Goal: Contribute content: Contribute content

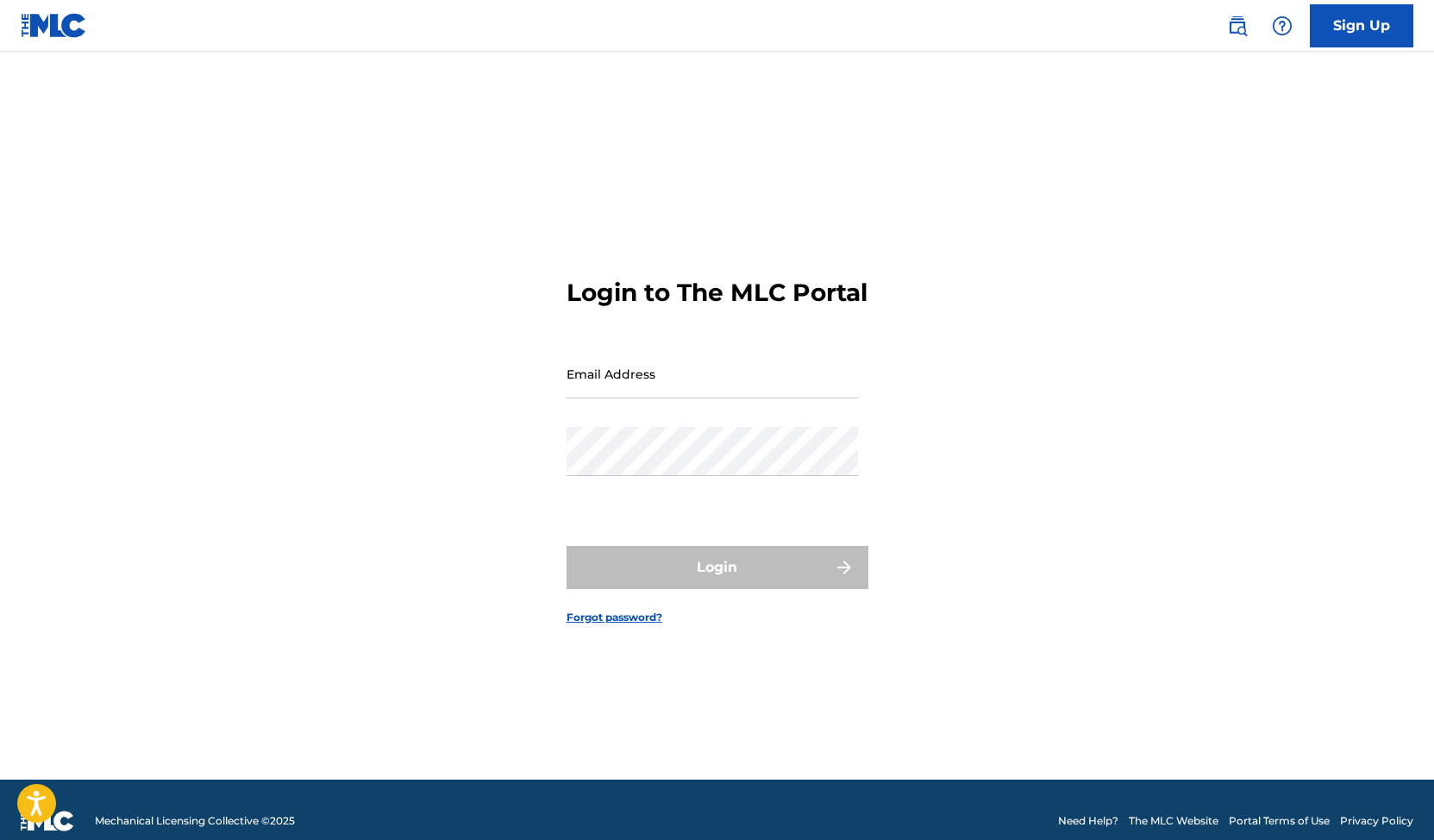
click at [677, 399] on input "Email Address" at bounding box center [712, 373] width 291 height 49
click at [671, 393] on input "Email Address" at bounding box center [712, 373] width 291 height 49
type input "[EMAIL_ADDRESS][DOMAIN_NAME]"
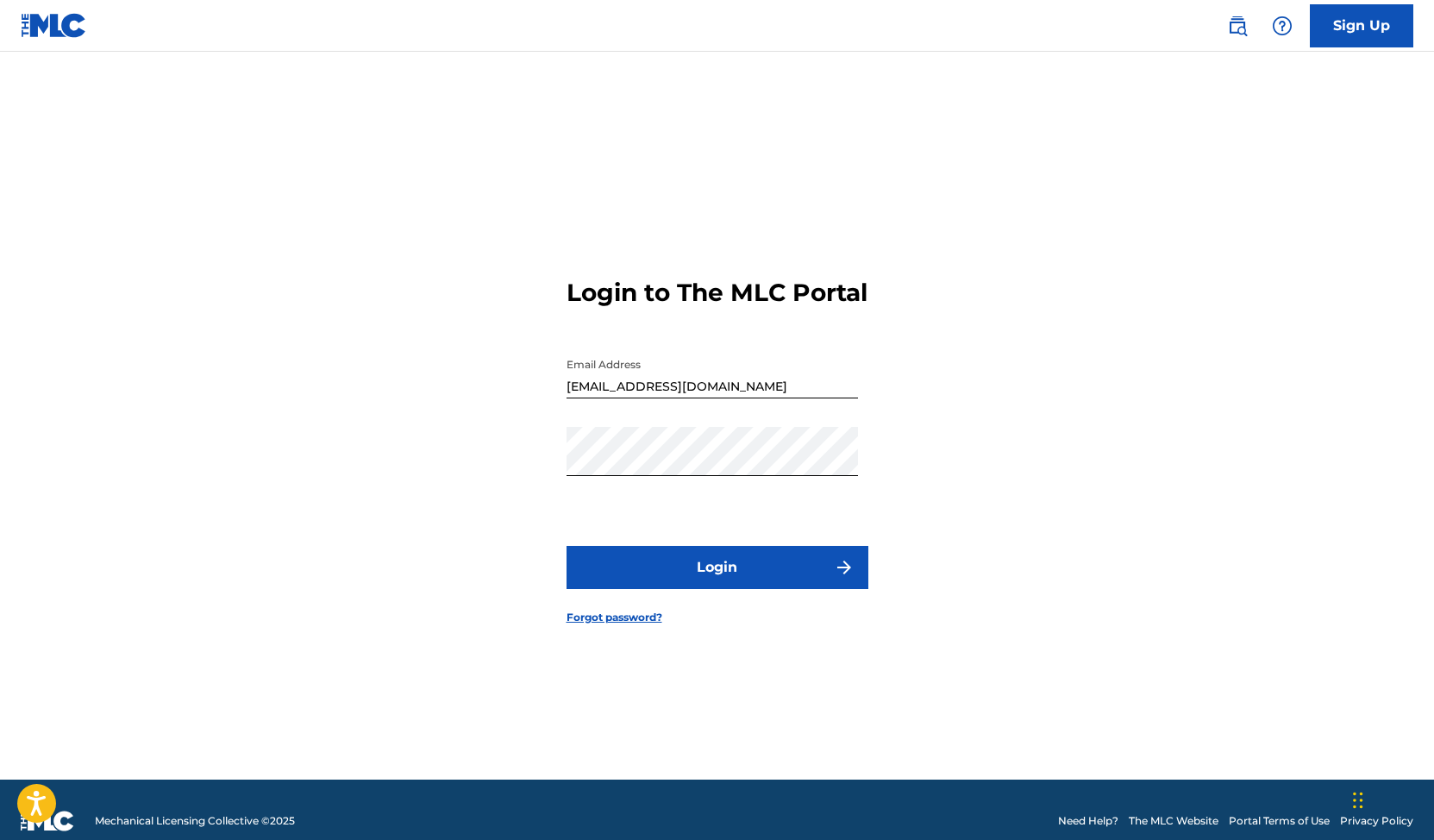
click at [716, 574] on button "Login" at bounding box center [717, 567] width 302 height 43
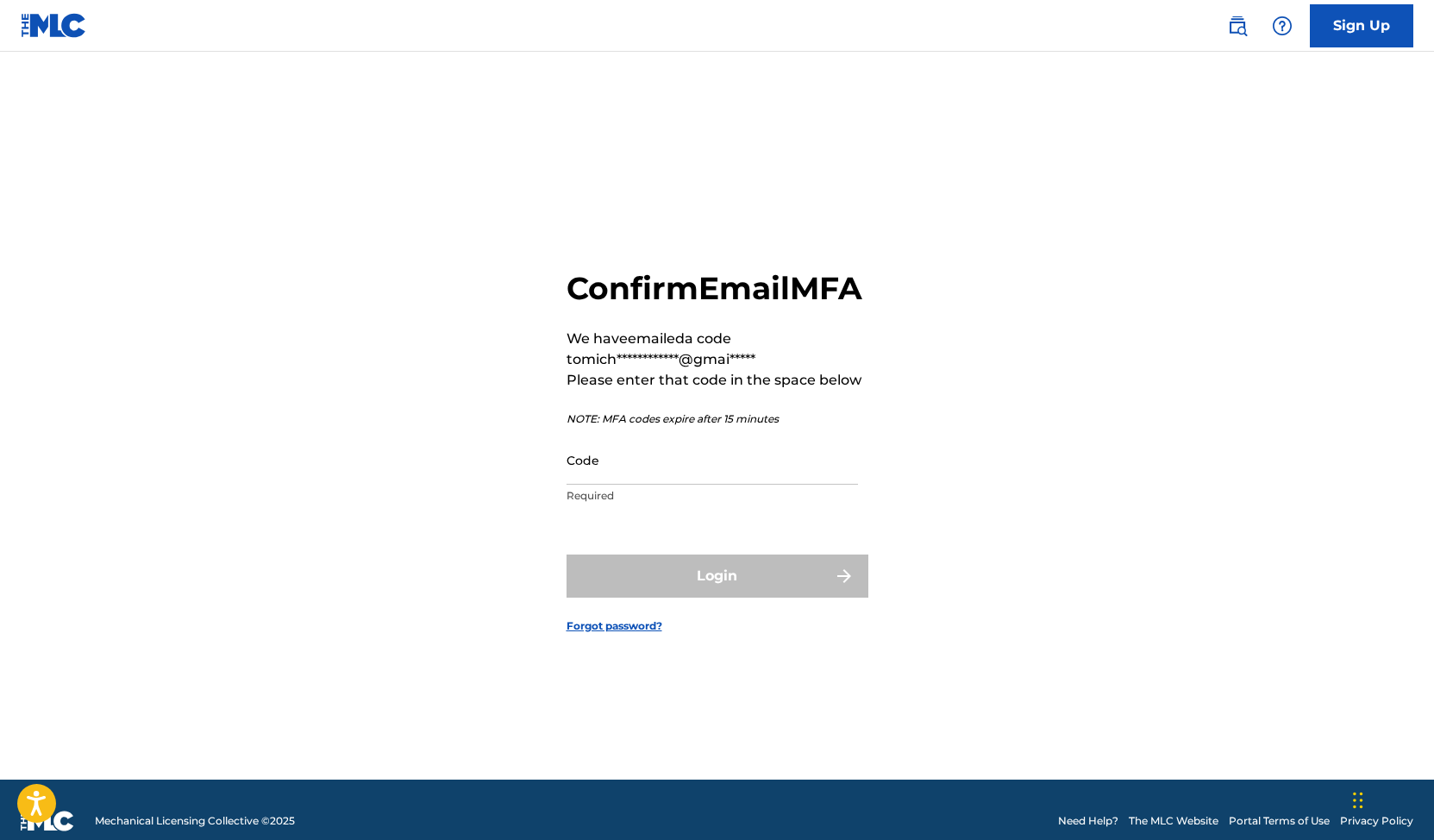
click at [629, 485] on input "Code" at bounding box center [712, 460] width 291 height 49
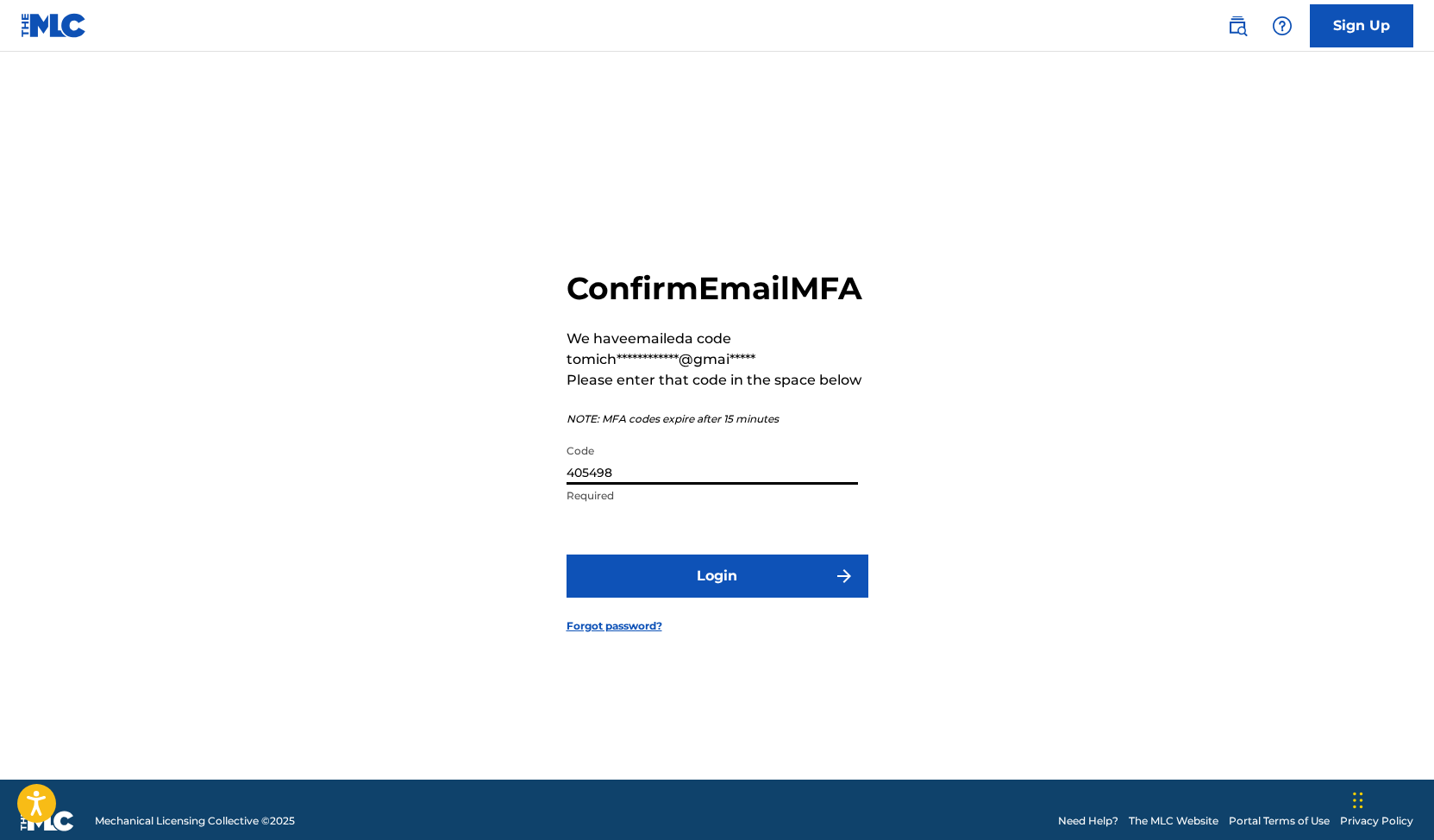
type input "405498"
click at [653, 598] on button "Login" at bounding box center [717, 576] width 302 height 43
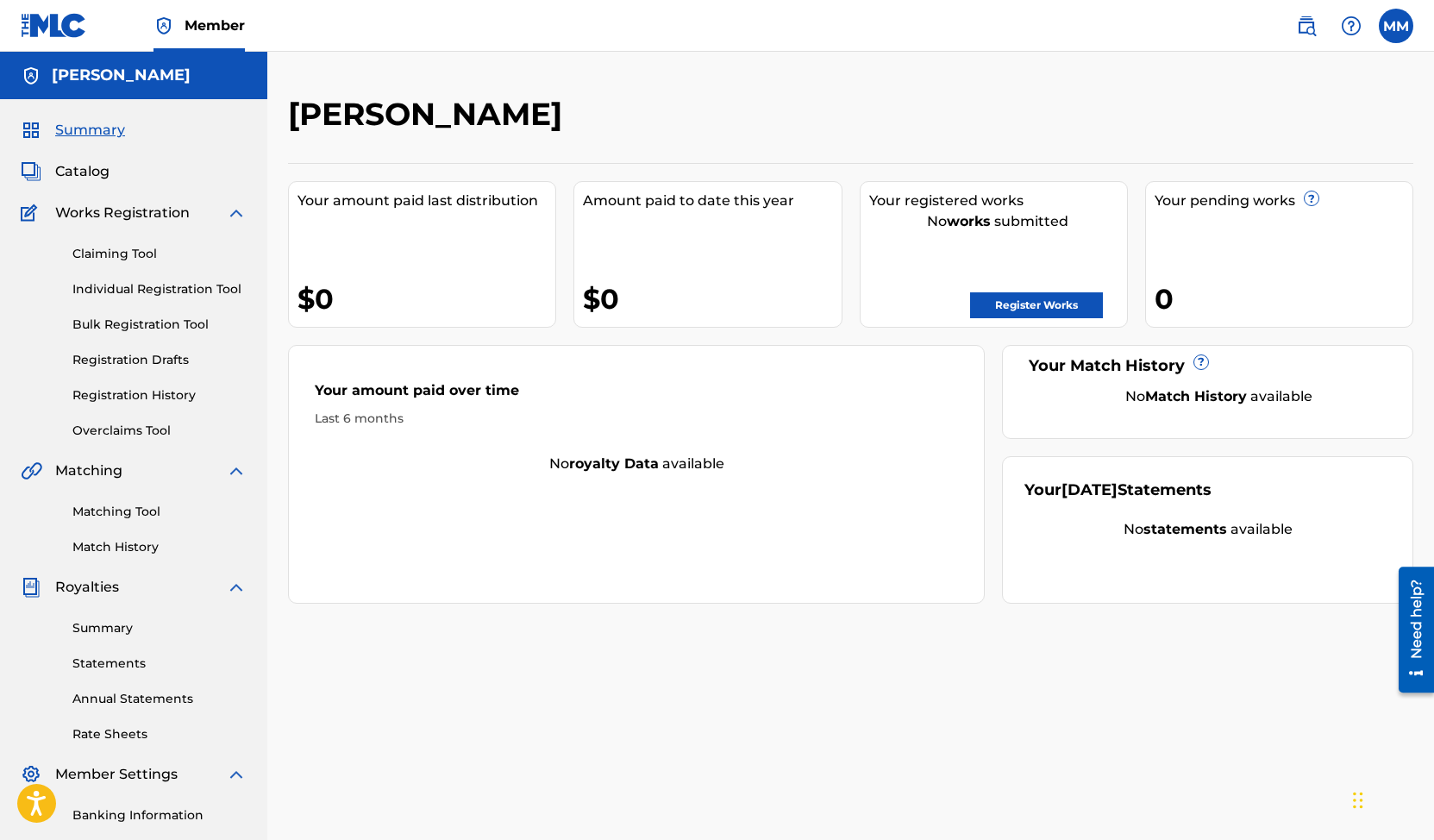
click at [91, 631] on link "Summary" at bounding box center [160, 628] width 175 height 18
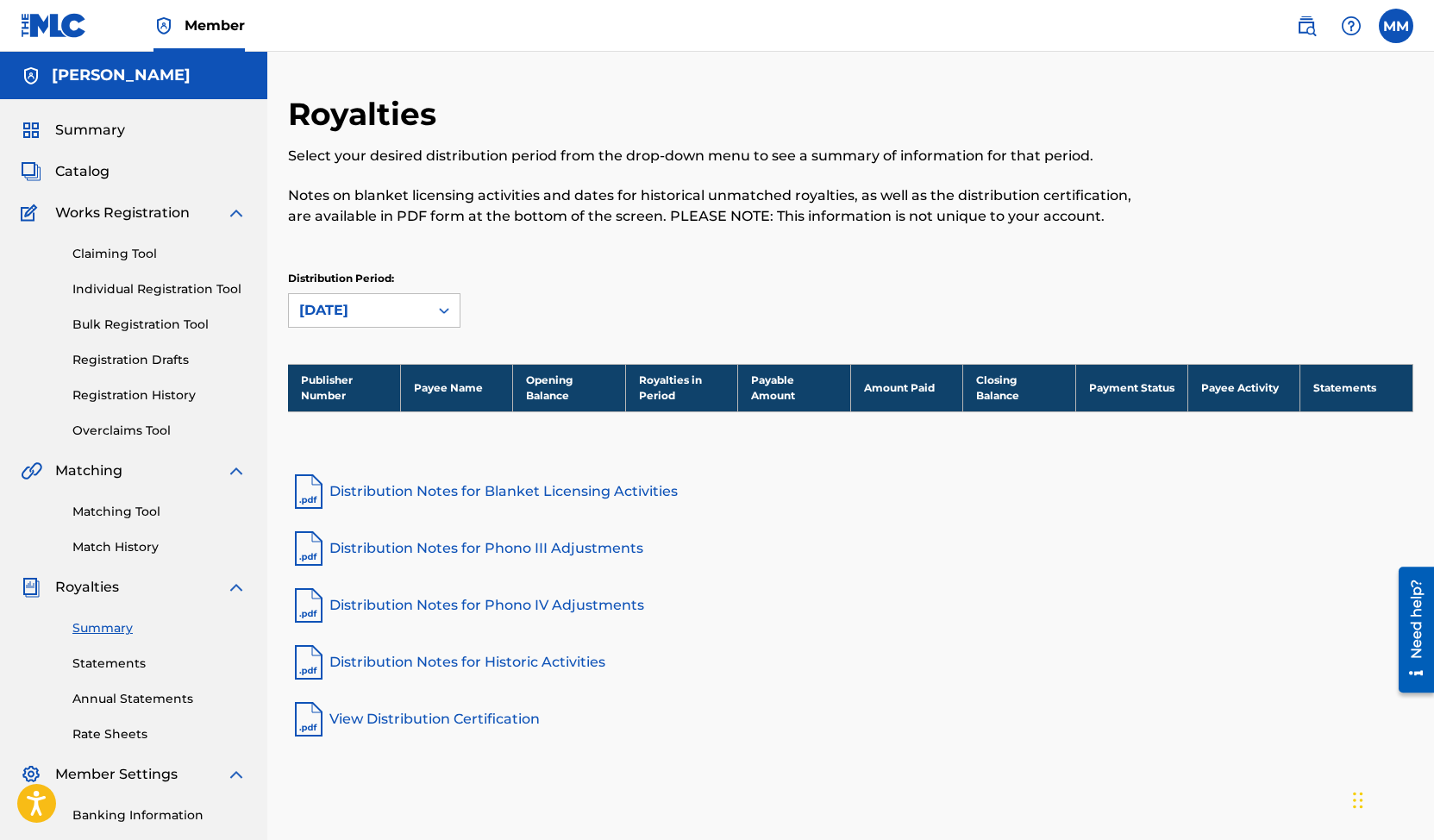
click at [91, 652] on div "Summary Statements Annual Statements Rate Sheets" at bounding box center [133, 670] width 226 height 145
click at [96, 175] on span "Catalog" at bounding box center [82, 171] width 54 height 20
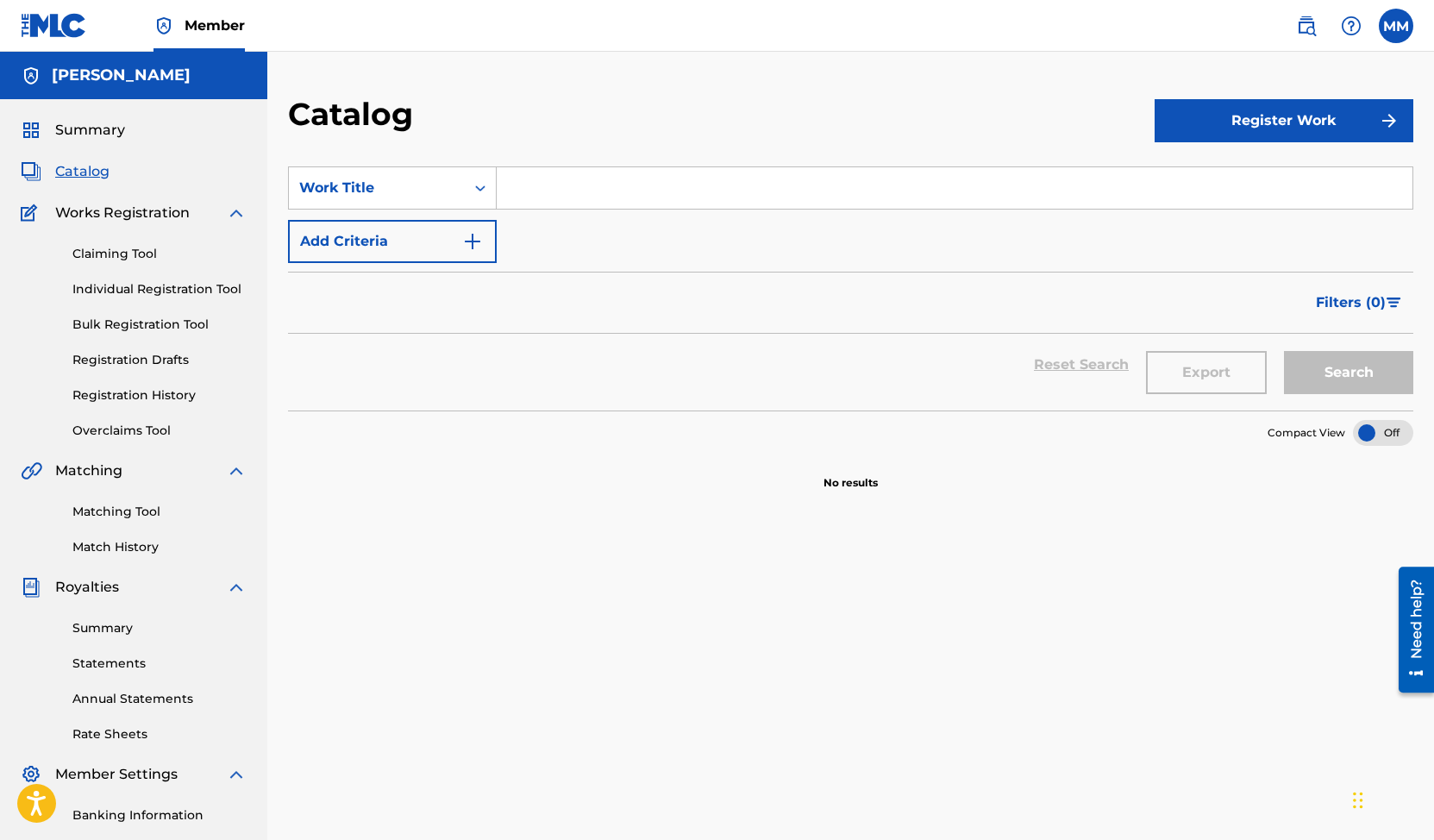
click at [1248, 134] on button "Register Work" at bounding box center [1284, 120] width 259 height 43
click at [1214, 183] on link "Individual" at bounding box center [1284, 177] width 259 height 42
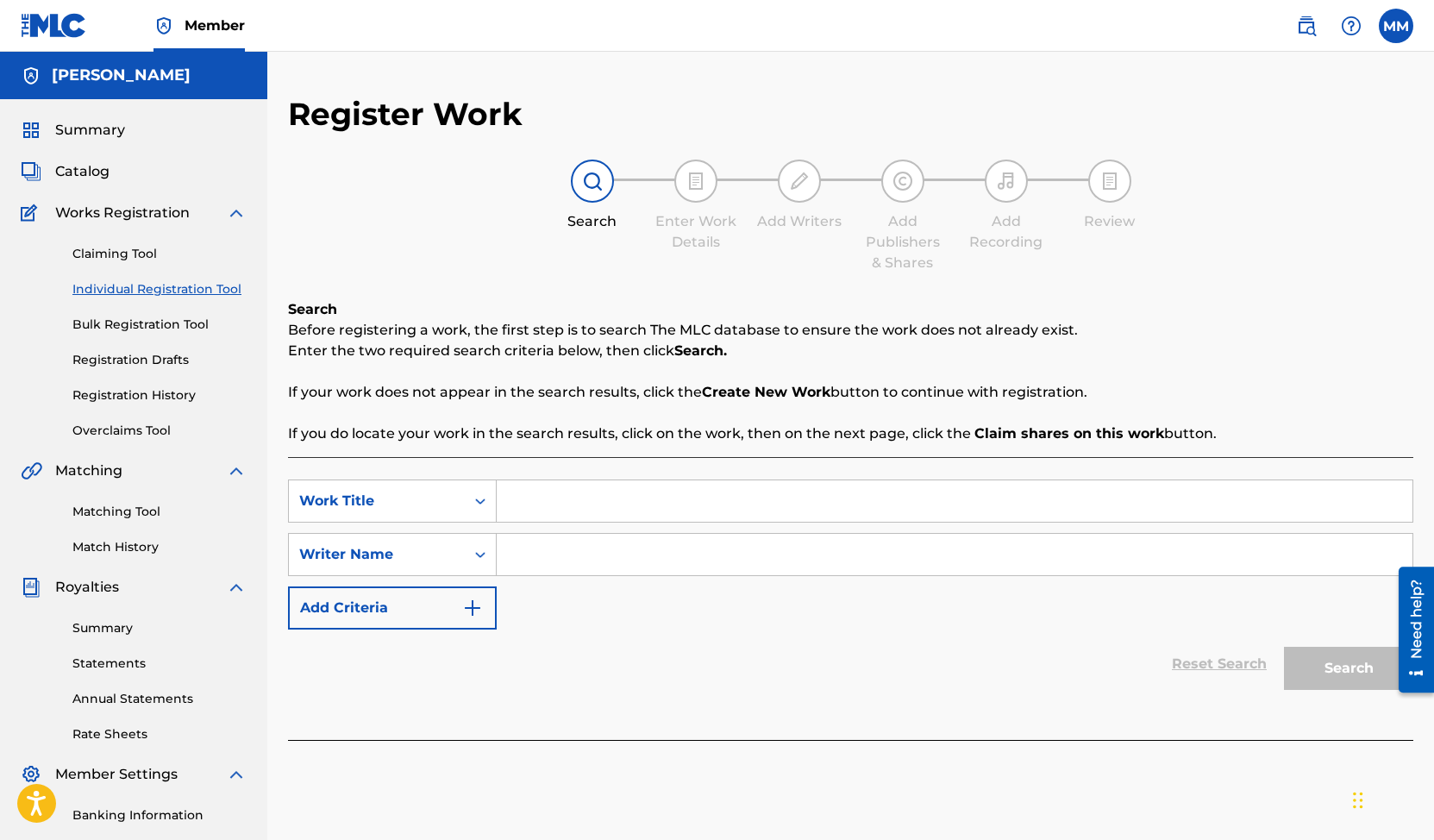
click at [547, 499] on input "Search Form" at bounding box center [955, 501] width 916 height 42
click at [431, 508] on div "Work Title" at bounding box center [376, 501] width 155 height 20
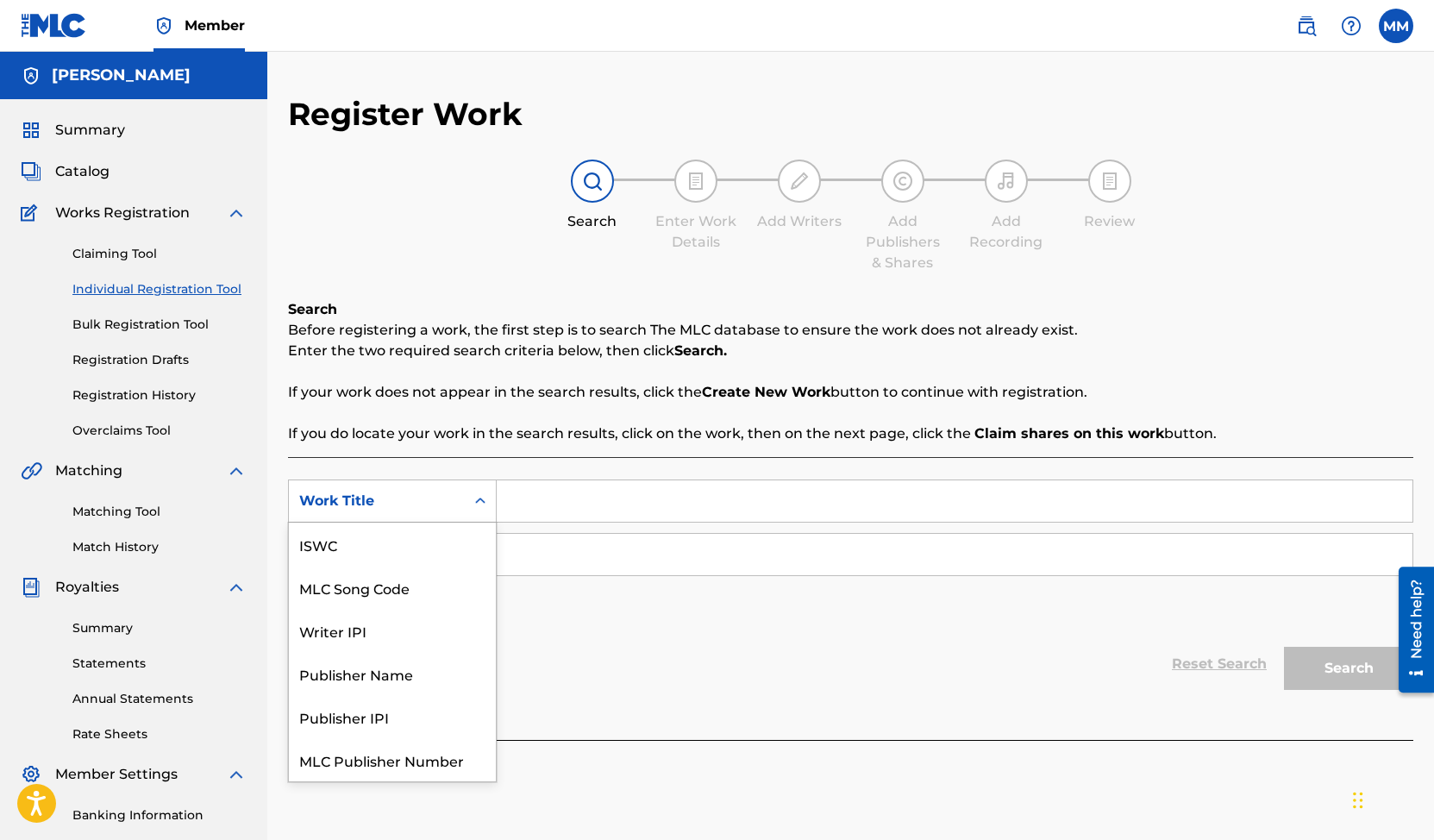
scroll to position [43, 0]
click at [397, 668] on div "Publisher IPI" at bounding box center [392, 673] width 207 height 43
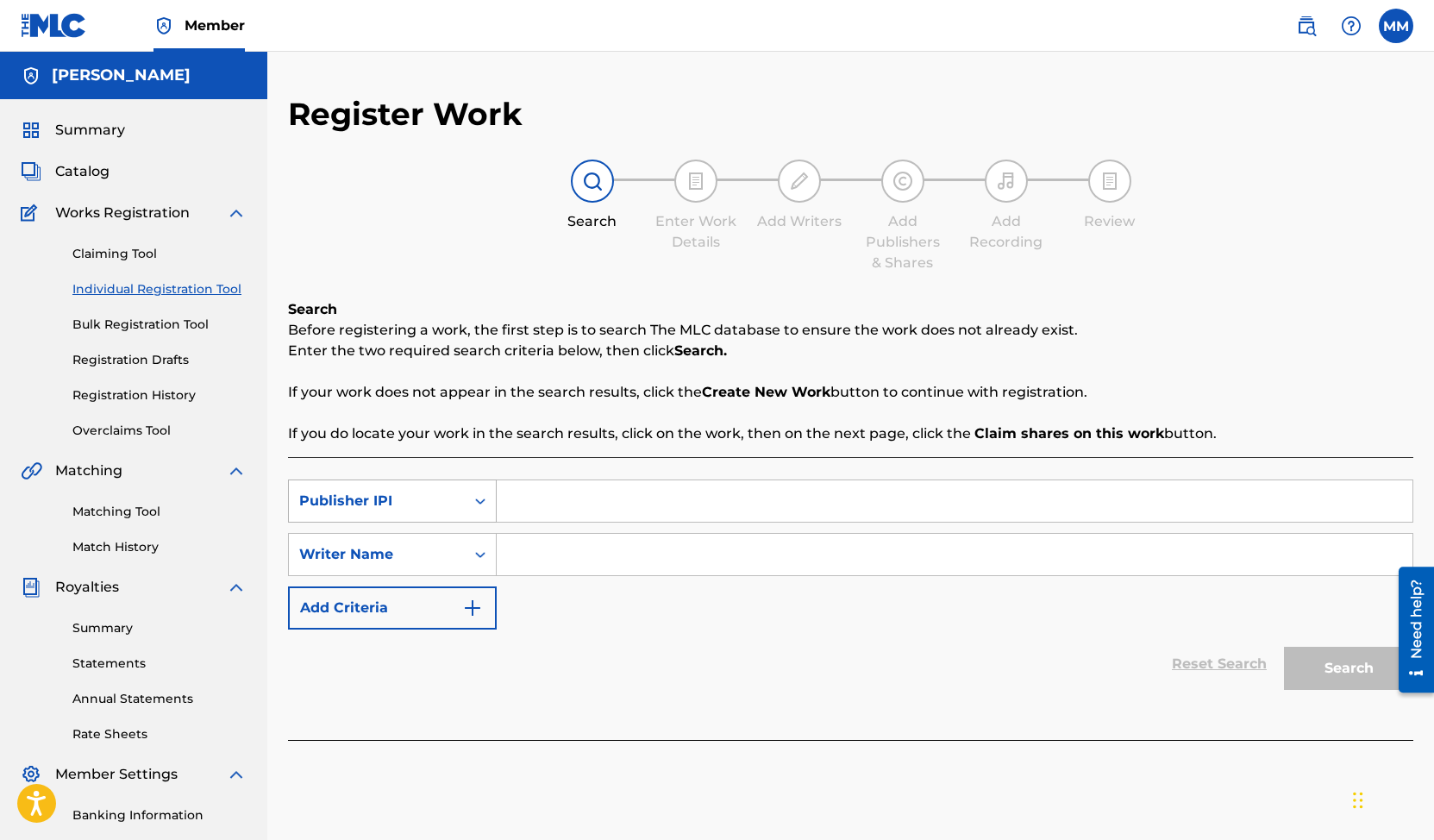
click at [427, 491] on div "Publisher IPI" at bounding box center [376, 501] width 155 height 20
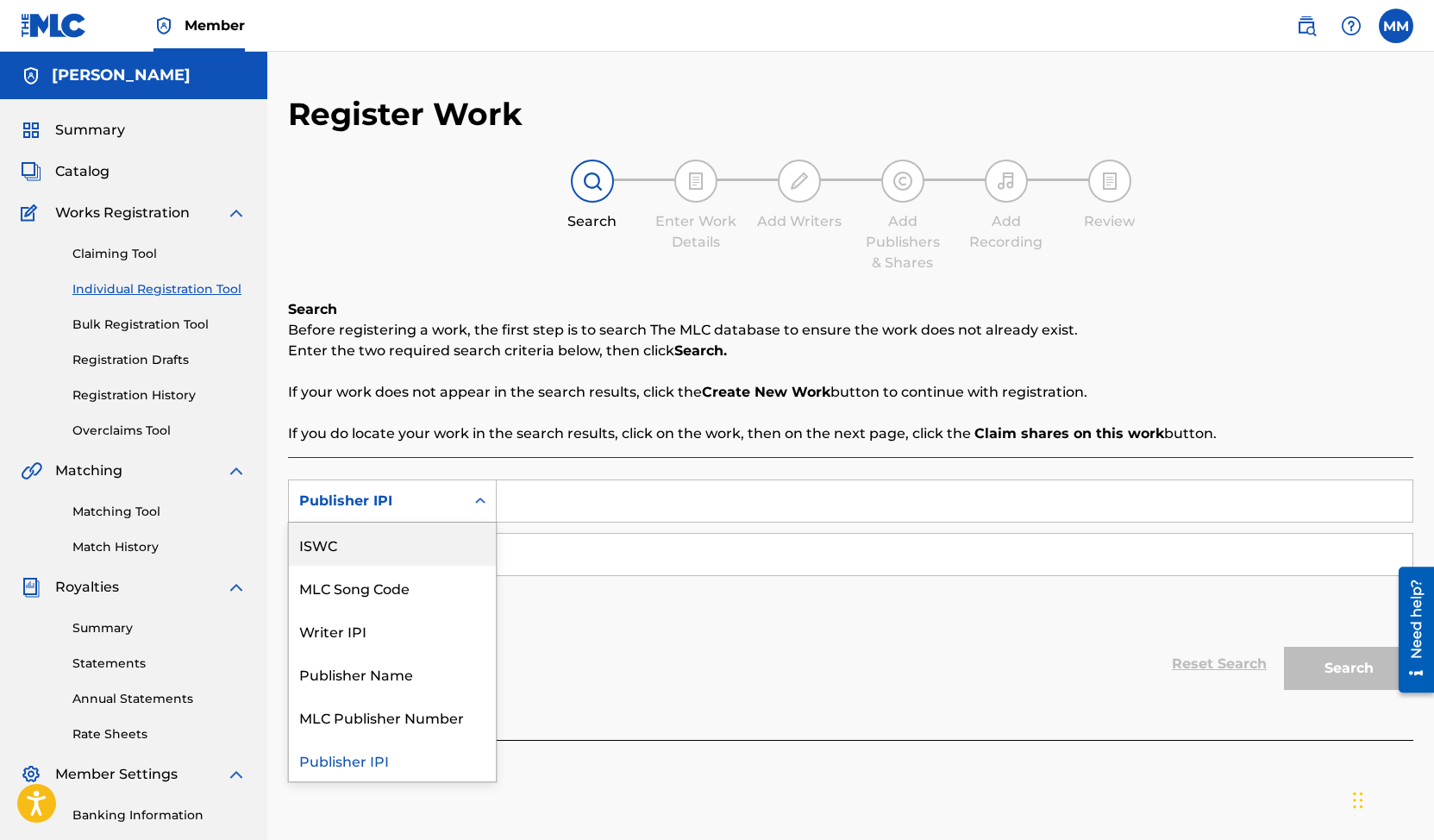
click at [401, 539] on div "ISWC" at bounding box center [392, 544] width 207 height 43
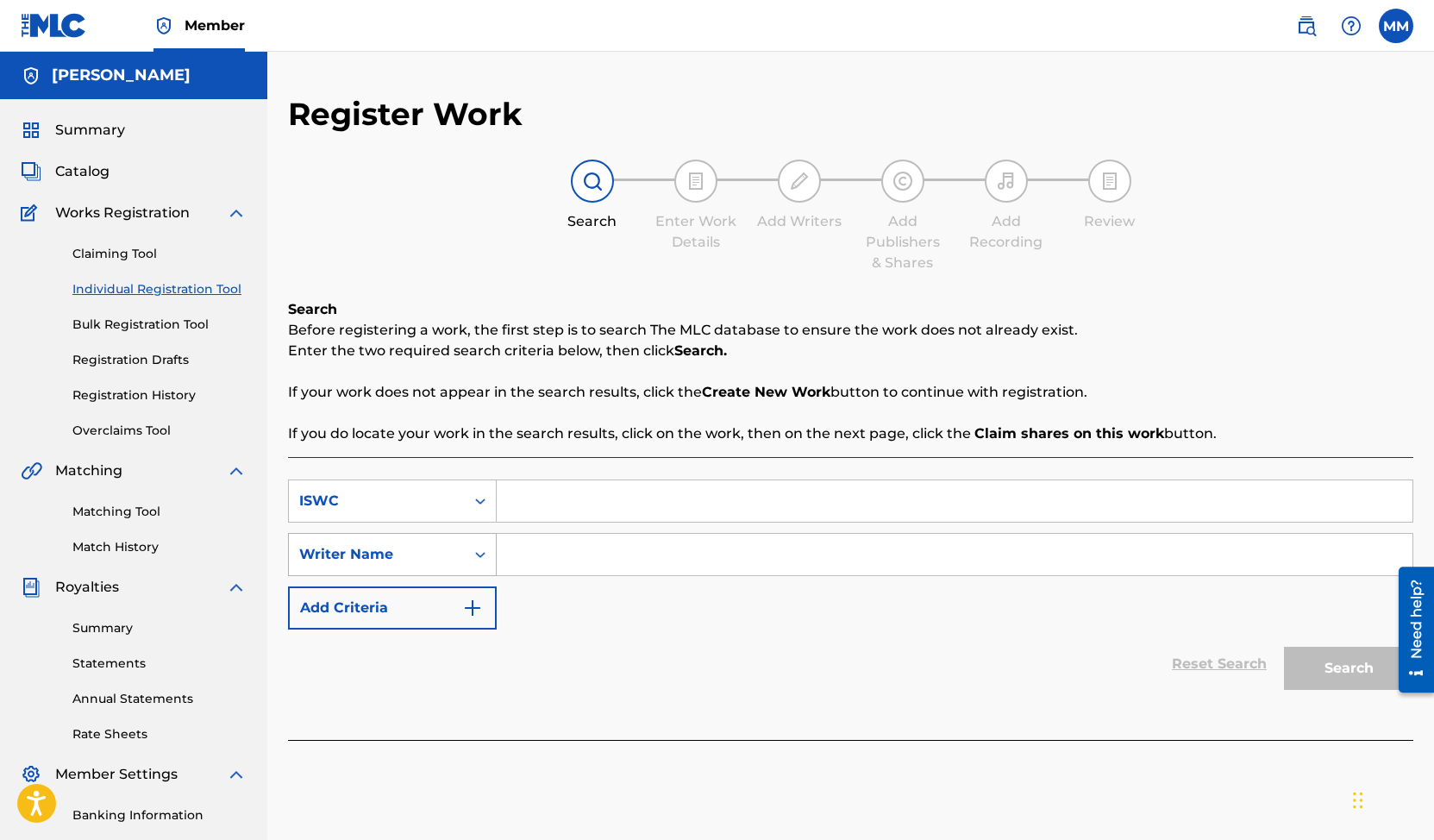
click at [429, 549] on div "Writer Name" at bounding box center [376, 554] width 155 height 20
click at [532, 632] on div "Reset Search Search" at bounding box center [851, 663] width 1125 height 69
click at [92, 128] on span "Summary" at bounding box center [90, 130] width 70 height 20
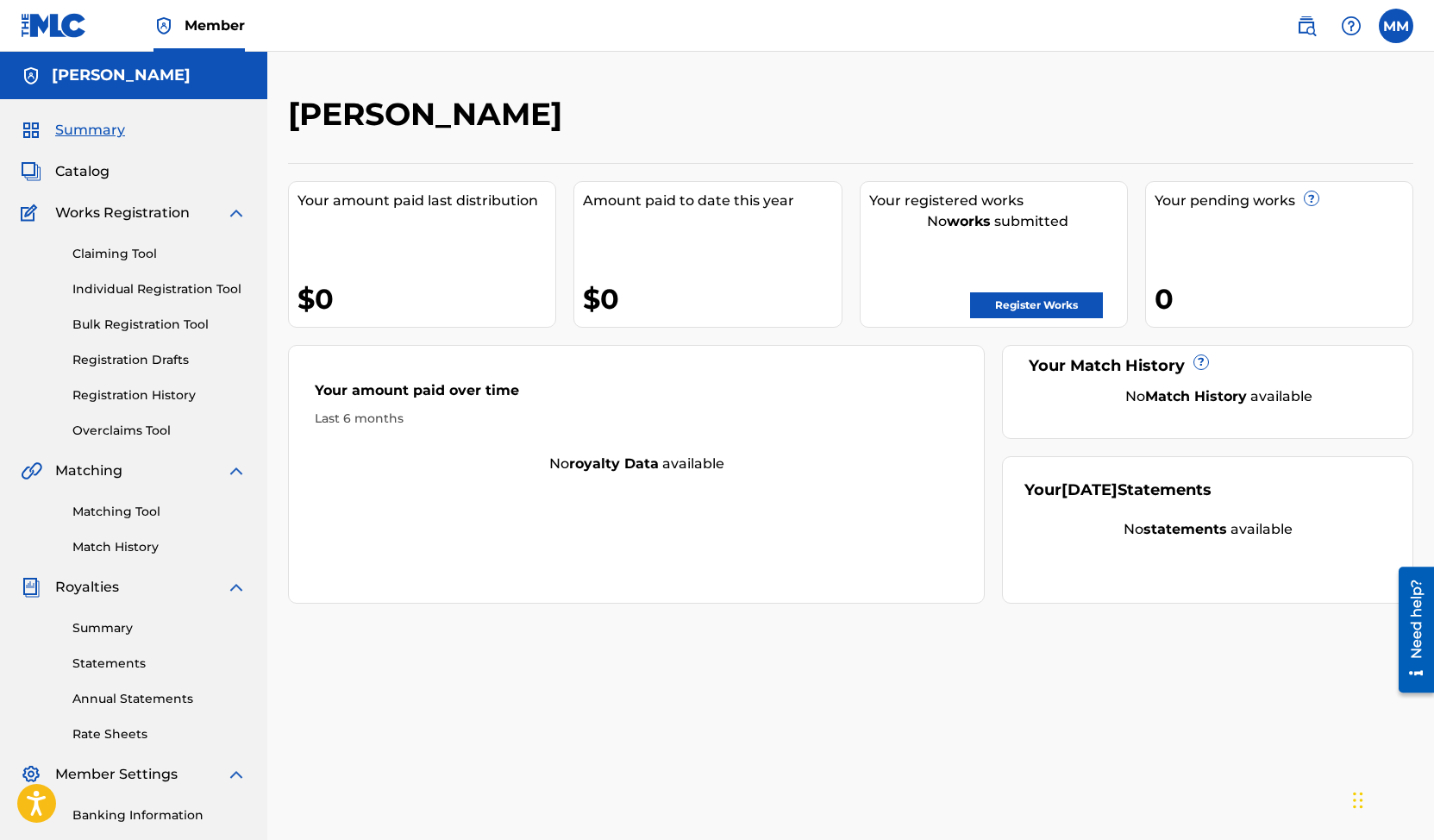
click at [1025, 307] on link "Register Works" at bounding box center [1036, 305] width 133 height 26
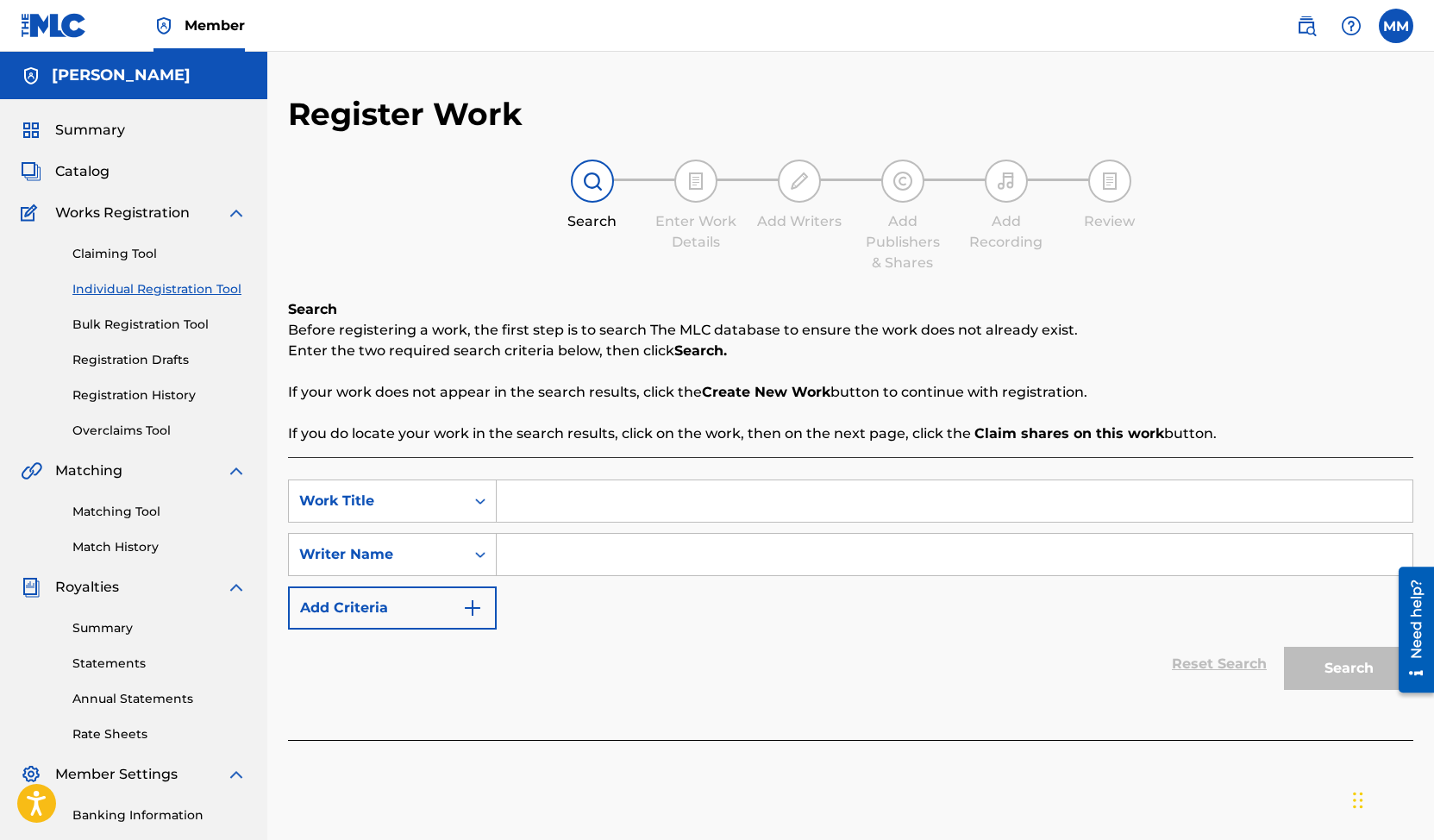
click at [531, 502] on input "Search Form" at bounding box center [955, 501] width 916 height 42
type input "what you like"
click at [536, 565] on input "Search Form" at bounding box center [955, 554] width 916 height 42
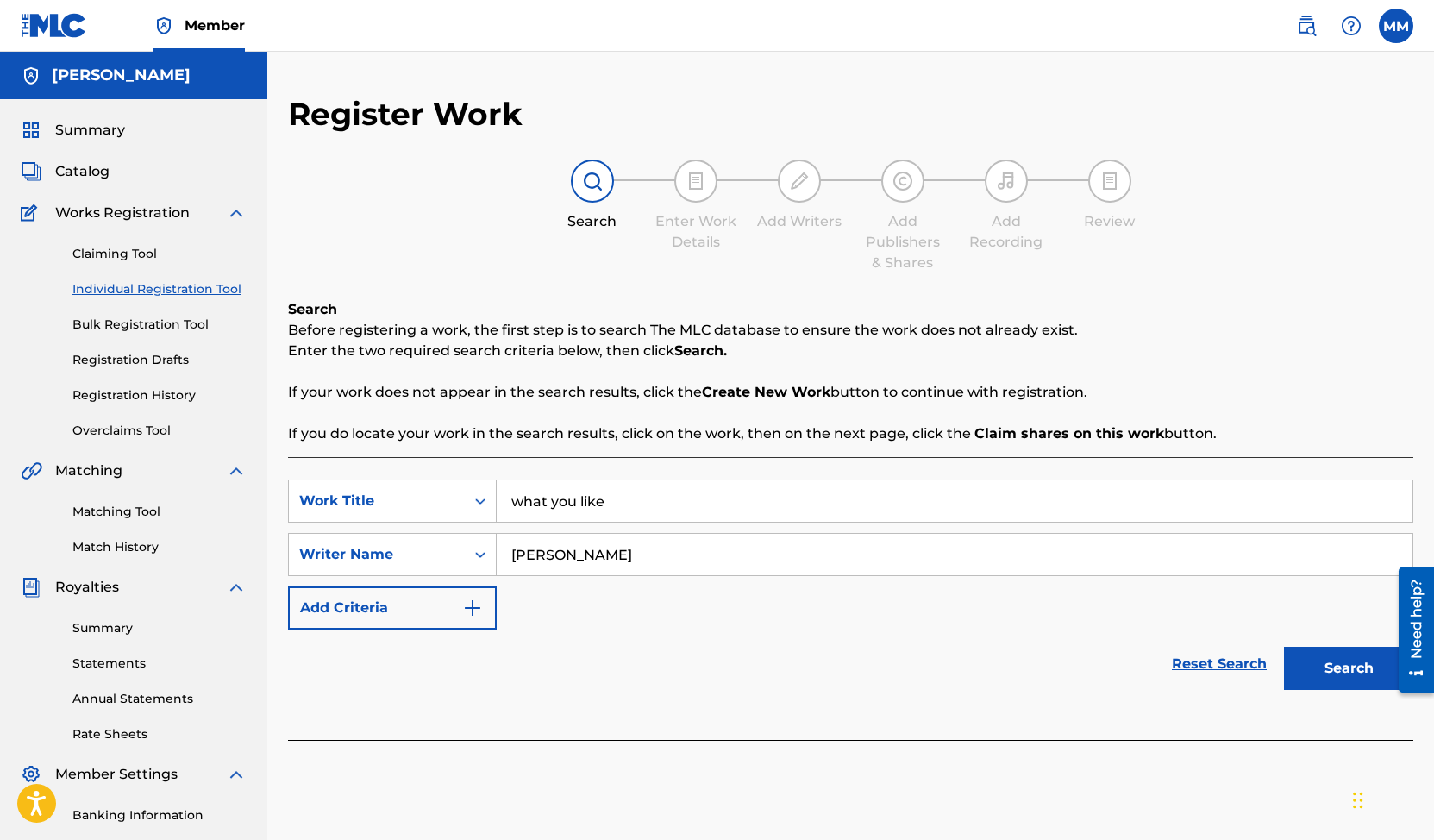
type input "[PERSON_NAME]"
click at [1285, 647] on button "Search" at bounding box center [1349, 668] width 129 height 43
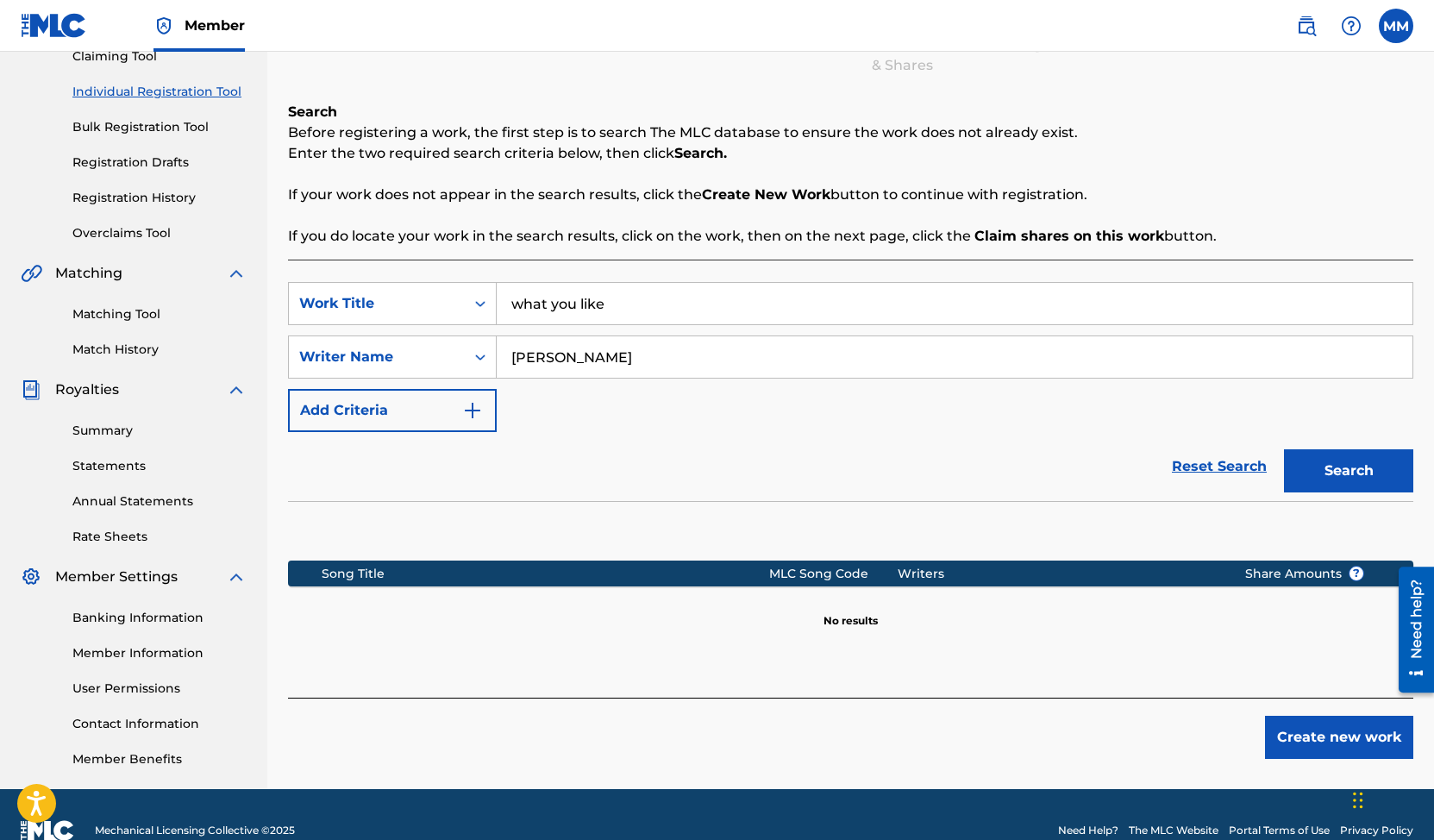
scroll to position [229, 0]
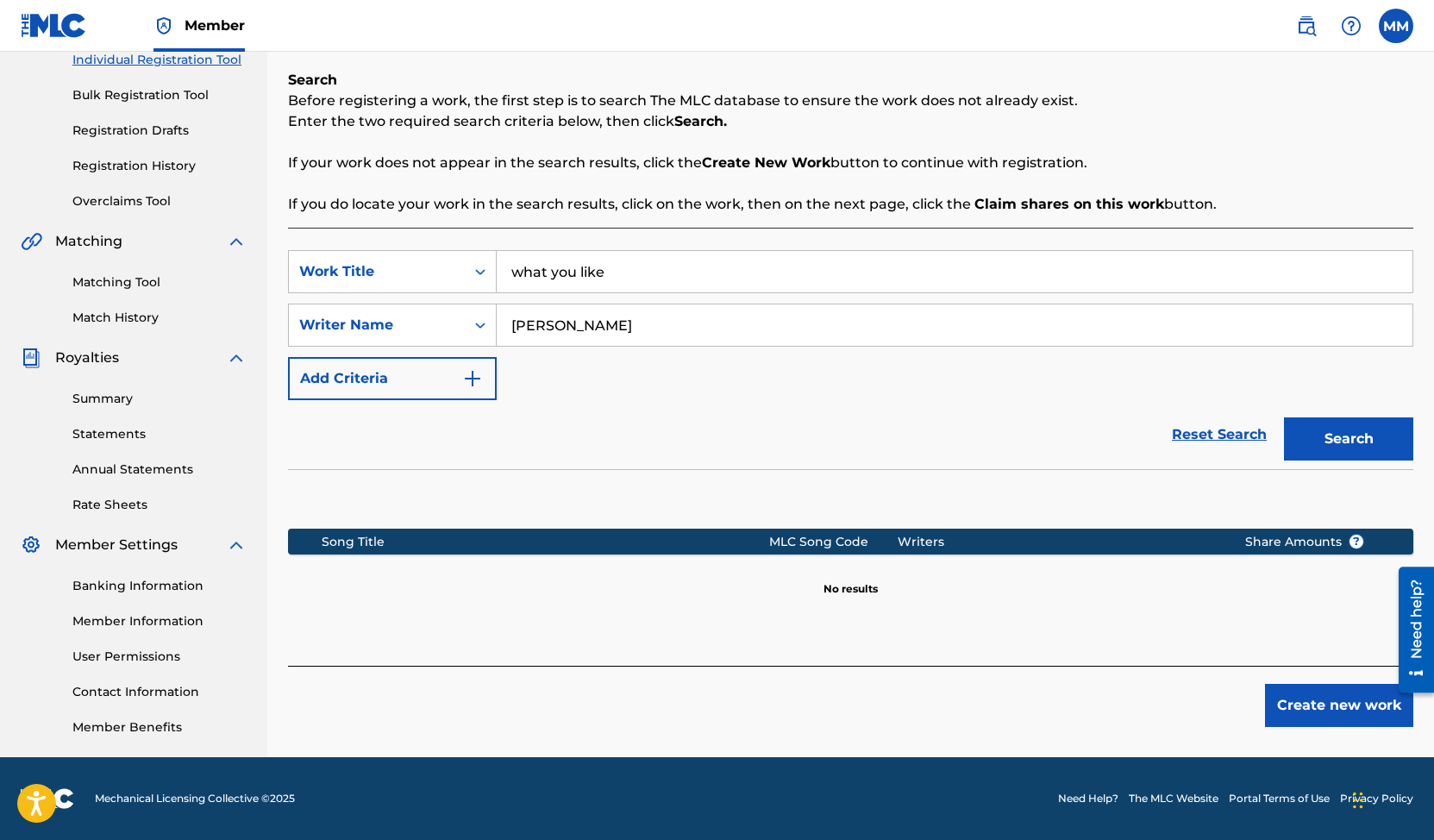
click at [1339, 696] on button "Create new work" at bounding box center [1339, 705] width 148 height 43
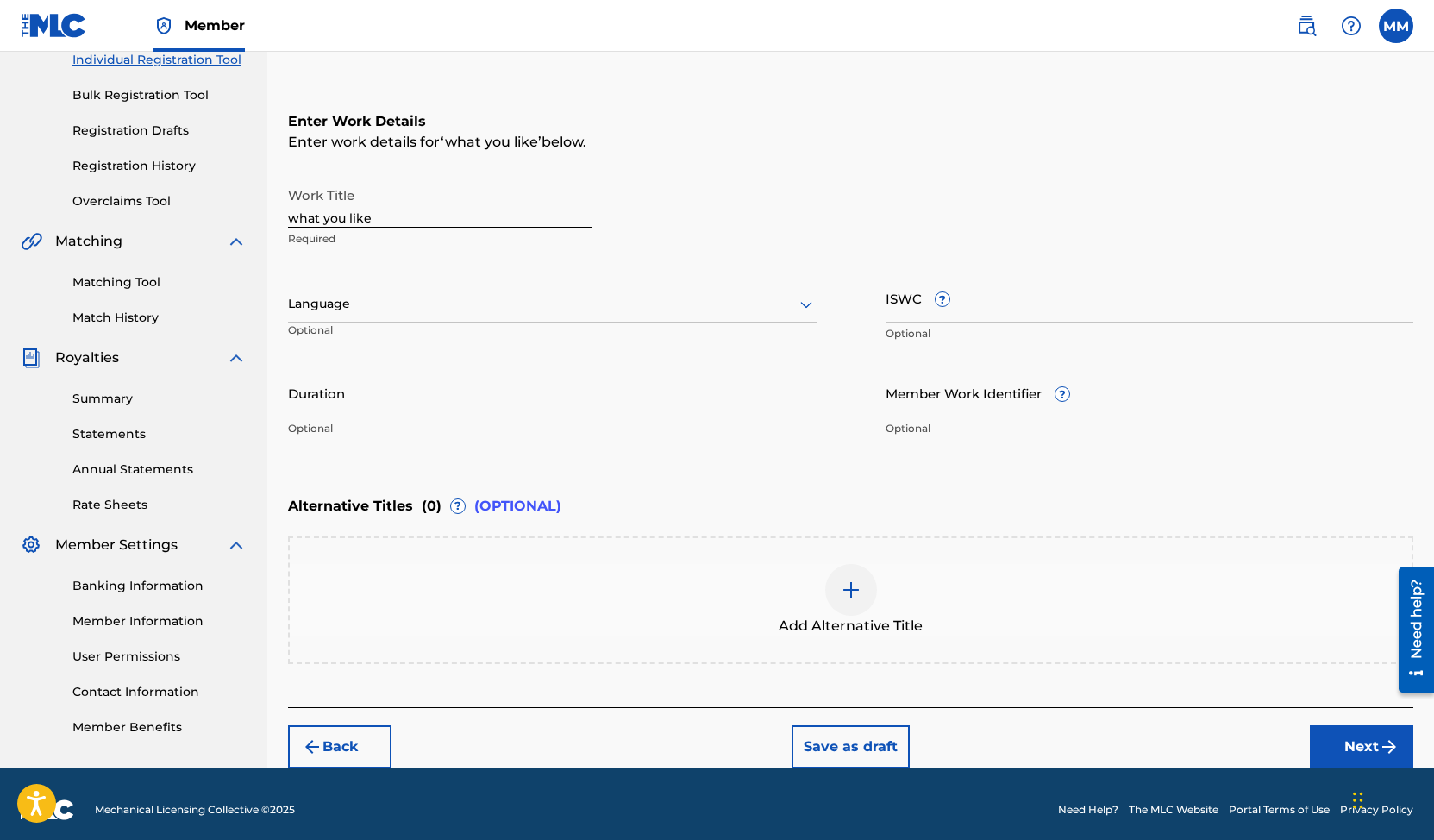
click at [400, 215] on input "what you like" at bounding box center [440, 203] width 304 height 49
type input "What you like"
click at [991, 287] on input "ISWC ?" at bounding box center [1150, 298] width 529 height 49
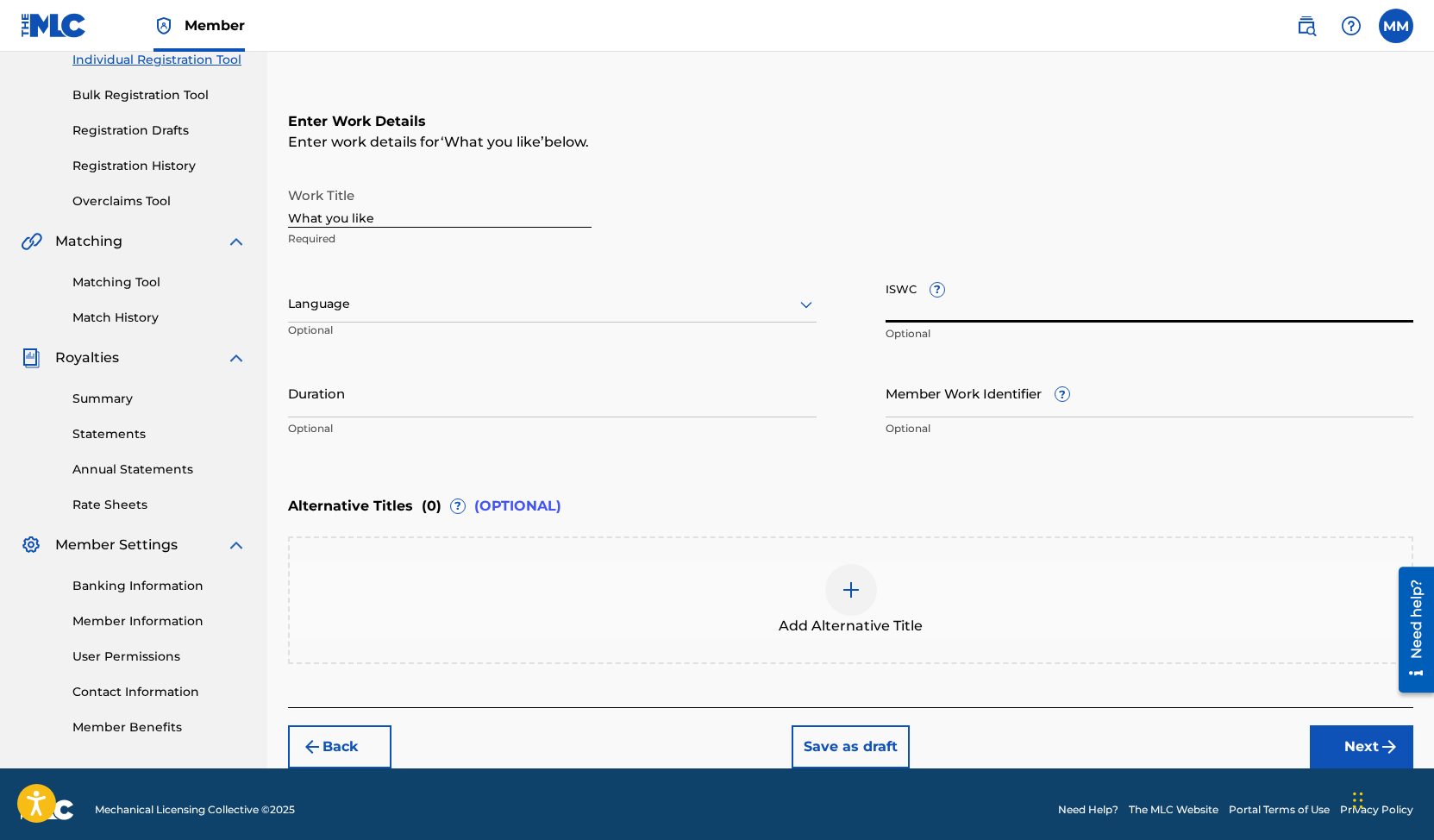
paste input "QZK6M2545219"
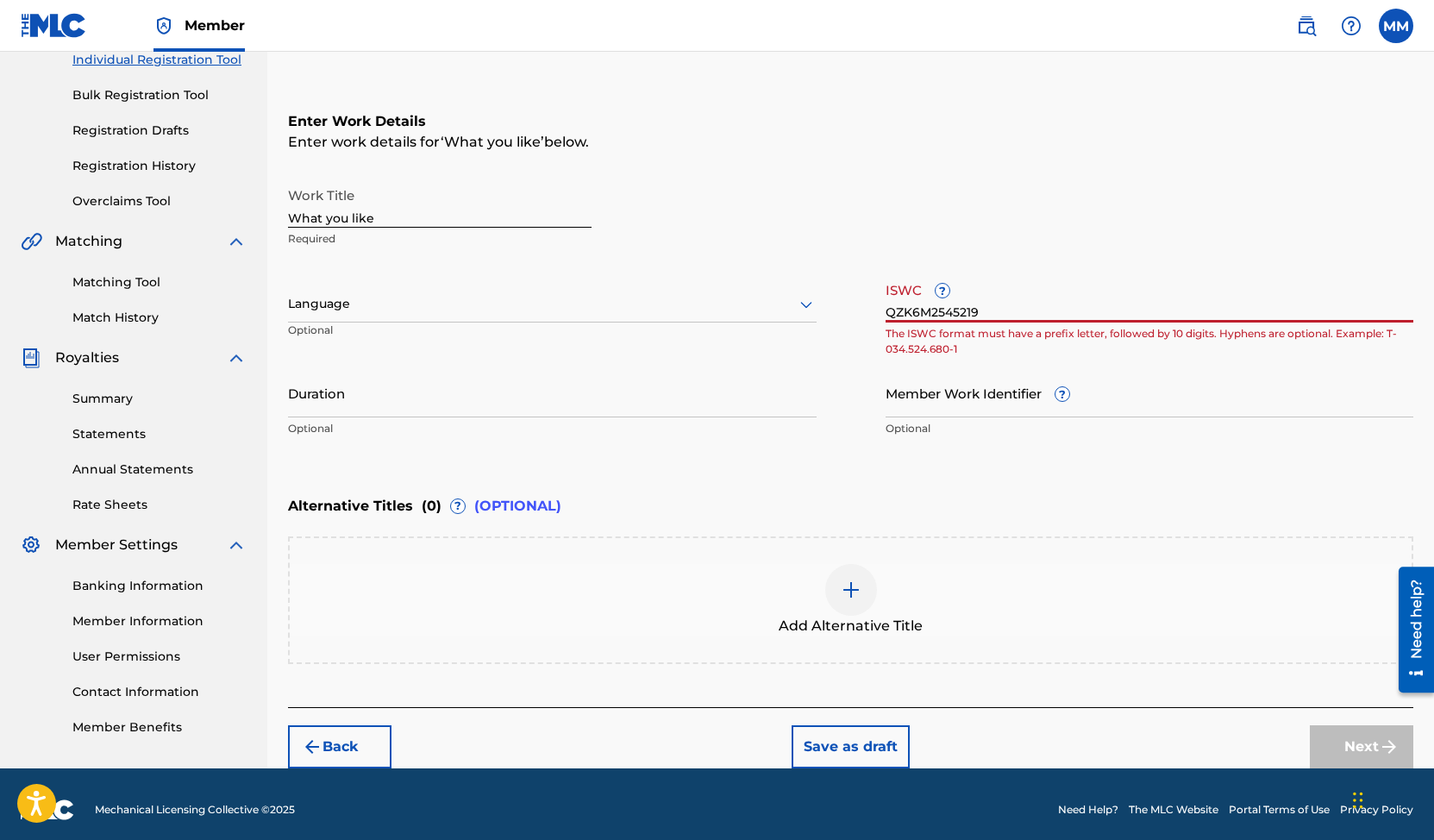
type input "QZK6M2545219"
click at [969, 303] on input "QZK6M2545219" at bounding box center [1150, 298] width 529 height 49
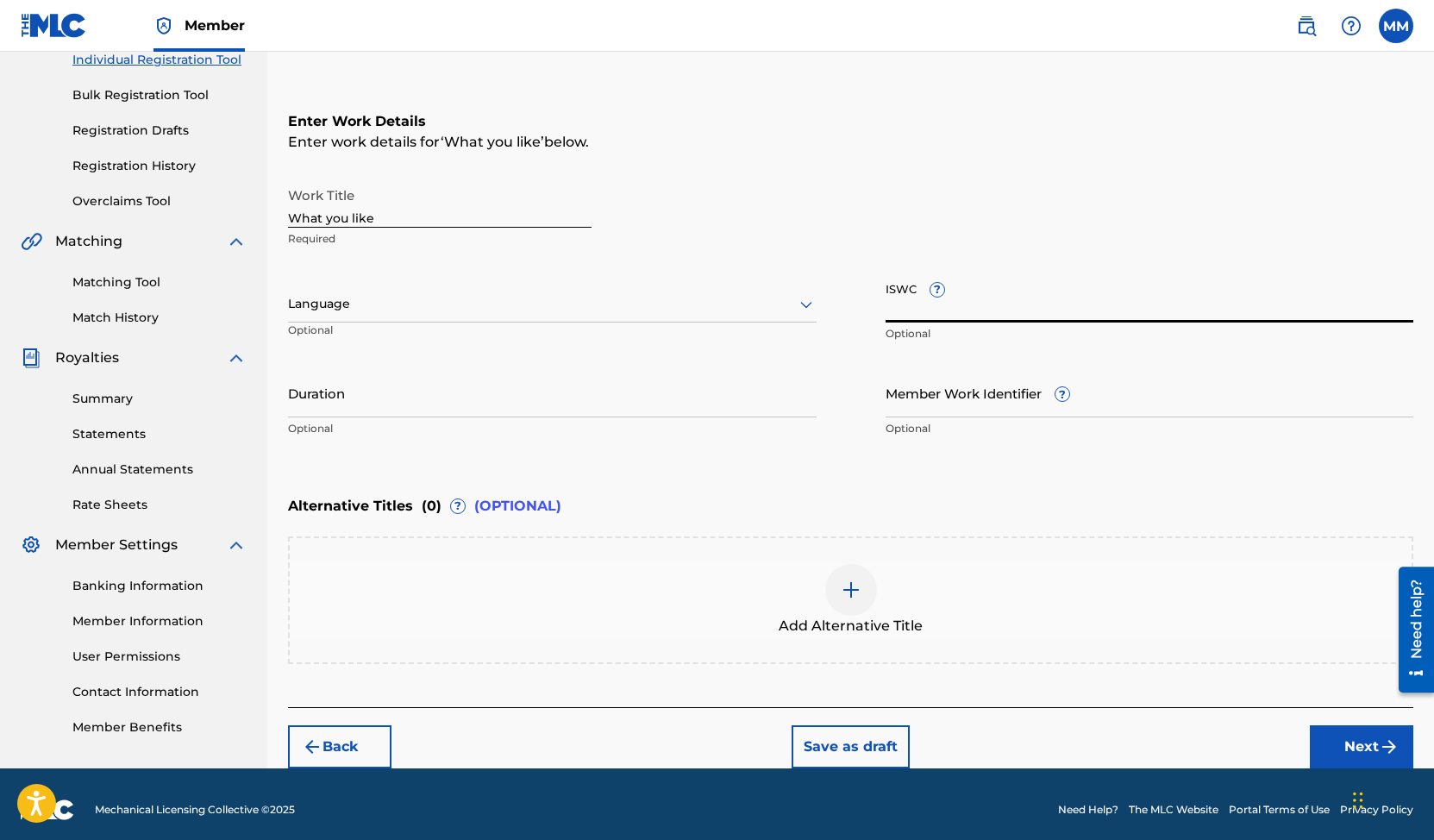
paste input "T-332.249.877-7"
type input "T-332.249.877-7"
click at [967, 213] on div "Work Title What you like Required" at bounding box center [851, 217] width 1125 height 78
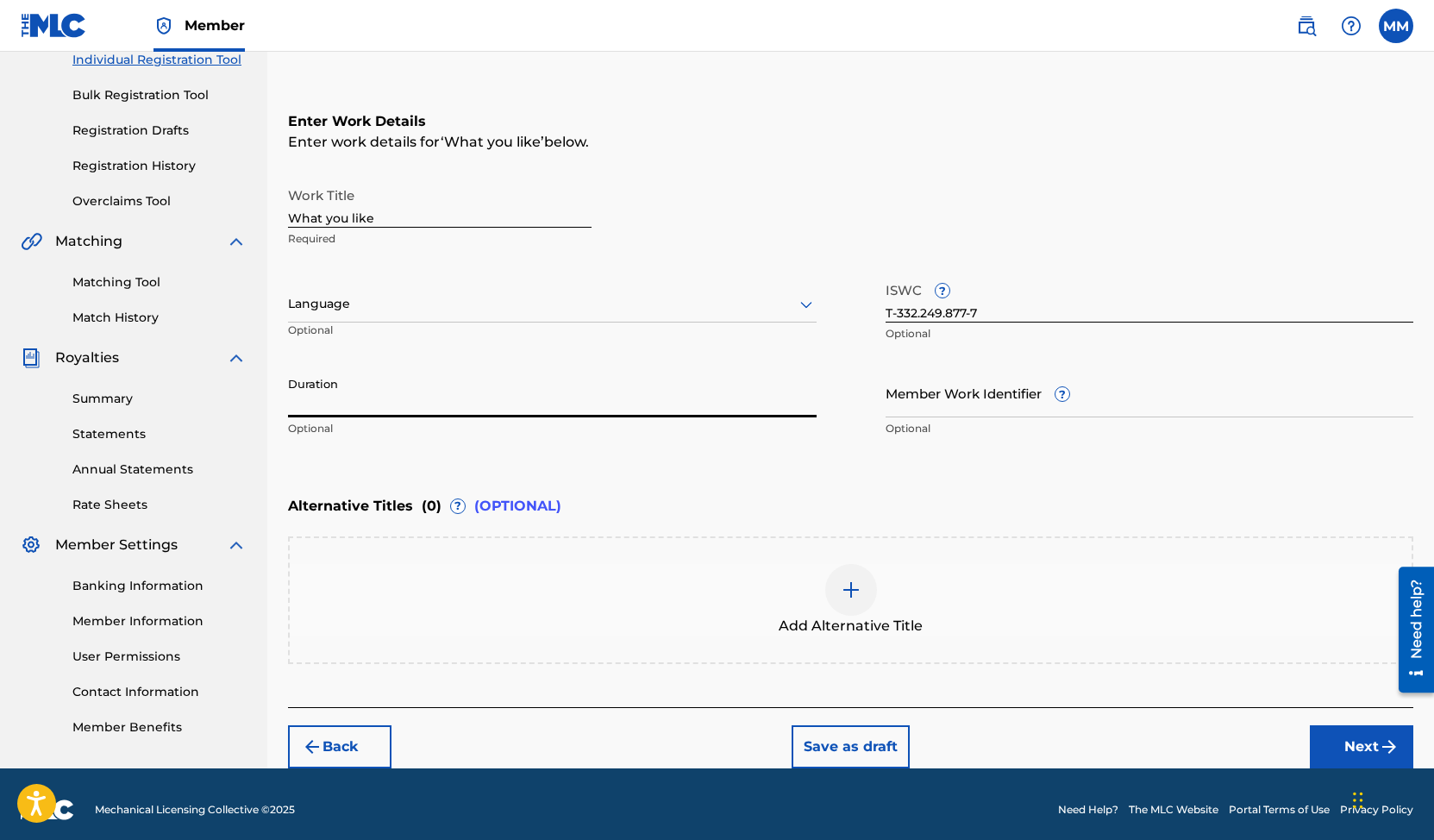
click at [493, 397] on input "Duration" at bounding box center [552, 393] width 529 height 49
click at [394, 406] on input "Duration" at bounding box center [552, 393] width 529 height 49
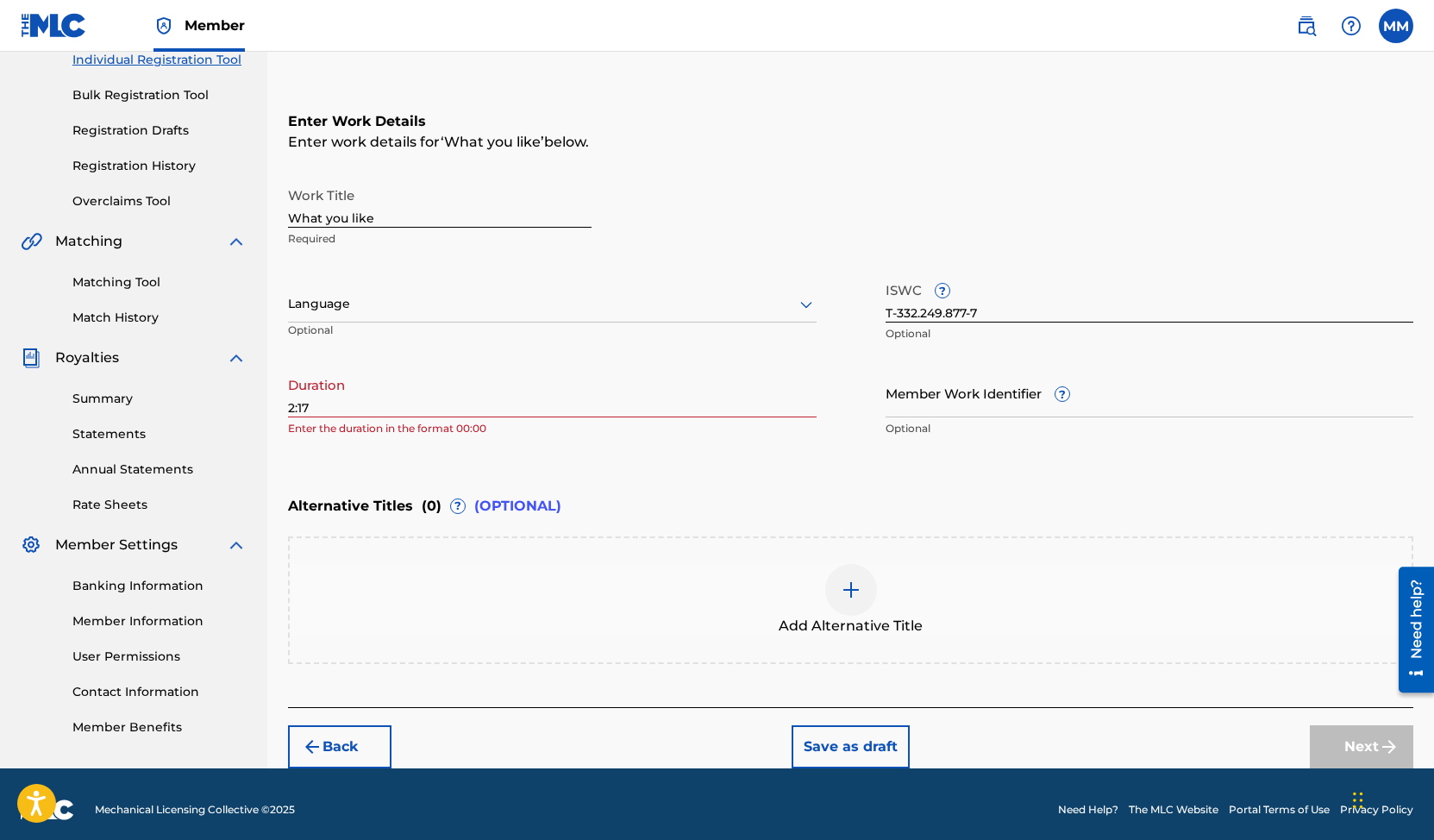
click at [618, 468] on div "Enter Work Details Enter work details for ‘ What you like ’ below. Work Title W…" at bounding box center [851, 278] width 1125 height 417
click at [288, 404] on input "2:17" at bounding box center [552, 393] width 529 height 49
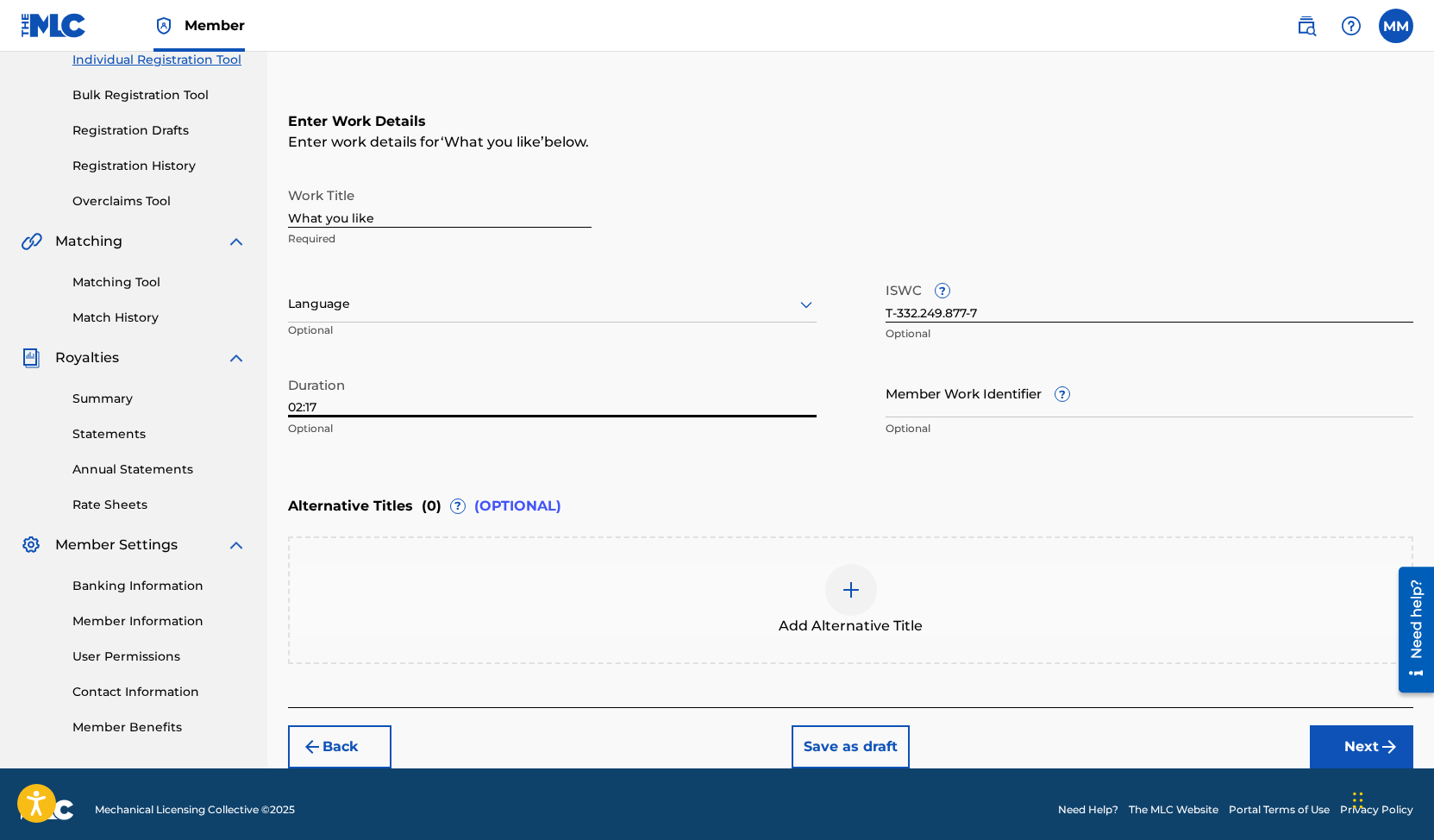
type input "02:17"
click at [391, 443] on div "Duration 02:17 Optional" at bounding box center [552, 407] width 529 height 78
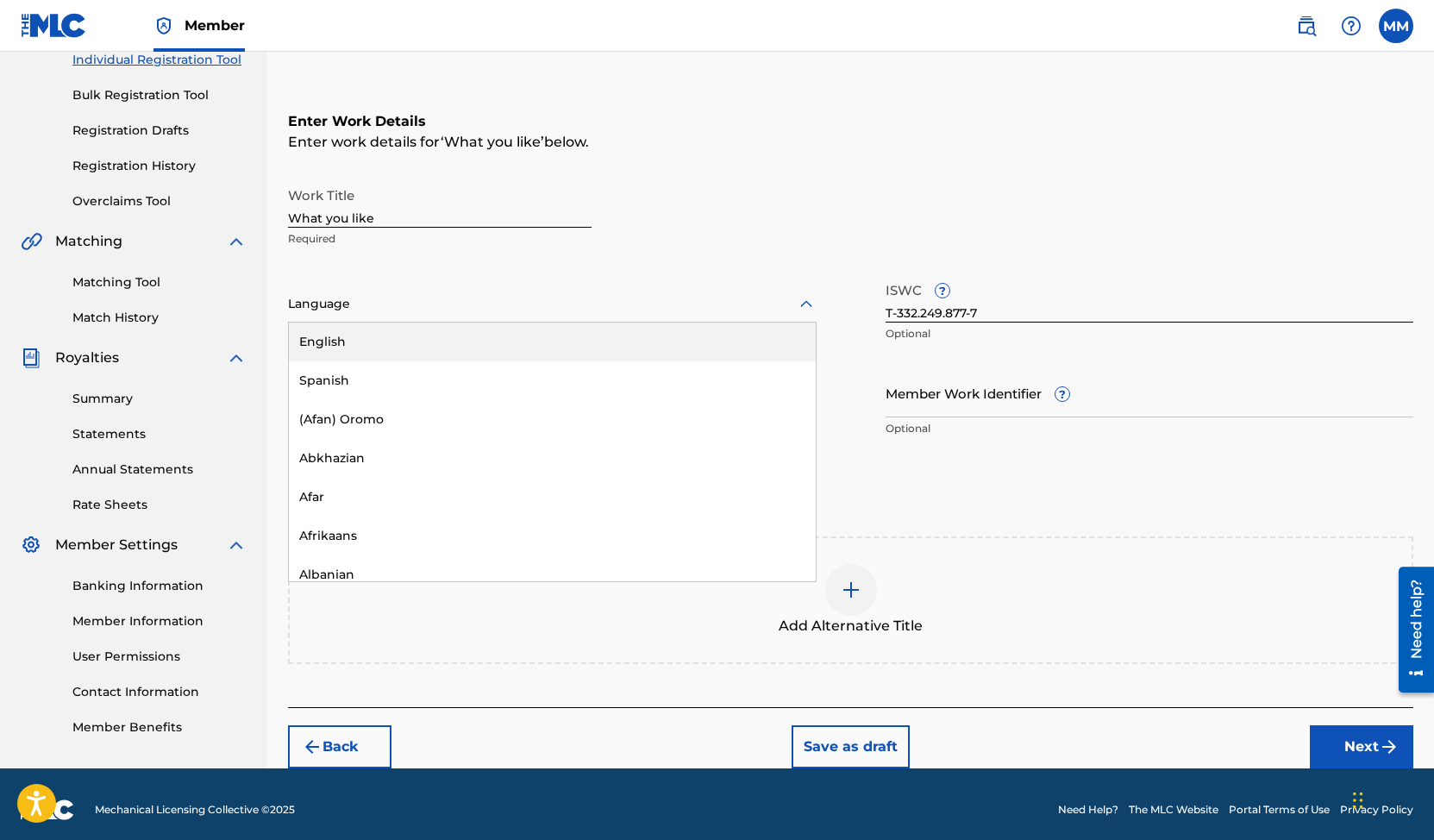
click at [407, 304] on div at bounding box center [552, 304] width 529 height 21
click at [400, 326] on div "English" at bounding box center [552, 341] width 527 height 39
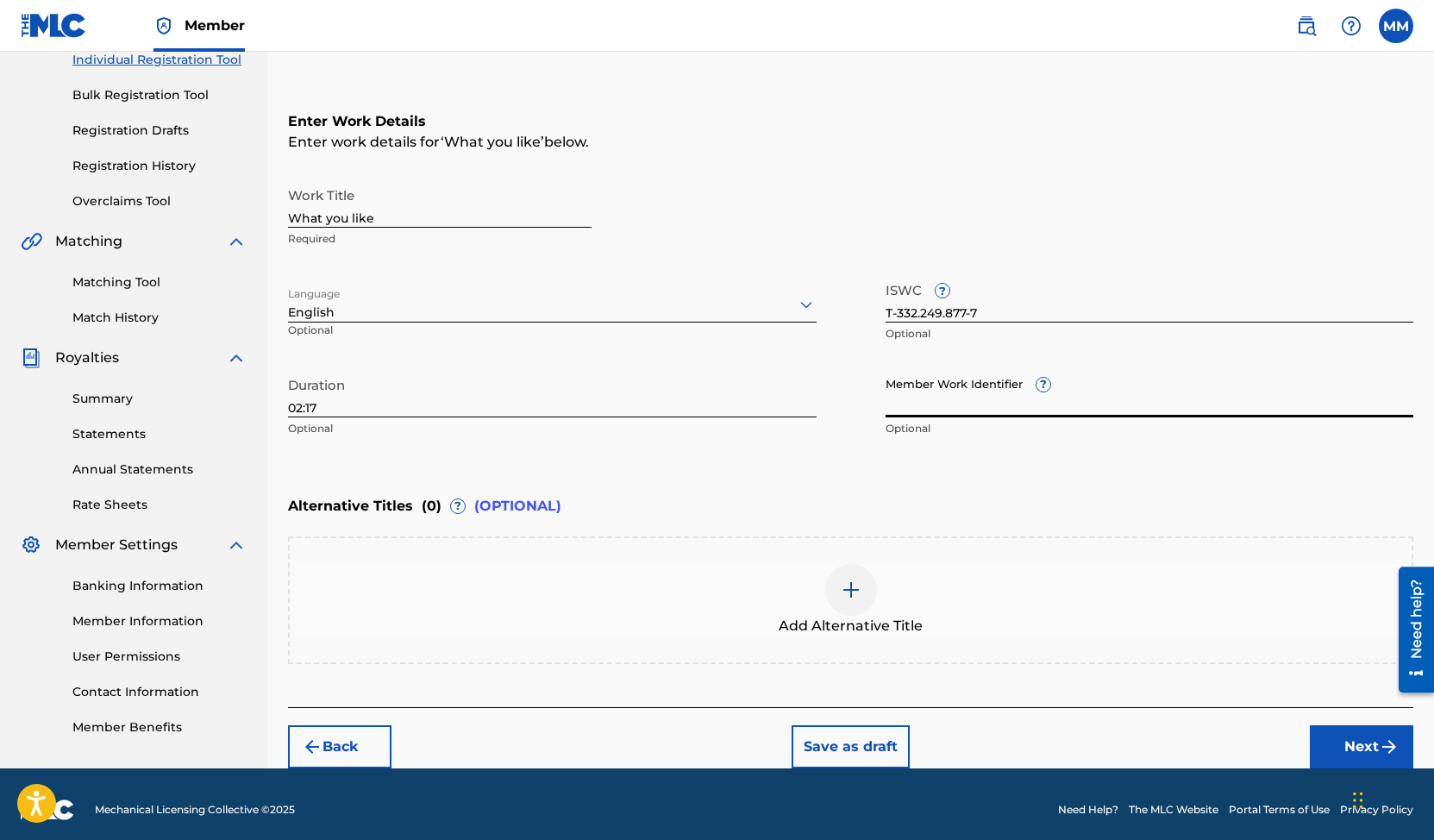
click at [920, 404] on input "Member Work Identifier ?" at bounding box center [1150, 393] width 529 height 49
click at [833, 480] on div "Enter Work Details Enter work details for ‘ What you like ’ below. Work Title W…" at bounding box center [851, 278] width 1125 height 417
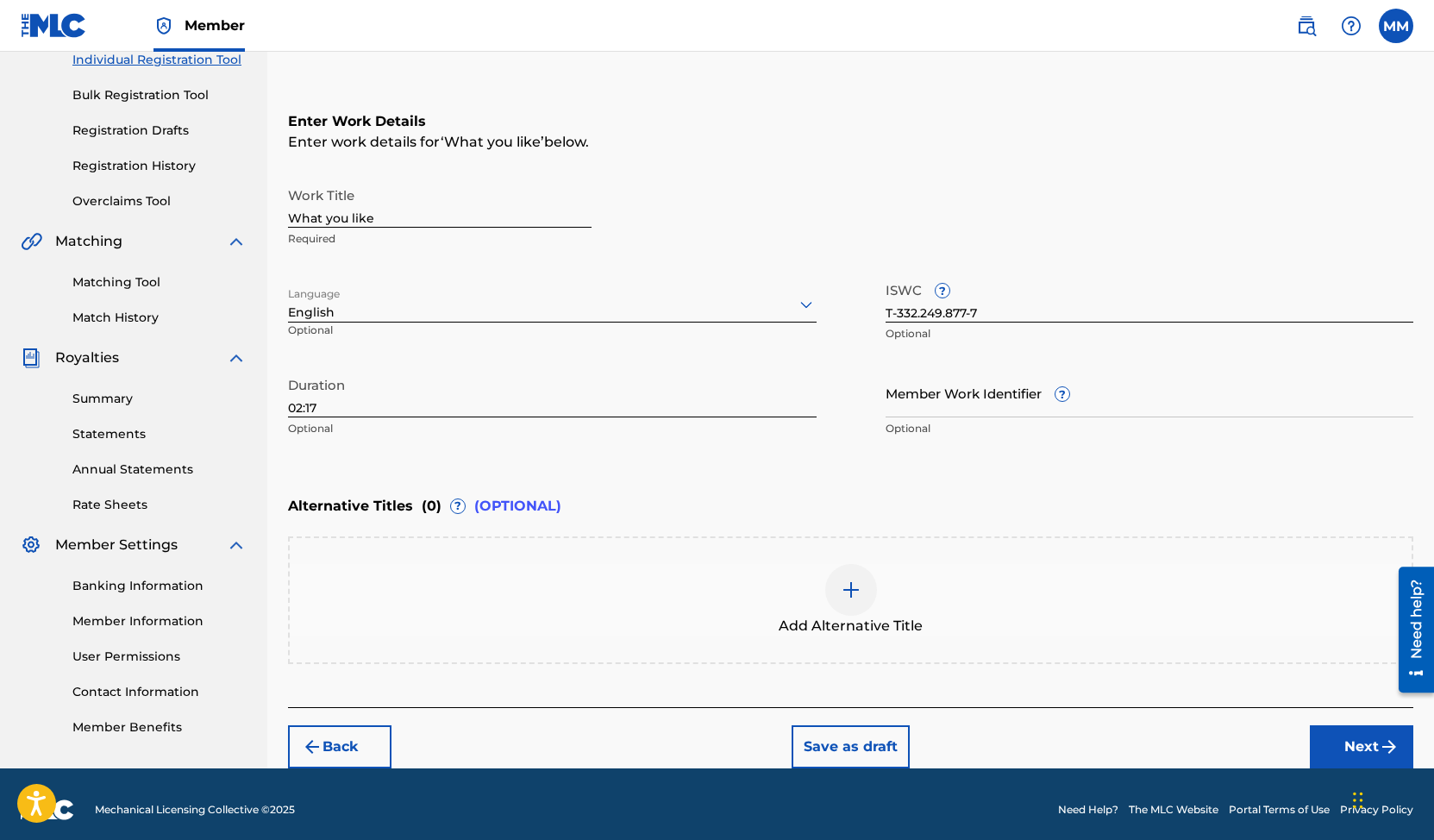
scroll to position [240, 0]
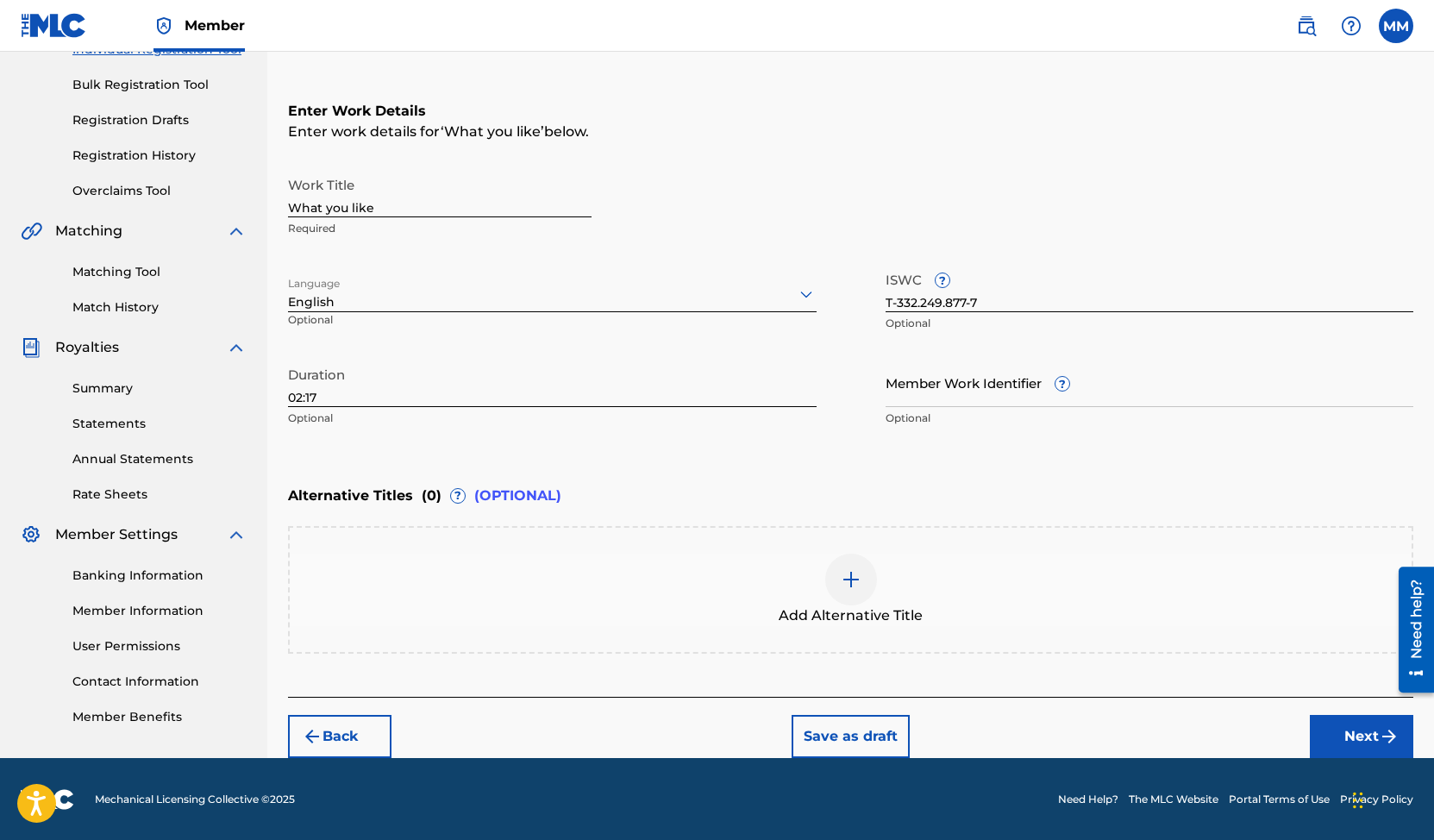
click at [851, 588] on img at bounding box center [851, 579] width 20 height 20
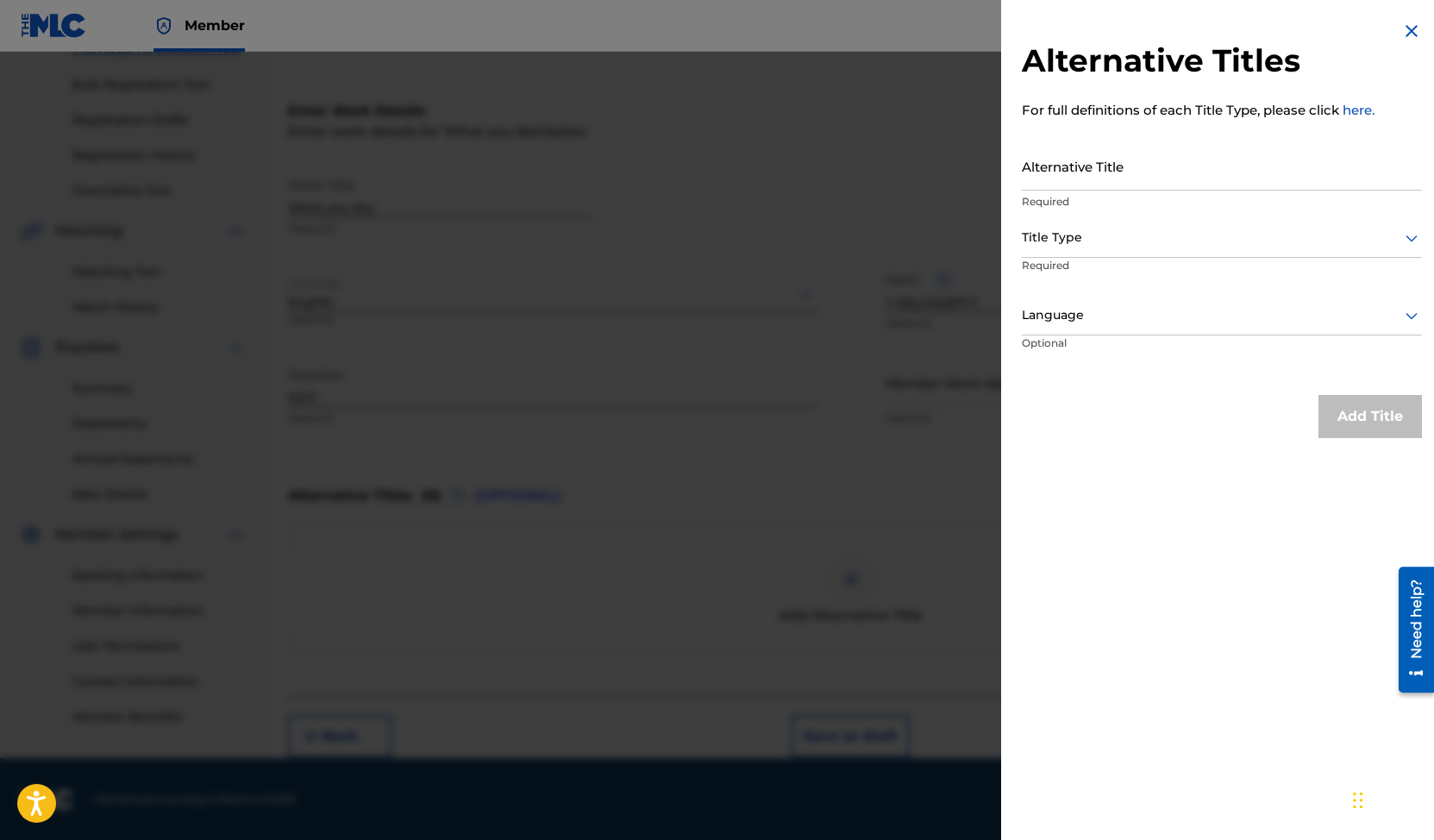
click at [1167, 167] on input "Alternative Title" at bounding box center [1222, 166] width 400 height 49
click at [1411, 35] on img at bounding box center [1411, 30] width 20 height 20
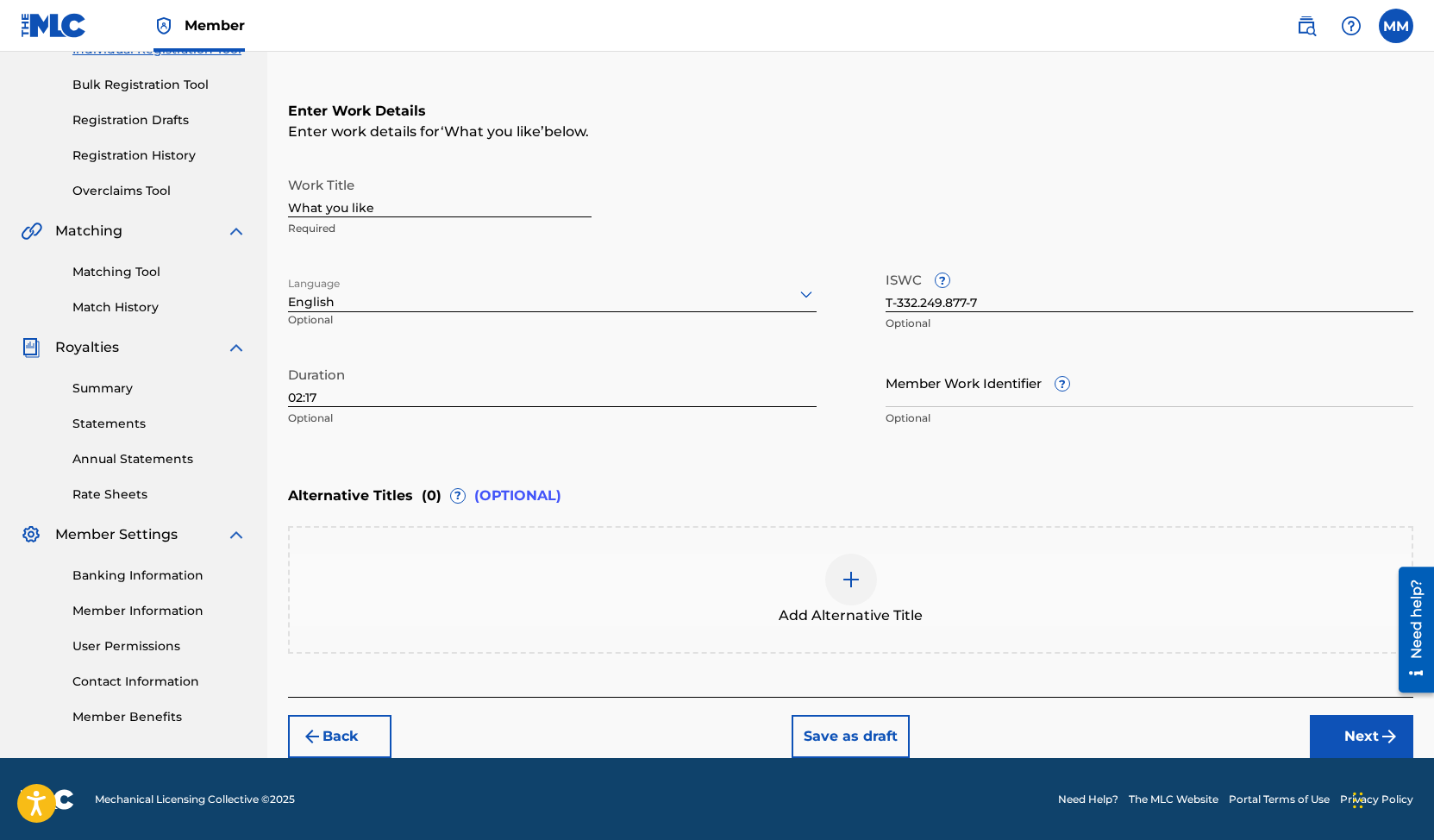
click at [1372, 747] on button "Next" at bounding box center [1361, 736] width 104 height 43
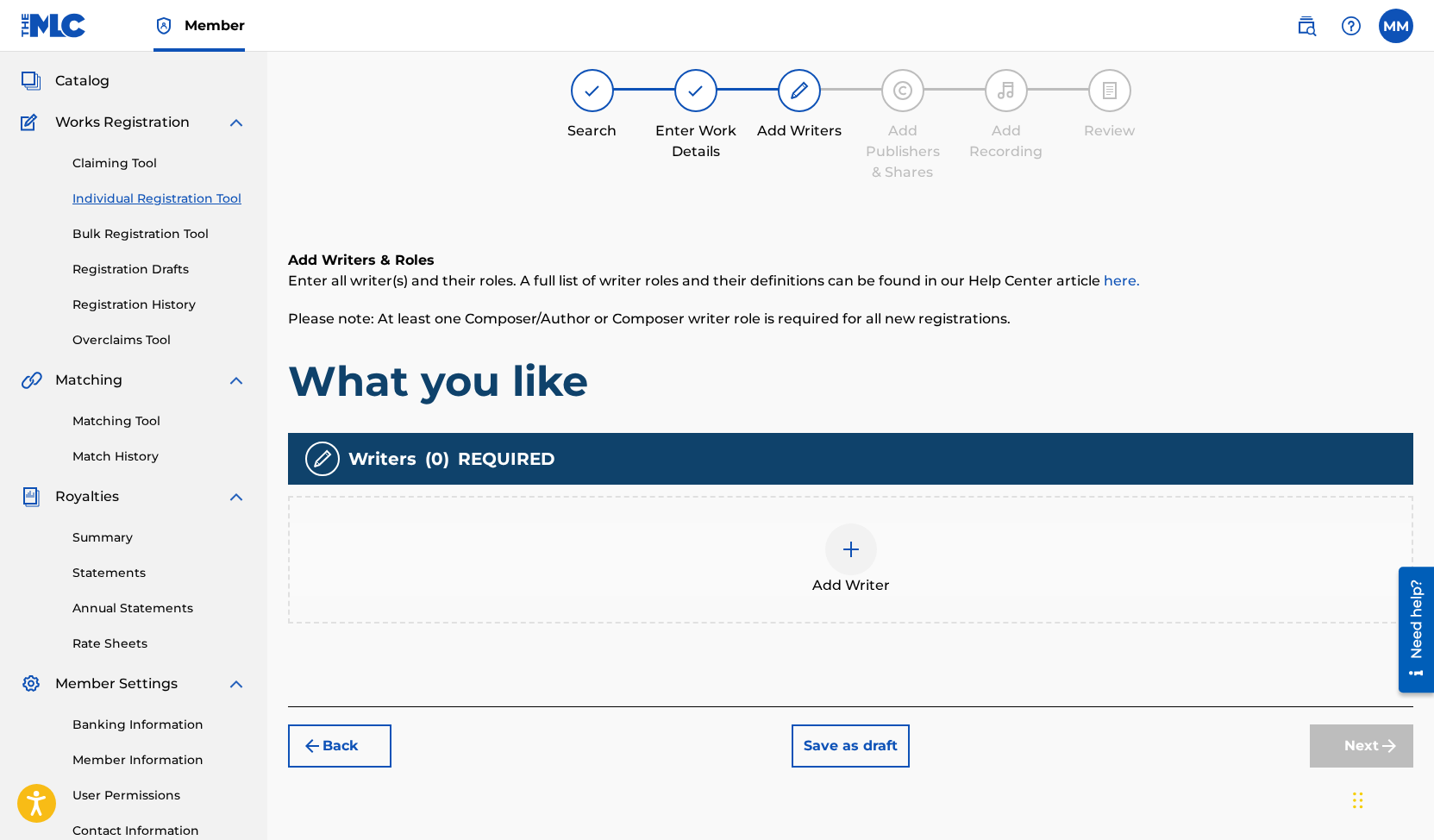
scroll to position [78, 0]
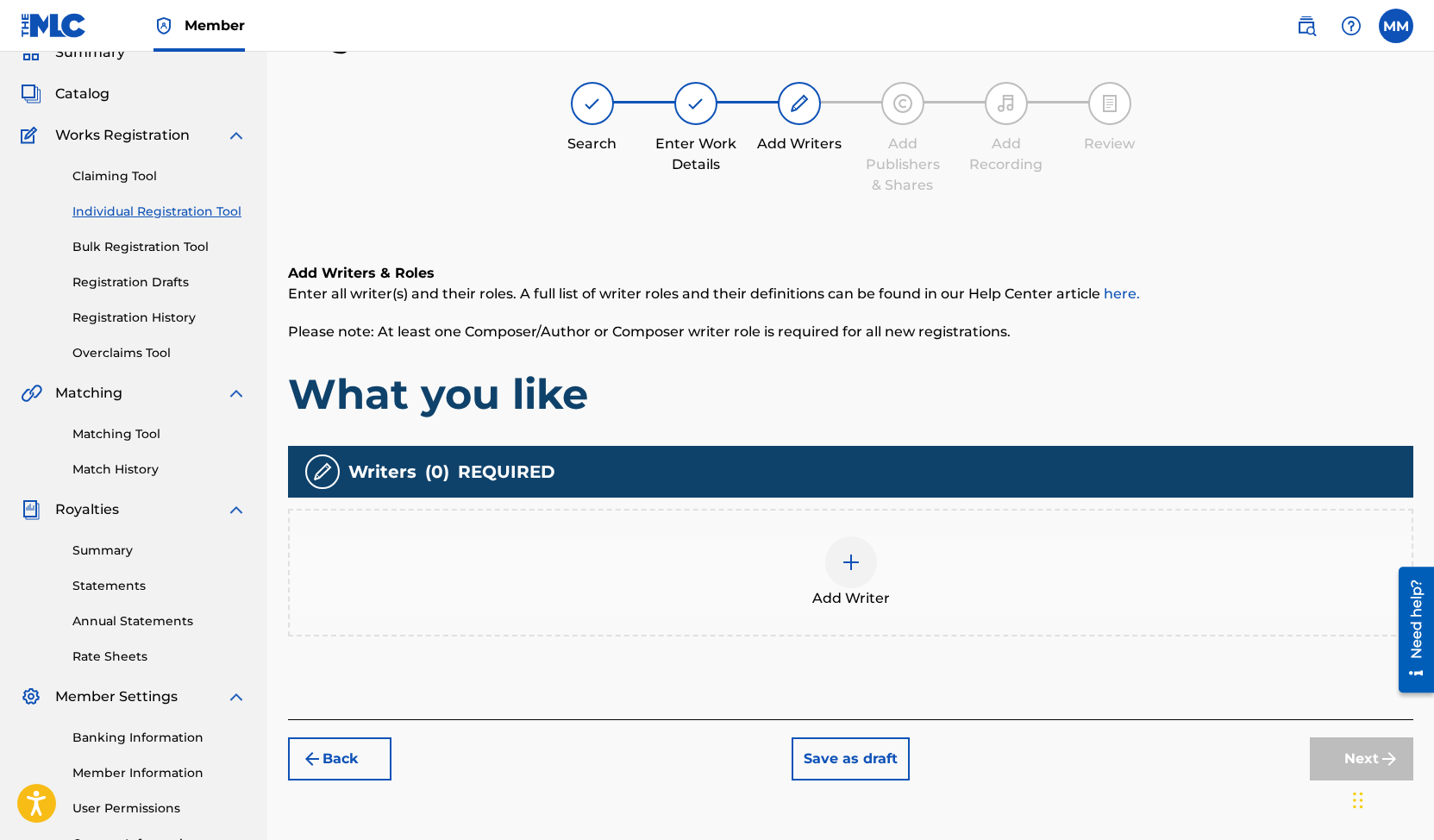
click at [860, 572] on div at bounding box center [851, 562] width 51 height 51
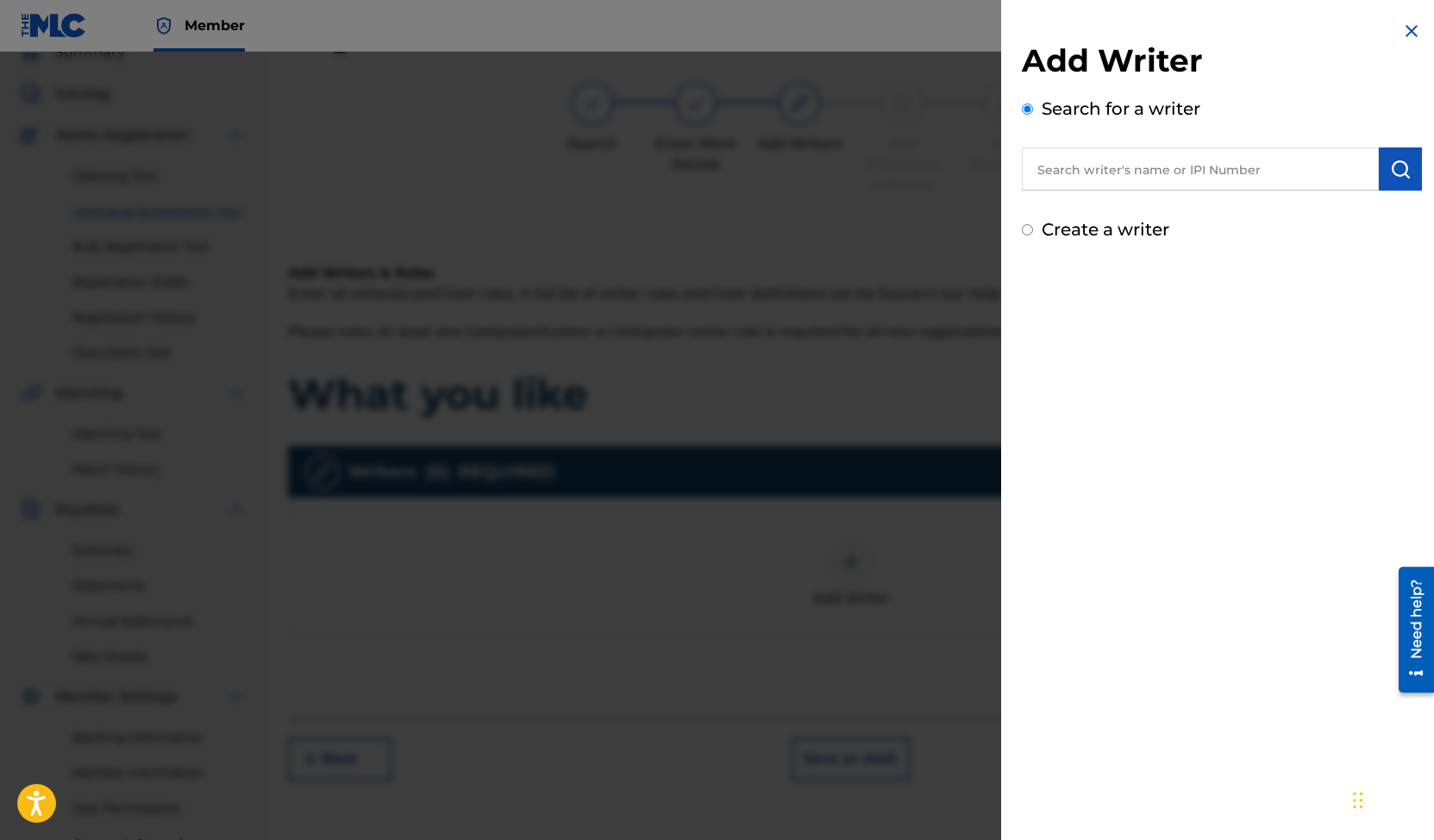
click at [1238, 169] on input "text" at bounding box center [1200, 169] width 357 height 43
click at [1141, 229] on label "Create a writer" at bounding box center [1106, 229] width 128 height 20
radio input "true"
click at [1033, 229] on input "Create a writer" at bounding box center [1027, 230] width 12 height 12
radio input "false"
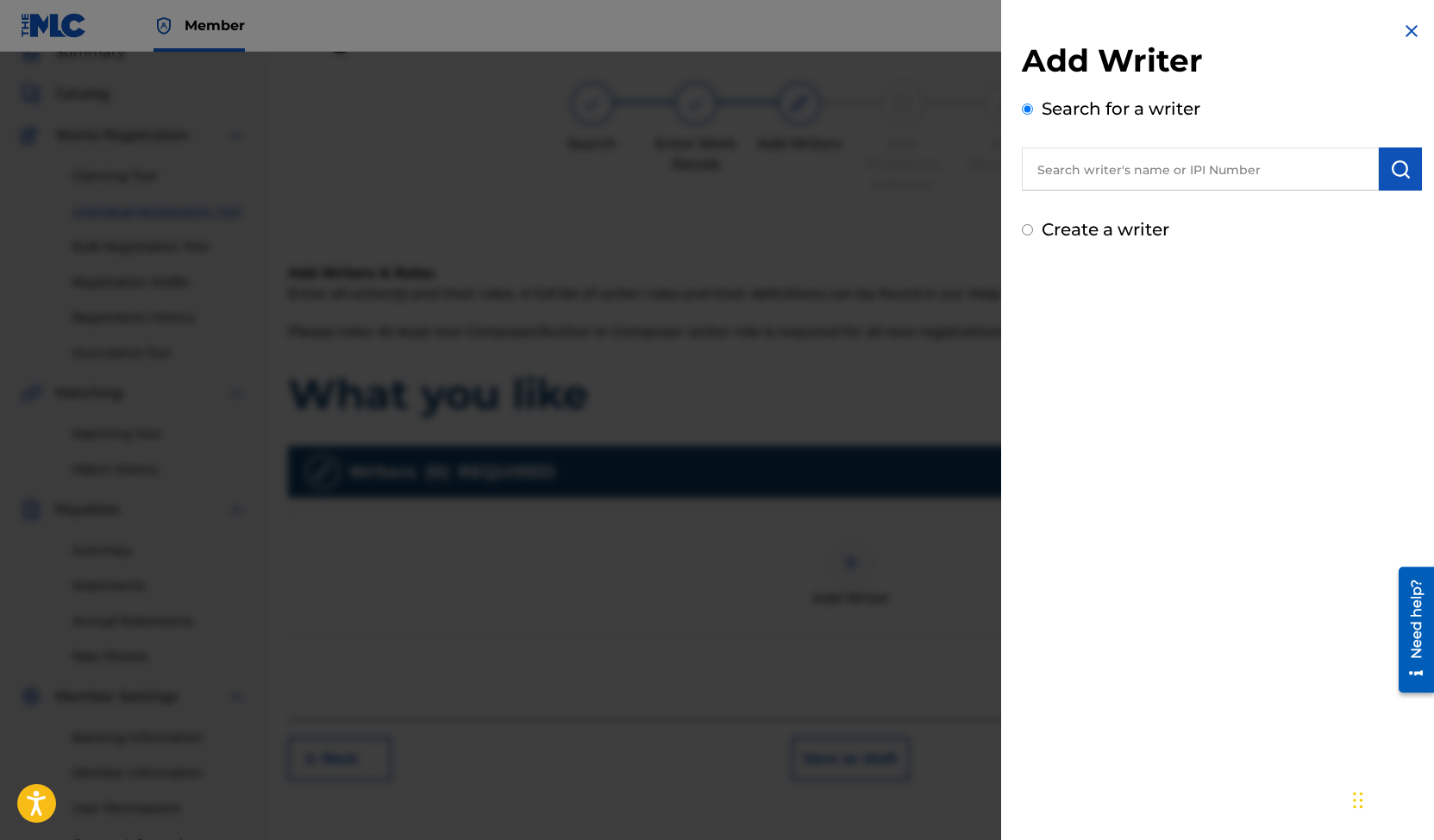
radio input "true"
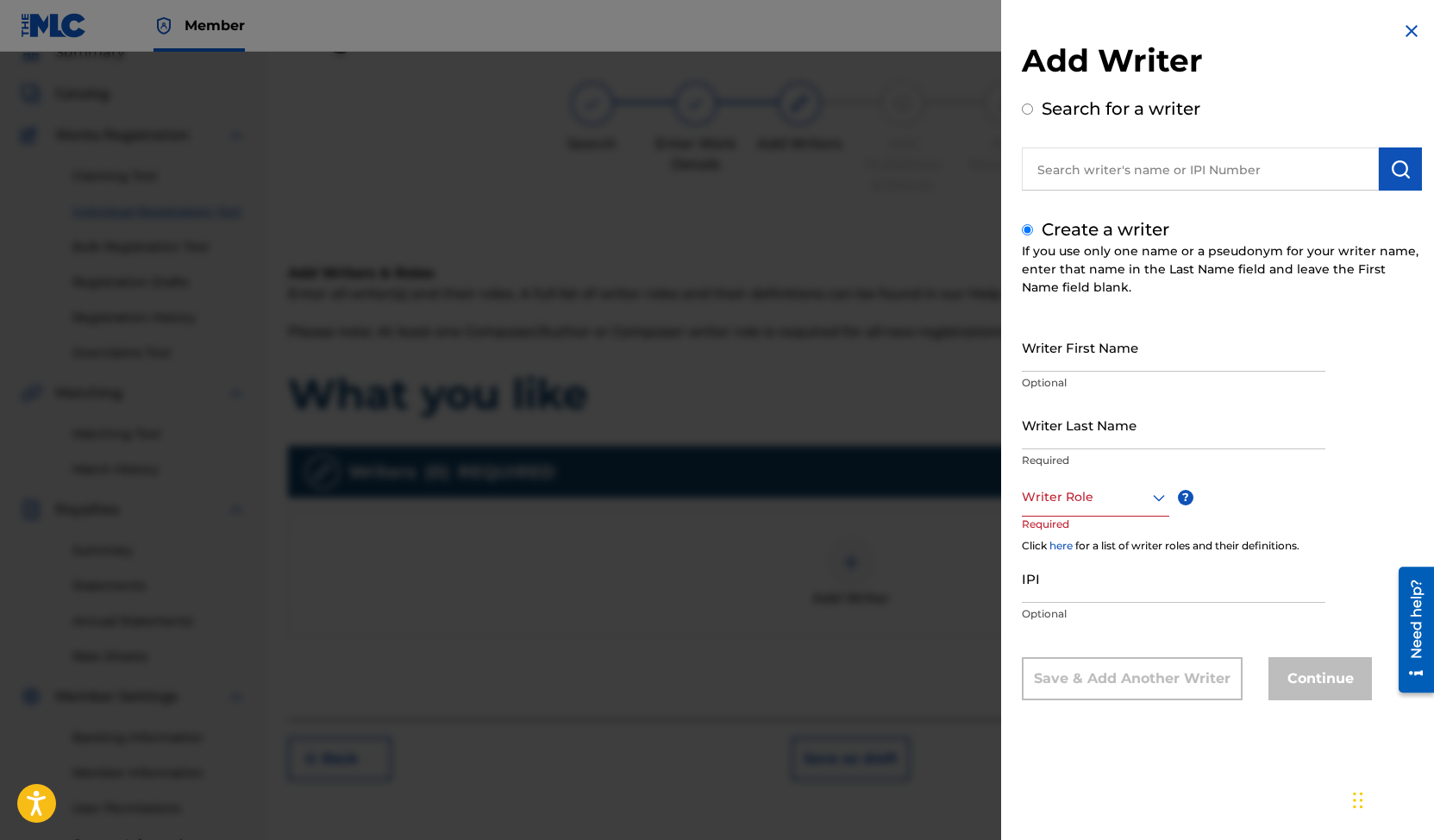
click at [1032, 113] on input "Search for a writer" at bounding box center [1027, 110] width 12 height 12
radio input "true"
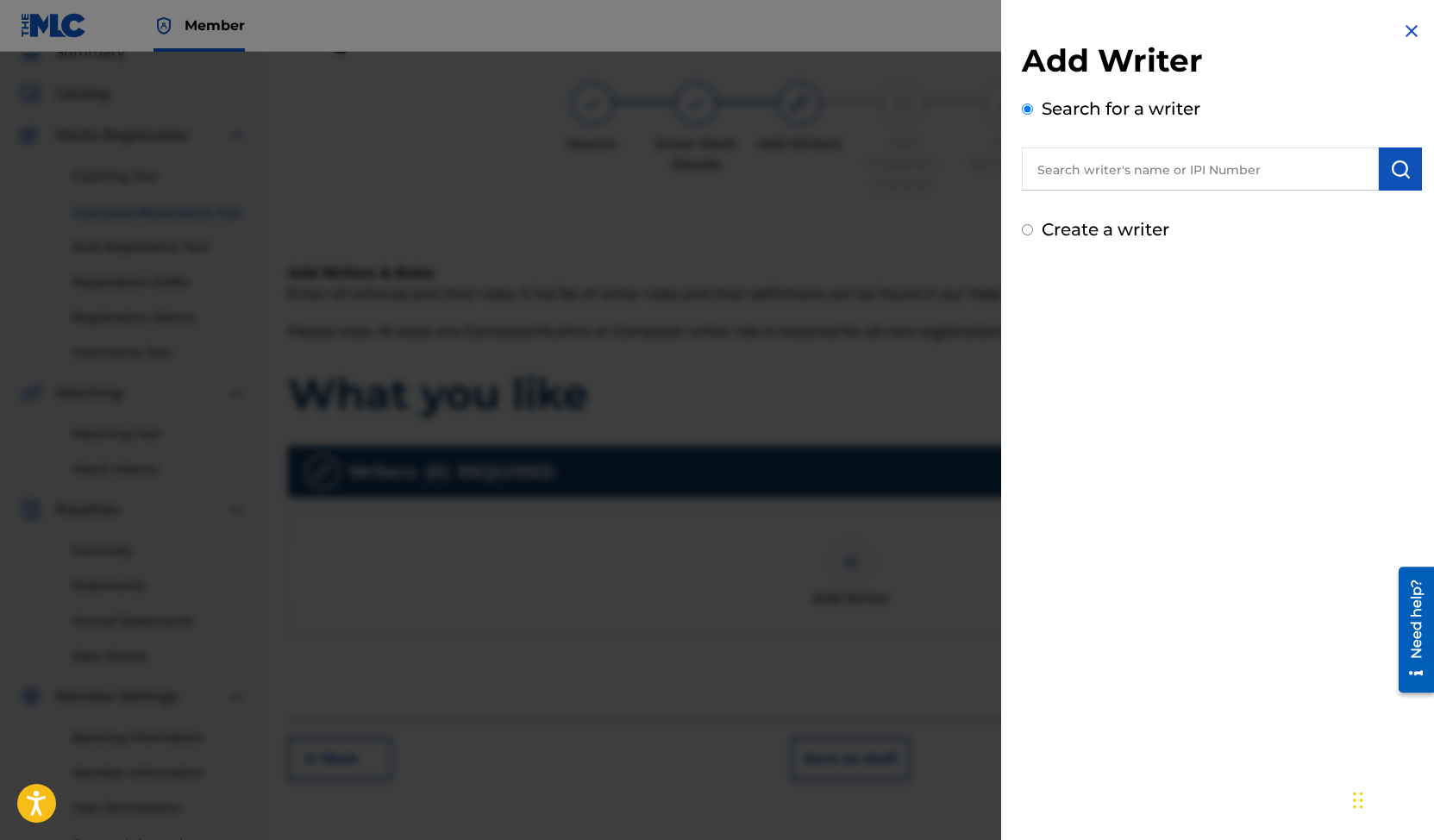
click at [1120, 173] on input "text" at bounding box center [1200, 169] width 357 height 43
paste input "00360420007"
type input "00360420007"
click at [1390, 164] on img "submit" at bounding box center [1400, 169] width 20 height 20
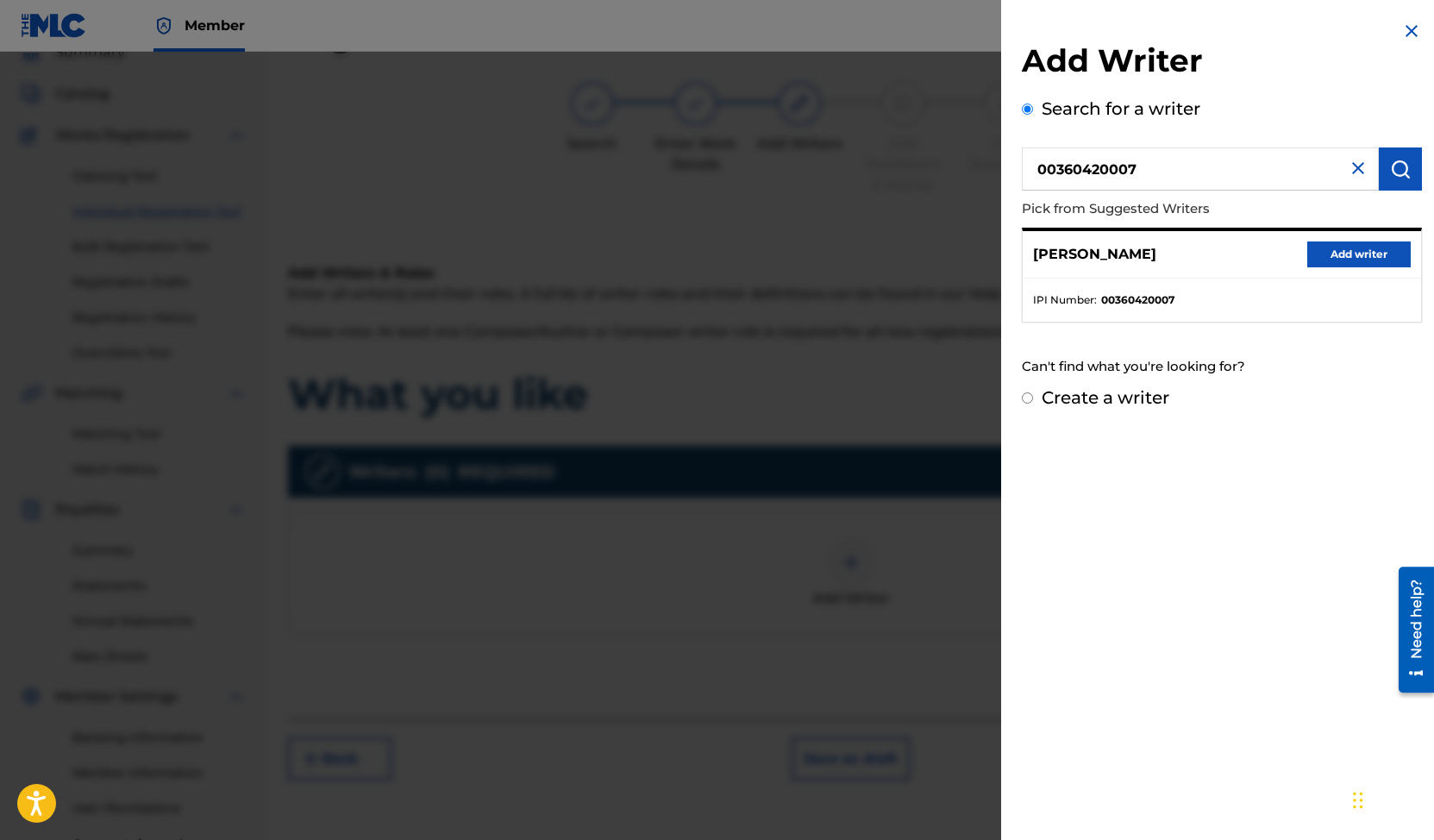
click at [1365, 264] on button "Add writer" at bounding box center [1359, 254] width 104 height 26
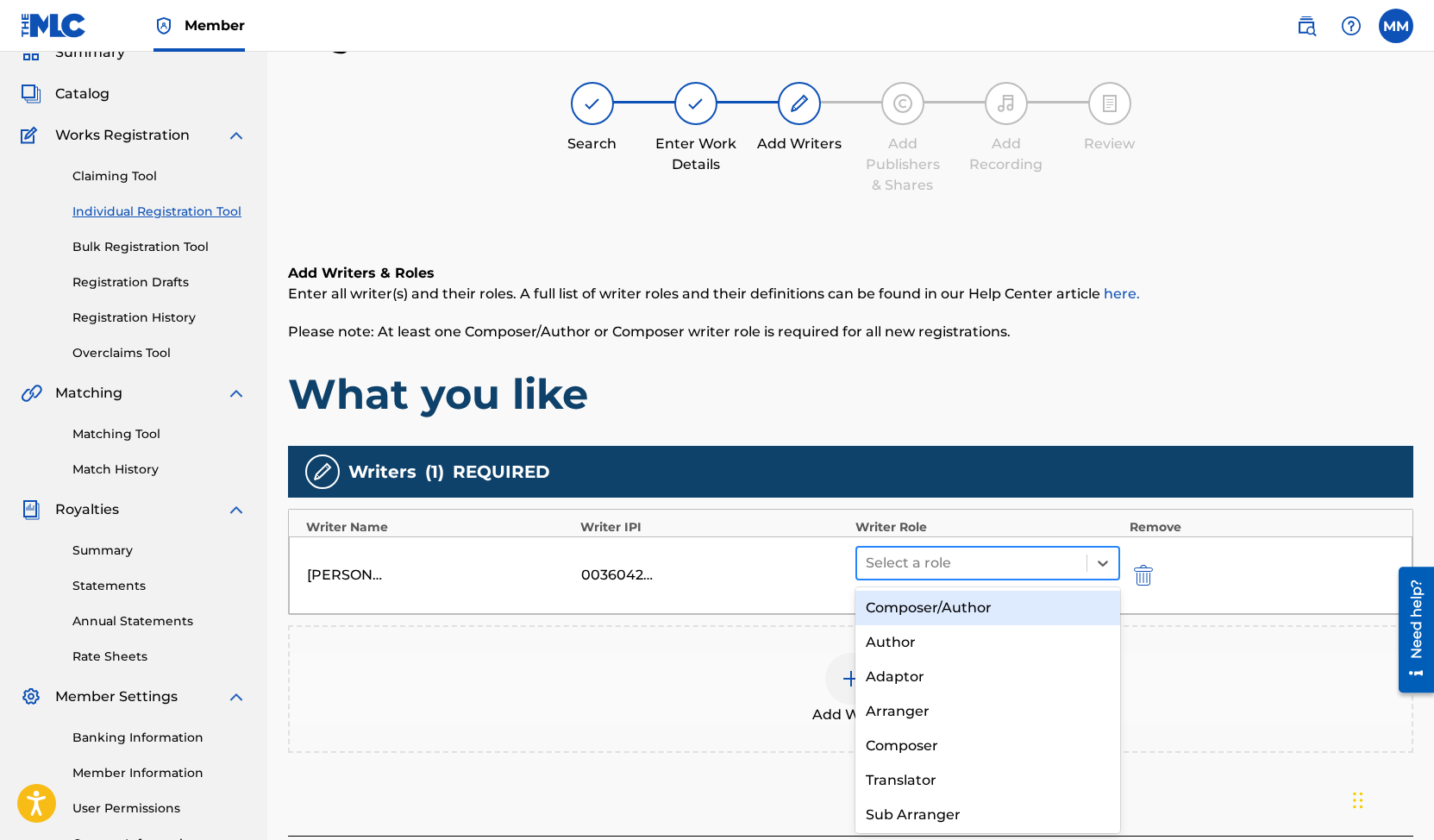
click at [954, 560] on div at bounding box center [972, 563] width 213 height 24
click at [940, 615] on div "Composer/Author" at bounding box center [989, 608] width 266 height 35
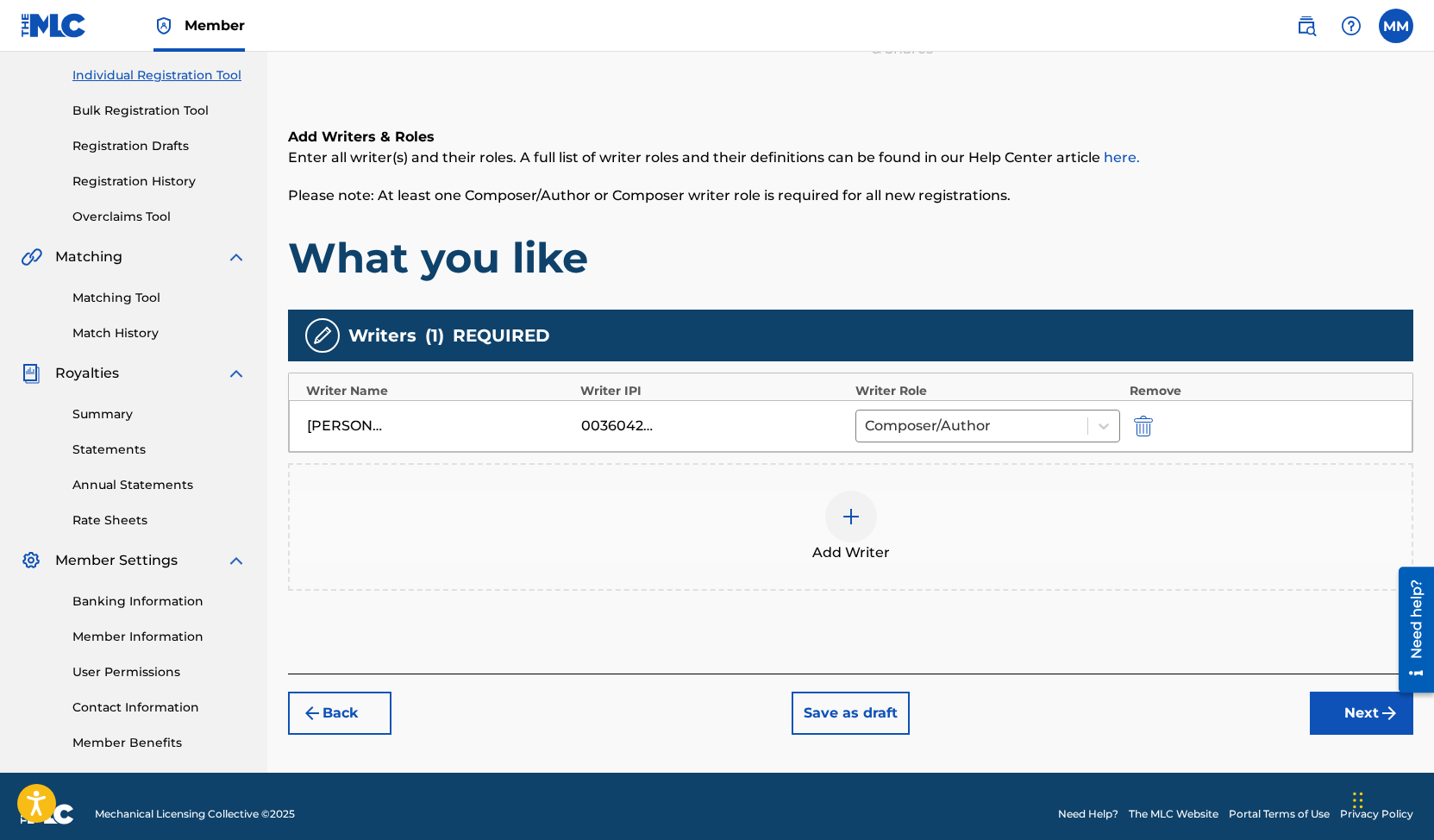
scroll to position [229, 0]
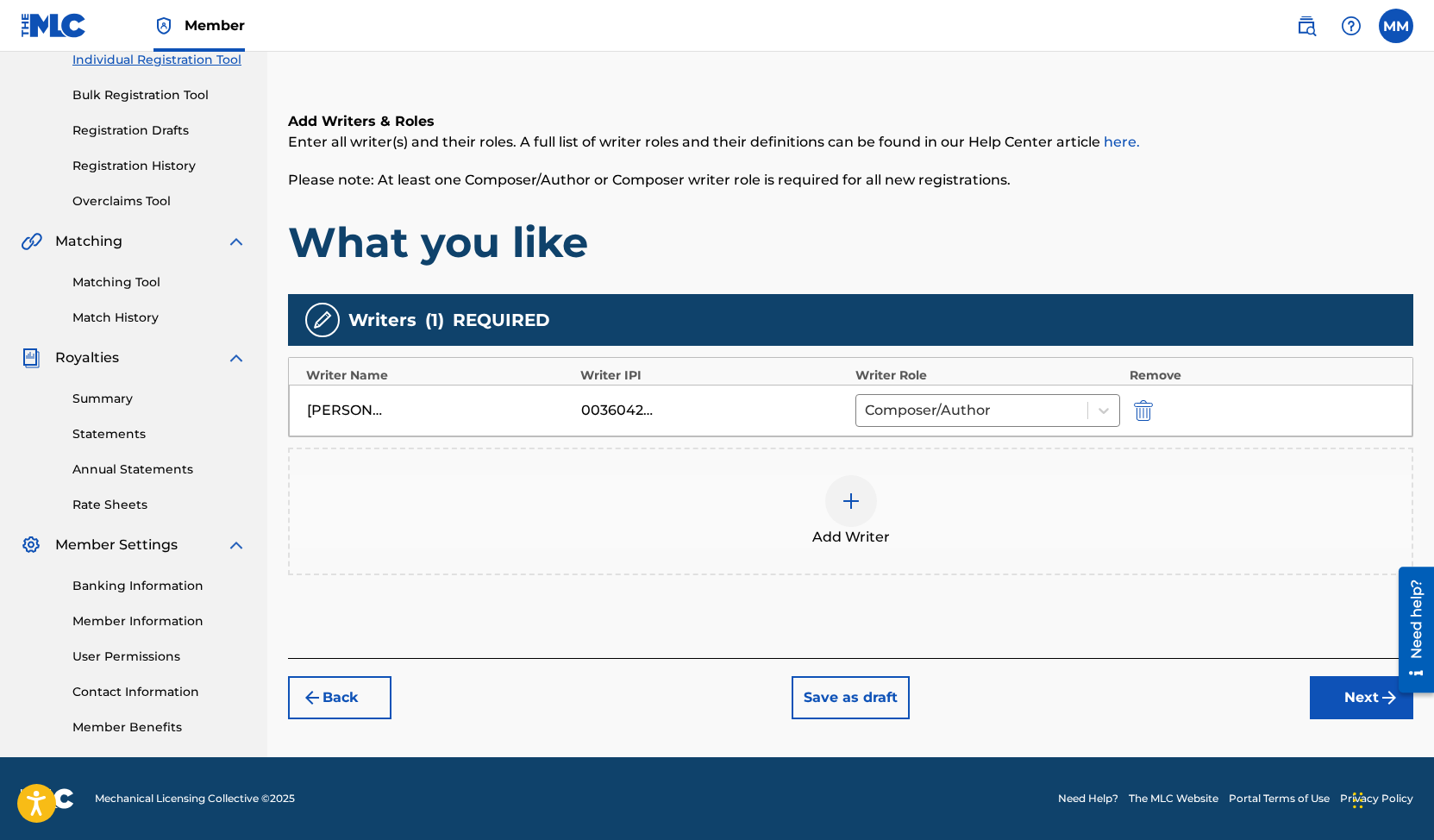
click at [858, 497] on img at bounding box center [851, 501] width 20 height 20
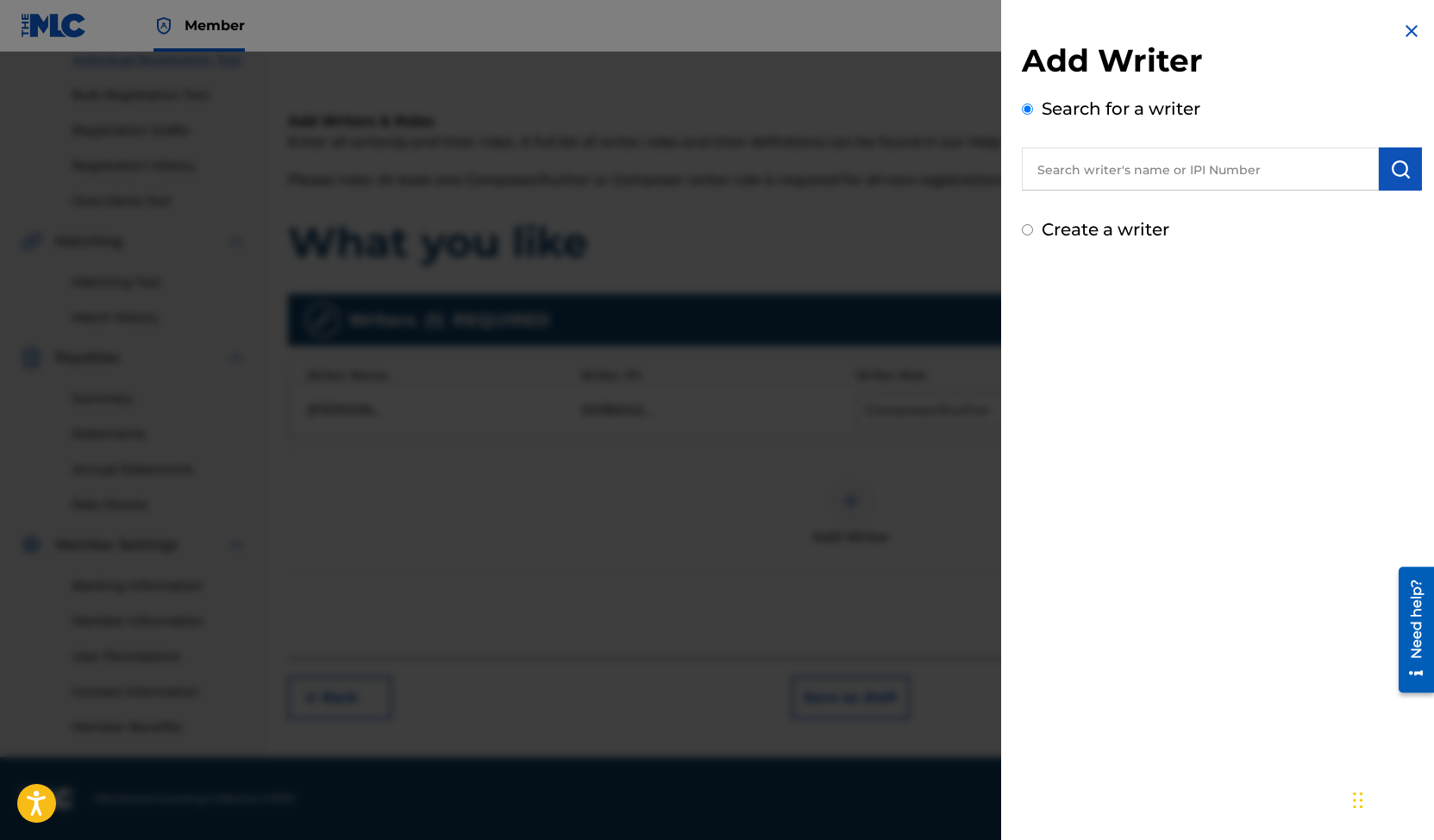
click at [1075, 235] on label "Create a writer" at bounding box center [1106, 229] width 128 height 20
radio input "true"
click at [1033, 235] on input "Create a writer" at bounding box center [1027, 230] width 12 height 12
radio input "false"
radio input "true"
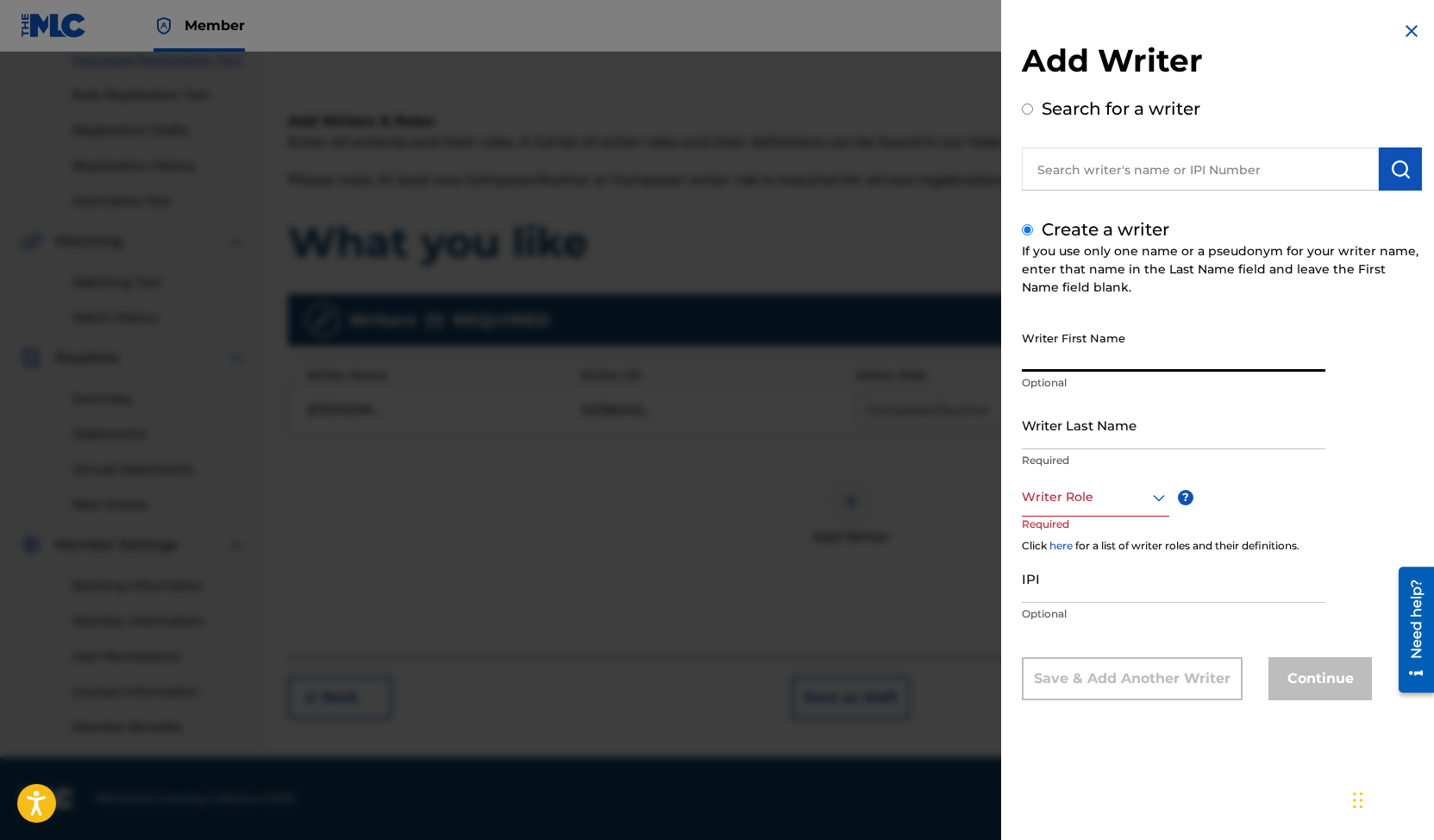
click at [1085, 361] on input "Writer First Name" at bounding box center [1173, 346] width 304 height 49
type input "[PERSON_NAME]"
click at [1091, 437] on input "Writer Last Name" at bounding box center [1173, 424] width 304 height 49
type input "Melifonwu"
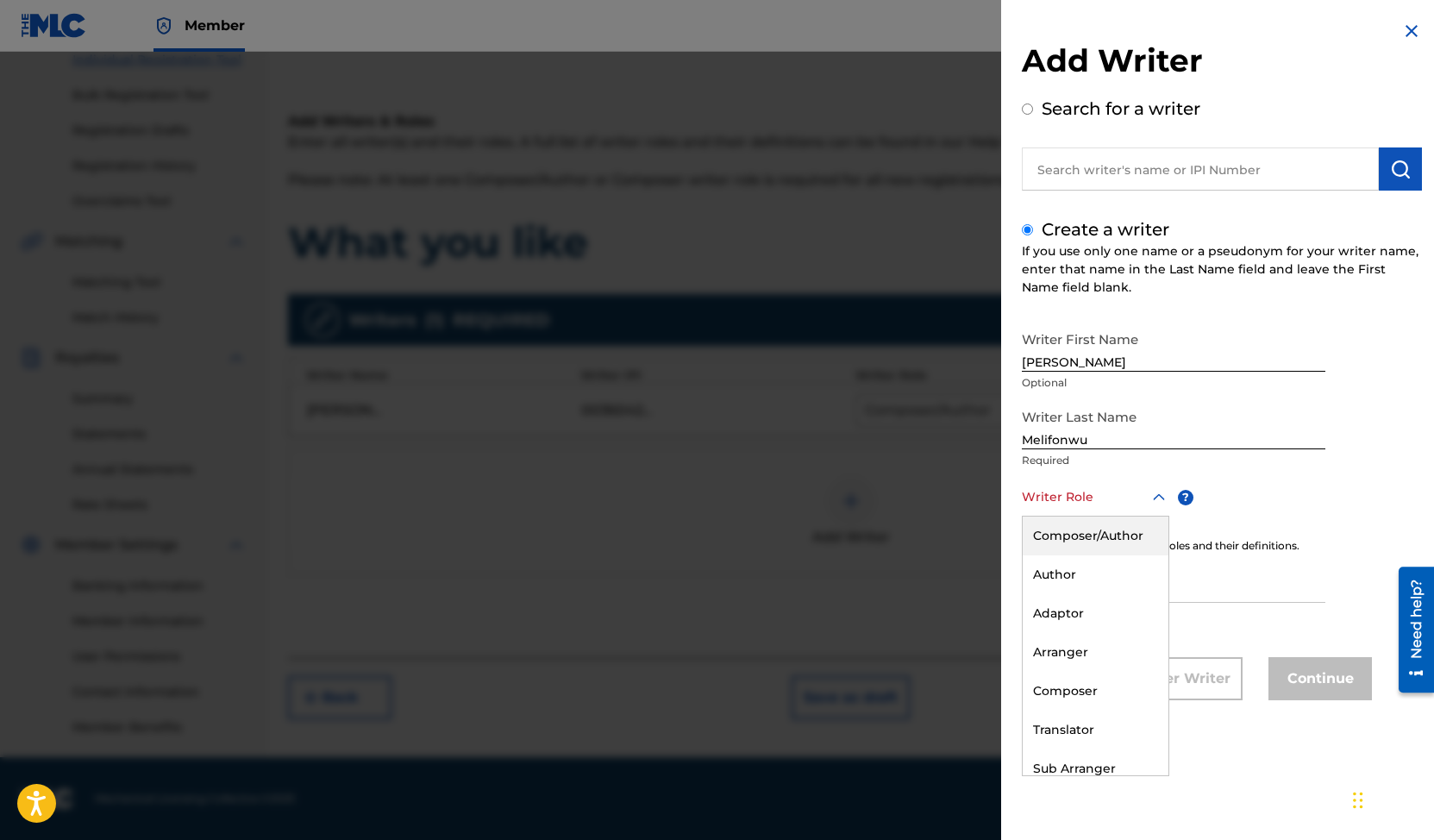
click at [1132, 502] on div at bounding box center [1095, 497] width 147 height 21
click at [1124, 531] on div "Composer/Author" at bounding box center [1095, 535] width 146 height 39
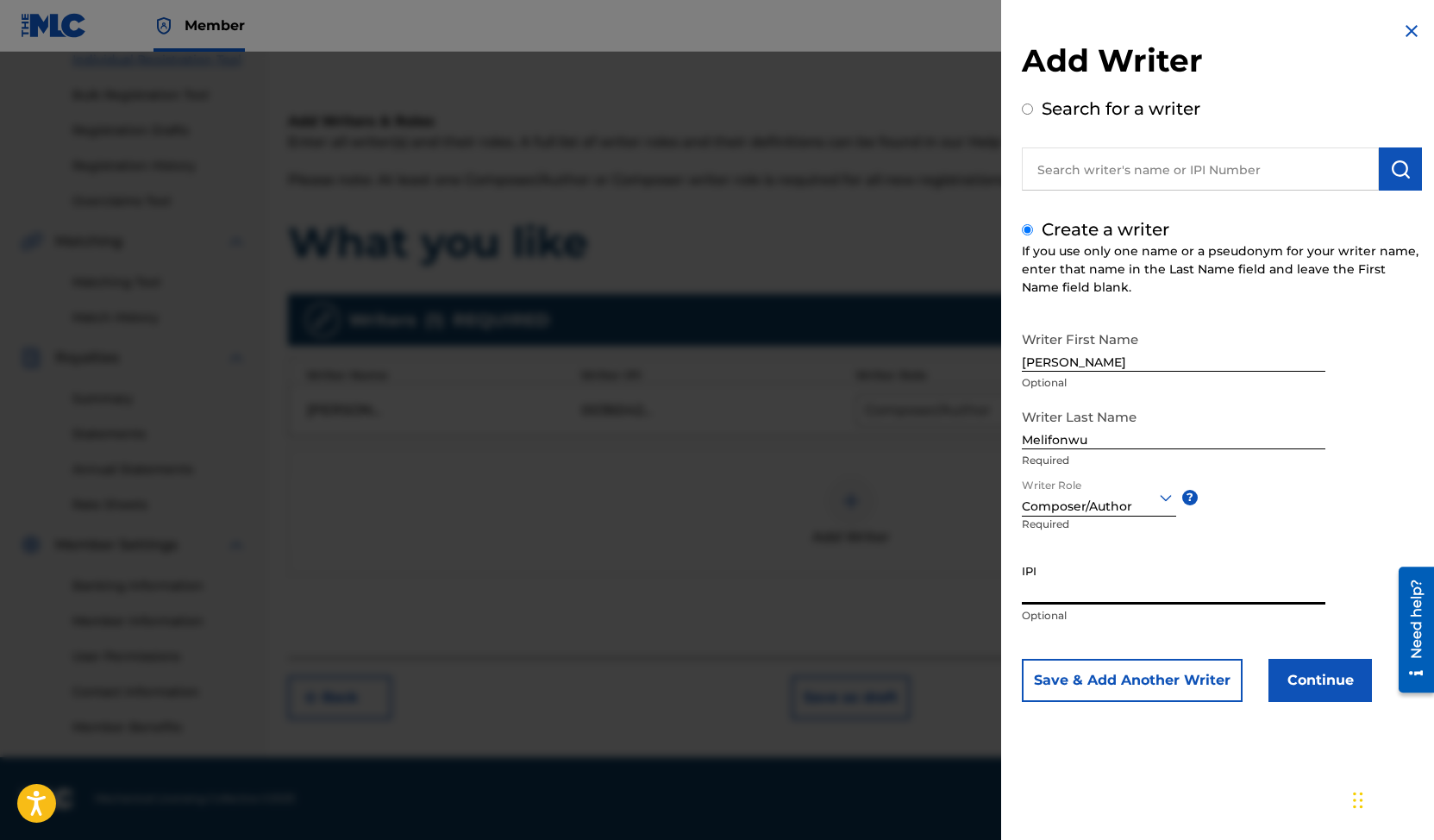
click at [1102, 587] on input "IPI" at bounding box center [1173, 579] width 304 height 49
paste input "01010227046"
type input "01010227046"
click at [1293, 682] on button "Continue" at bounding box center [1320, 680] width 104 height 43
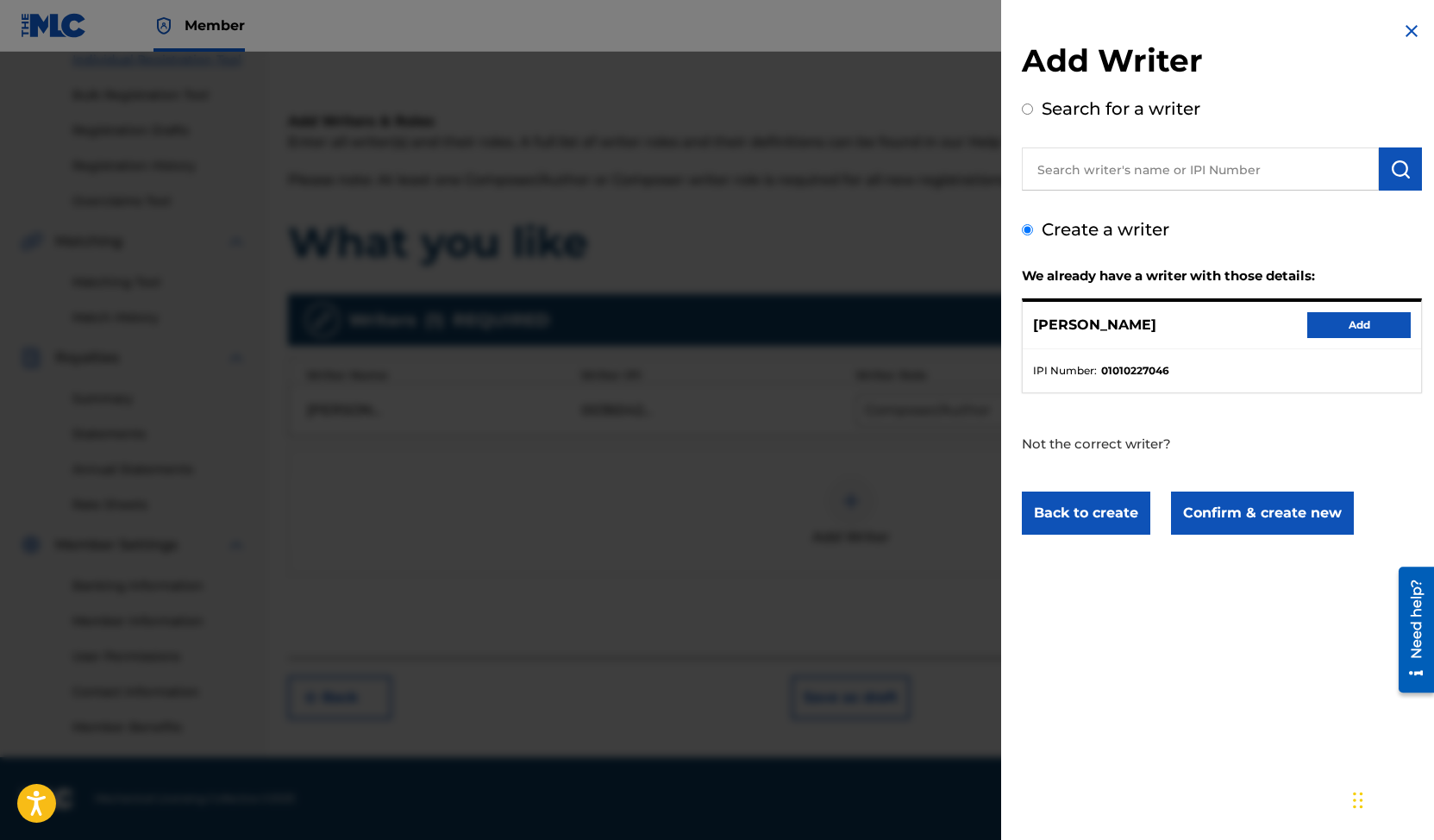
click at [1379, 324] on button "Add" at bounding box center [1359, 325] width 104 height 26
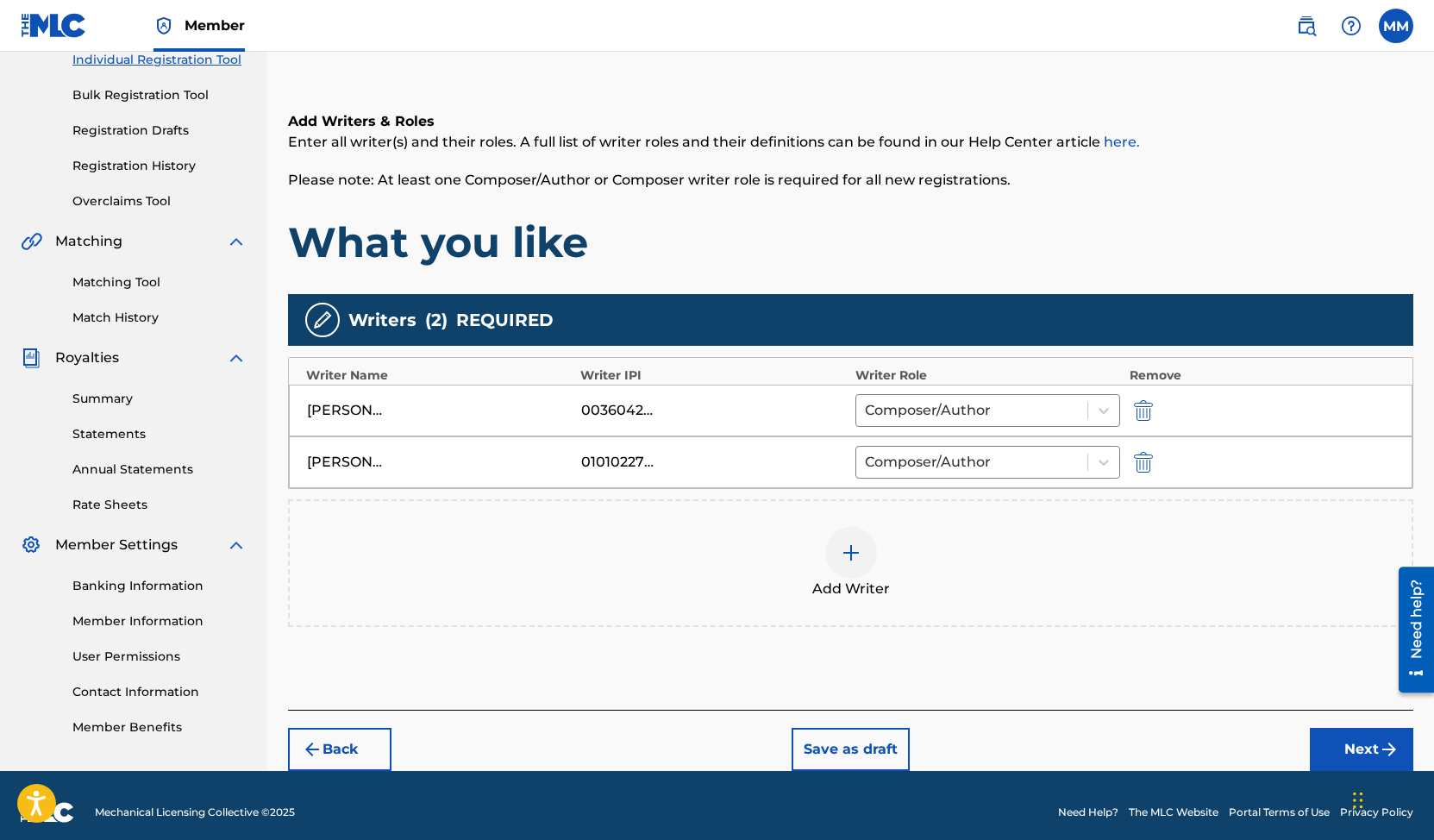
scroll to position [243, 0]
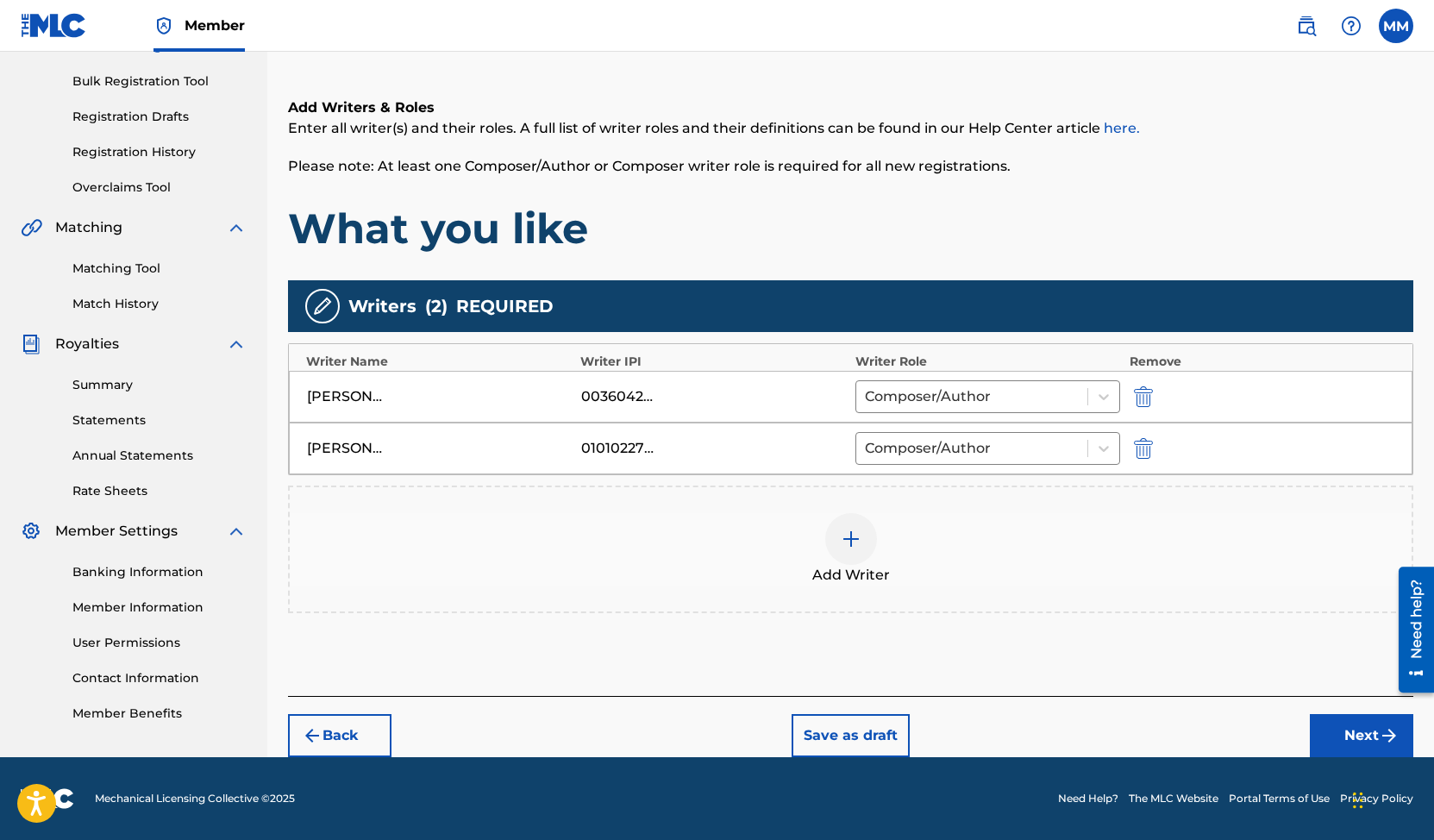
click at [1353, 729] on button "Next" at bounding box center [1361, 735] width 104 height 43
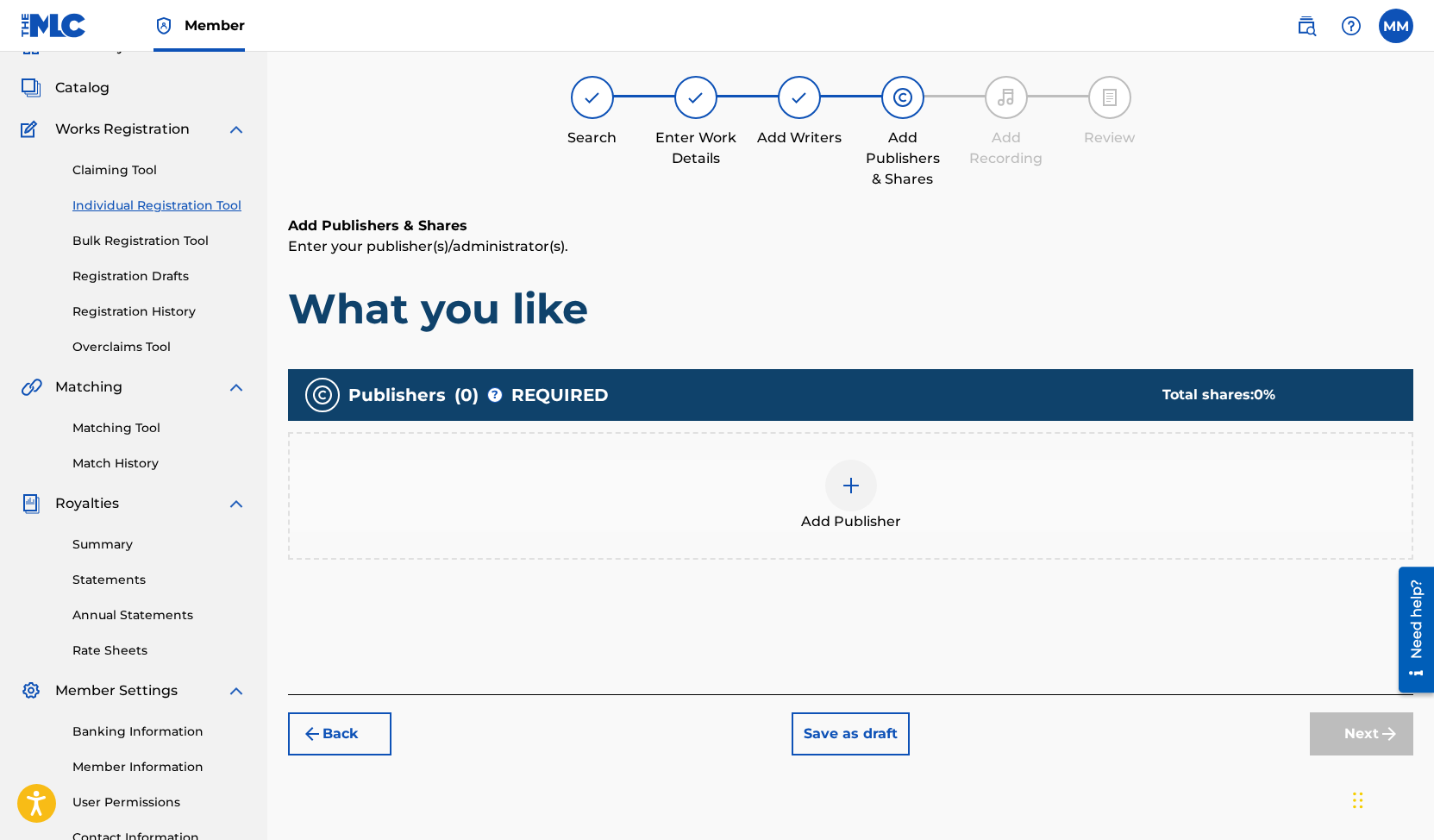
scroll to position [78, 0]
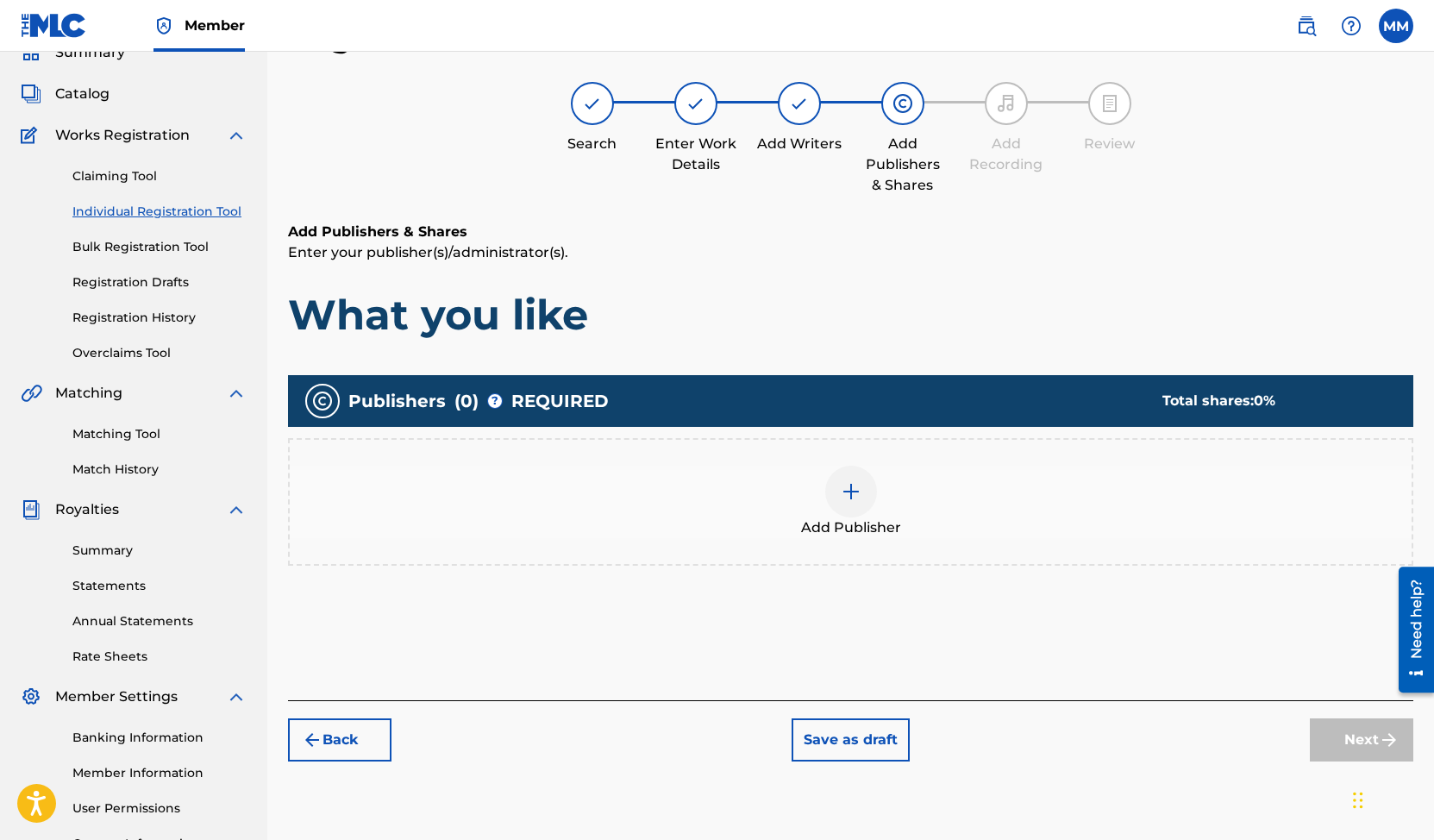
click at [845, 489] on img at bounding box center [851, 491] width 20 height 20
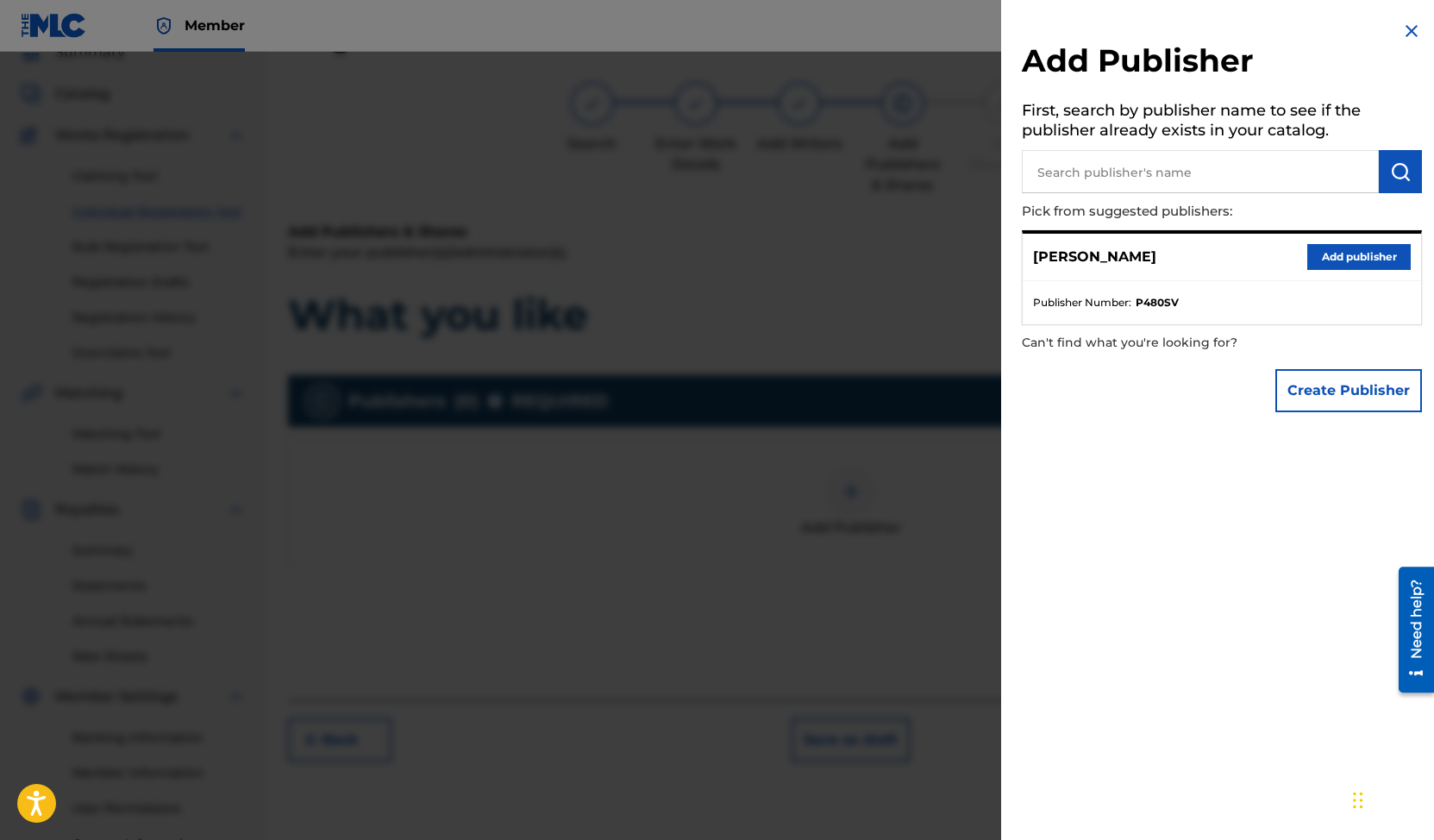
click at [1342, 254] on button "Add publisher" at bounding box center [1359, 257] width 104 height 26
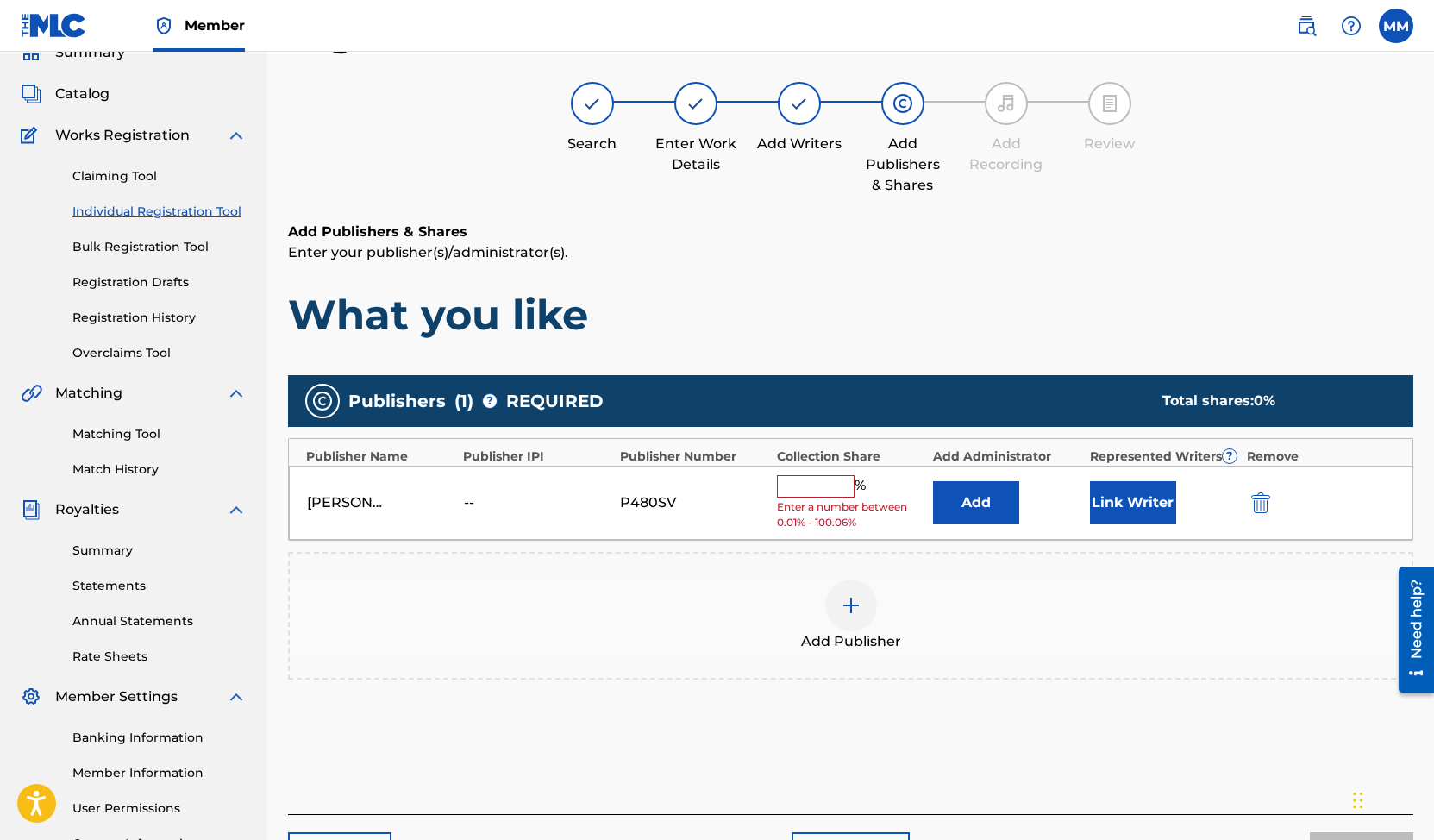
click at [813, 490] on input "text" at bounding box center [816, 486] width 78 height 22
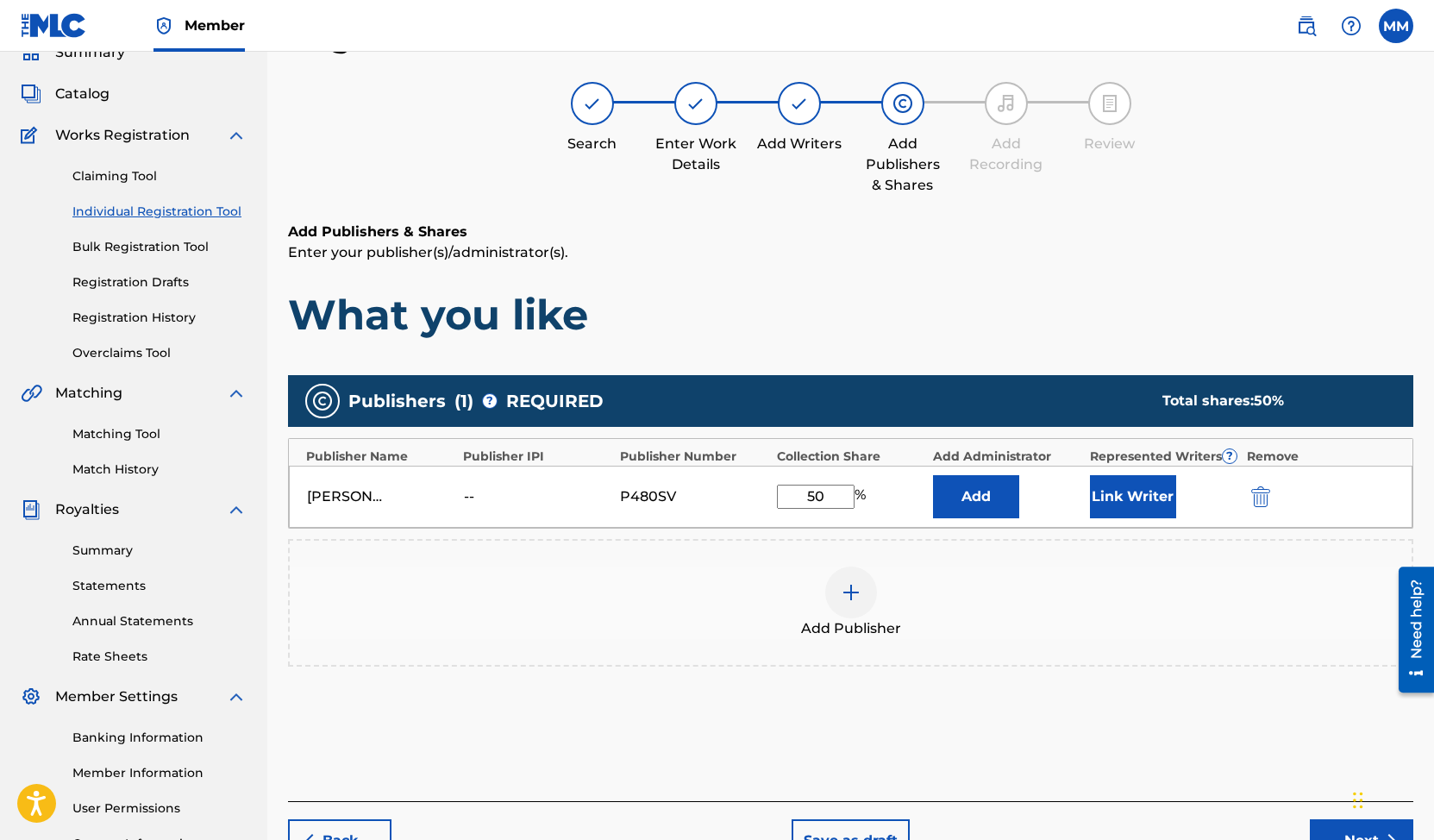
type input "50"
click at [1016, 596] on div "Add Publisher" at bounding box center [851, 602] width 1122 height 73
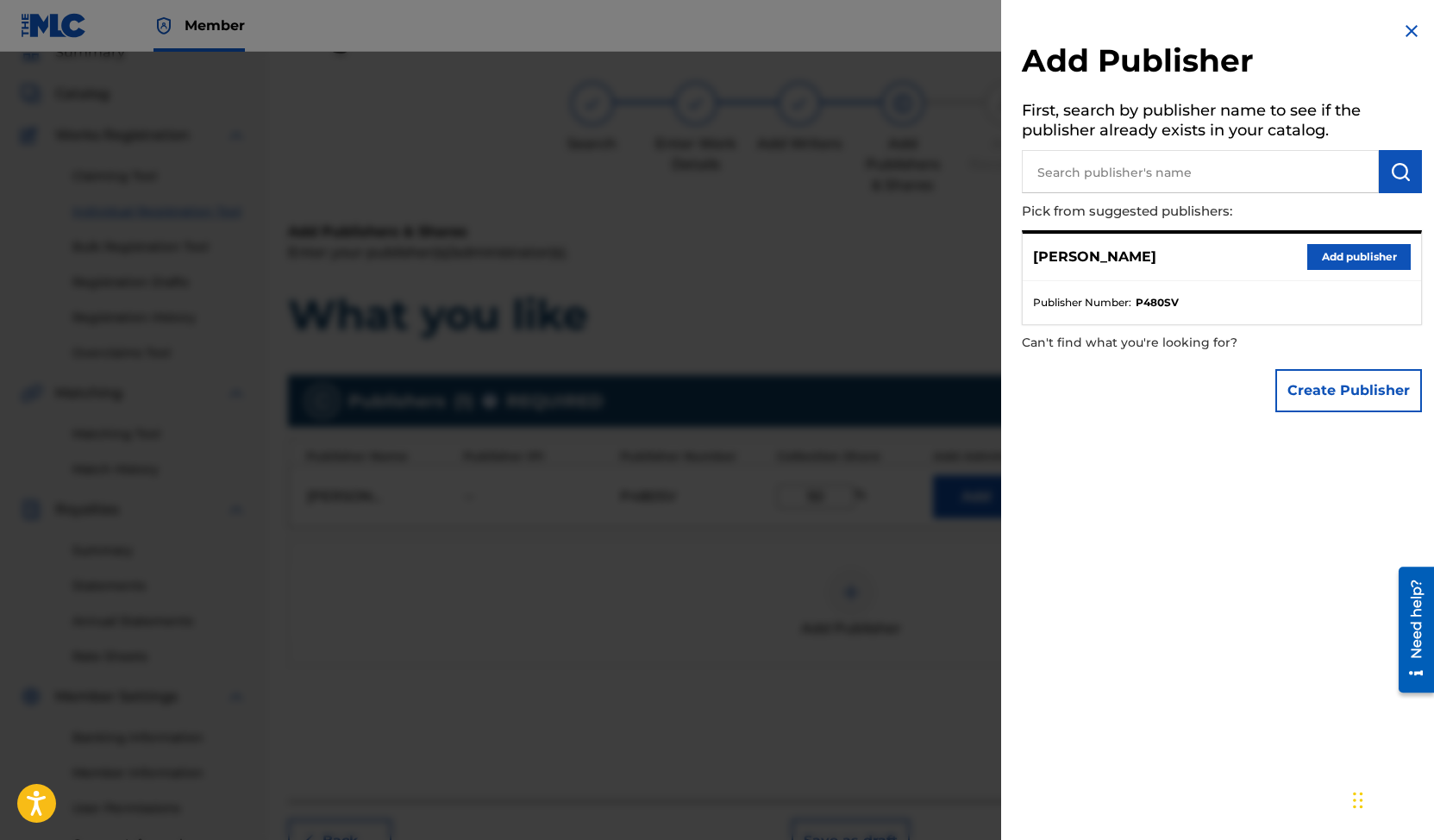
click at [1222, 174] on input "text" at bounding box center [1200, 172] width 357 height 43
paste input "00360420007"
type input "00360420007"
click at [1390, 168] on img "submit" at bounding box center [1400, 171] width 20 height 20
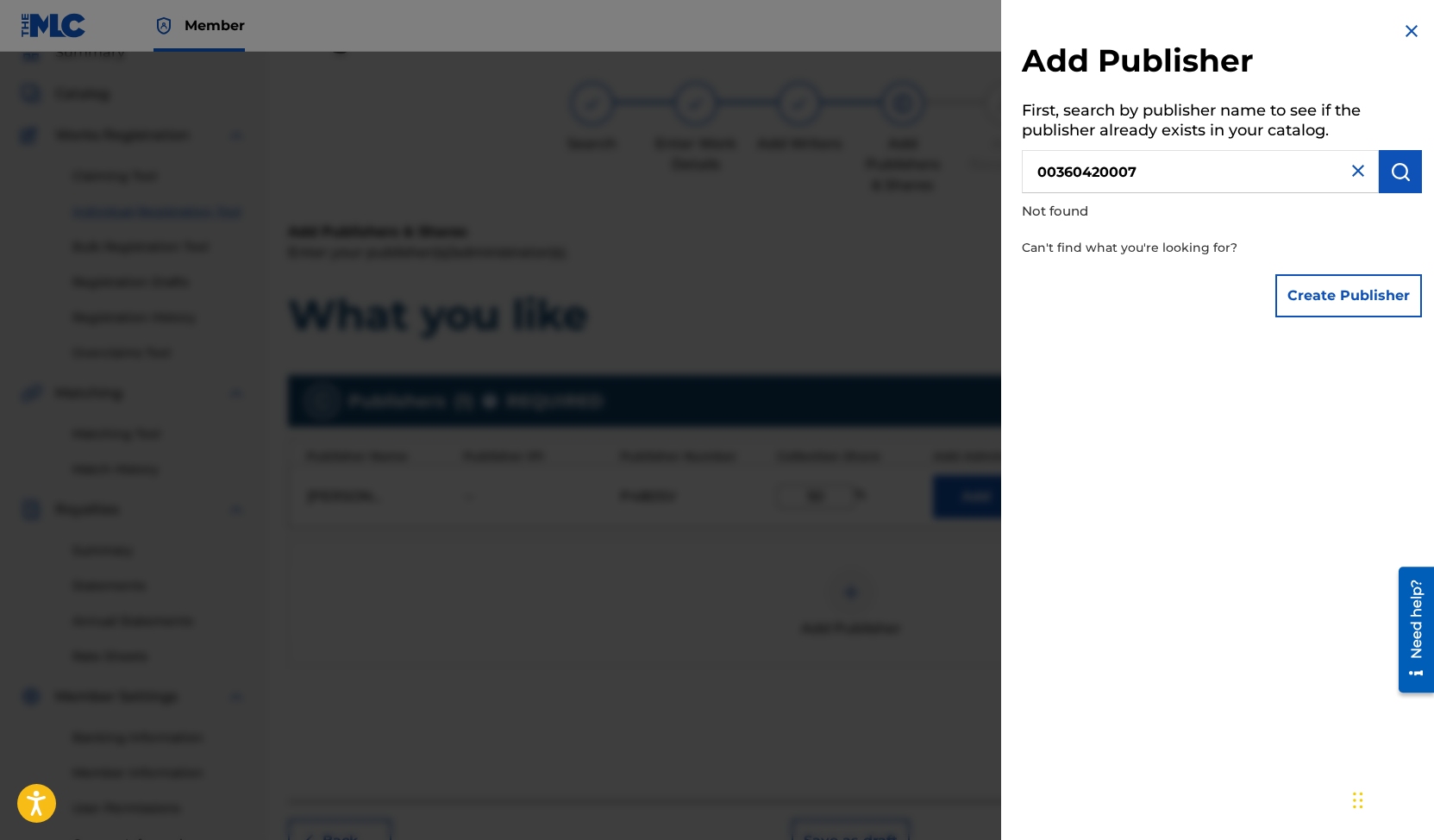
click at [1340, 289] on button "Create Publisher" at bounding box center [1349, 296] width 147 height 43
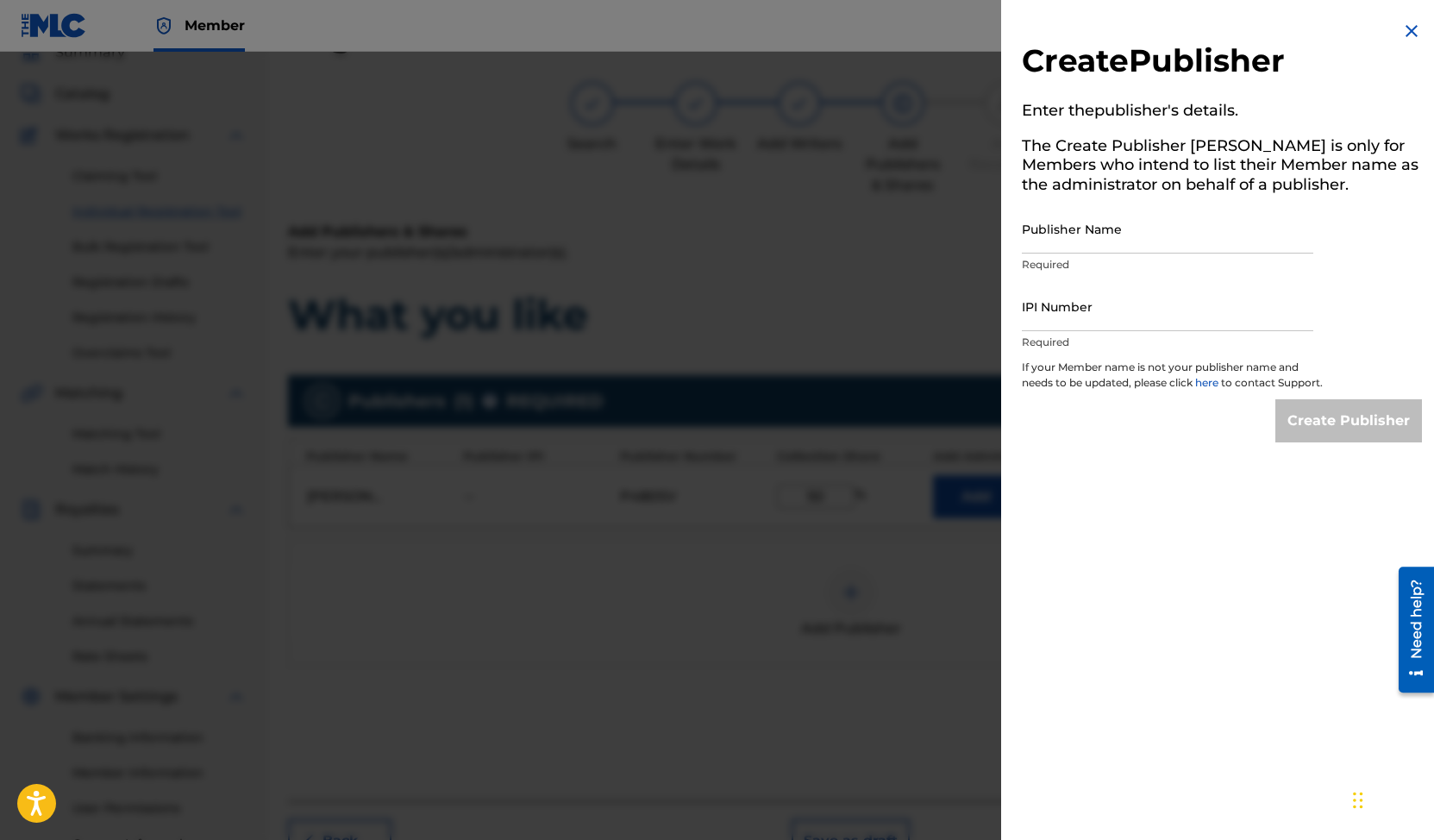
click at [1100, 239] on input "Publisher Name" at bounding box center [1167, 229] width 291 height 49
type input "obiagwu"
click at [1092, 314] on input "IPI Number" at bounding box center [1167, 307] width 291 height 49
paste input "00360420007"
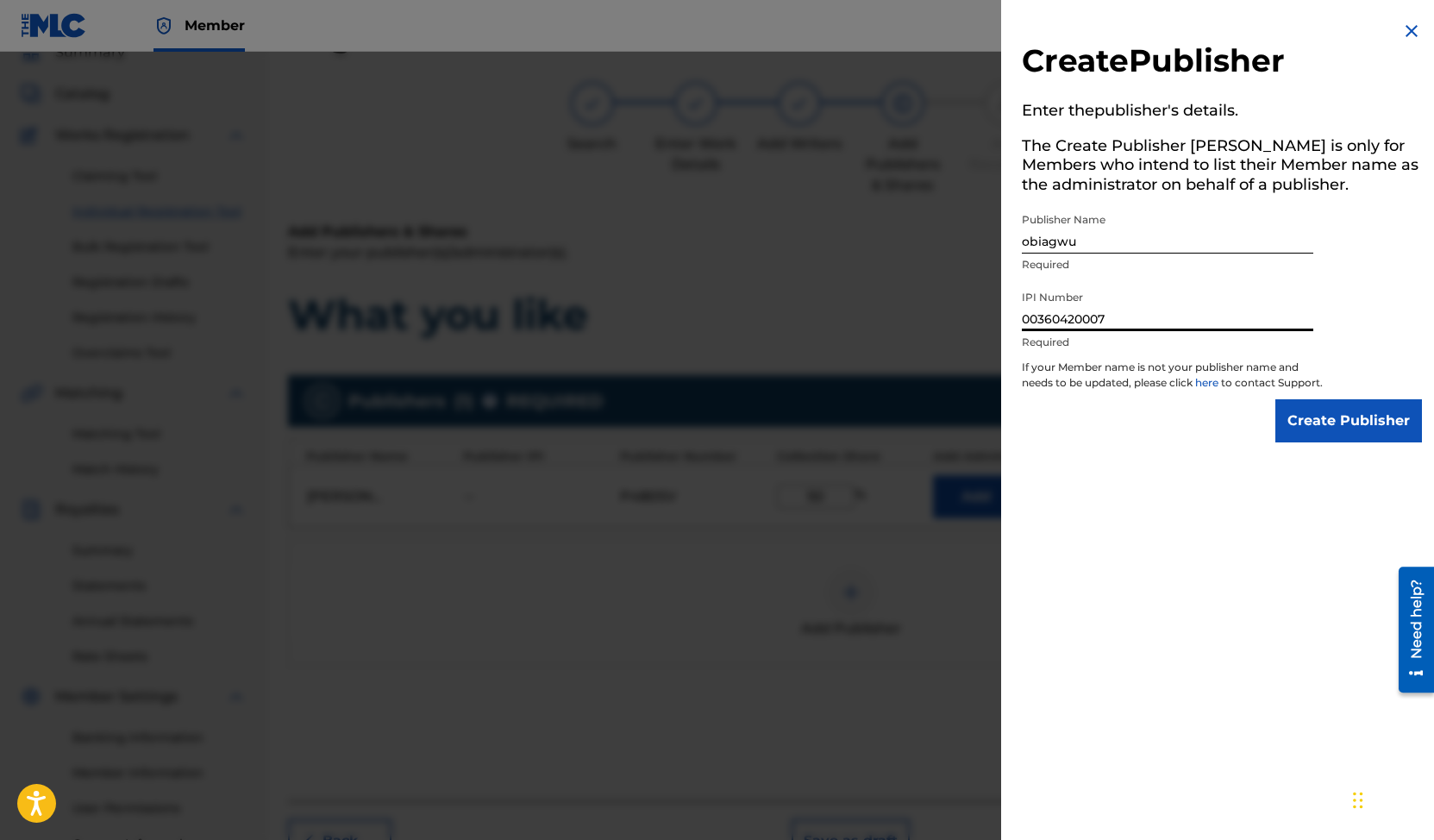
type input "00360420007"
click at [1331, 436] on input "Create Publisher" at bounding box center [1349, 421] width 147 height 43
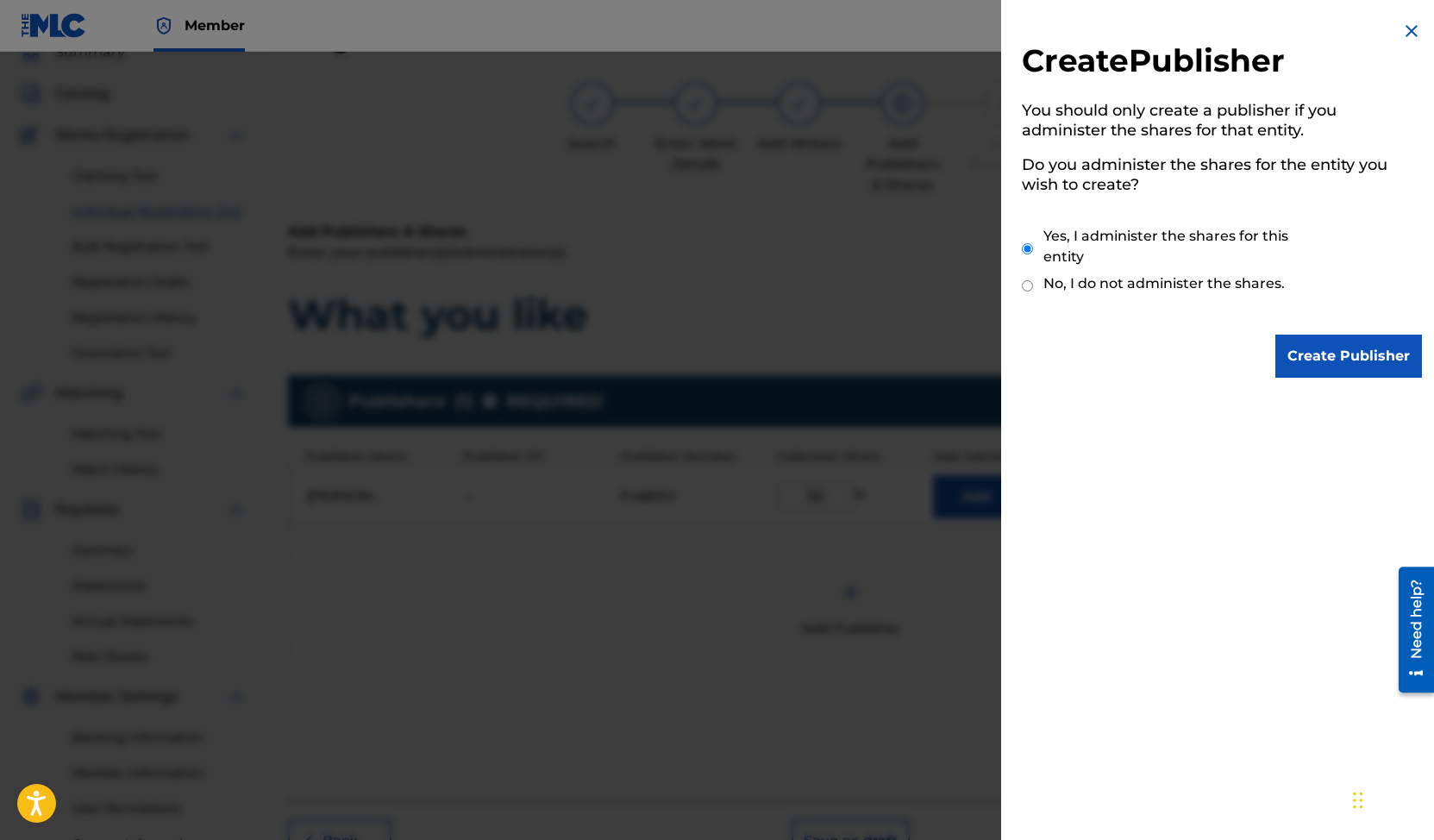
click at [1301, 363] on input "Create Publisher" at bounding box center [1349, 356] width 147 height 43
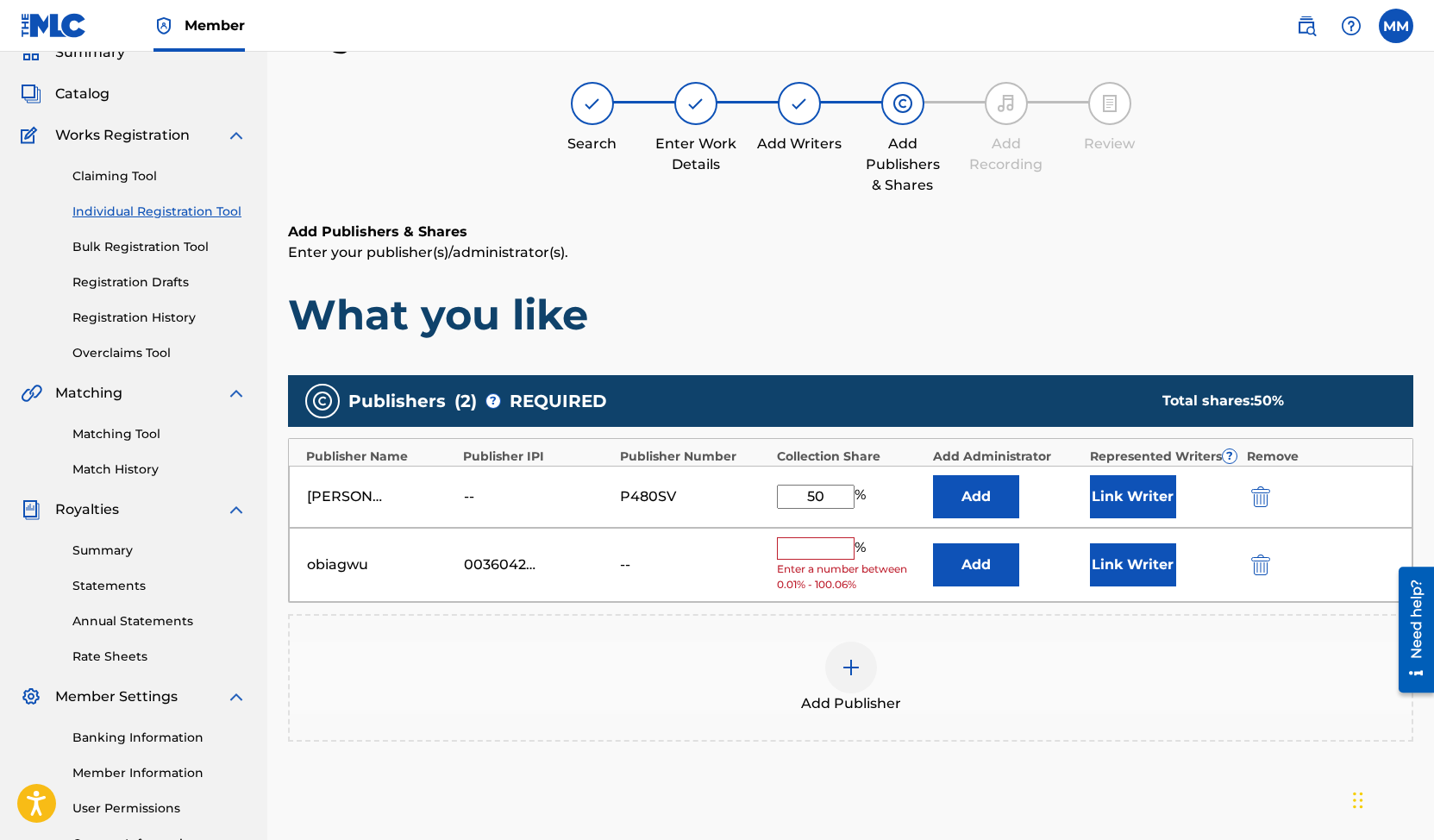
click at [817, 540] on input "text" at bounding box center [816, 548] width 78 height 22
click at [1255, 562] on img "submit" at bounding box center [1261, 565] width 19 height 20
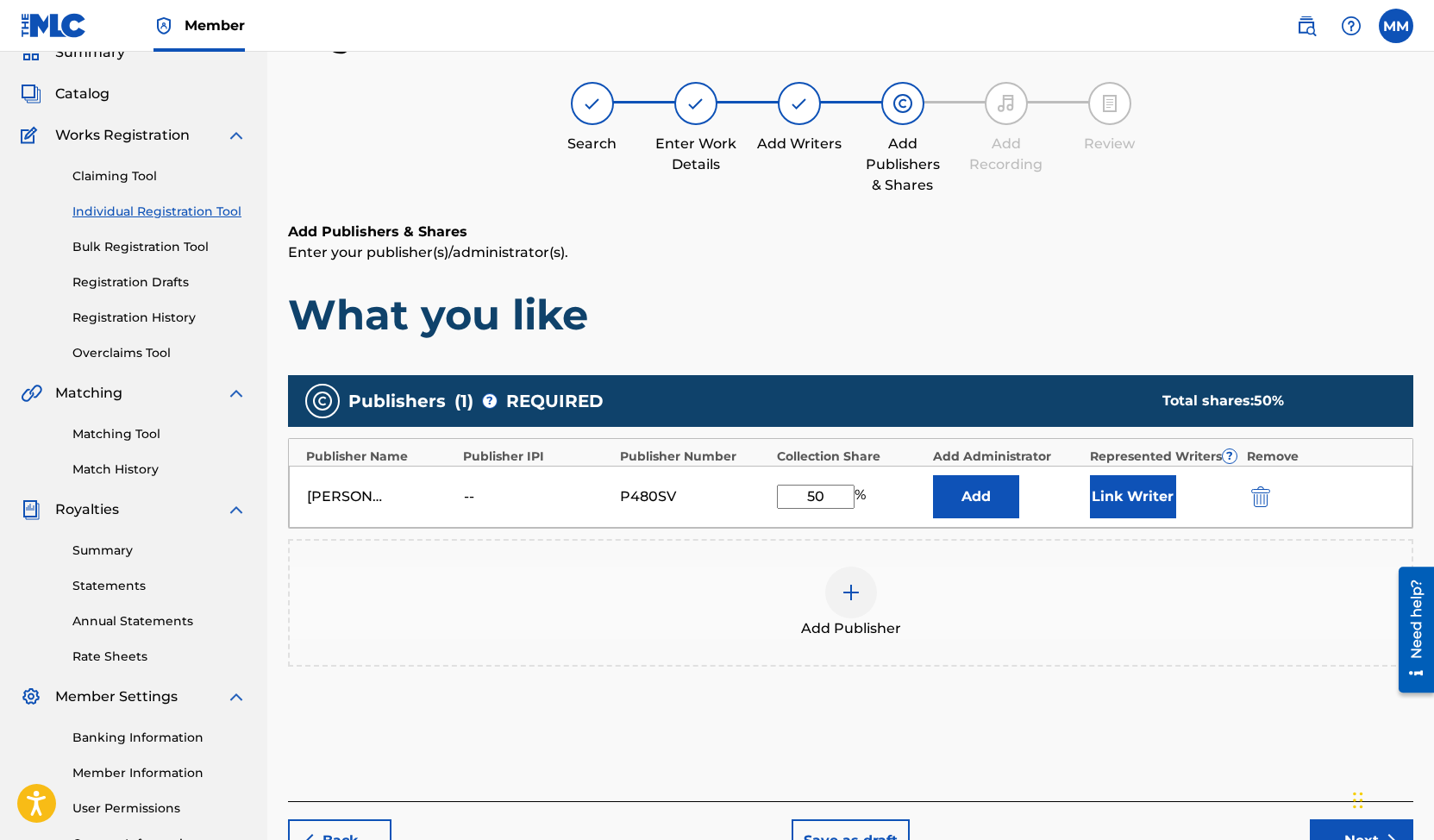
click at [996, 496] on button "Add" at bounding box center [976, 497] width 86 height 43
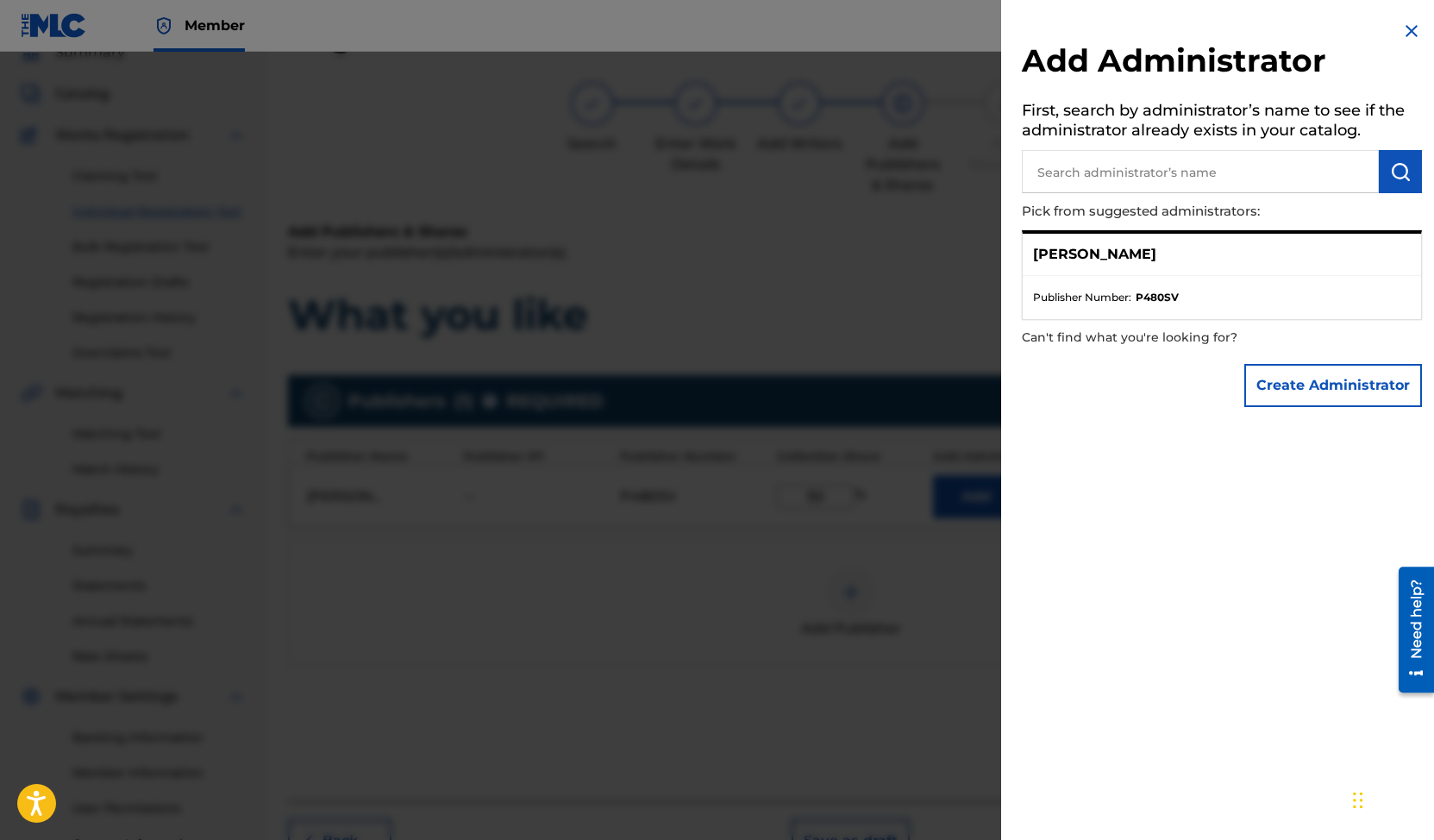
click at [1403, 27] on img at bounding box center [1411, 30] width 20 height 20
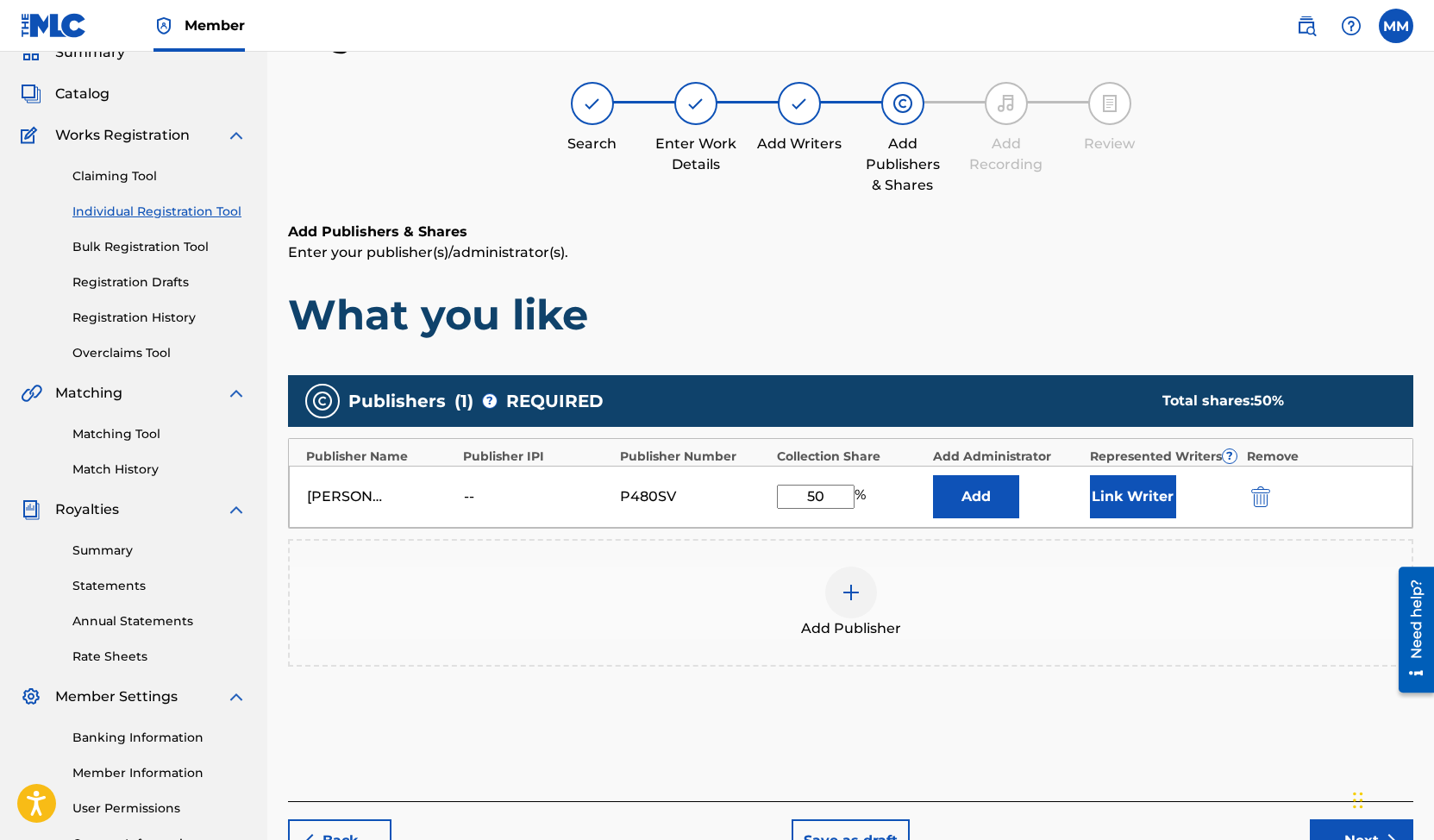
click at [1134, 493] on button "Link Writer" at bounding box center [1133, 497] width 86 height 43
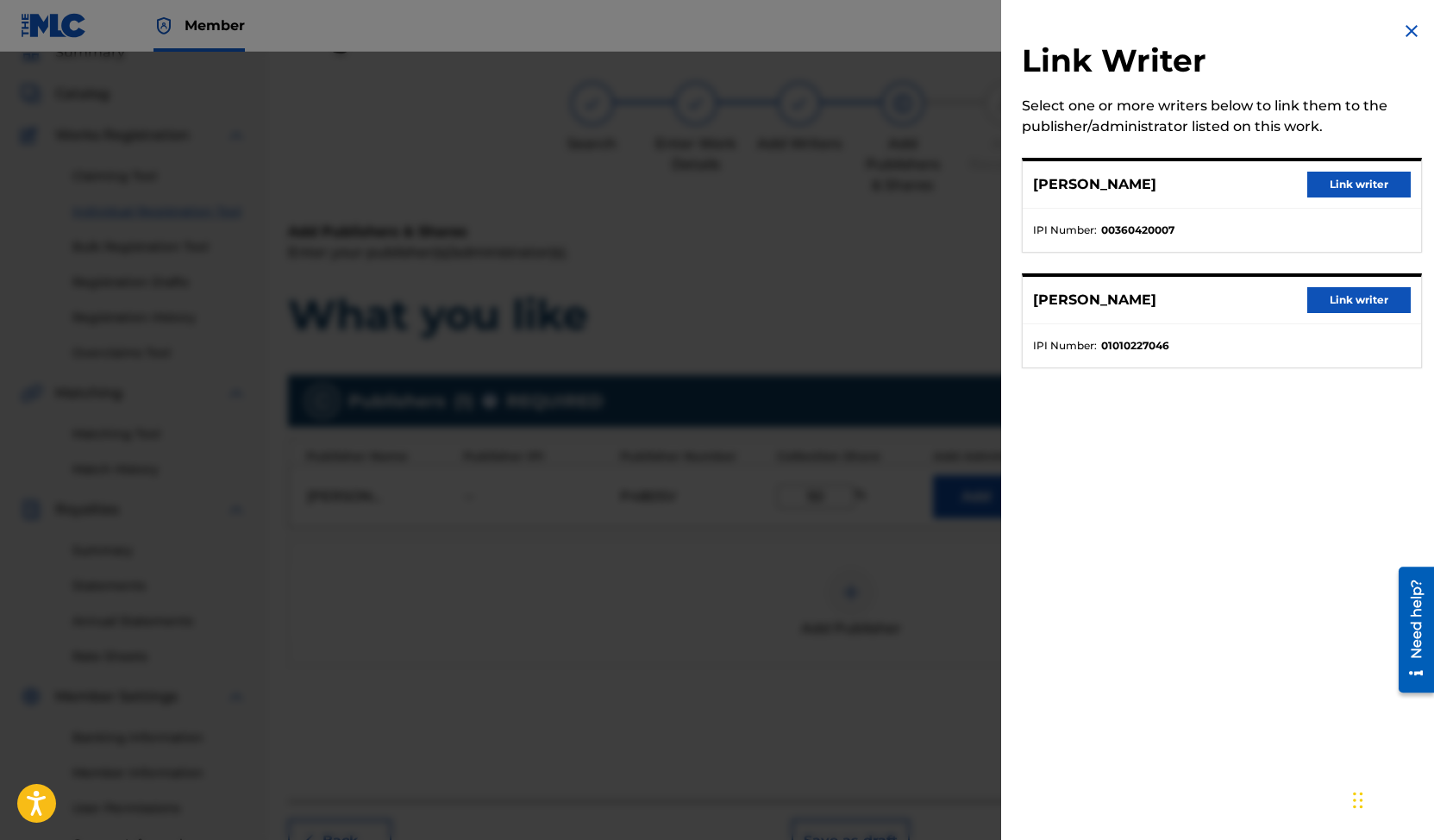
click at [1373, 182] on button "Link writer" at bounding box center [1359, 184] width 104 height 26
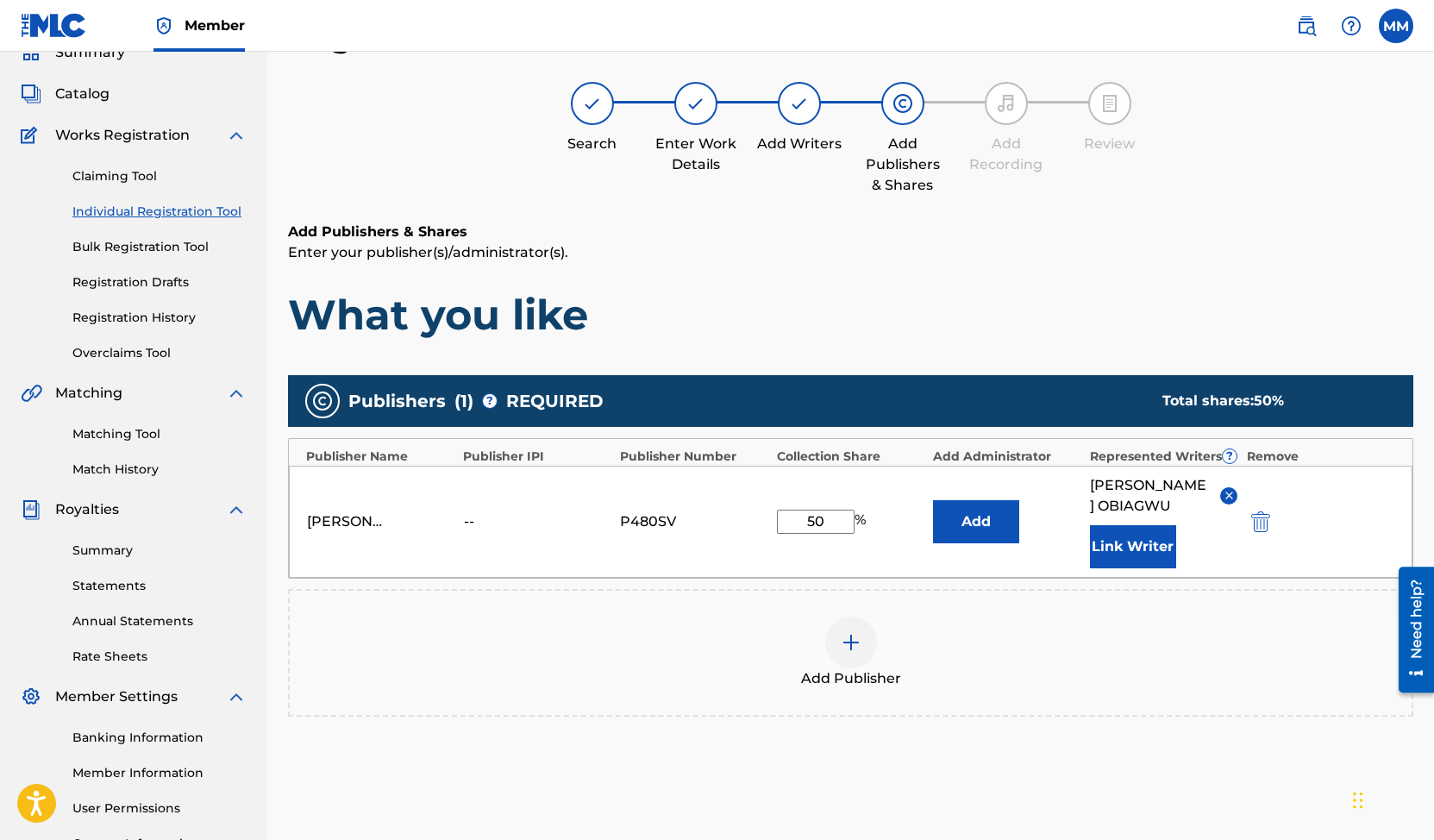
click at [1234, 495] on img at bounding box center [1228, 495] width 13 height 13
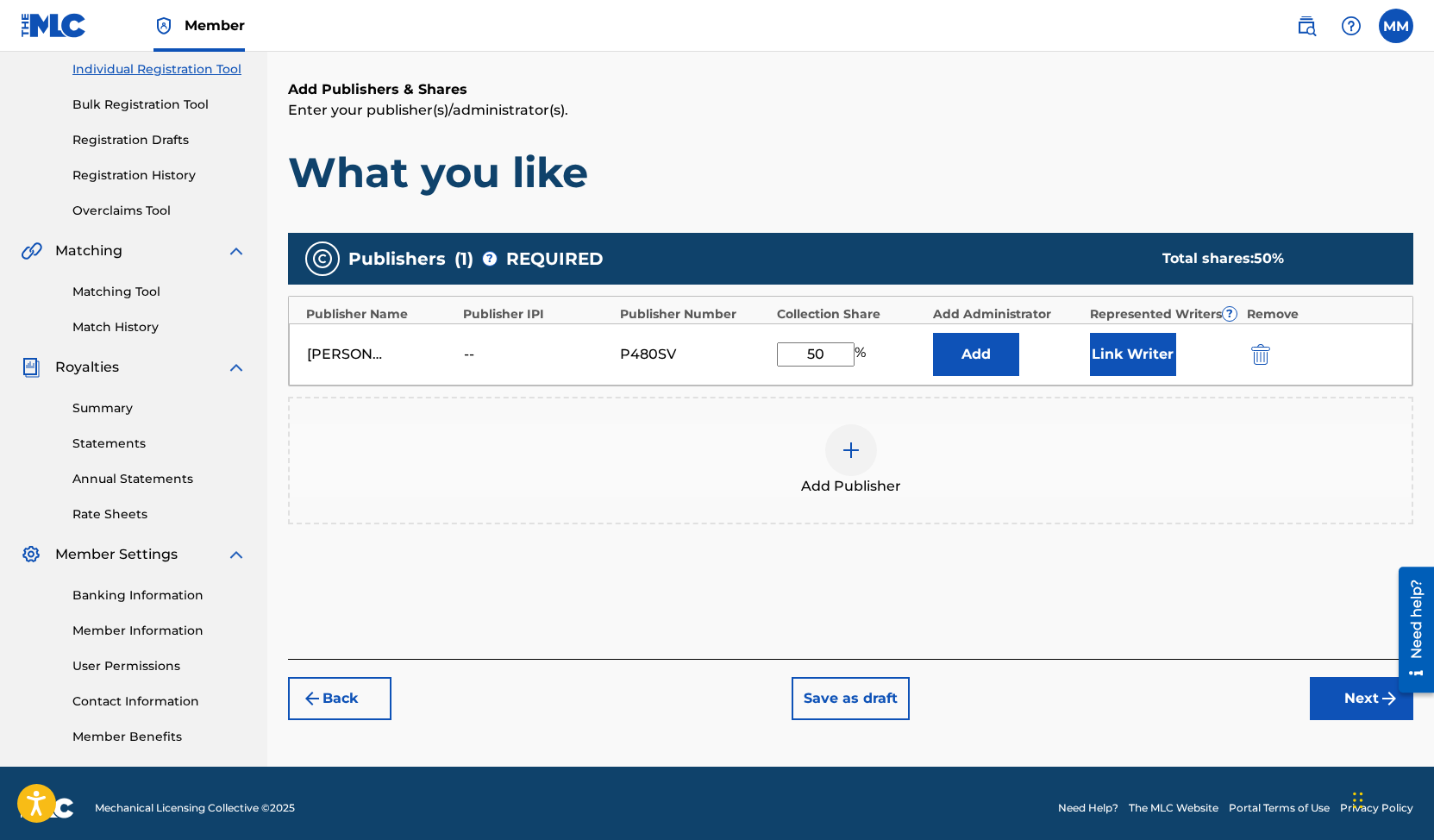
scroll to position [229, 0]
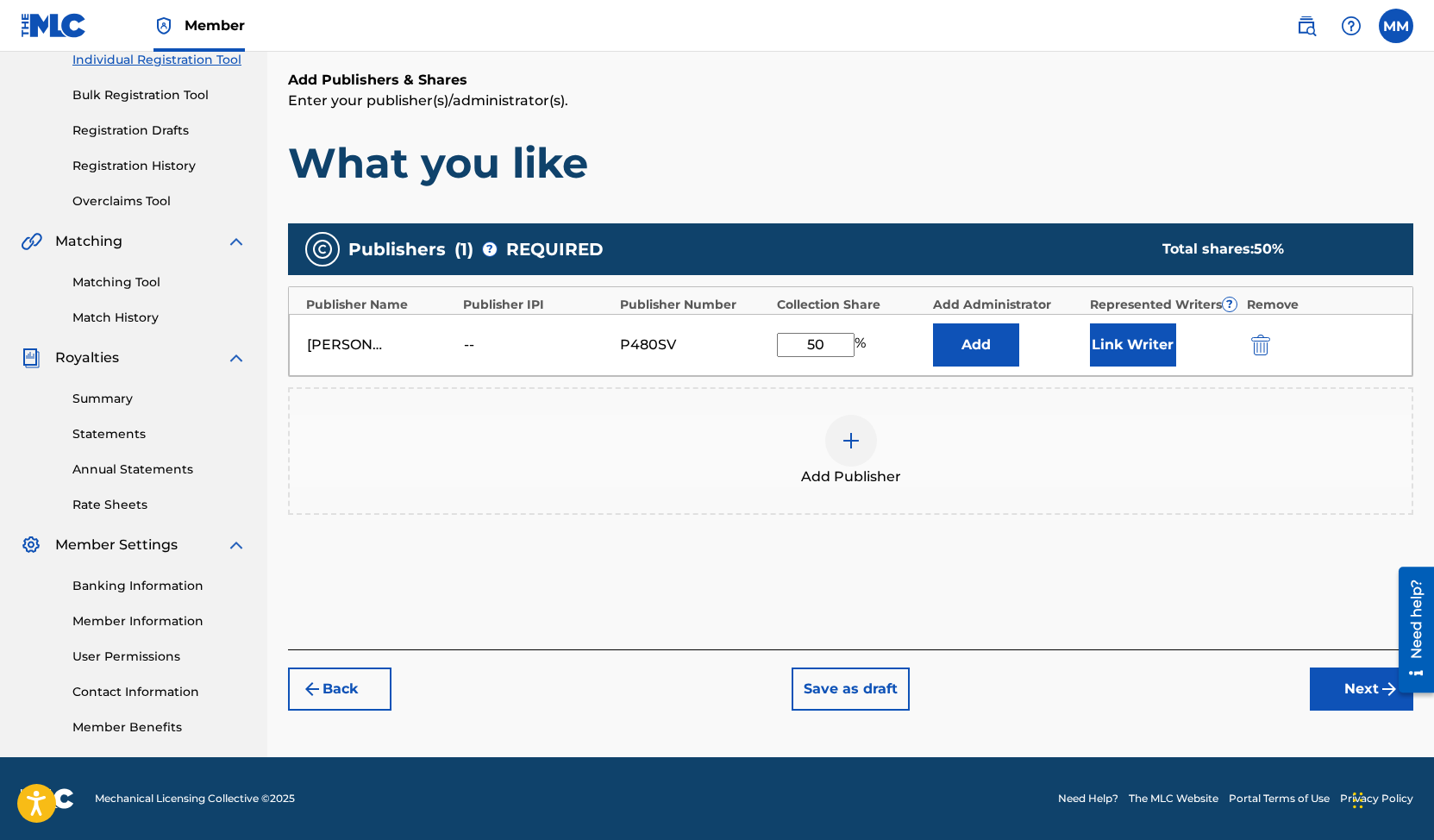
click at [827, 343] on input "50" at bounding box center [816, 344] width 78 height 24
type input "50"
click at [868, 536] on div "Publishers ( 1 ) ? REQUIRED Total shares: 50 % Publisher Name Publisher IPI Pub…" at bounding box center [851, 394] width 1125 height 359
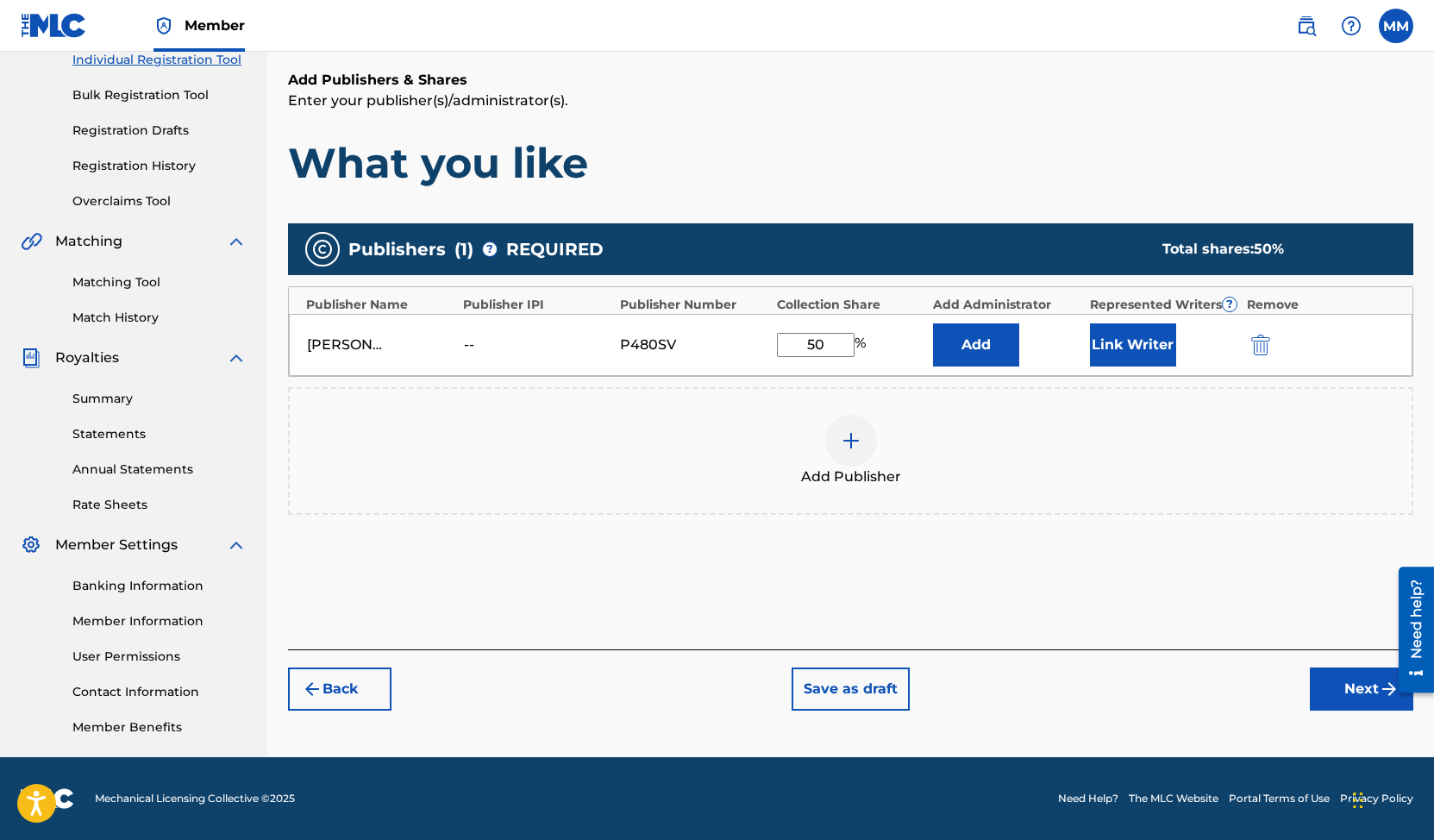
click at [854, 440] on img at bounding box center [851, 440] width 20 height 20
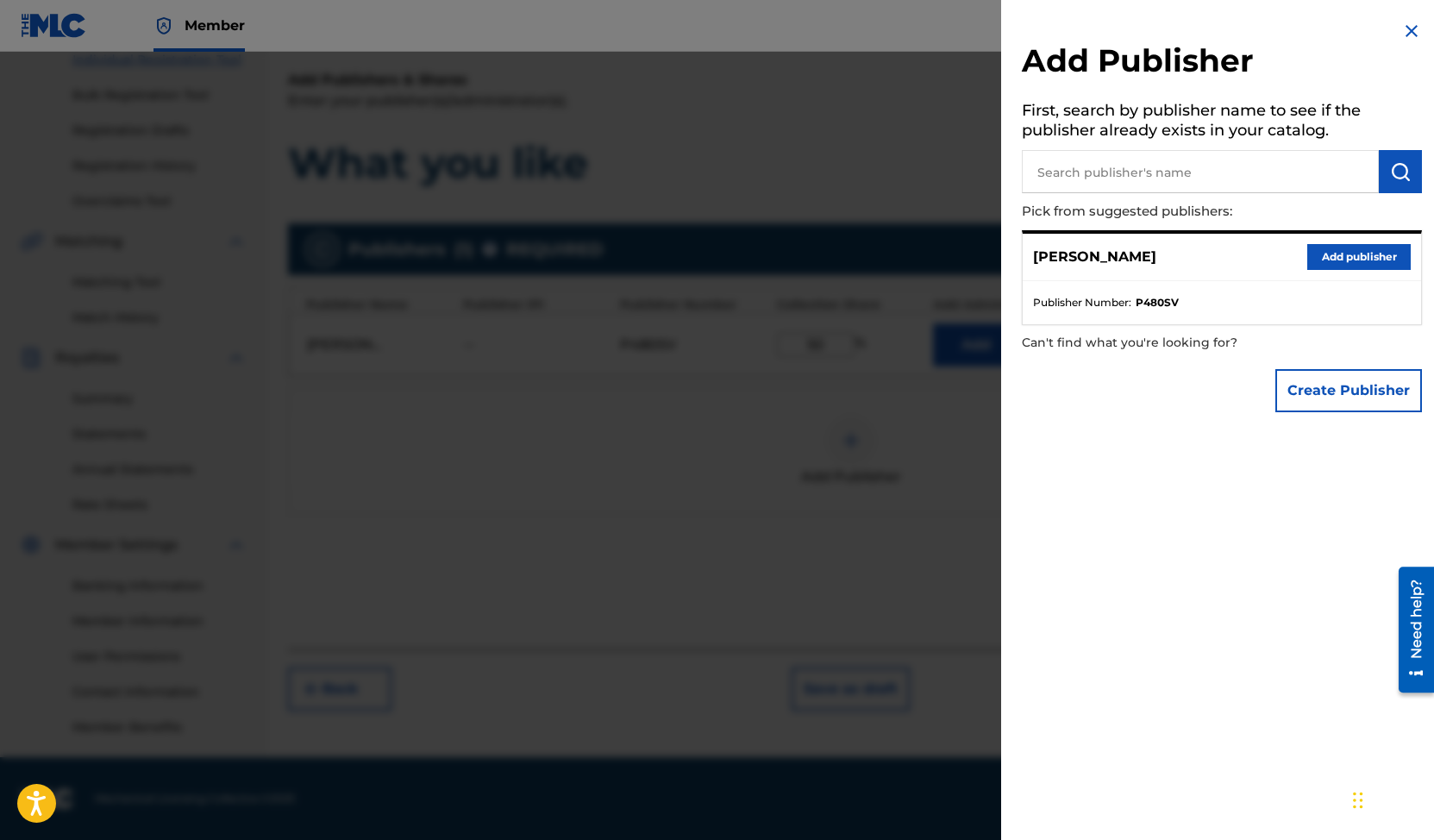
click at [1319, 406] on button "Create Publisher" at bounding box center [1349, 390] width 147 height 43
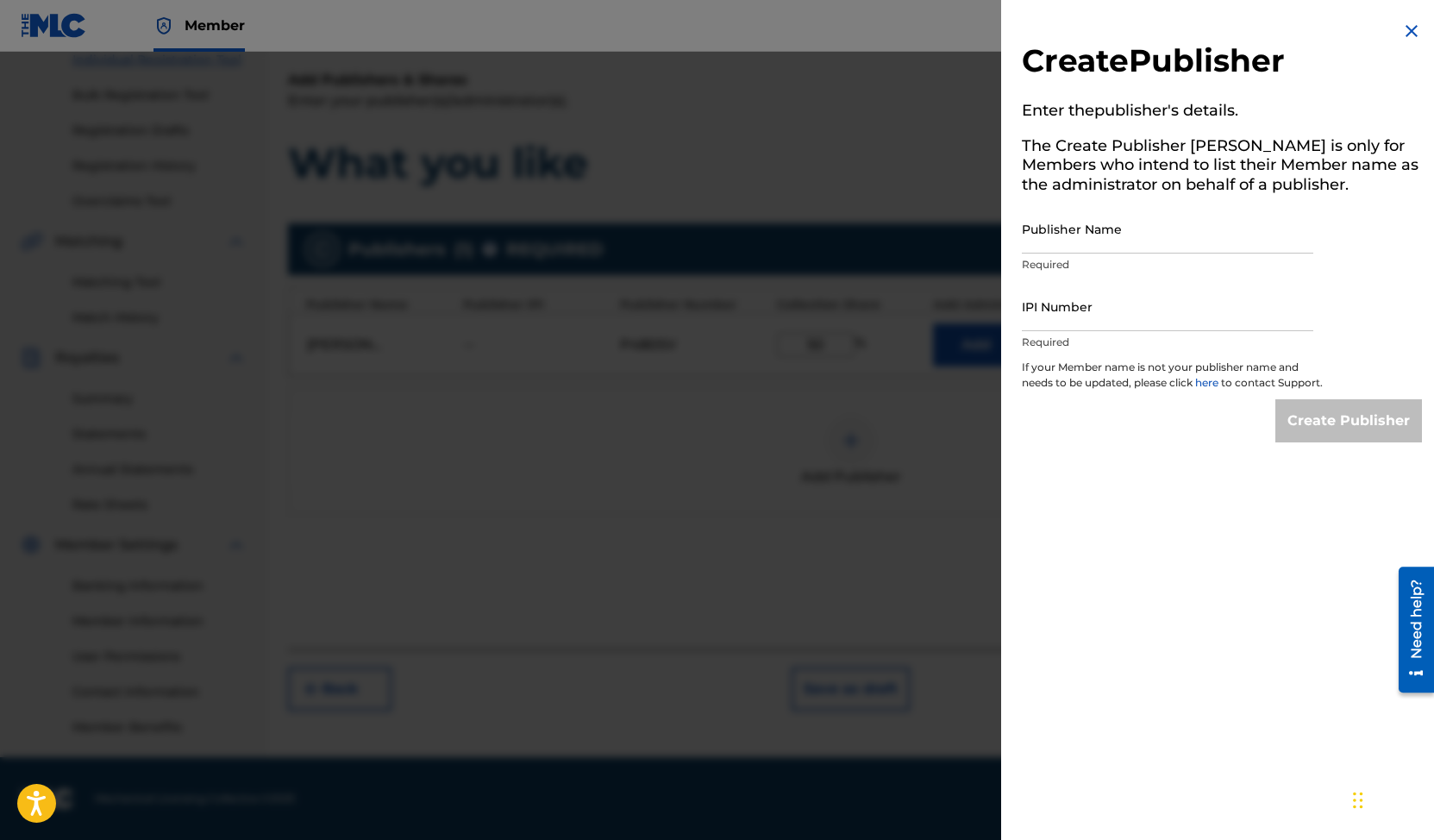
click at [1145, 241] on input "Publisher Name" at bounding box center [1167, 229] width 291 height 49
type input "[PERSON_NAME]"
click at [1058, 324] on input "IPI Number" at bounding box center [1167, 307] width 291 height 49
paste input "00360420007"
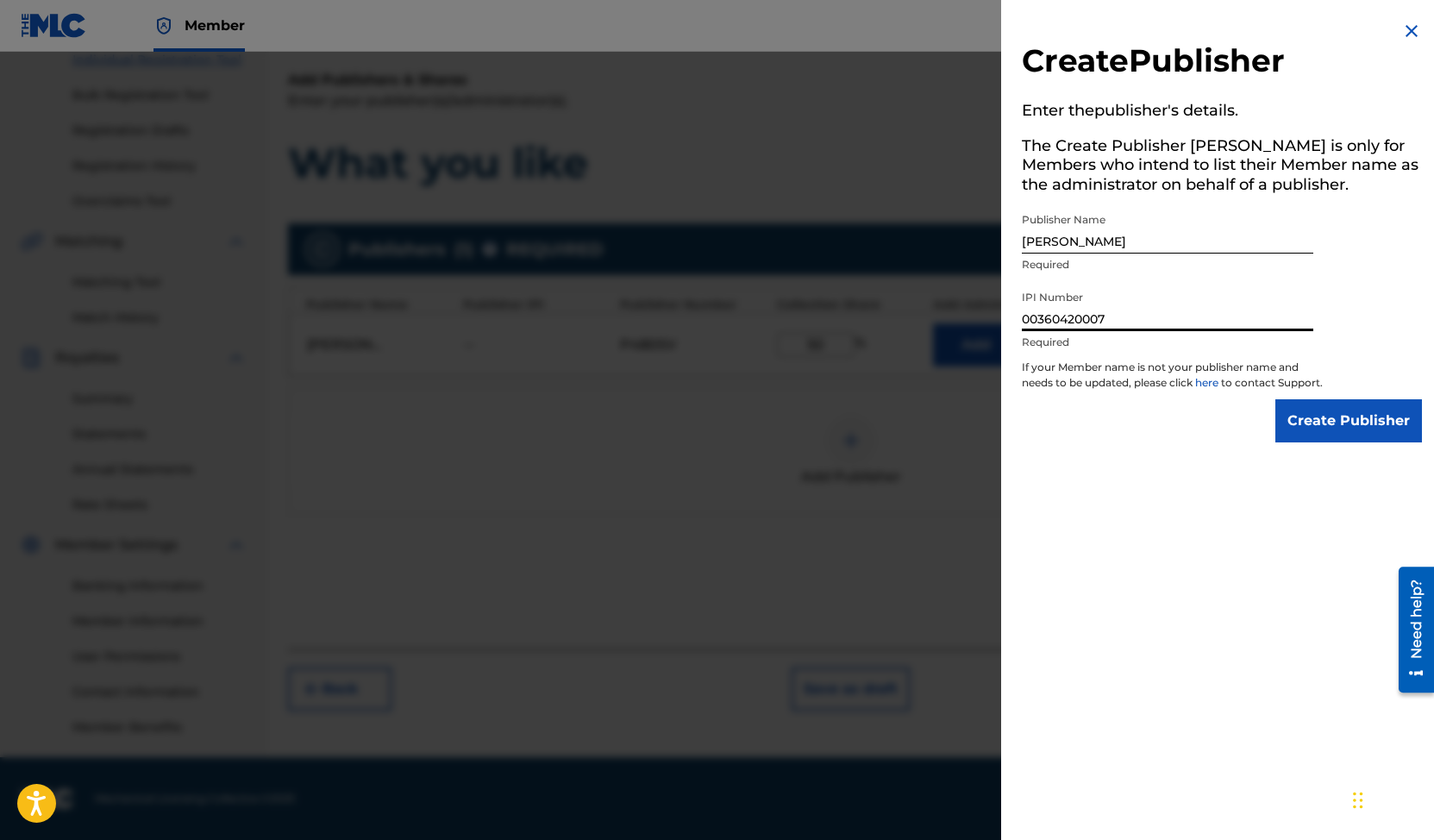
type input "00360420007"
click at [1306, 442] on input "Create Publisher" at bounding box center [1349, 421] width 147 height 43
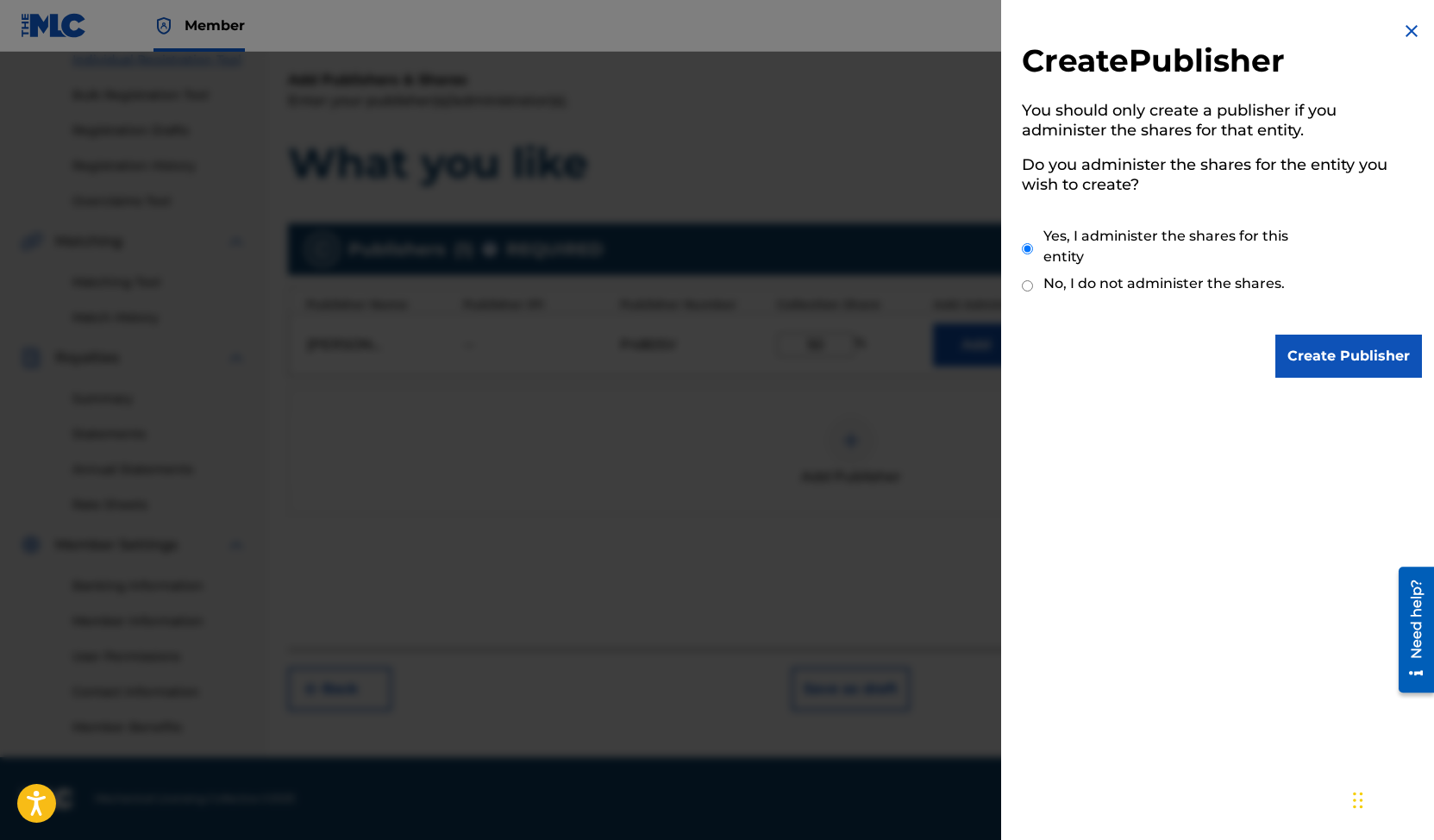
click at [1194, 289] on label "No, I do not administer the shares." at bounding box center [1164, 283] width 242 height 20
click at [1033, 289] on input "No, I do not administer the shares." at bounding box center [1027, 285] width 12 height 16
radio input "true"
click at [1298, 348] on input "Create Publisher" at bounding box center [1349, 356] width 147 height 43
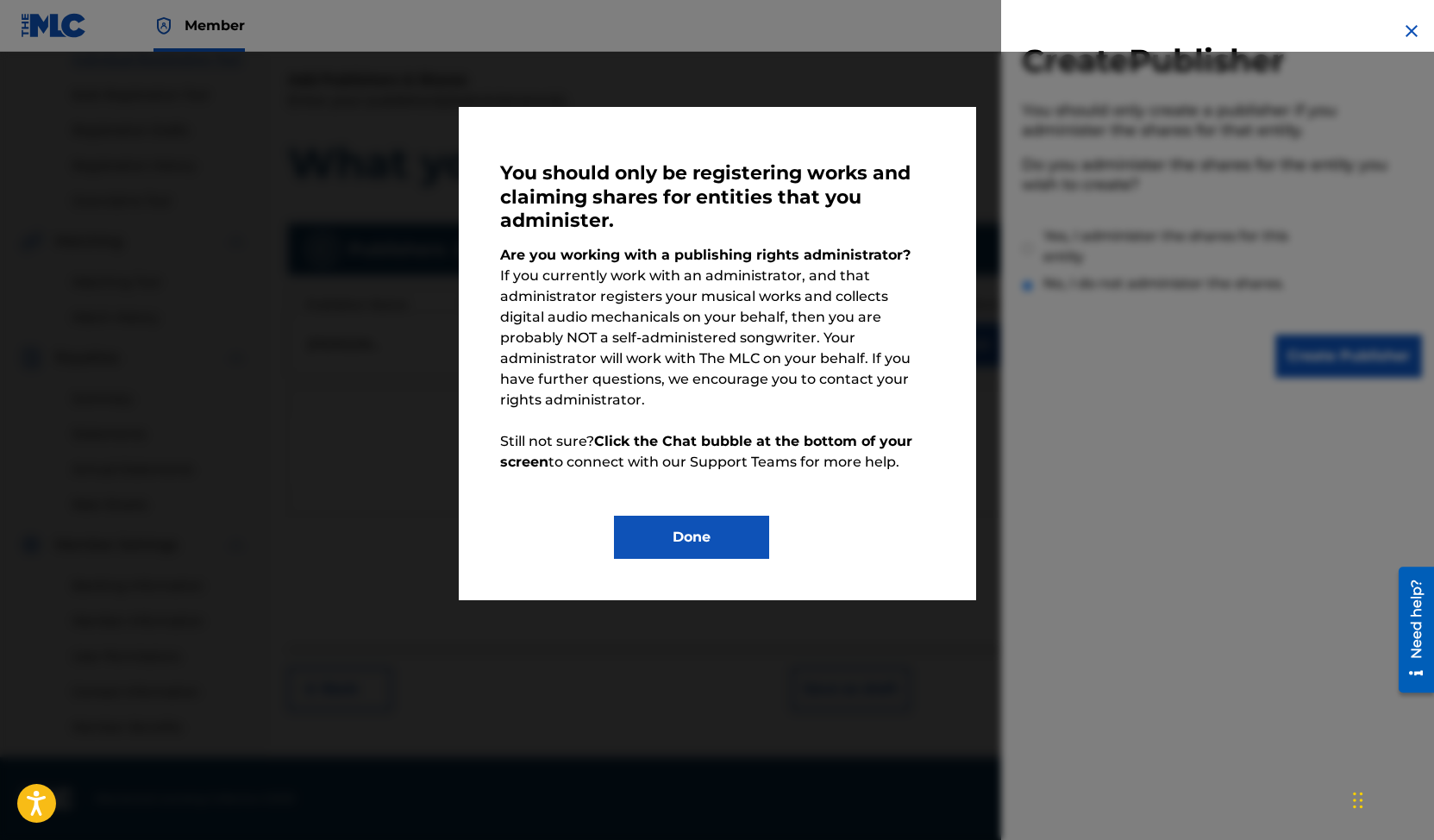
click at [729, 516] on button "Done" at bounding box center [692, 537] width 155 height 43
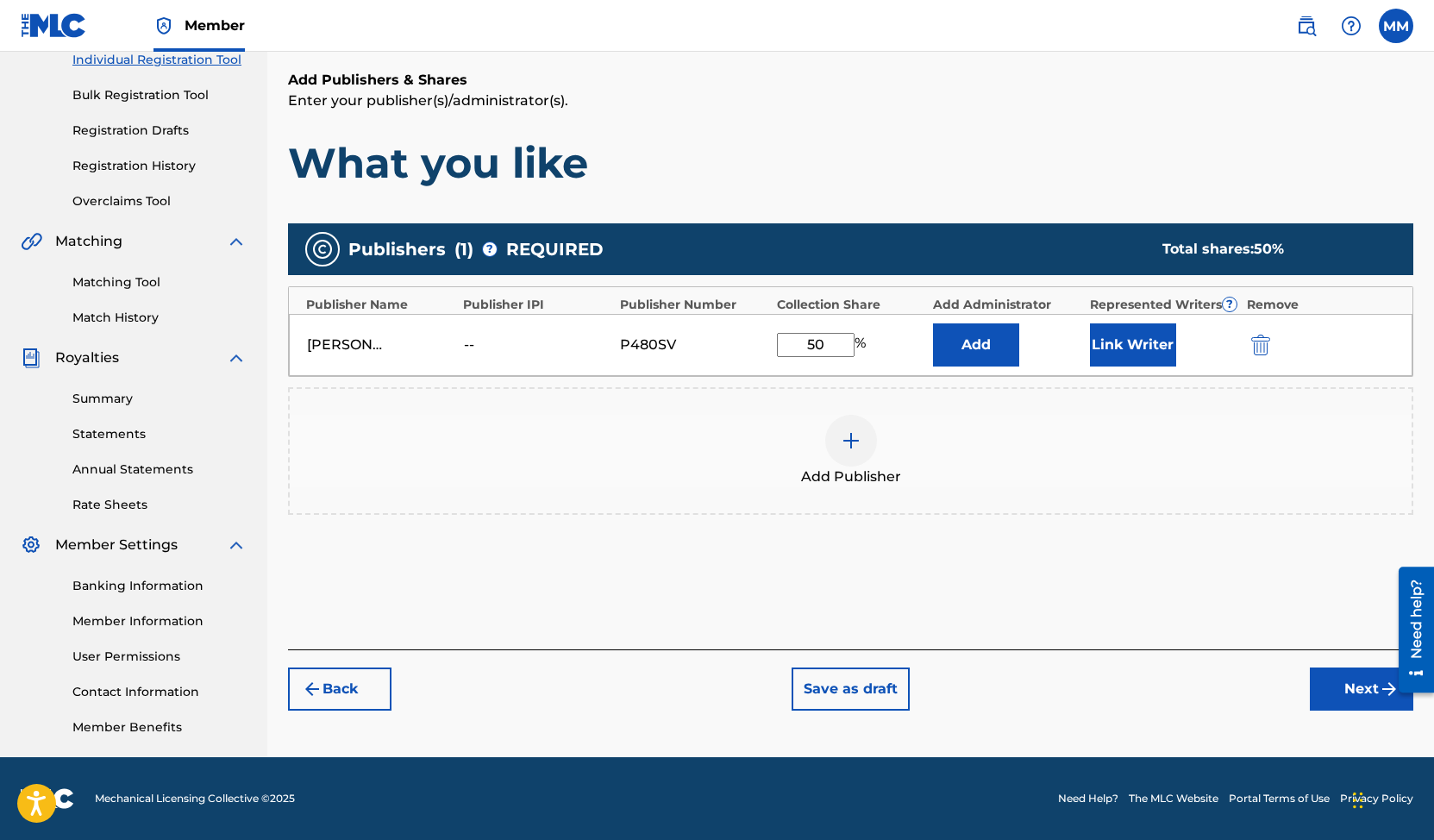
click at [1334, 688] on button "Next" at bounding box center [1361, 689] width 104 height 43
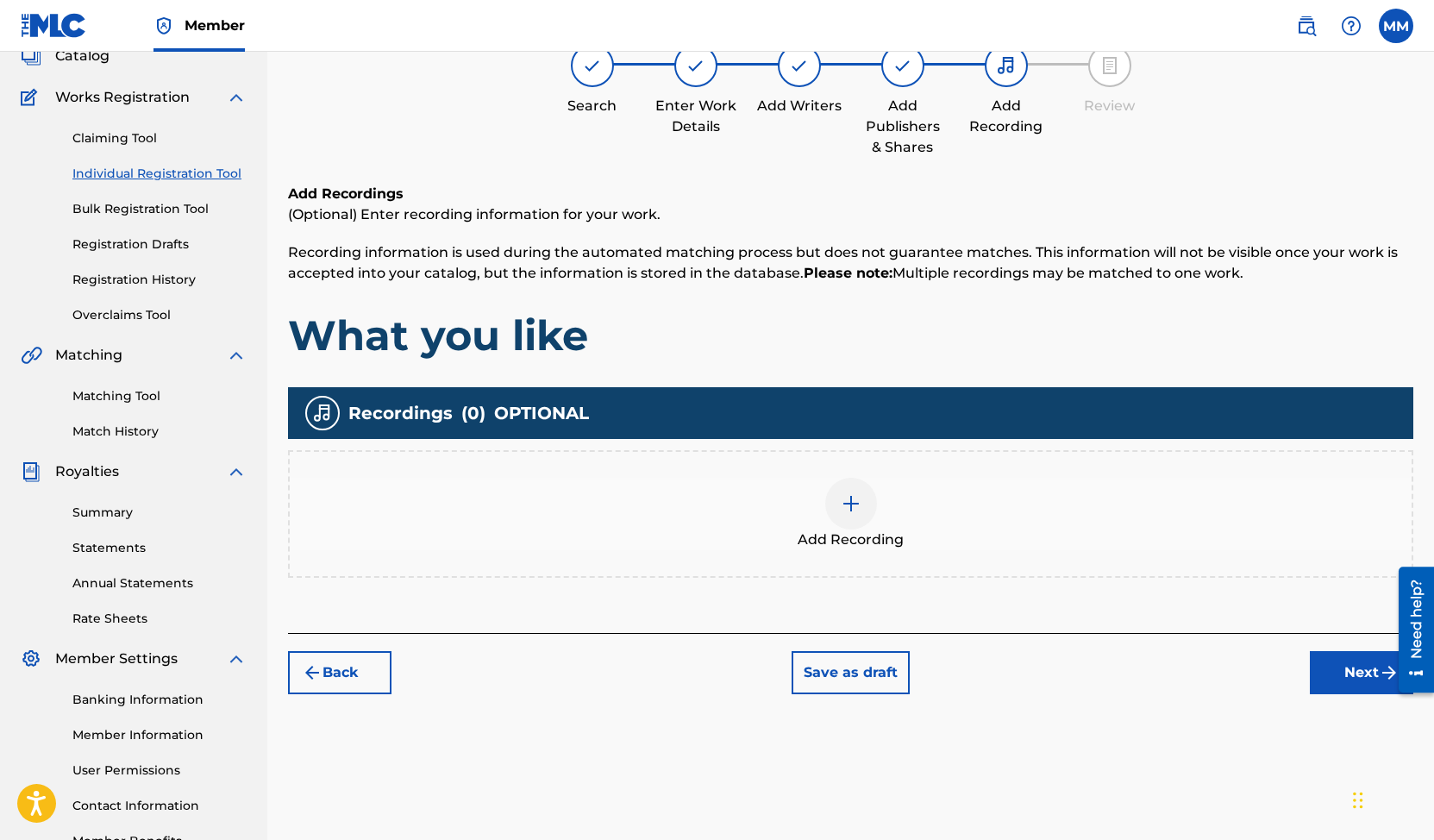
scroll to position [128, 0]
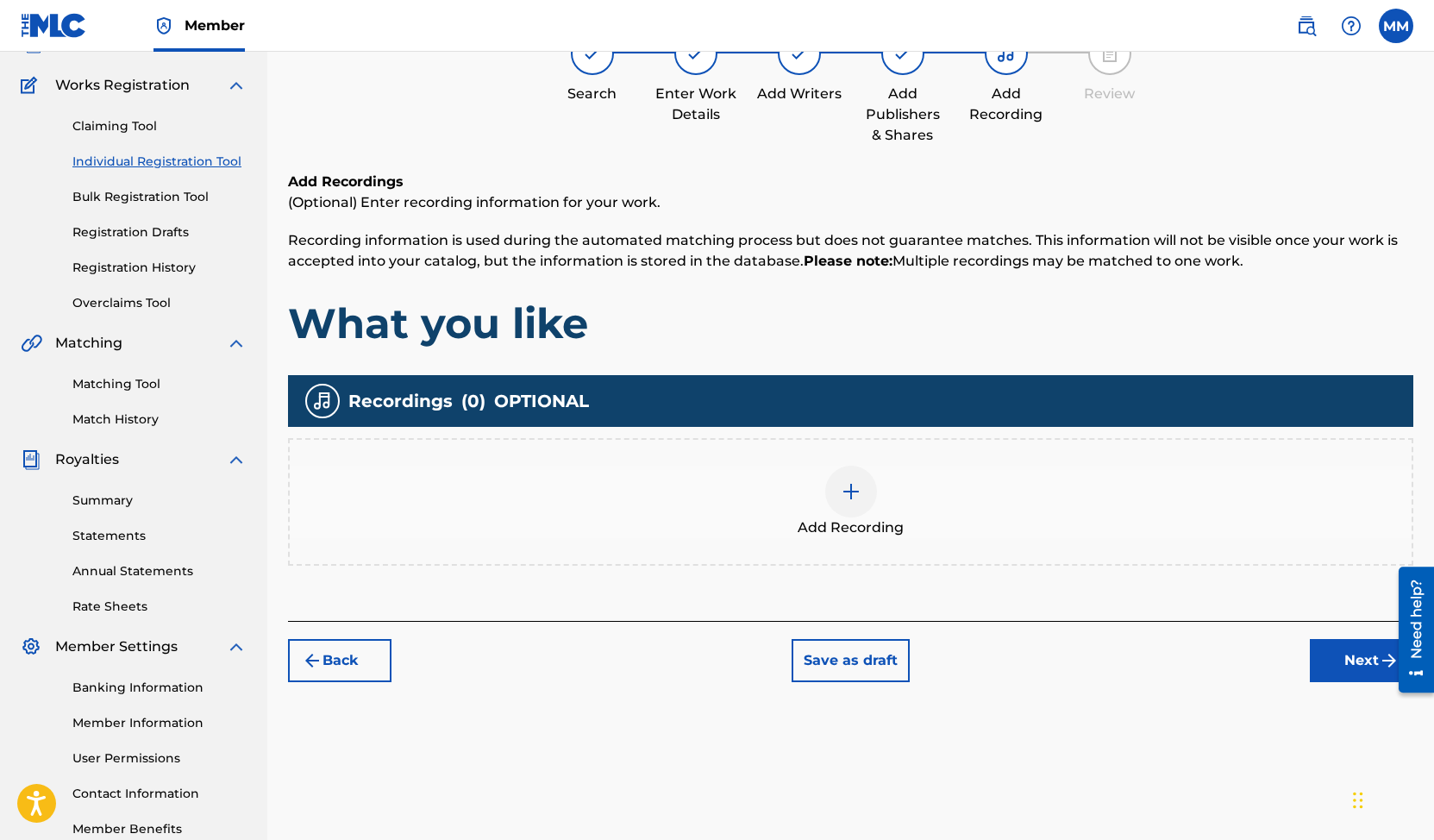
click at [865, 496] on div at bounding box center [851, 491] width 51 height 51
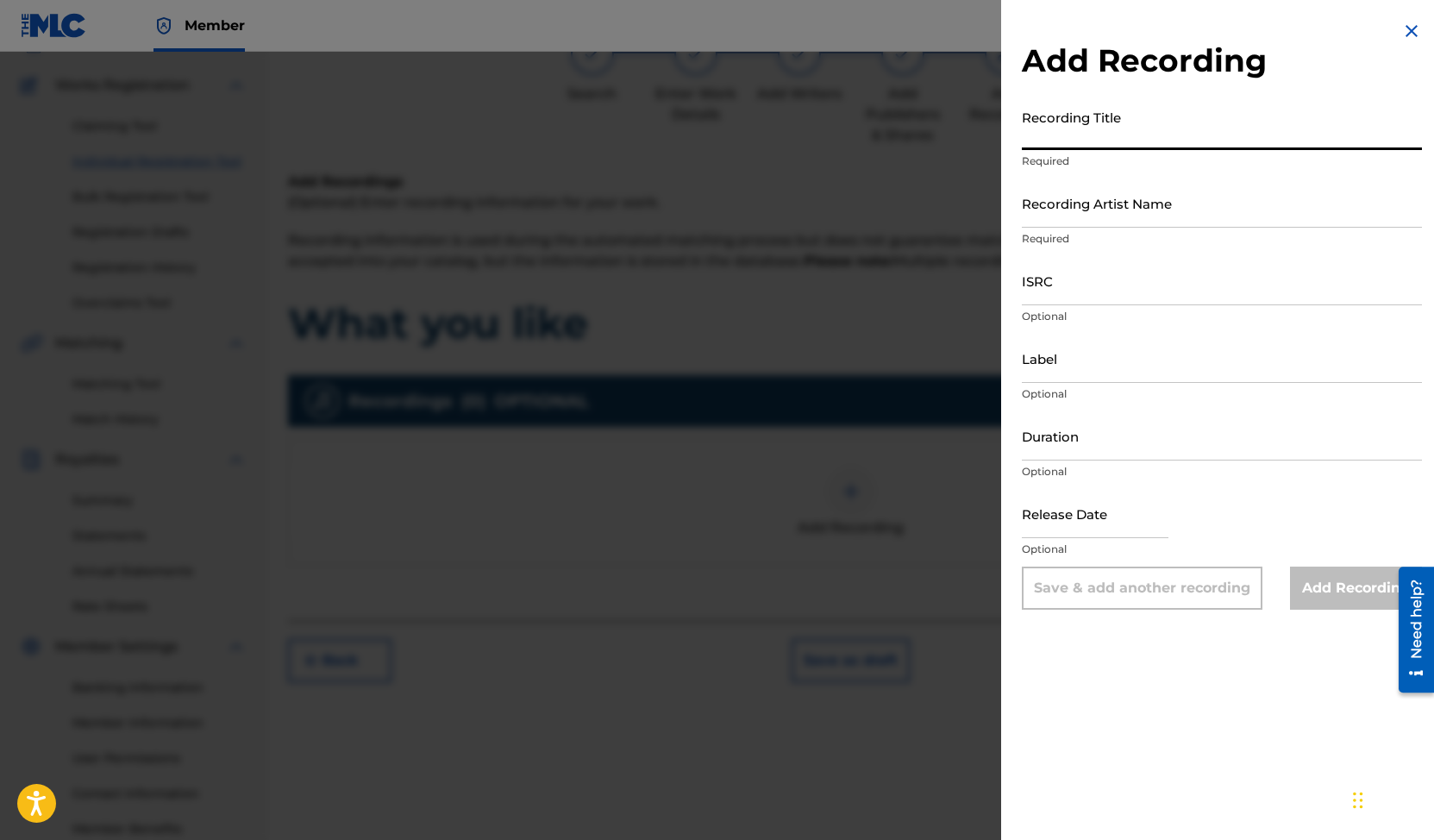
click at [1117, 134] on input "Recording Title" at bounding box center [1222, 125] width 400 height 49
click at [890, 289] on div at bounding box center [717, 471] width 1434 height 840
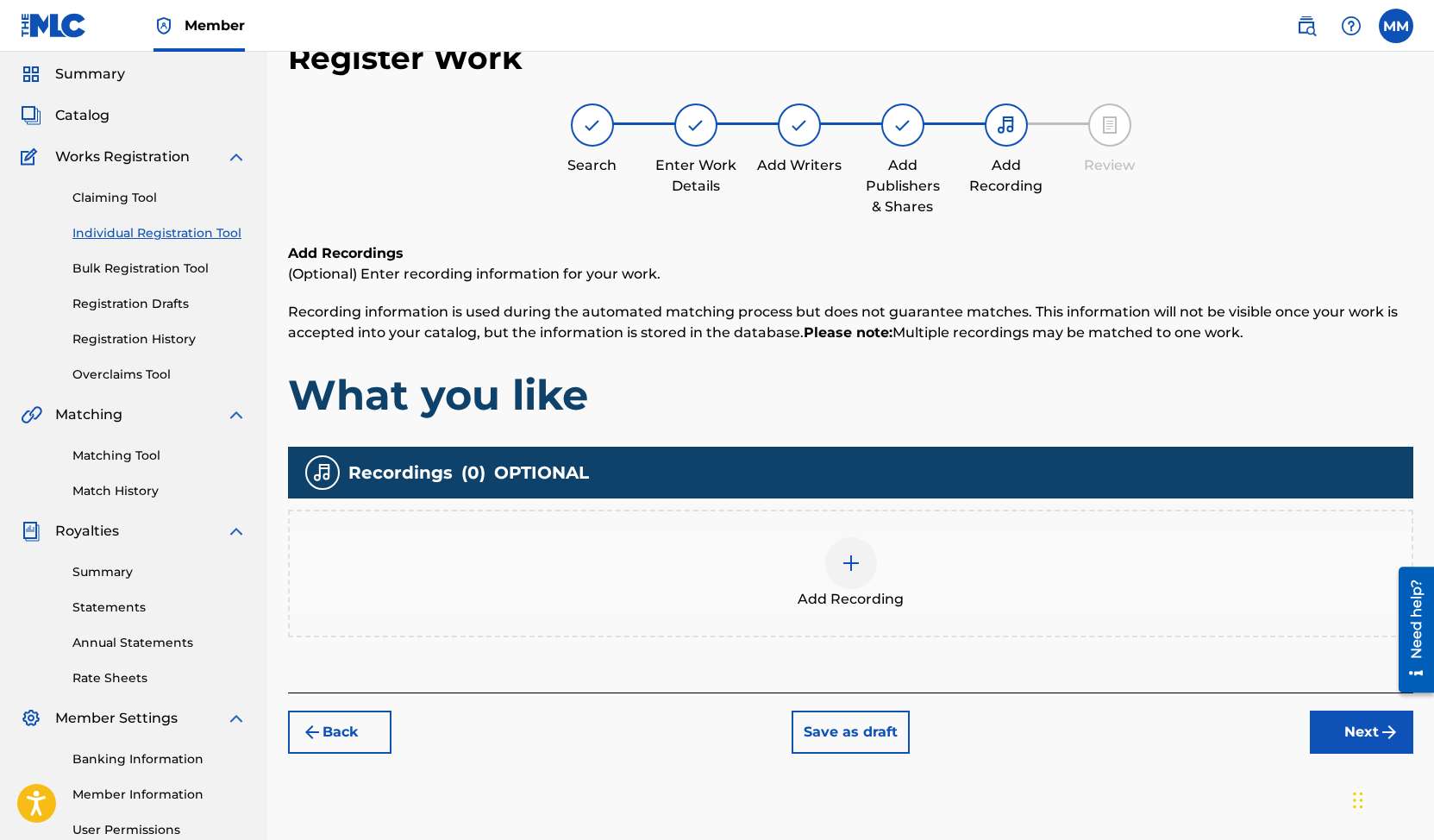
scroll to position [54, 0]
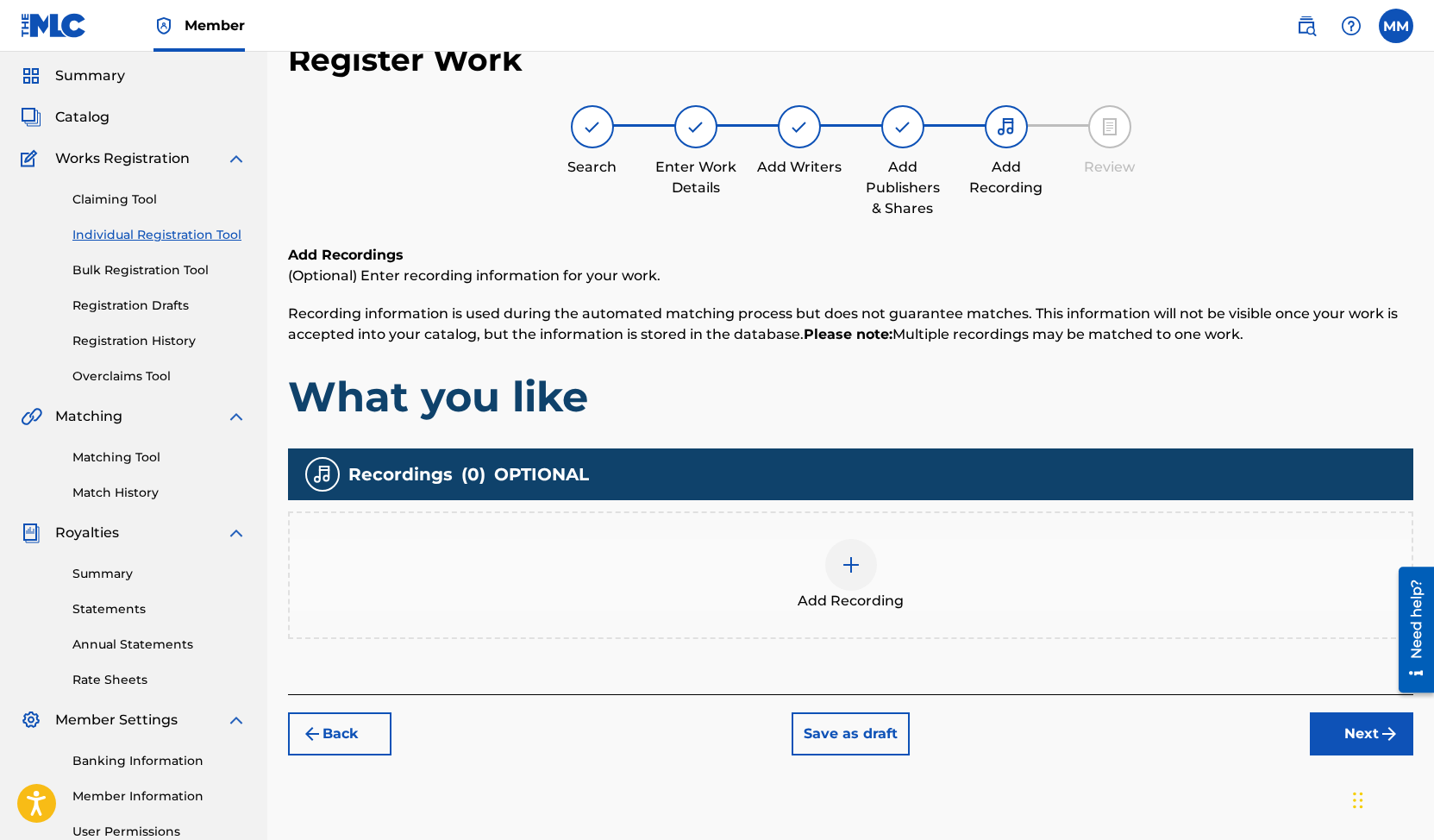
click at [798, 122] on img at bounding box center [798, 126] width 20 height 20
click at [1009, 135] on img at bounding box center [1006, 126] width 20 height 20
click at [347, 741] on button "Back" at bounding box center [340, 733] width 104 height 43
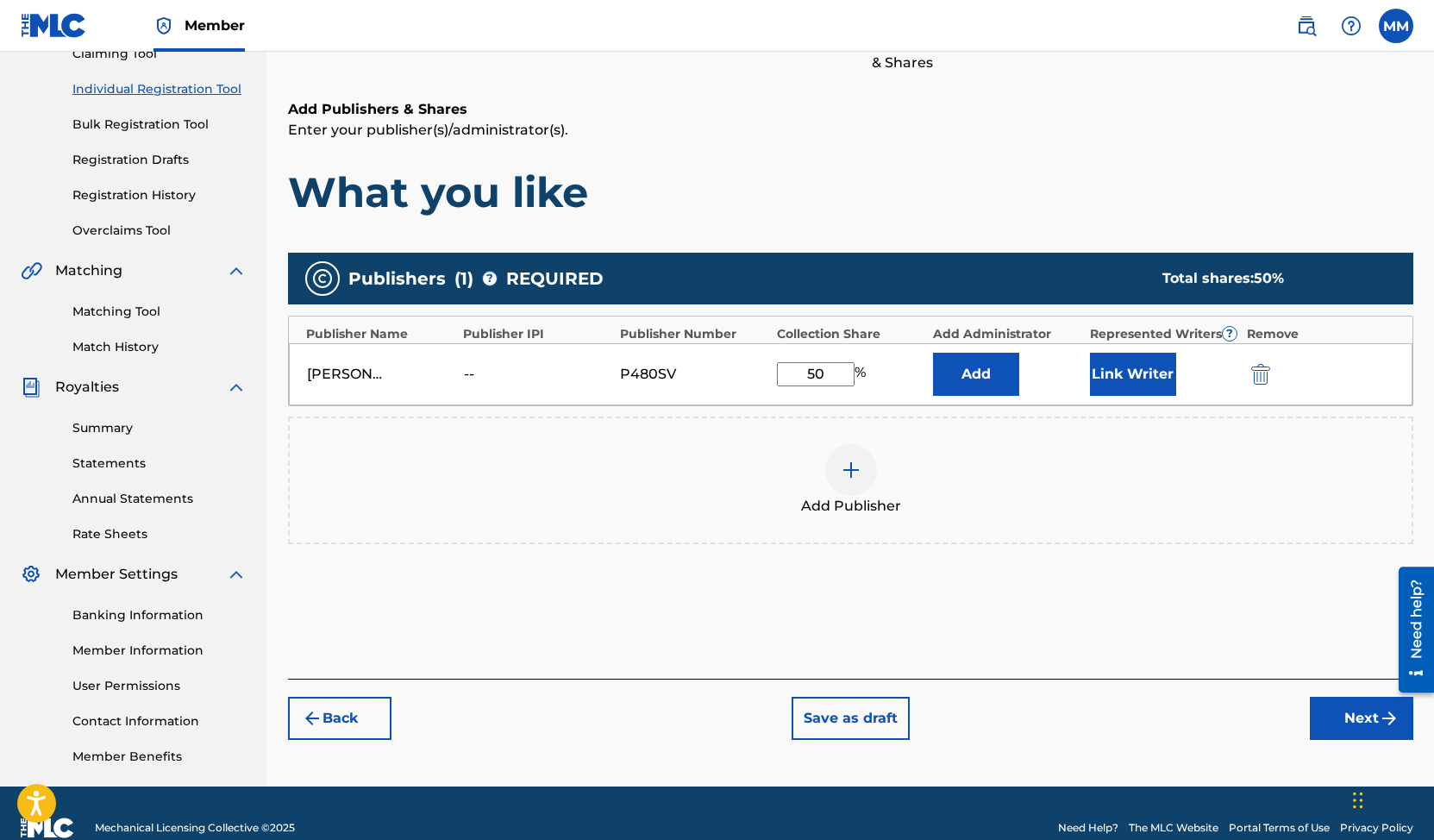
scroll to position [229, 0]
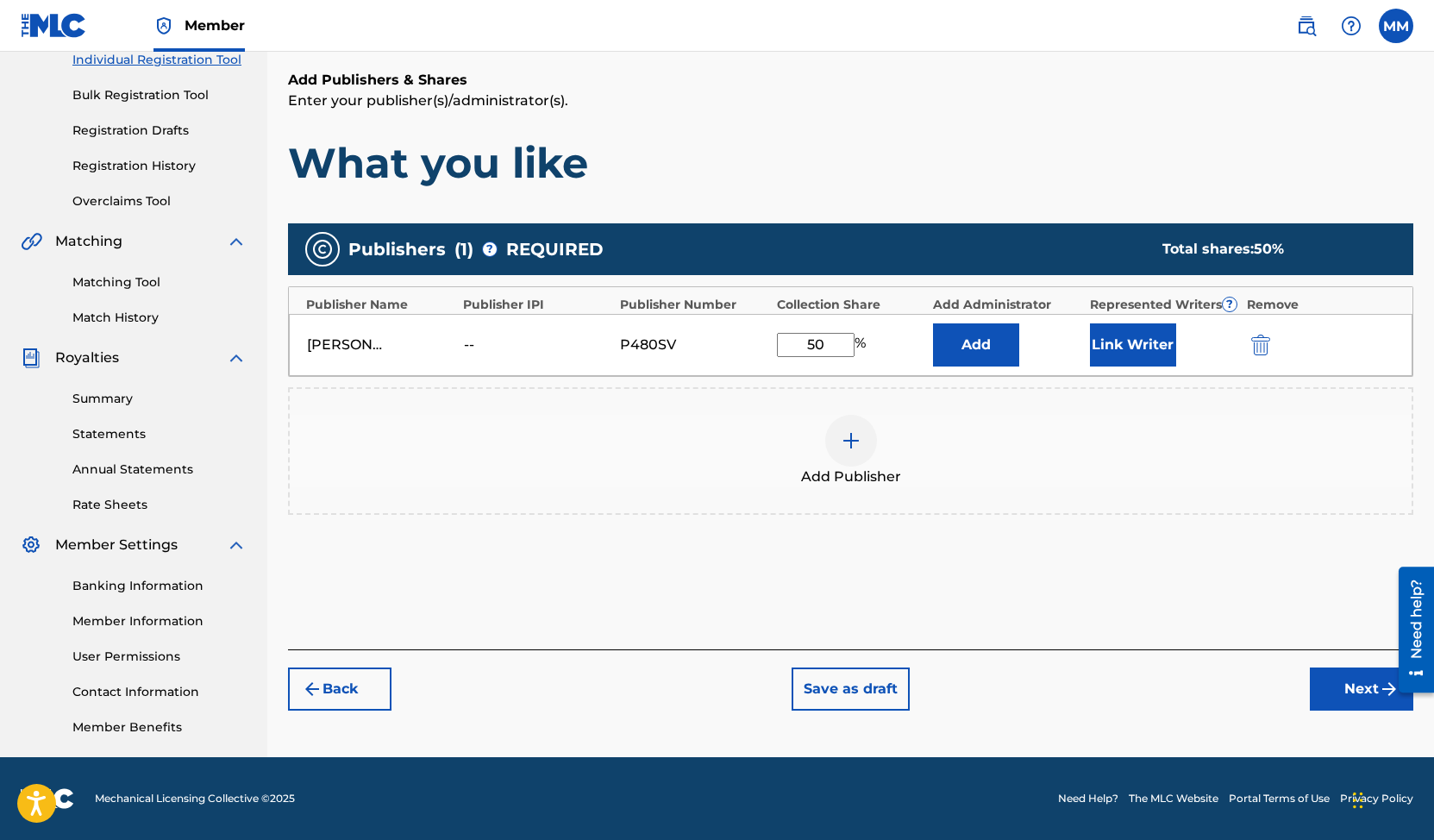
click at [845, 438] on img at bounding box center [851, 440] width 20 height 20
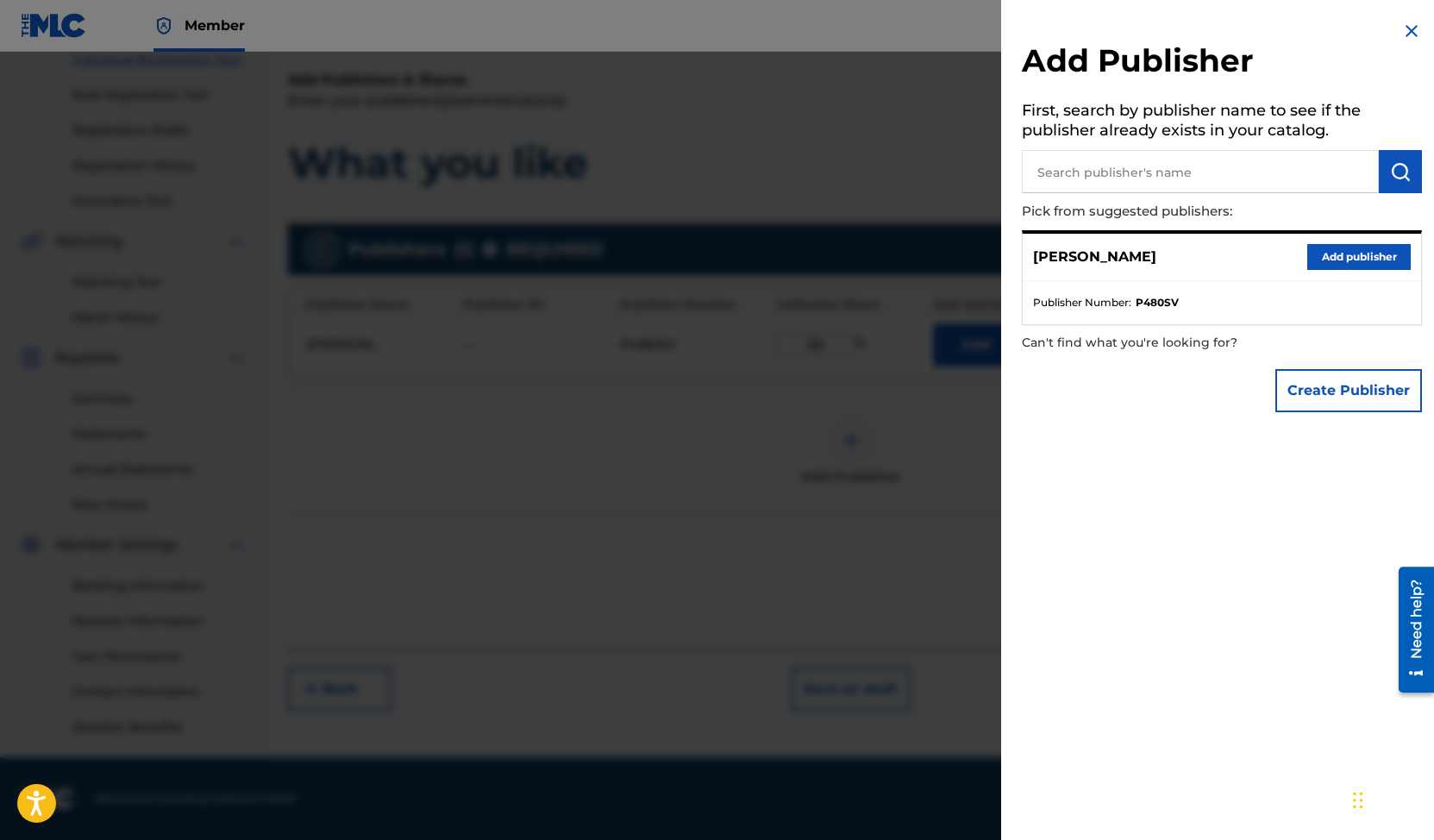
click at [1190, 173] on input "text" at bounding box center [1200, 172] width 357 height 43
type input "[PERSON_NAME]"
click at [1390, 173] on img "submit" at bounding box center [1400, 171] width 20 height 20
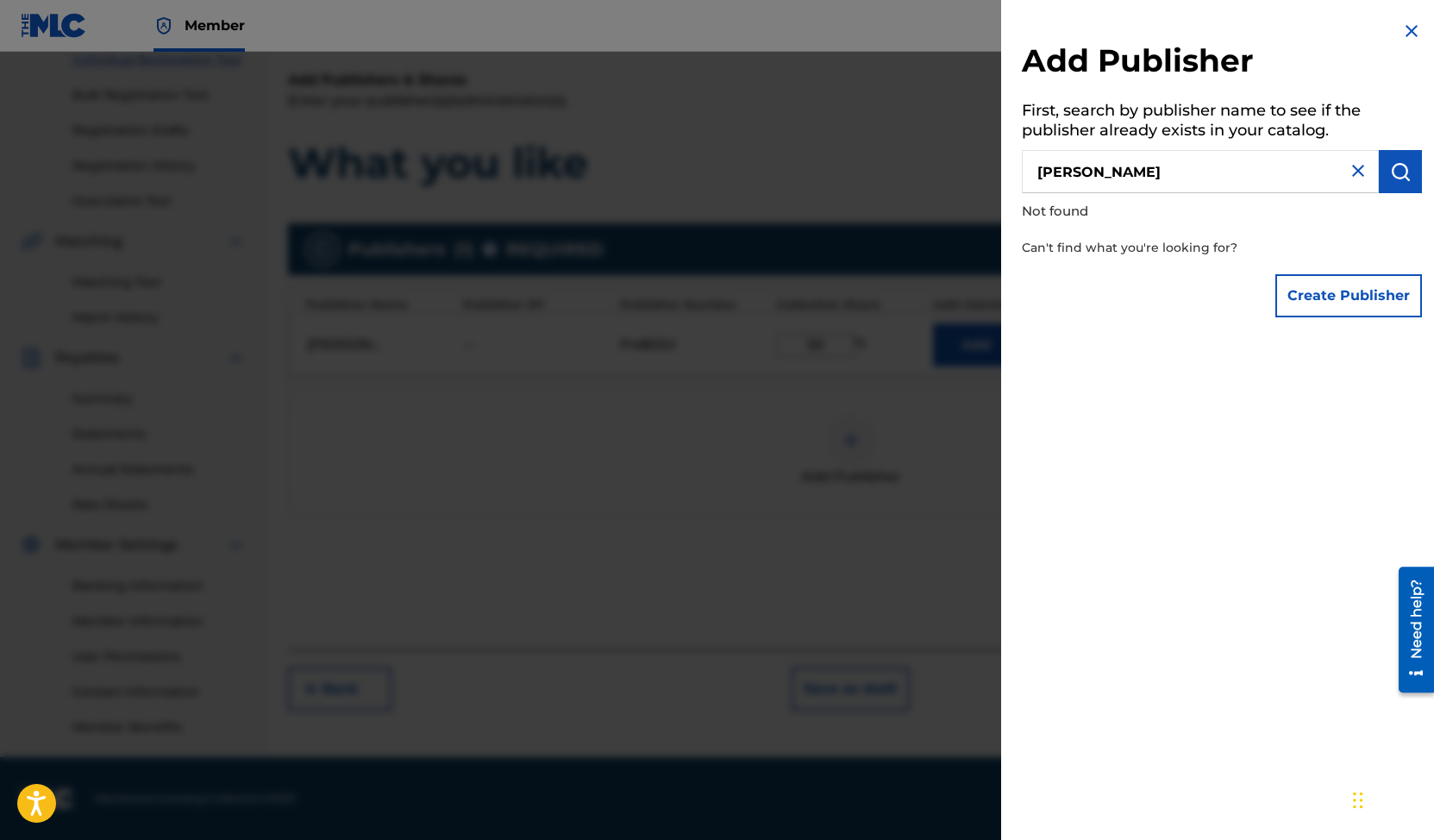
click at [1390, 173] on img "submit" at bounding box center [1400, 171] width 20 height 20
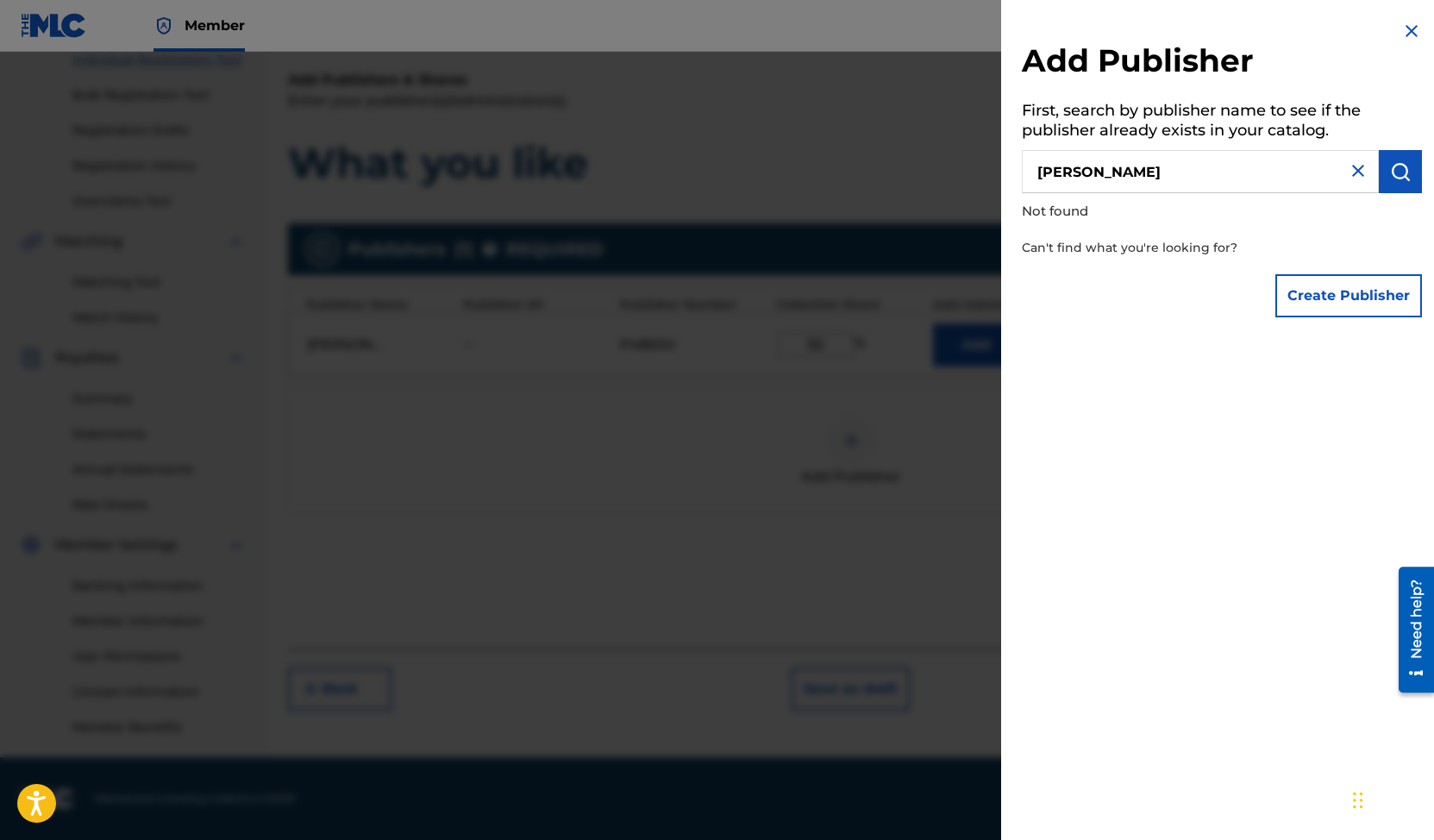
click at [1390, 173] on img "submit" at bounding box center [1400, 171] width 20 height 20
click at [1315, 307] on button "Create Publisher" at bounding box center [1349, 296] width 147 height 43
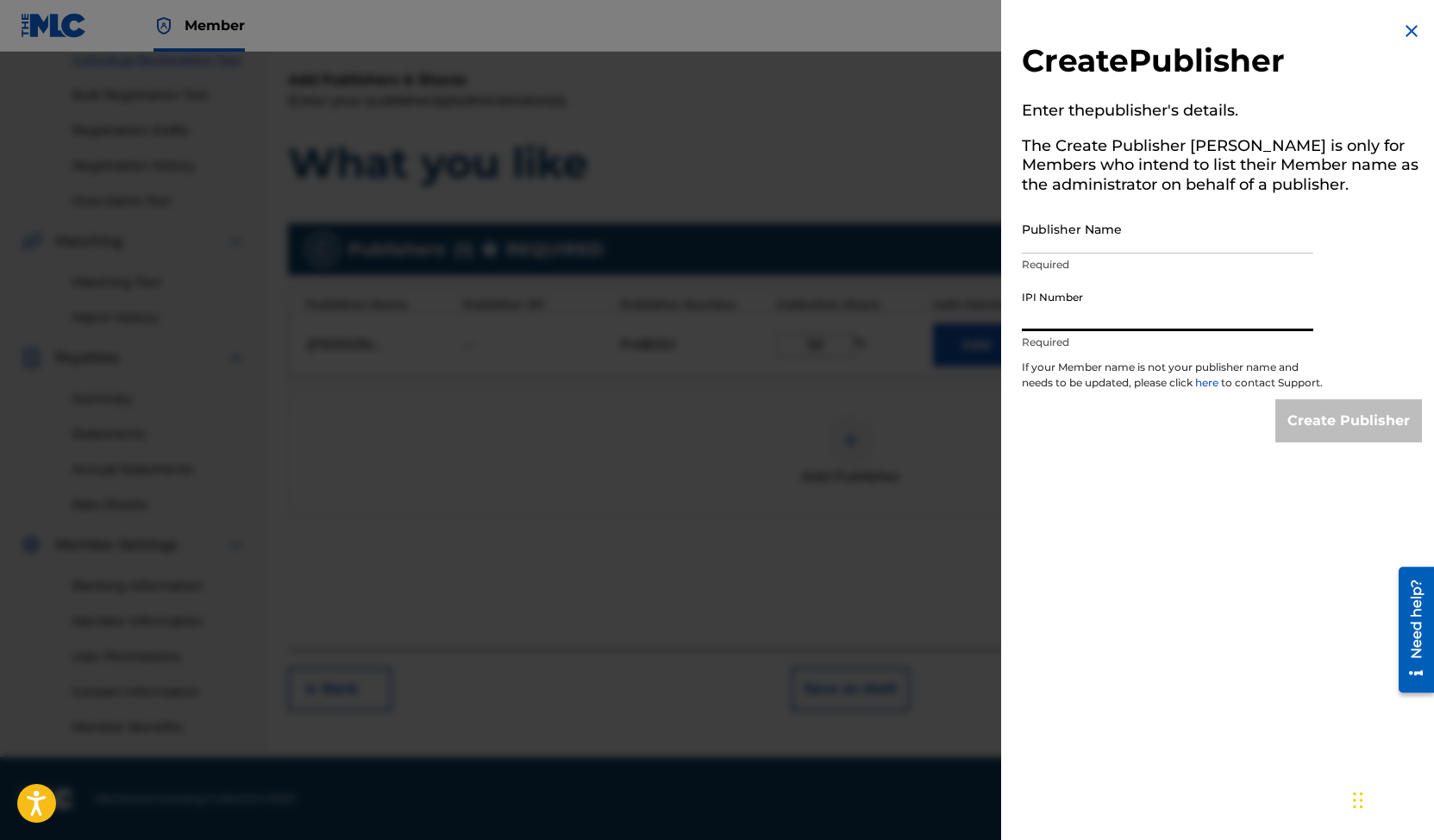
click at [1165, 318] on input "IPI Number" at bounding box center [1167, 307] width 291 height 49
paste input "00360420007"
type input "00360420007"
click at [1100, 242] on input "Publisher Name" at bounding box center [1167, 229] width 291 height 49
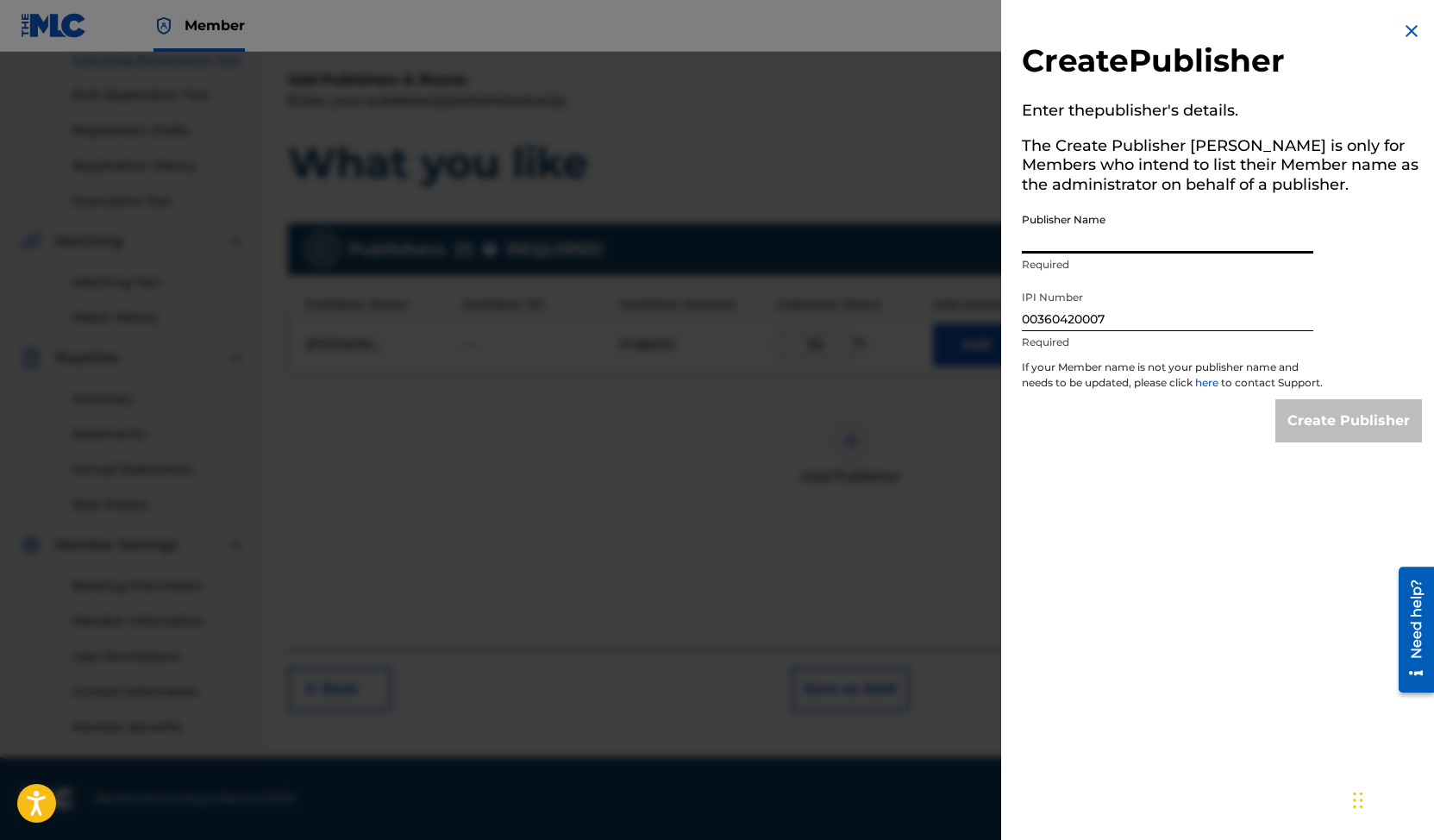
type input "[PERSON_NAME]"
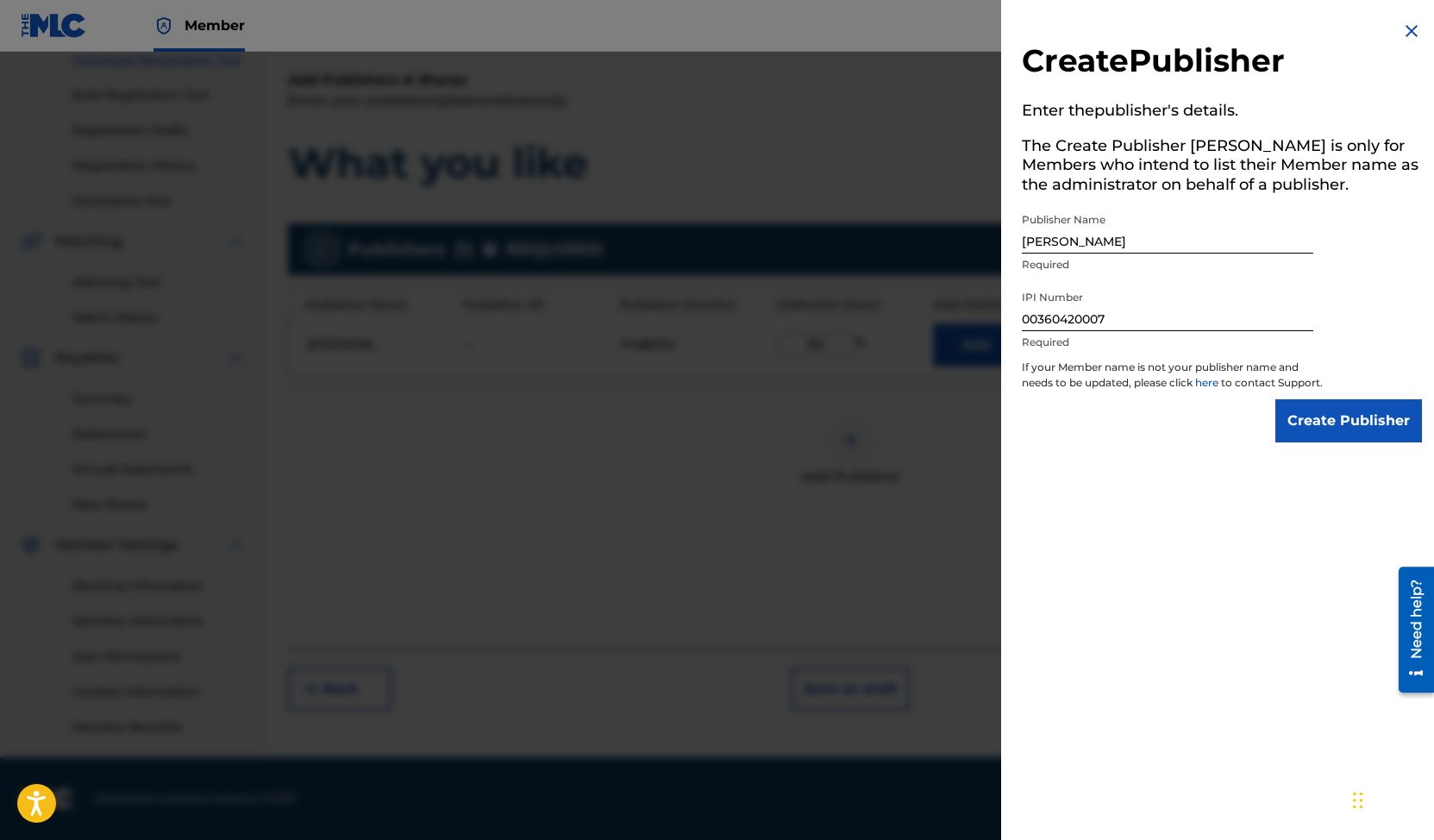
click at [1308, 440] on input "Create Publisher" at bounding box center [1349, 421] width 147 height 43
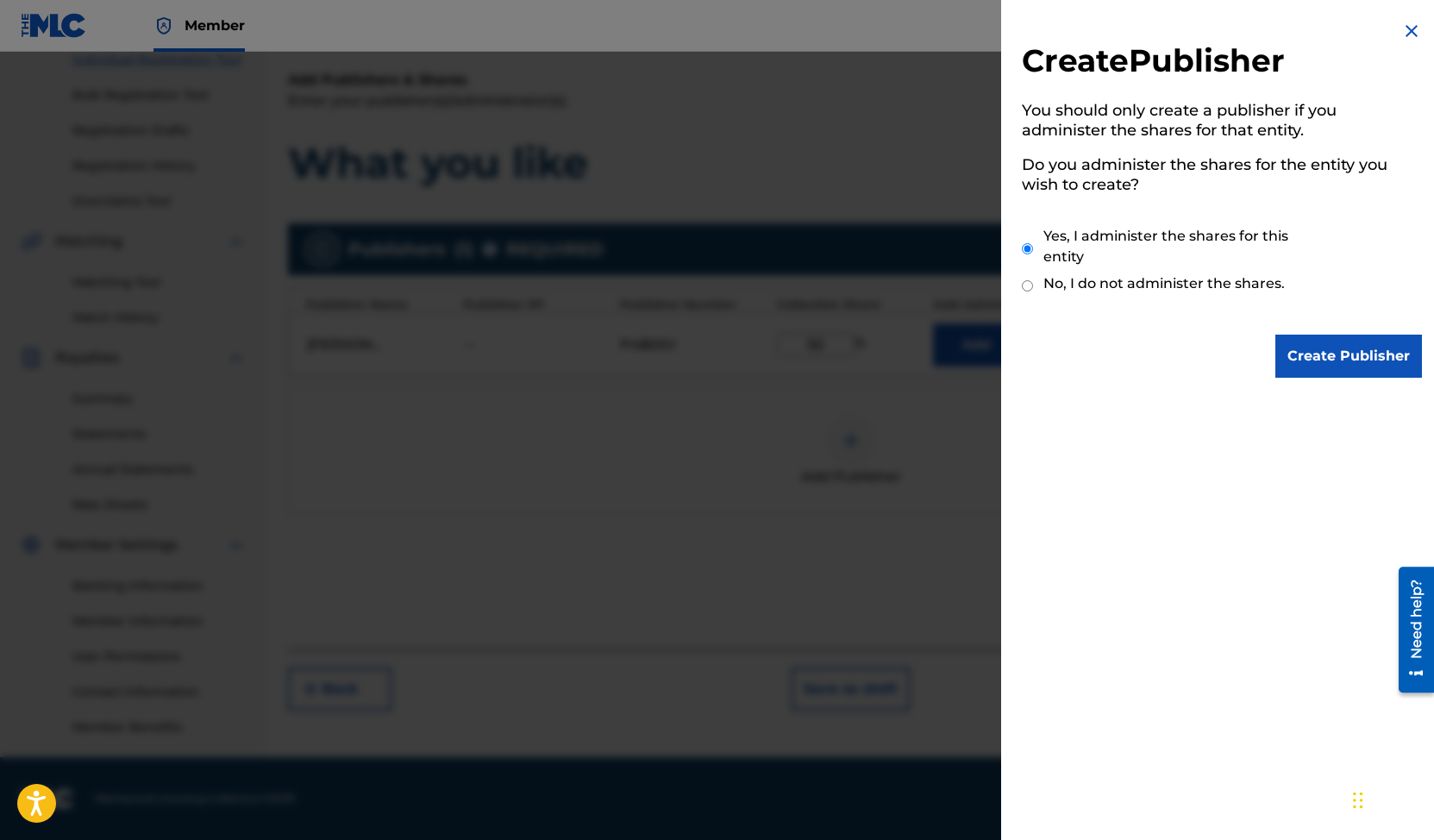
click at [1300, 354] on input "Create Publisher" at bounding box center [1349, 356] width 147 height 43
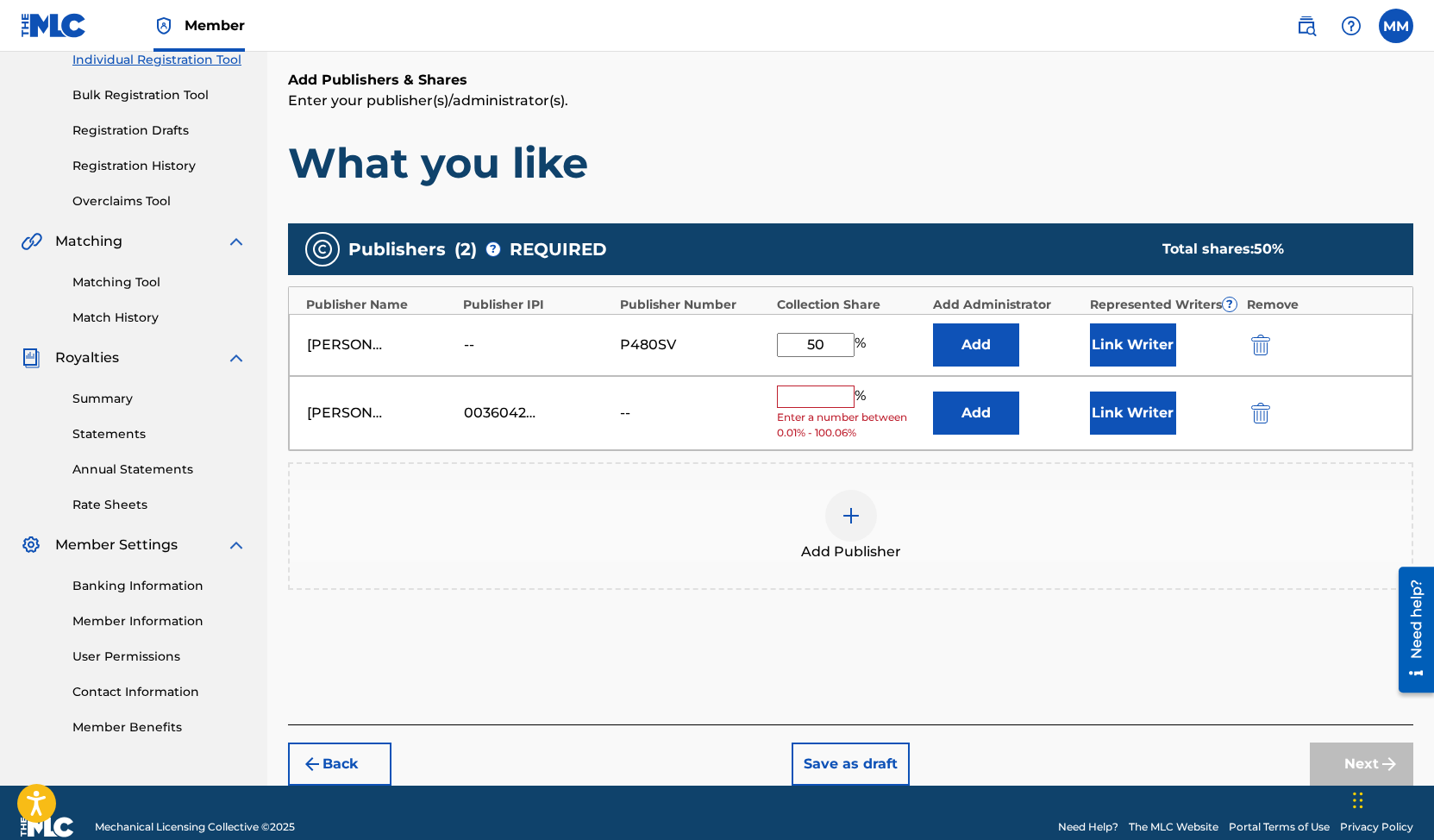
click at [813, 398] on input "text" at bounding box center [816, 396] width 78 height 22
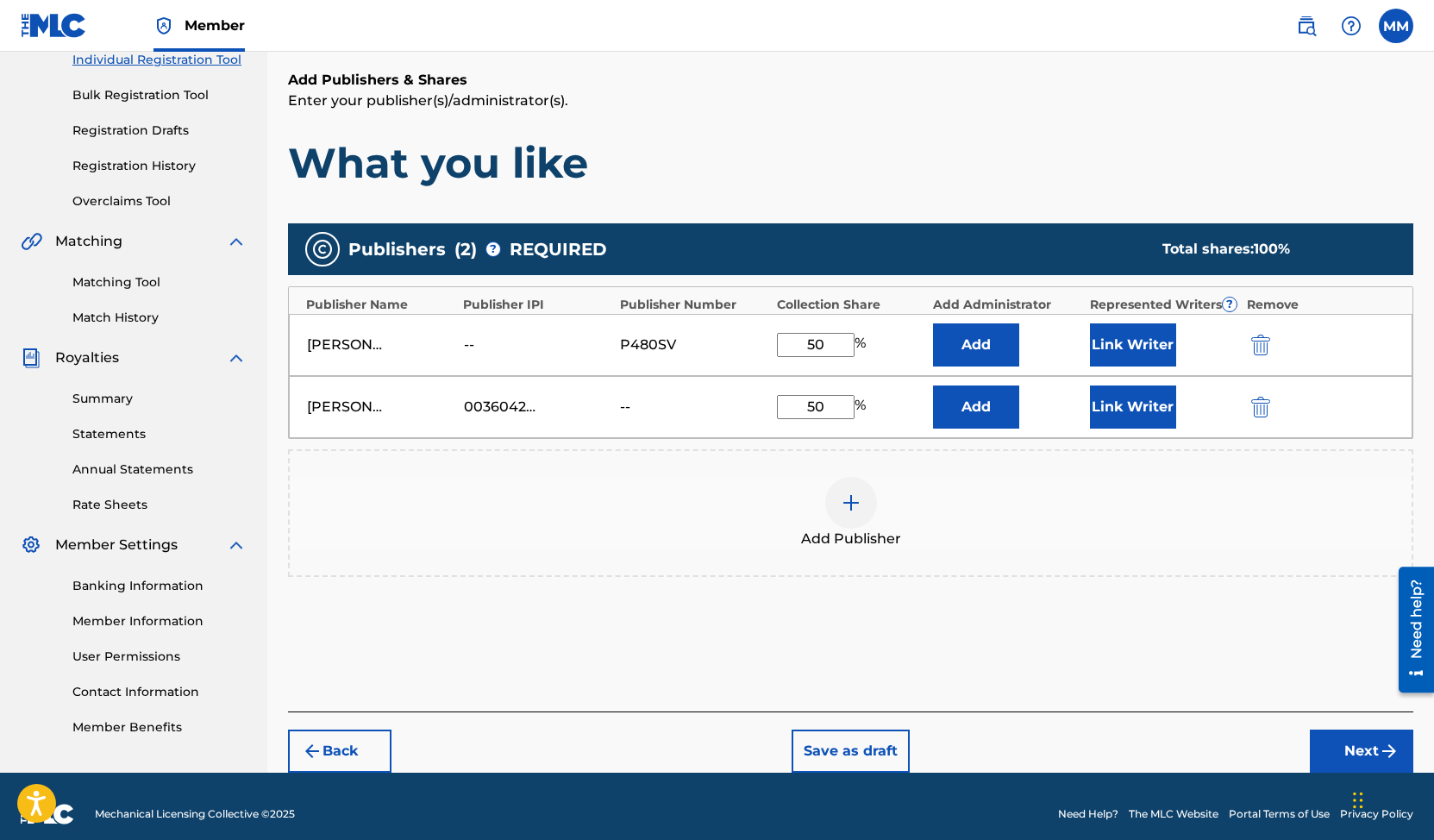
type input "50"
click at [1014, 648] on div "Add Publishers & Shares Enter your publisher(s)/administrator(s). What you like…" at bounding box center [851, 390] width 1125 height 641
click at [469, 344] on div "--" at bounding box center [503, 344] width 78 height 20
click at [1136, 403] on button "Link Writer" at bounding box center [1133, 406] width 86 height 43
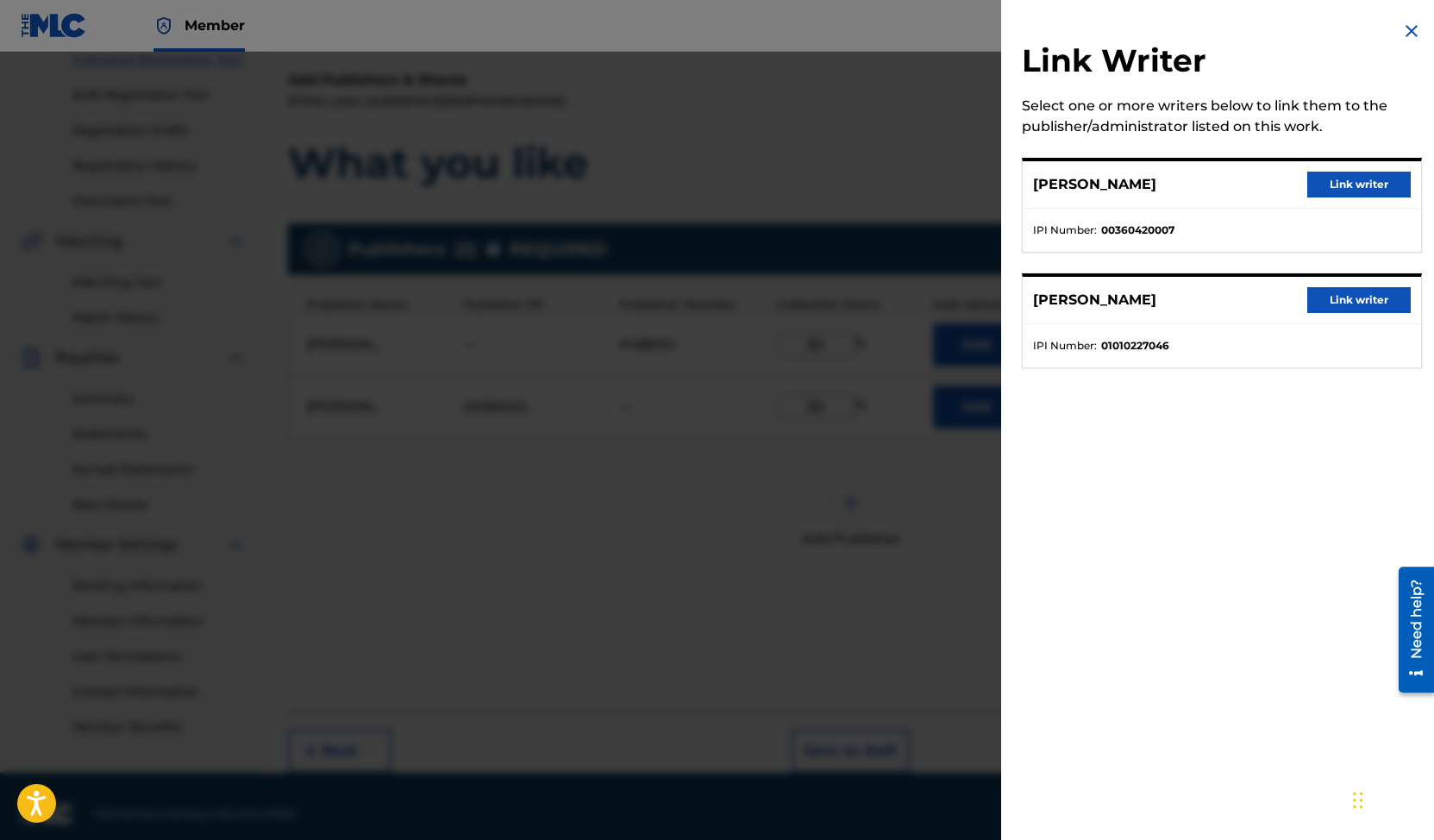
click at [1354, 175] on button "Link writer" at bounding box center [1359, 184] width 104 height 26
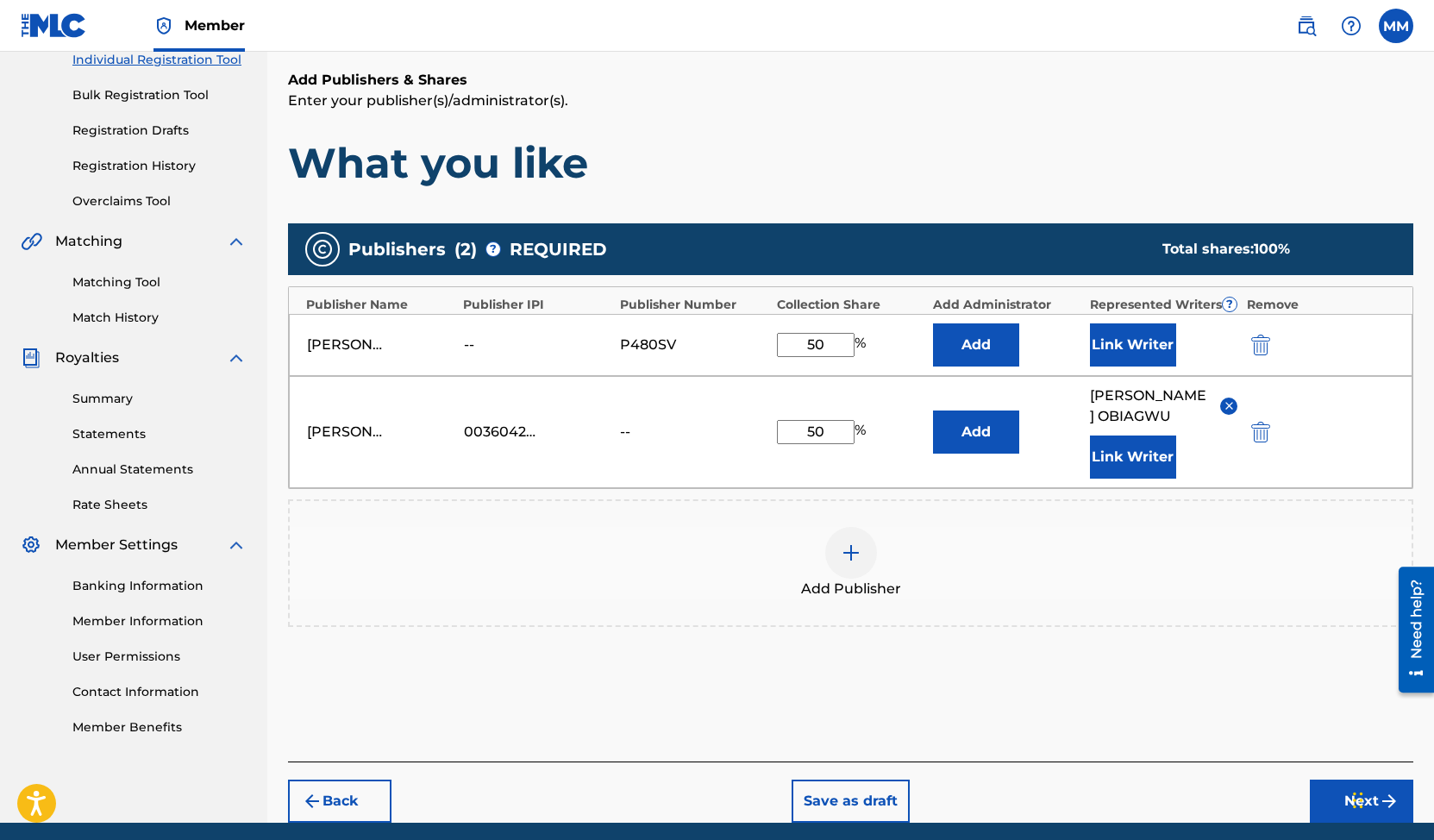
click at [1140, 346] on button "Link Writer" at bounding box center [1133, 344] width 86 height 43
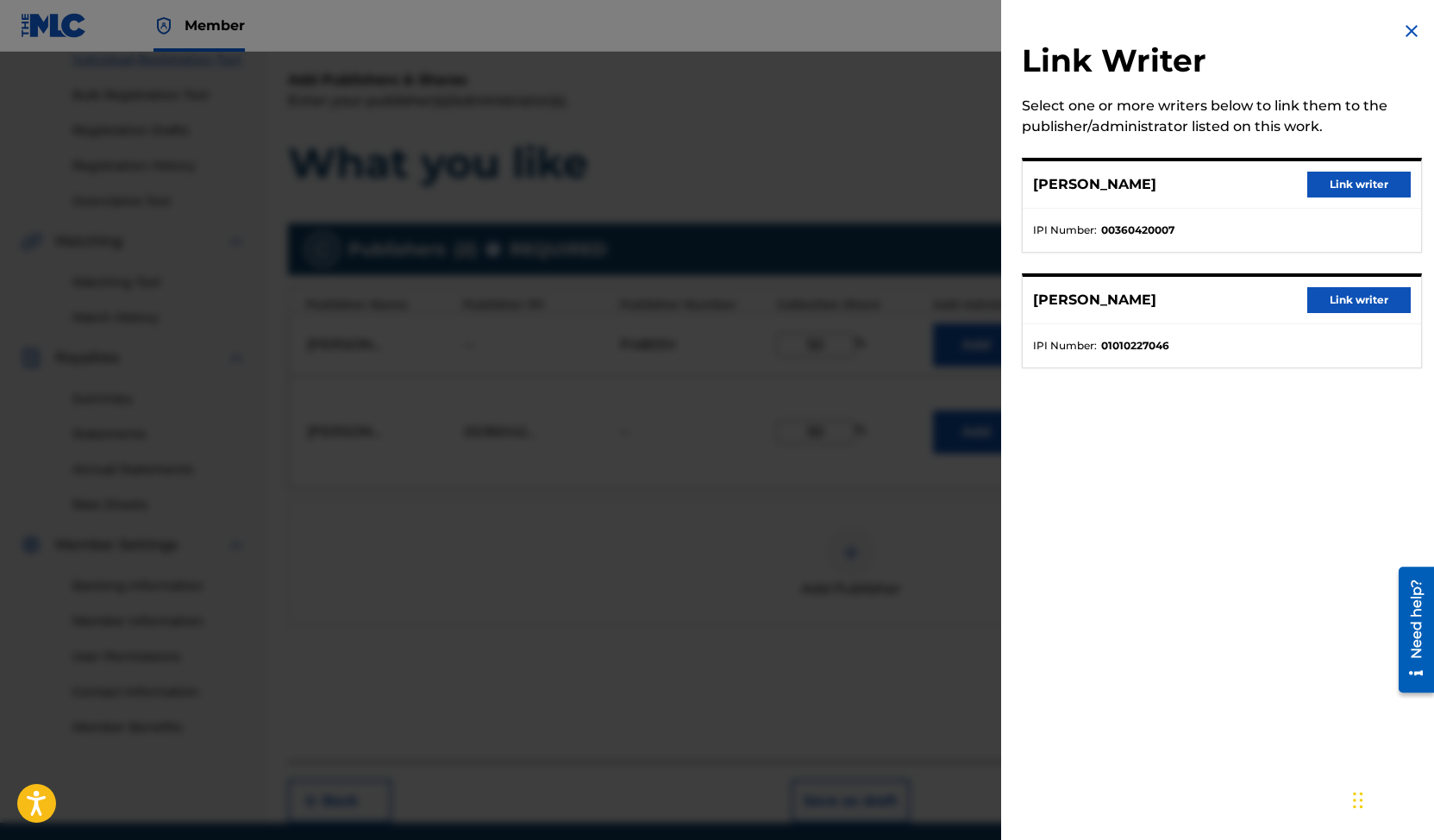
click at [1338, 292] on button "Link writer" at bounding box center [1359, 300] width 104 height 26
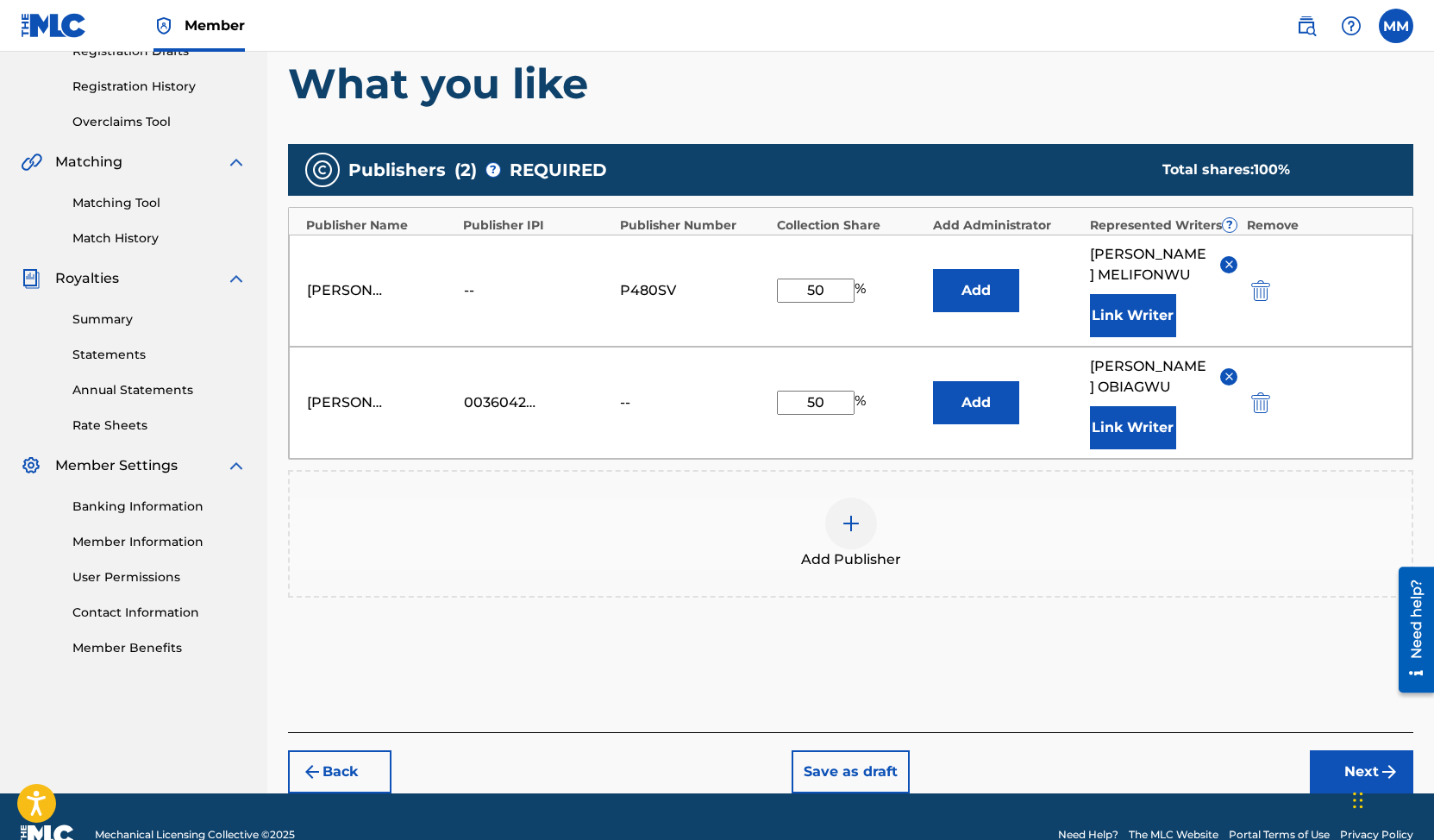
scroll to position [345, 0]
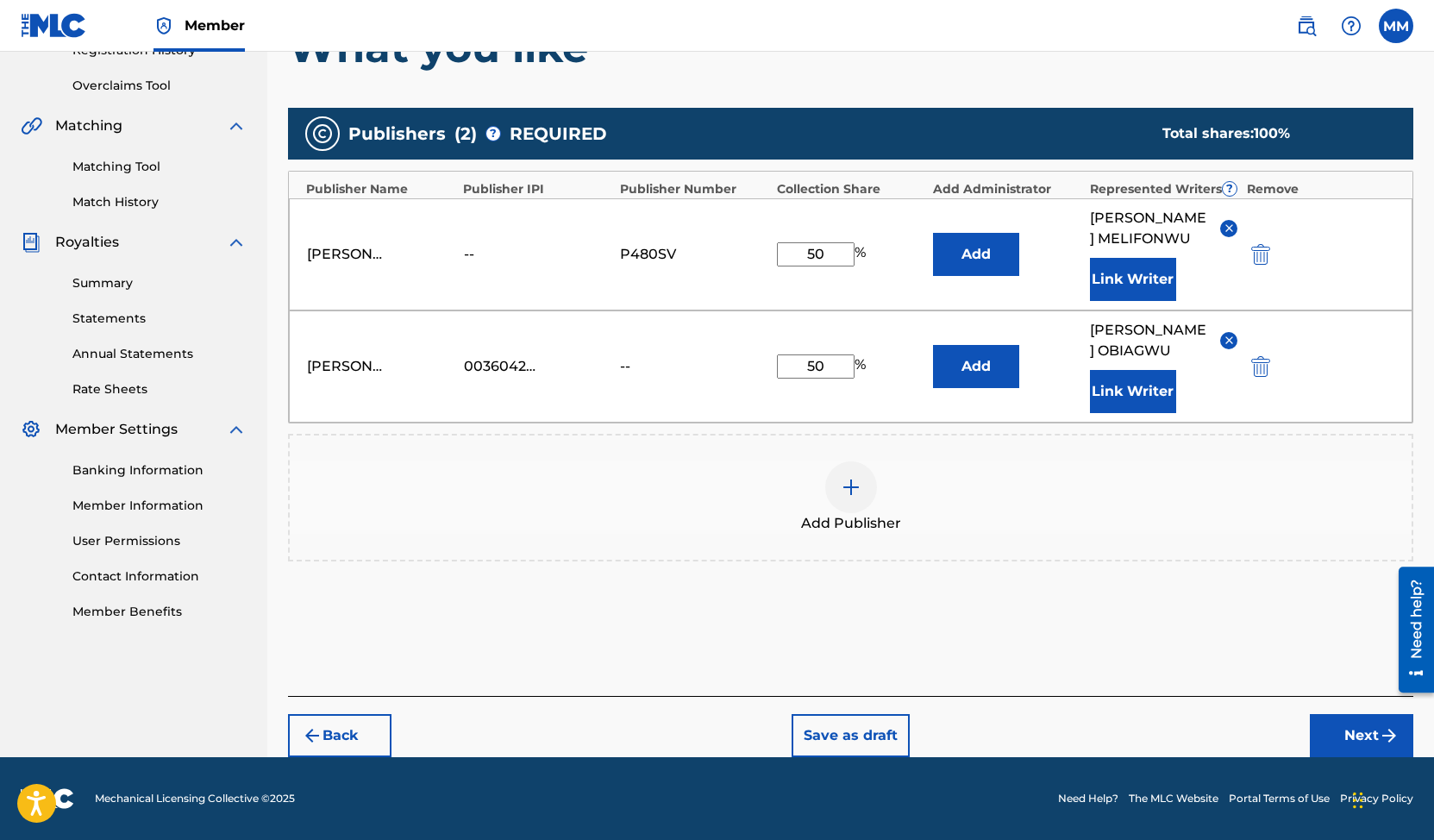
click at [1344, 737] on button "Next" at bounding box center [1361, 735] width 104 height 43
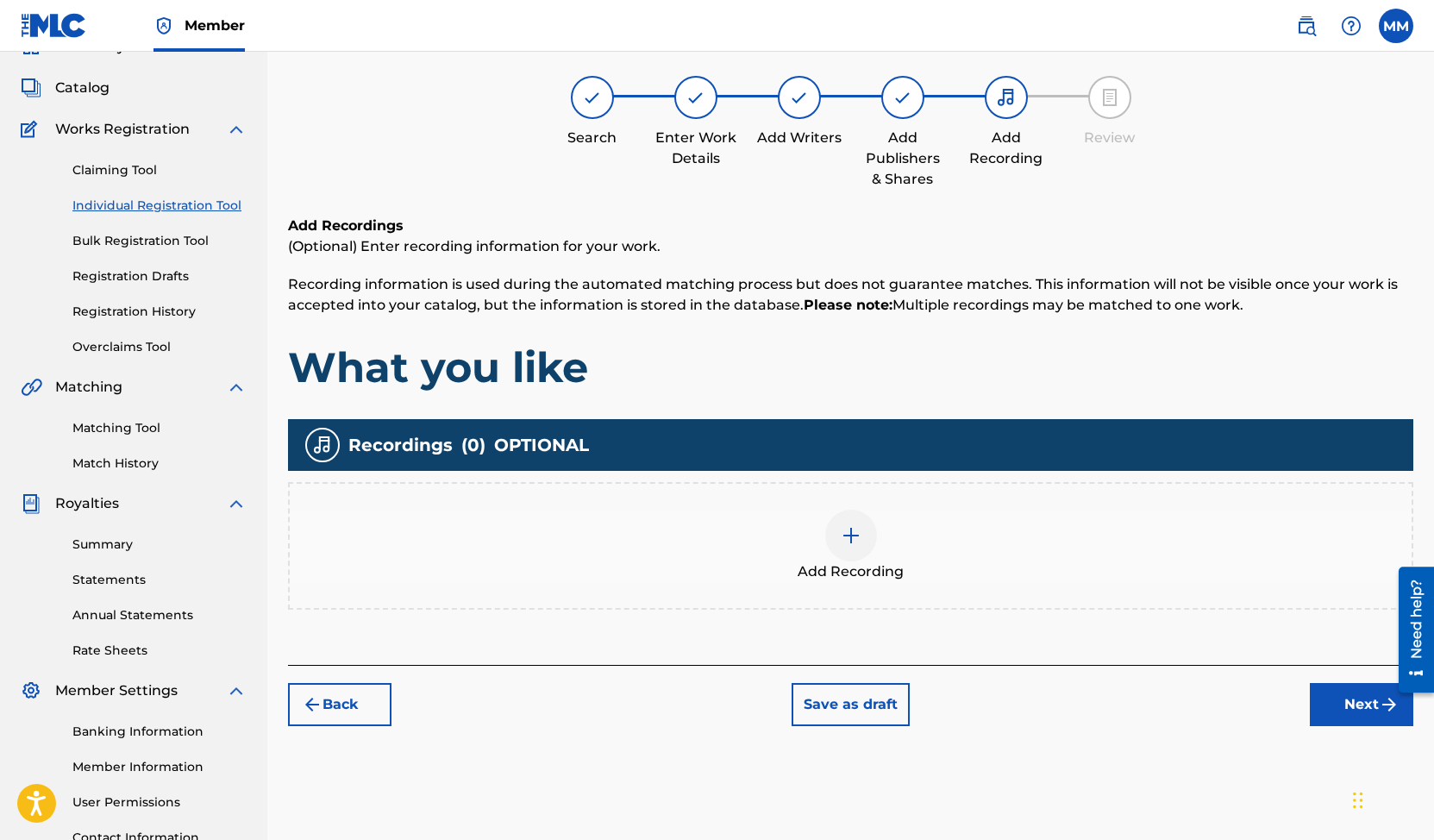
scroll to position [78, 0]
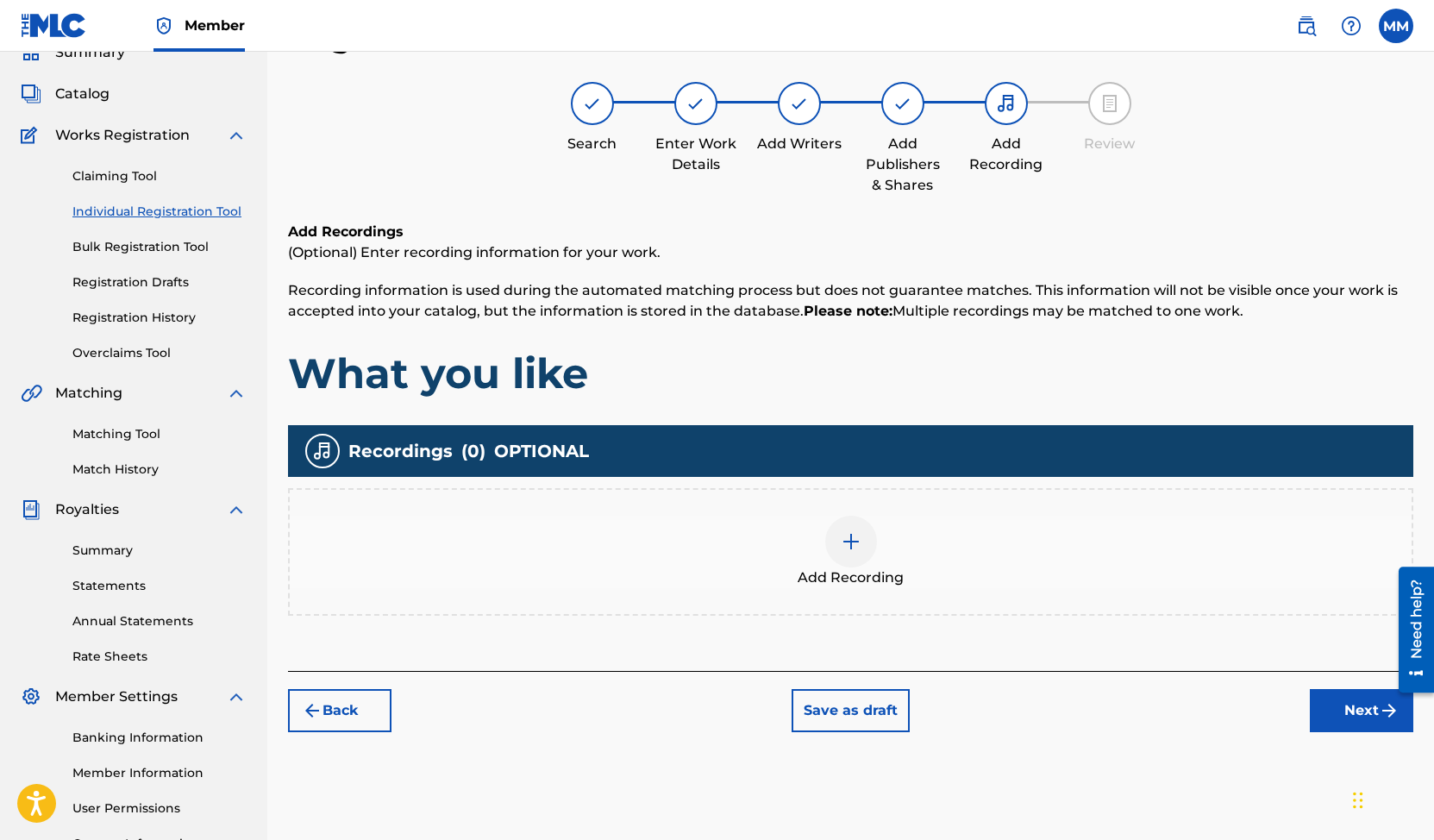
click at [846, 544] on img at bounding box center [851, 541] width 20 height 20
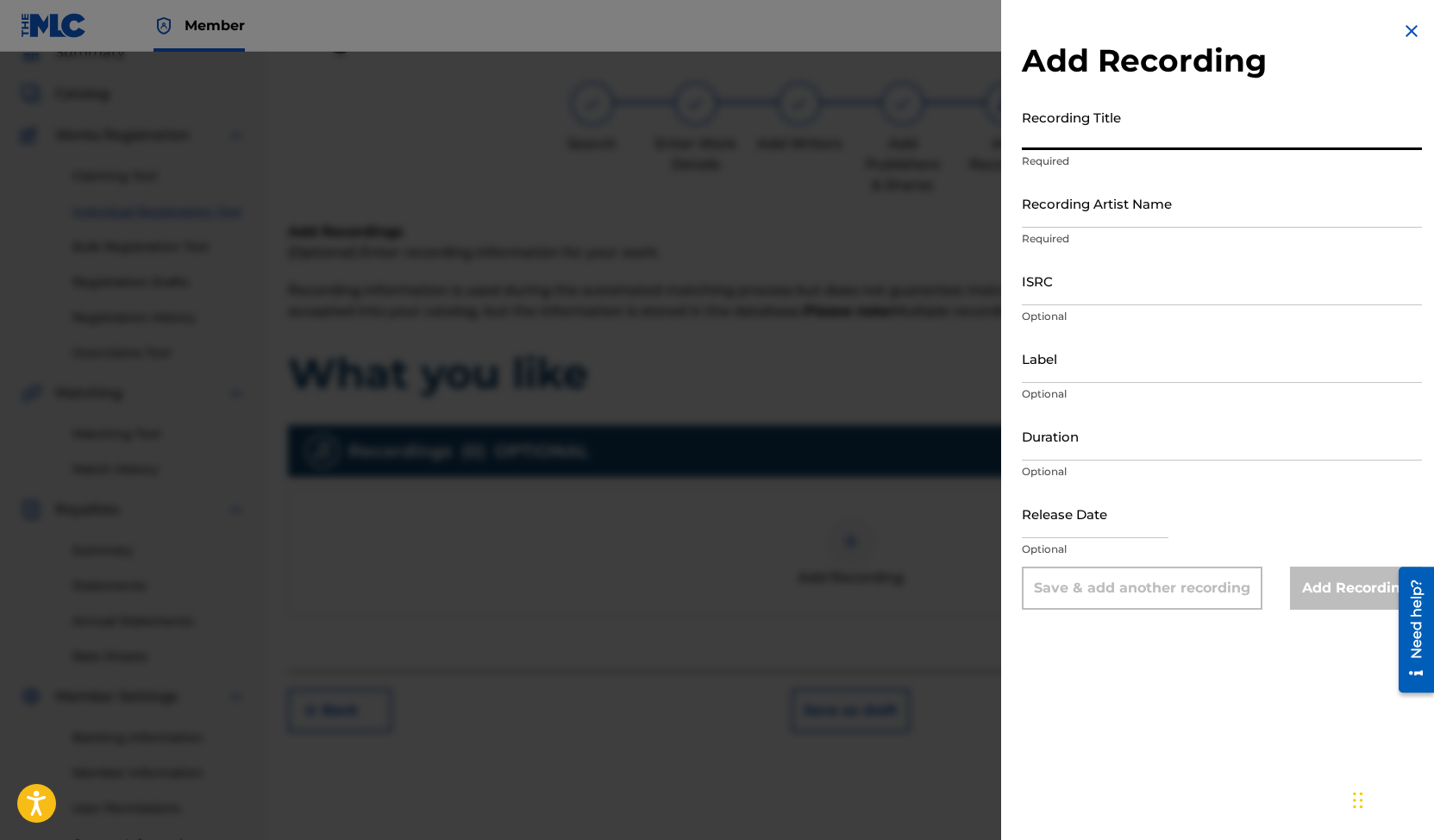
click at [1085, 139] on input "Recording Title" at bounding box center [1222, 125] width 400 height 49
type input "What you like"
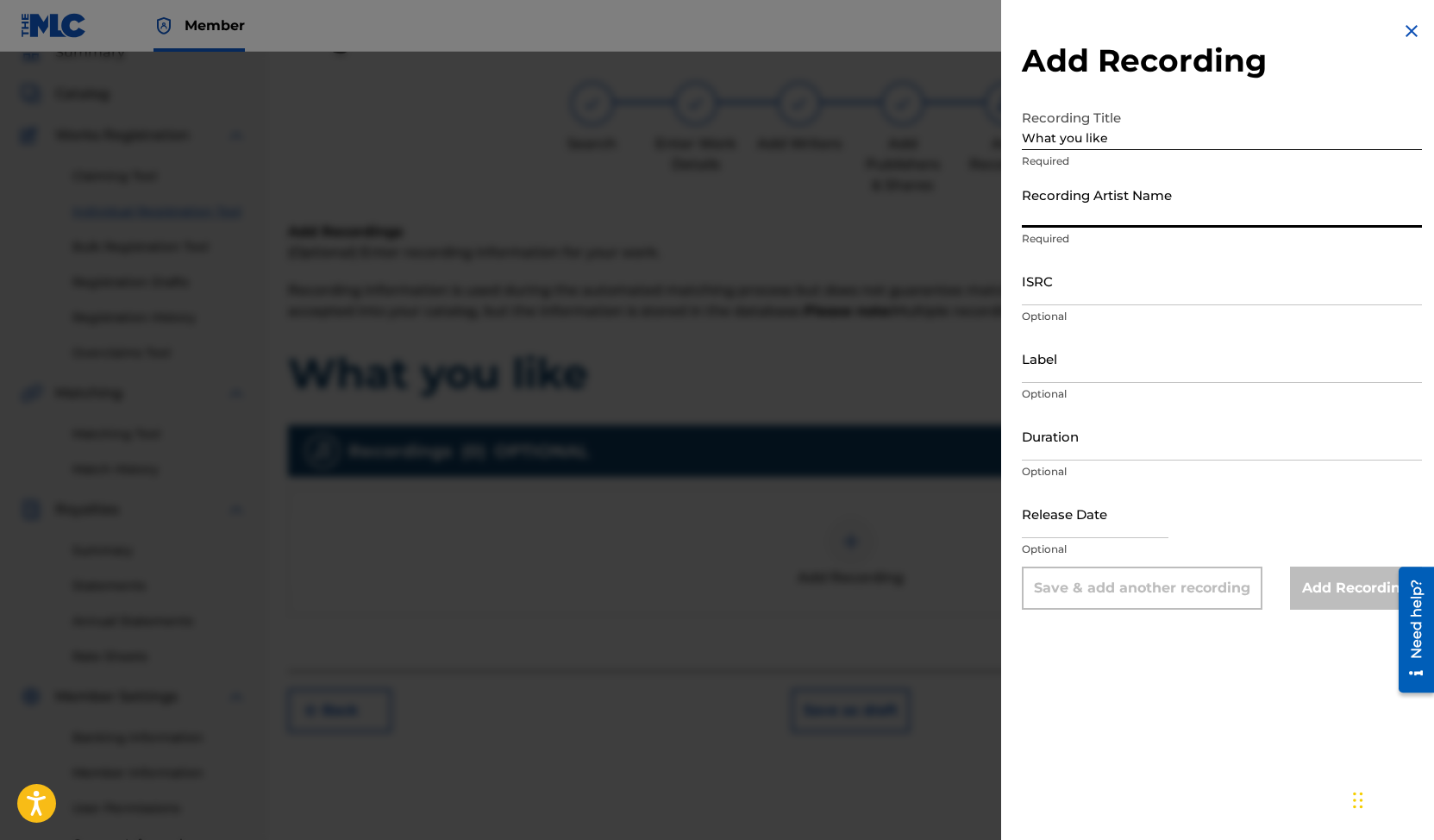
click at [1088, 216] on input "Recording Artist Name" at bounding box center [1222, 203] width 400 height 49
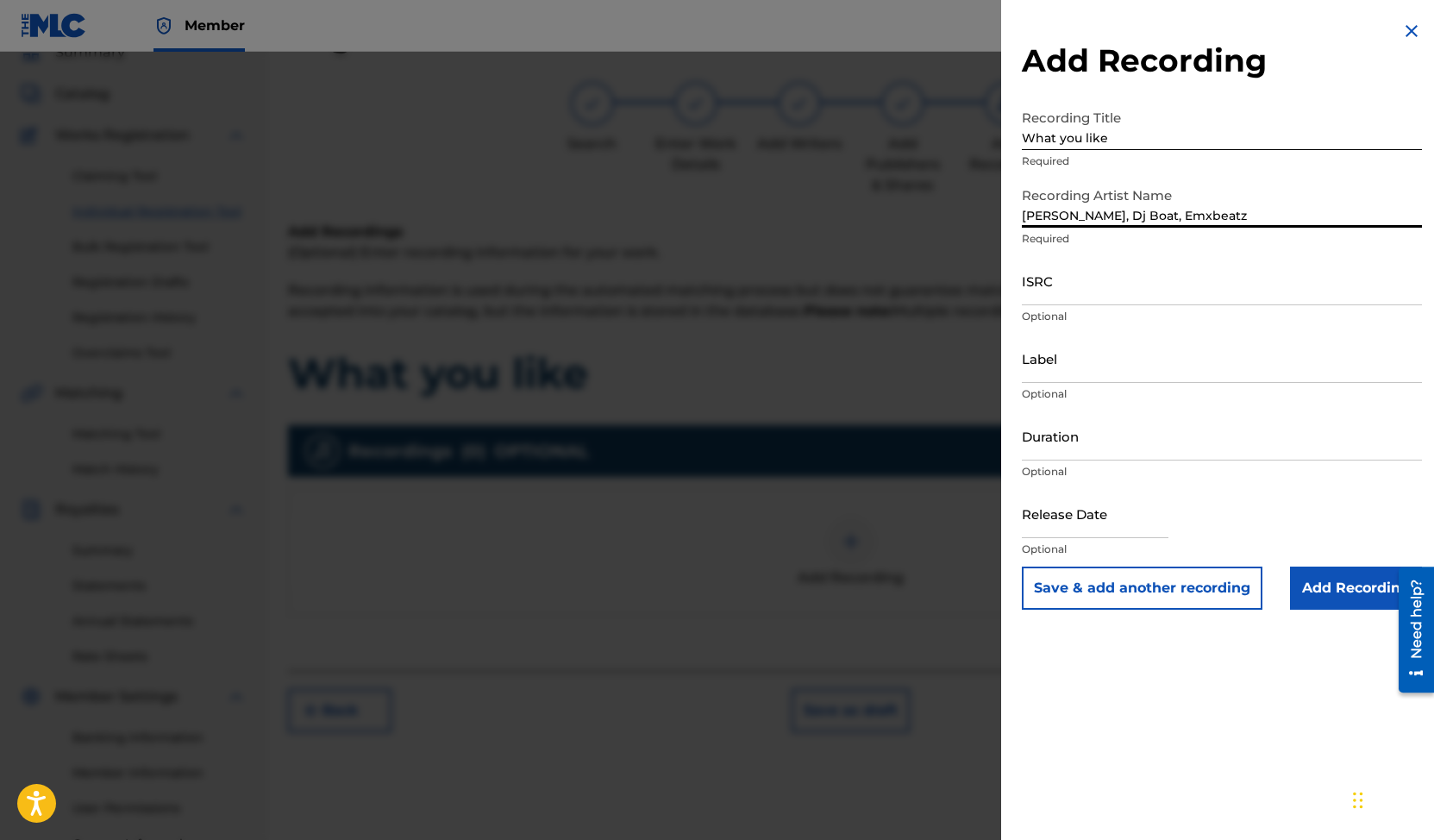
type input "[PERSON_NAME], Dj Boat, Emxbeatz"
click at [1063, 291] on input "ISRC" at bounding box center [1222, 280] width 400 height 49
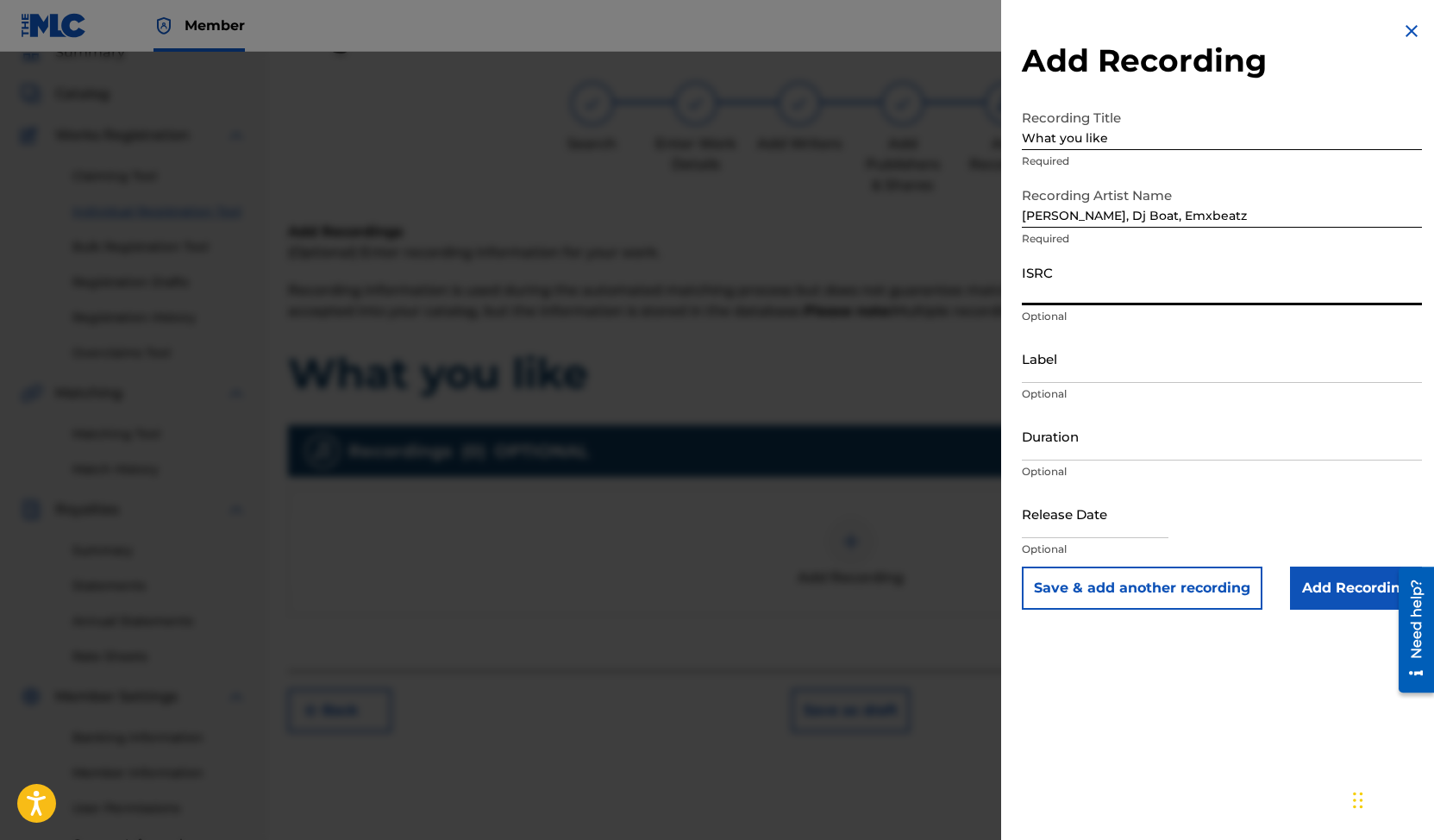
paste input "QZK6M2545219"
type input "QZK6M2545219"
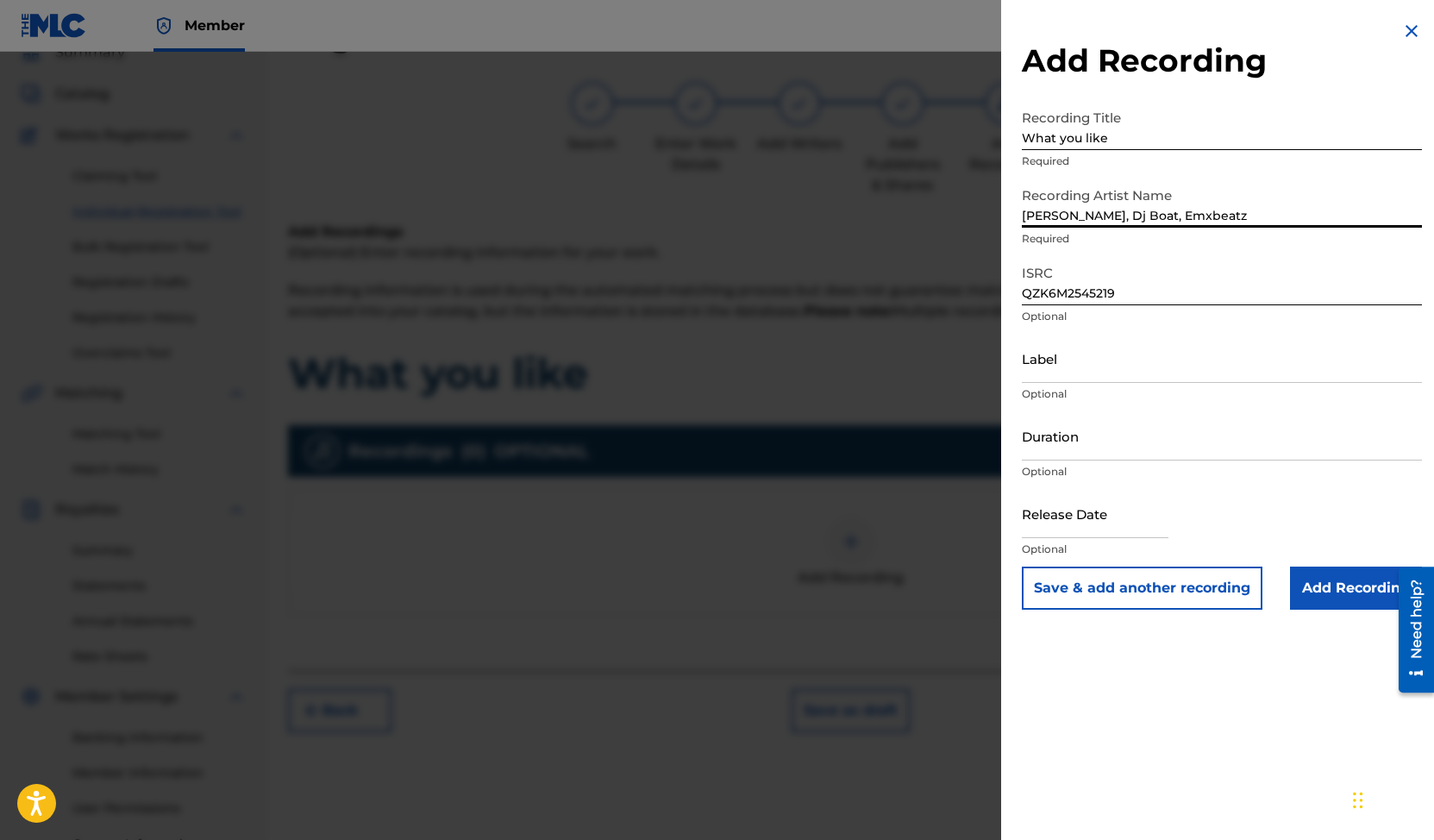
click at [1132, 217] on input "[PERSON_NAME], Dj Boat, Emxbeatz" at bounding box center [1222, 203] width 400 height 49
paste input "& Dj Boat &"
type input "[PERSON_NAME] & Dj Boat & Emxbeatz"
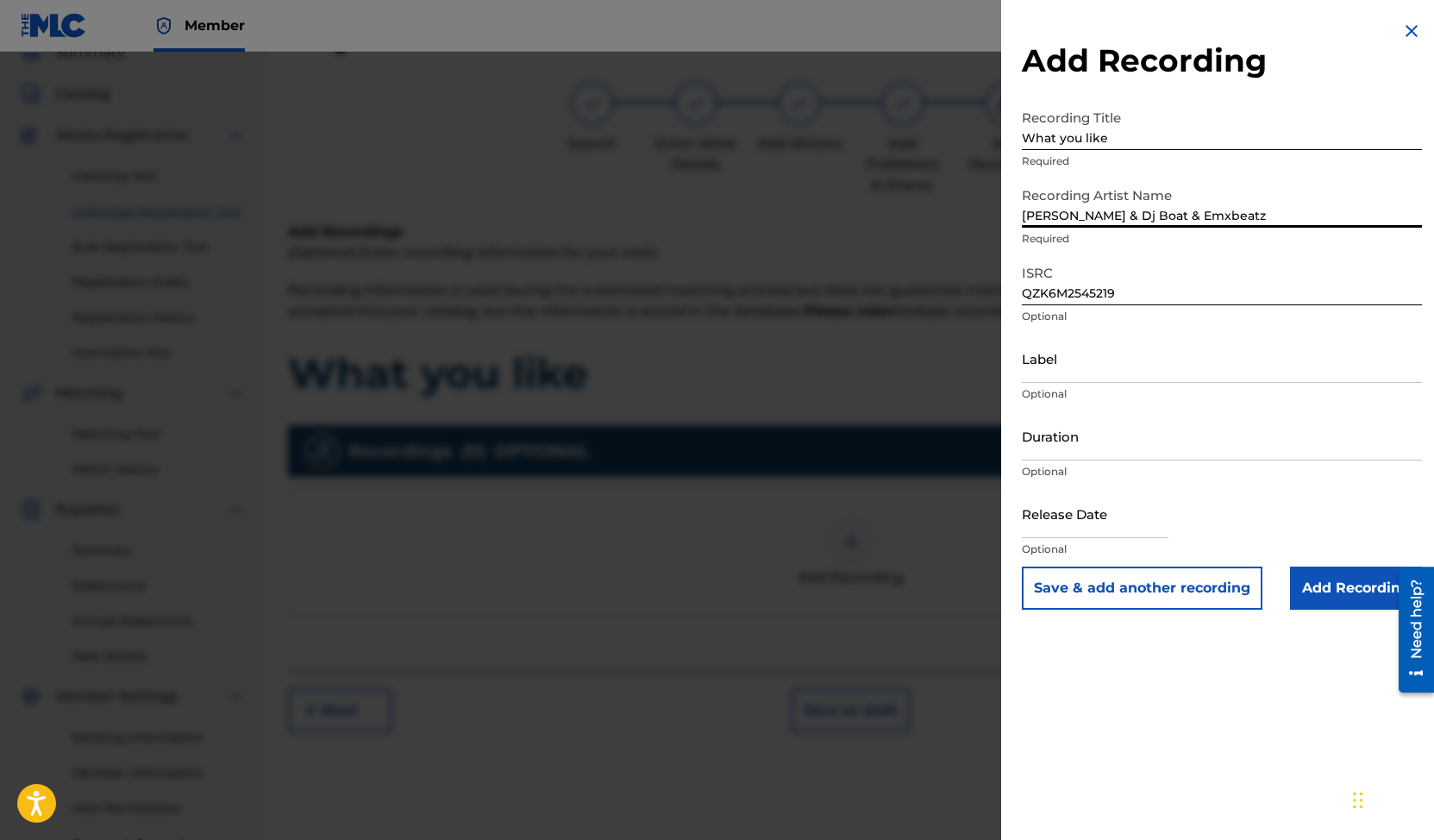
click at [1079, 369] on input "Label" at bounding box center [1222, 358] width 400 height 49
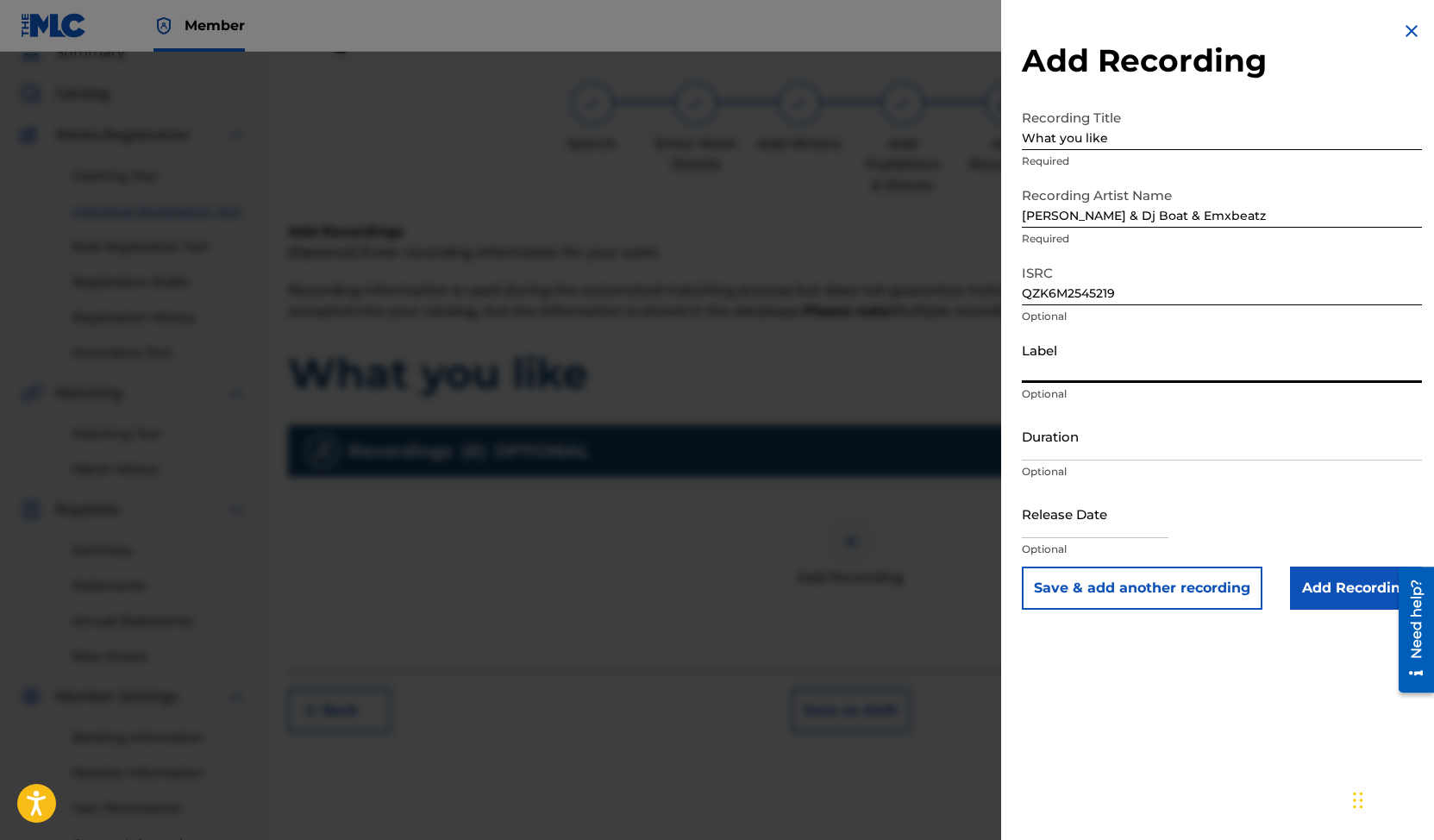
paste input "Nexup Music LLC, Emxbeatz Worldwide LLC"
type input "Nexup Music LLC, Emxbeatz Worldwide LLC"
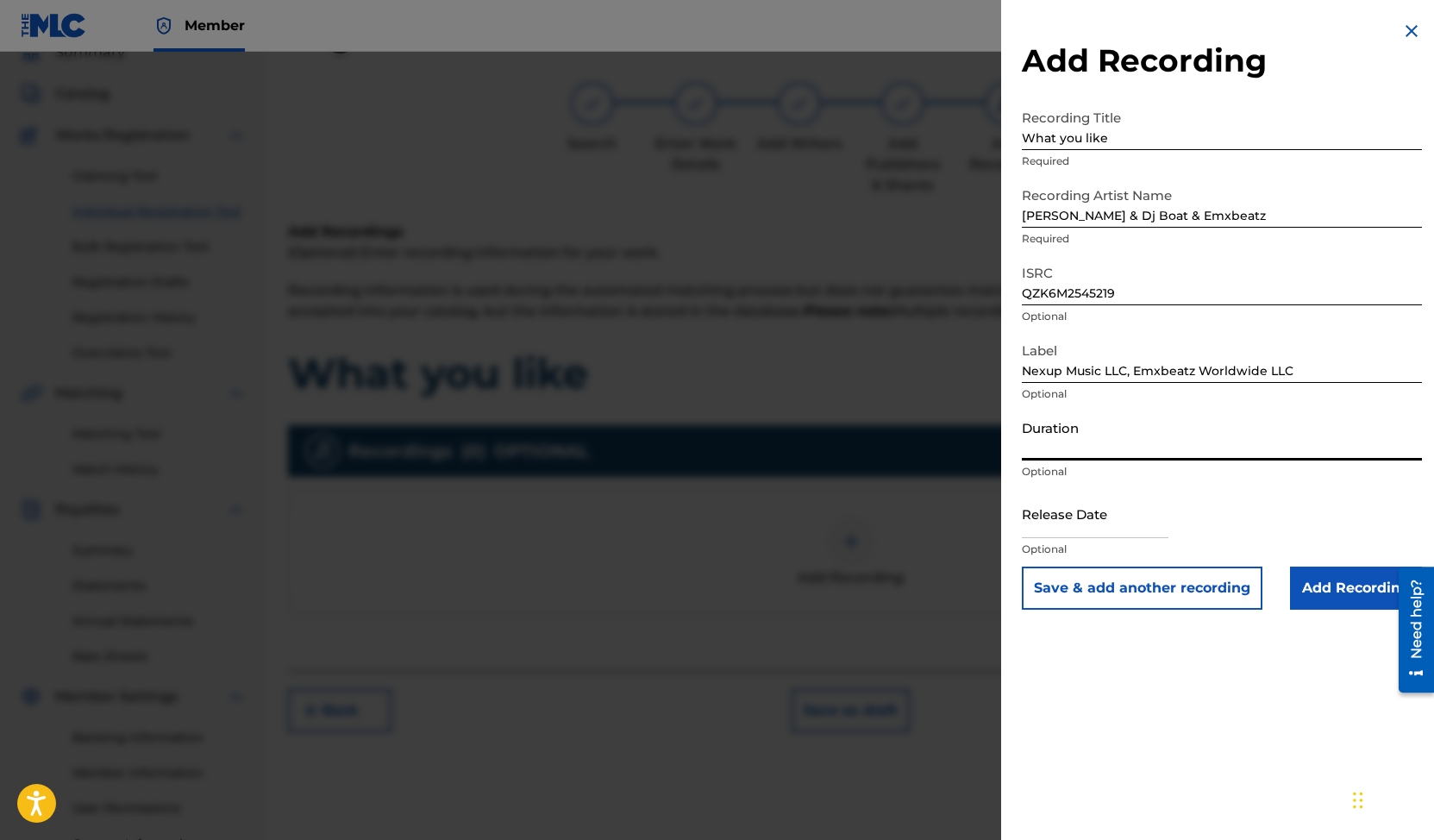
click at [1076, 449] on input "Duration" at bounding box center [1222, 436] width 400 height 49
type input "02:17"
click at [1091, 525] on input "text" at bounding box center [1094, 513] width 147 height 49
select select "7"
select select "2025"
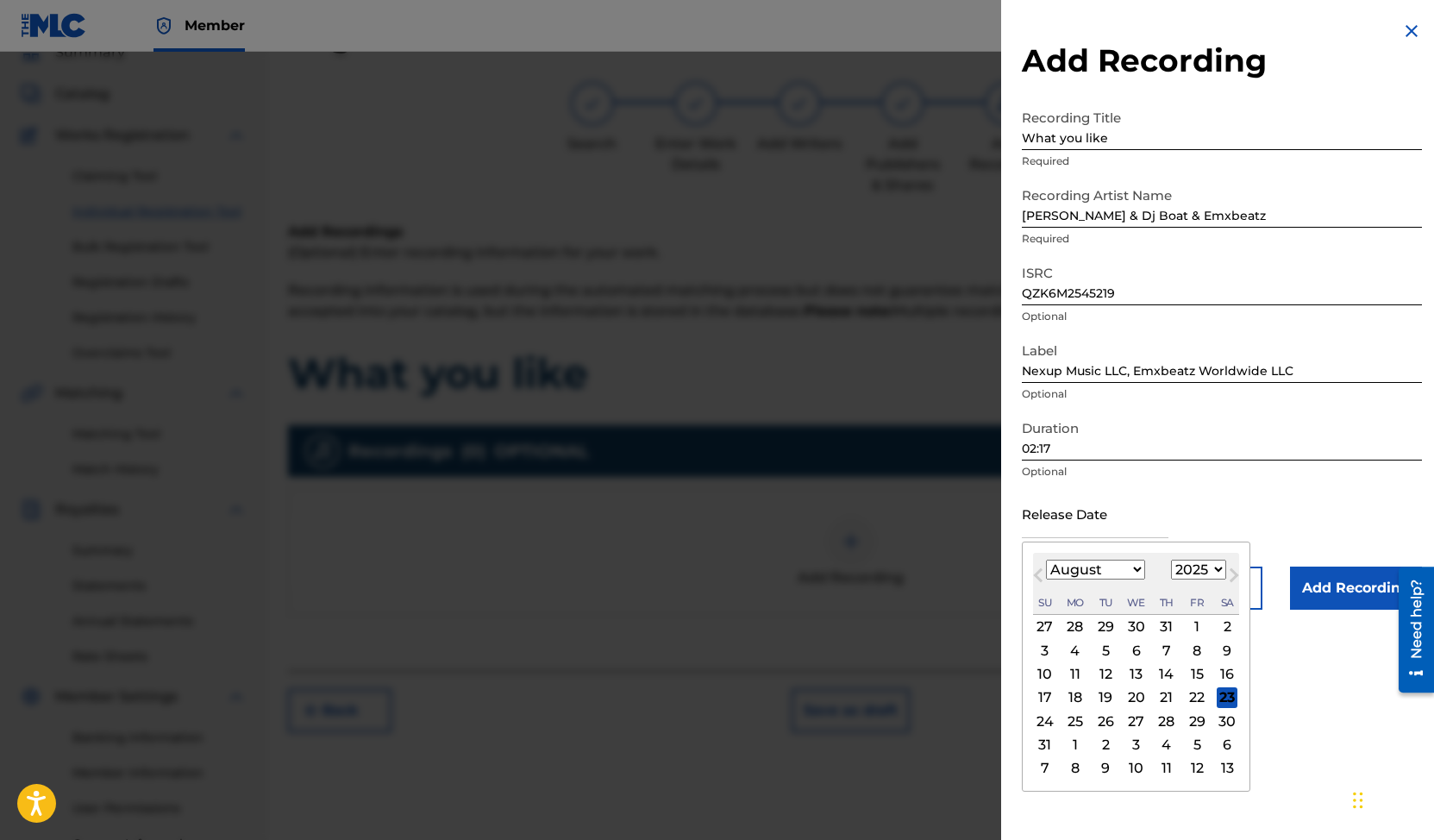
click at [1040, 572] on span "Previous Month" at bounding box center [1040, 577] width 0 height 26
select select "3"
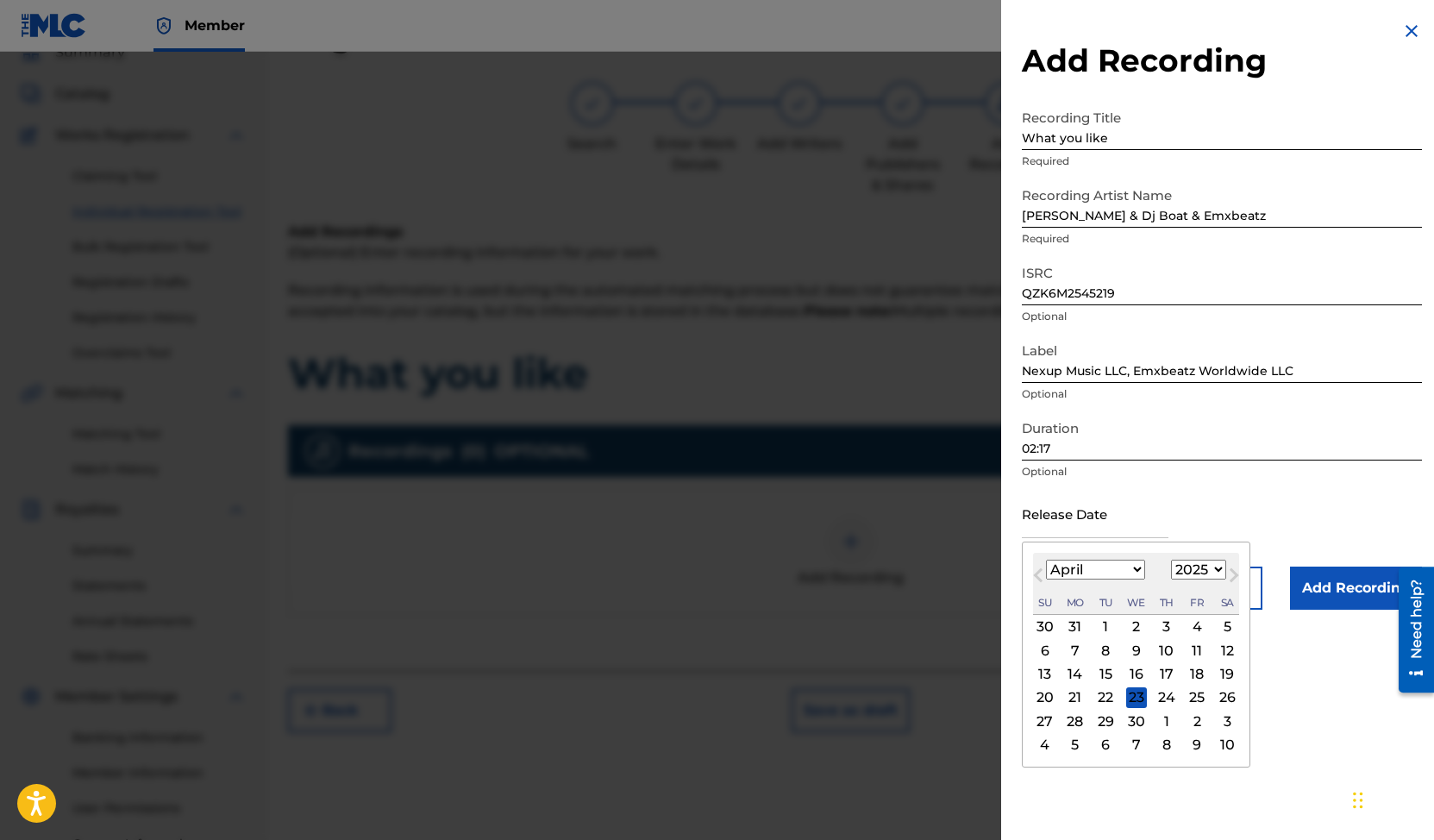
click at [1193, 624] on div "4" at bounding box center [1196, 627] width 20 height 20
type input "[DATE]"
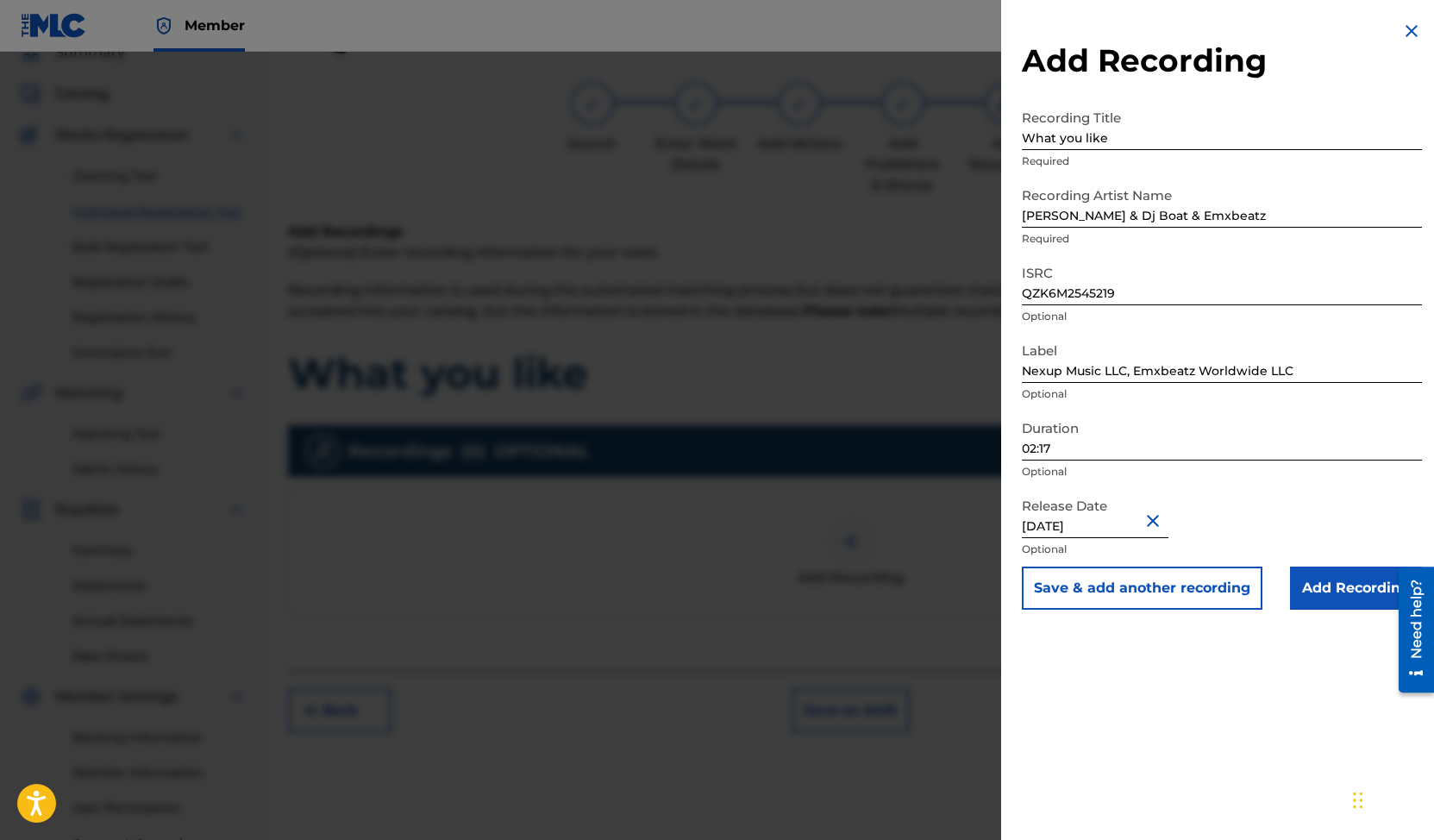
click at [1162, 636] on div "Add Recording Recording Title What you like Required Recording Artist Name [PER…" at bounding box center [1222, 420] width 441 height 840
click at [1326, 593] on input "Add Recording" at bounding box center [1356, 588] width 132 height 43
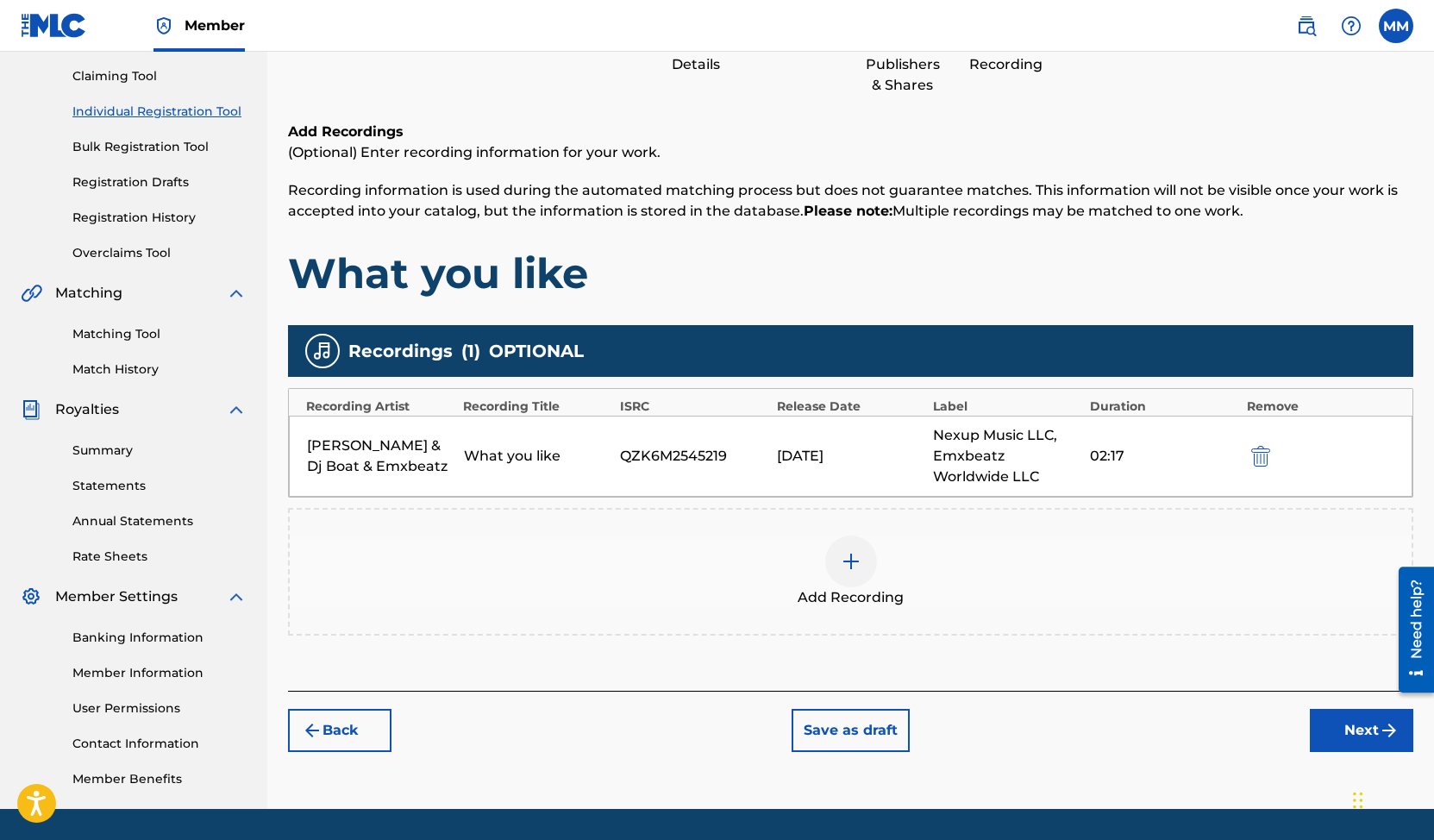
scroll to position [184, 0]
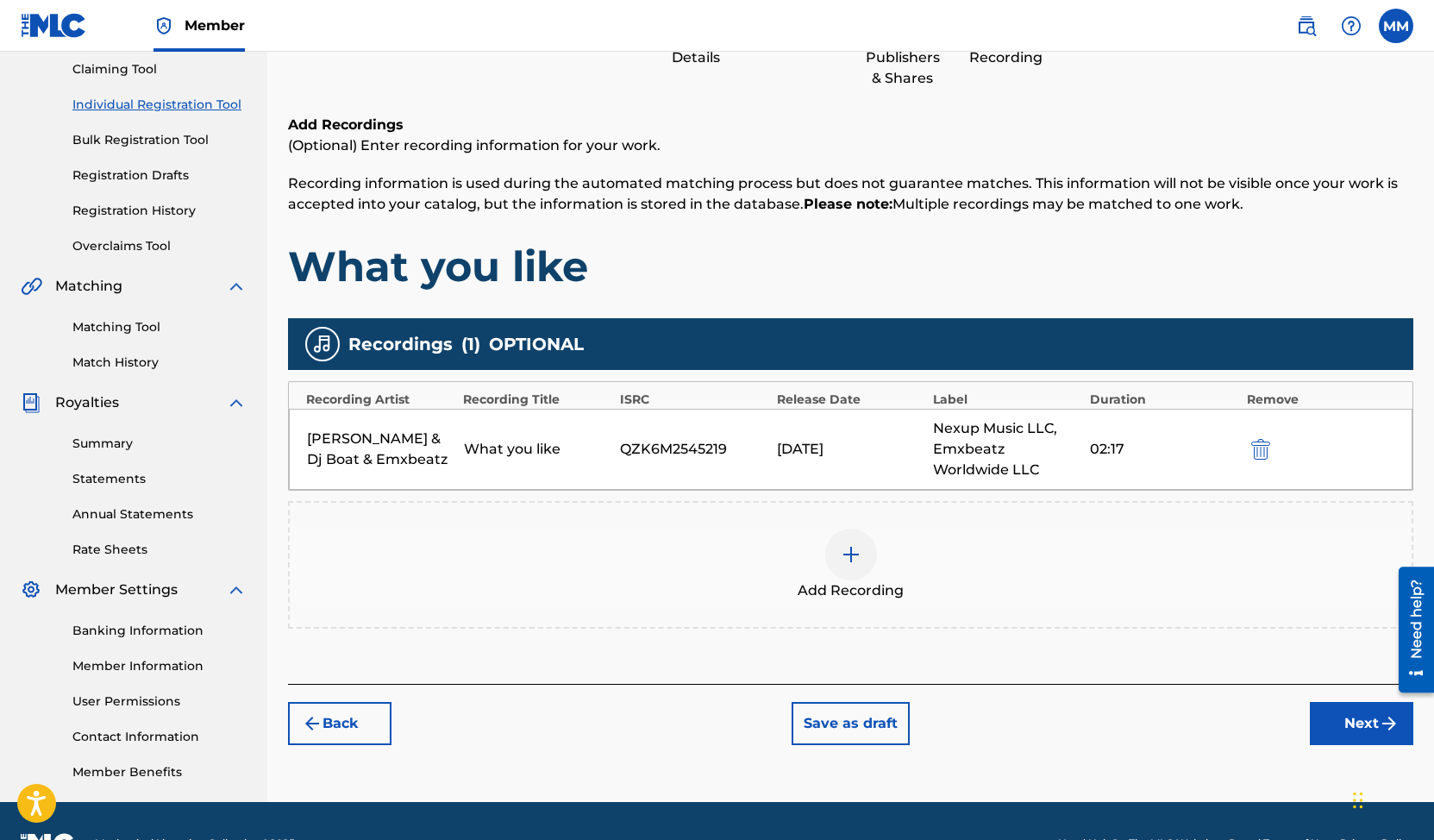
click at [1361, 727] on button "Next" at bounding box center [1361, 724] width 104 height 43
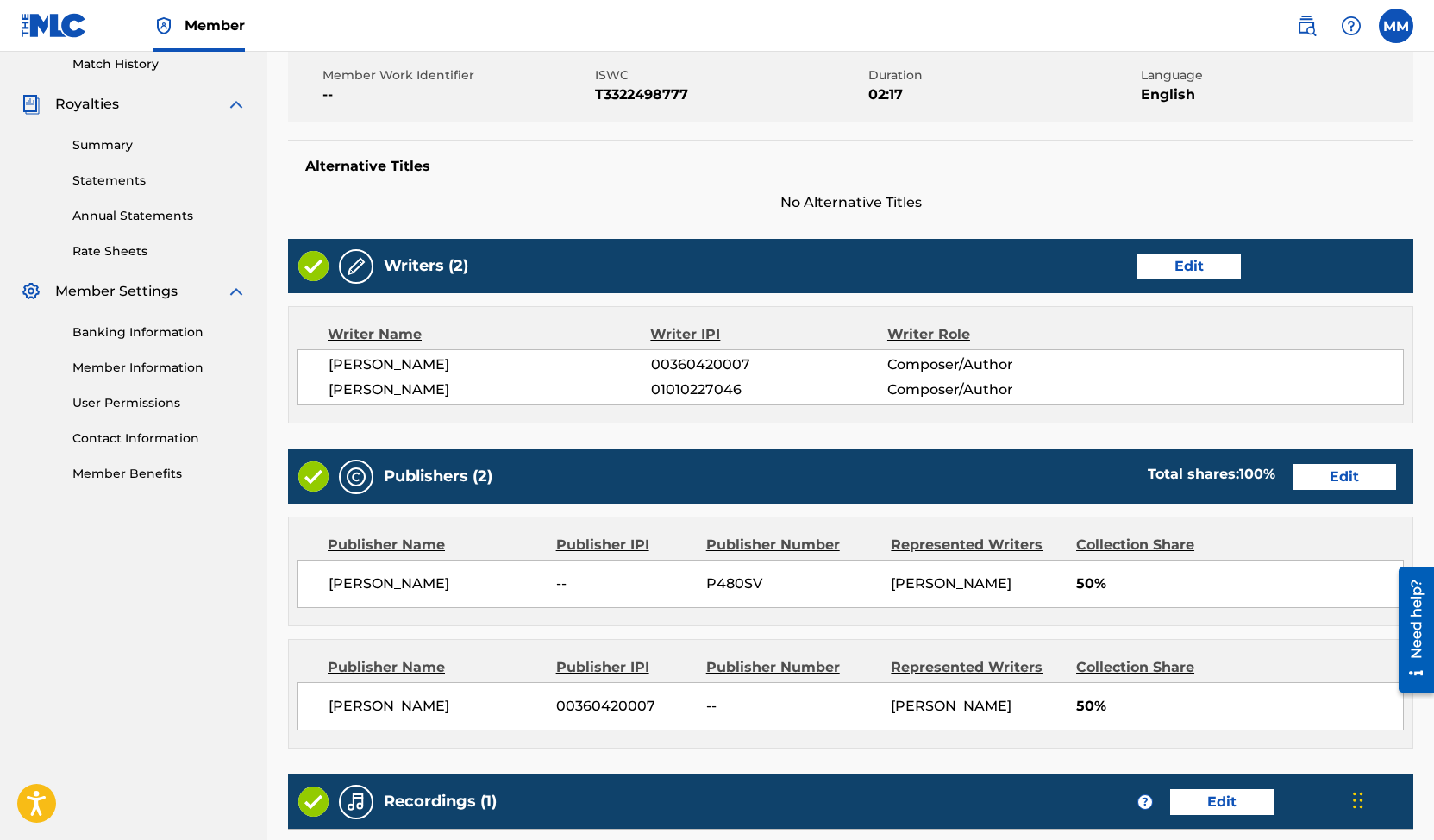
scroll to position [498, 0]
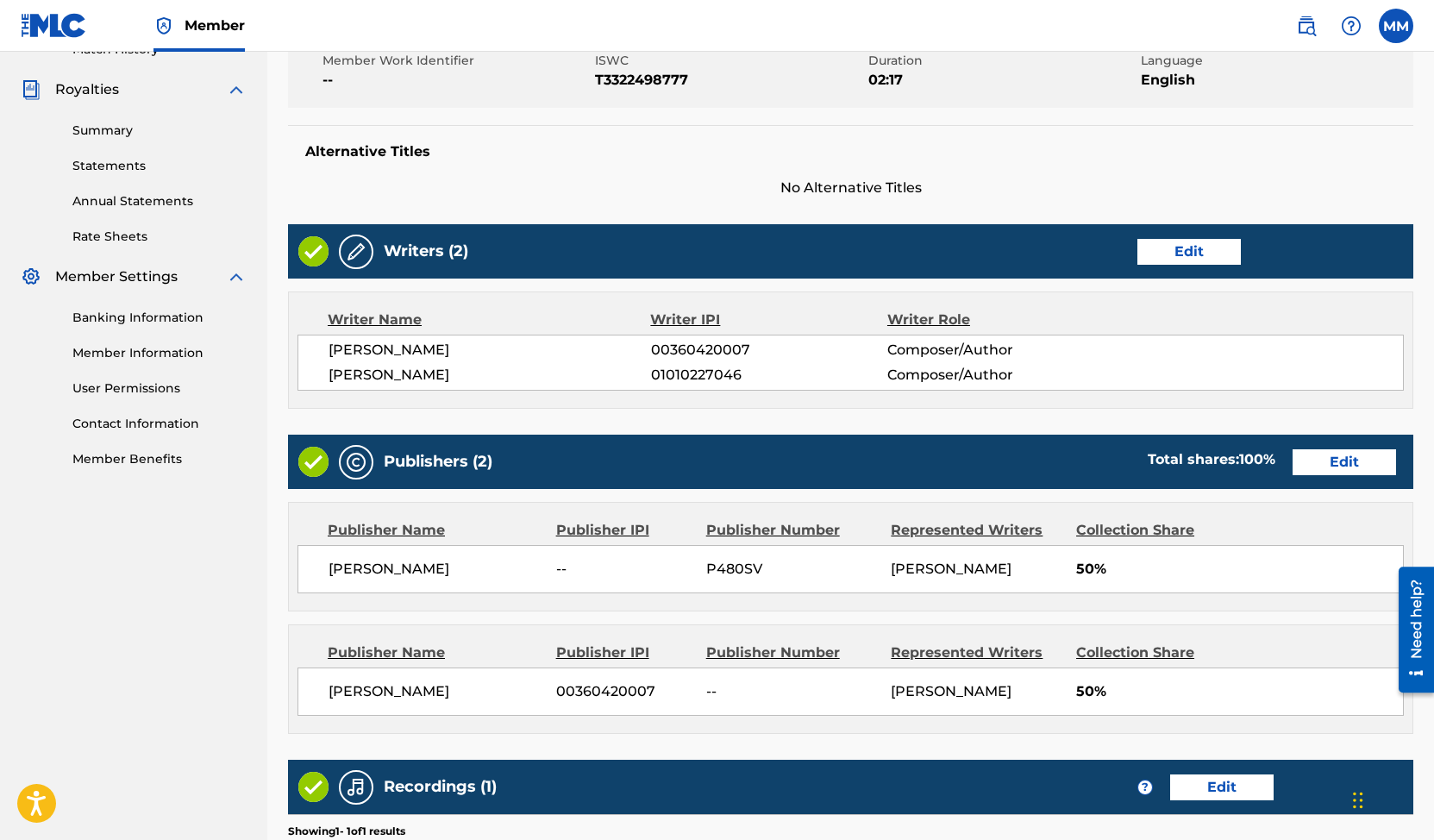
click at [1359, 460] on button "Edit" at bounding box center [1344, 462] width 104 height 26
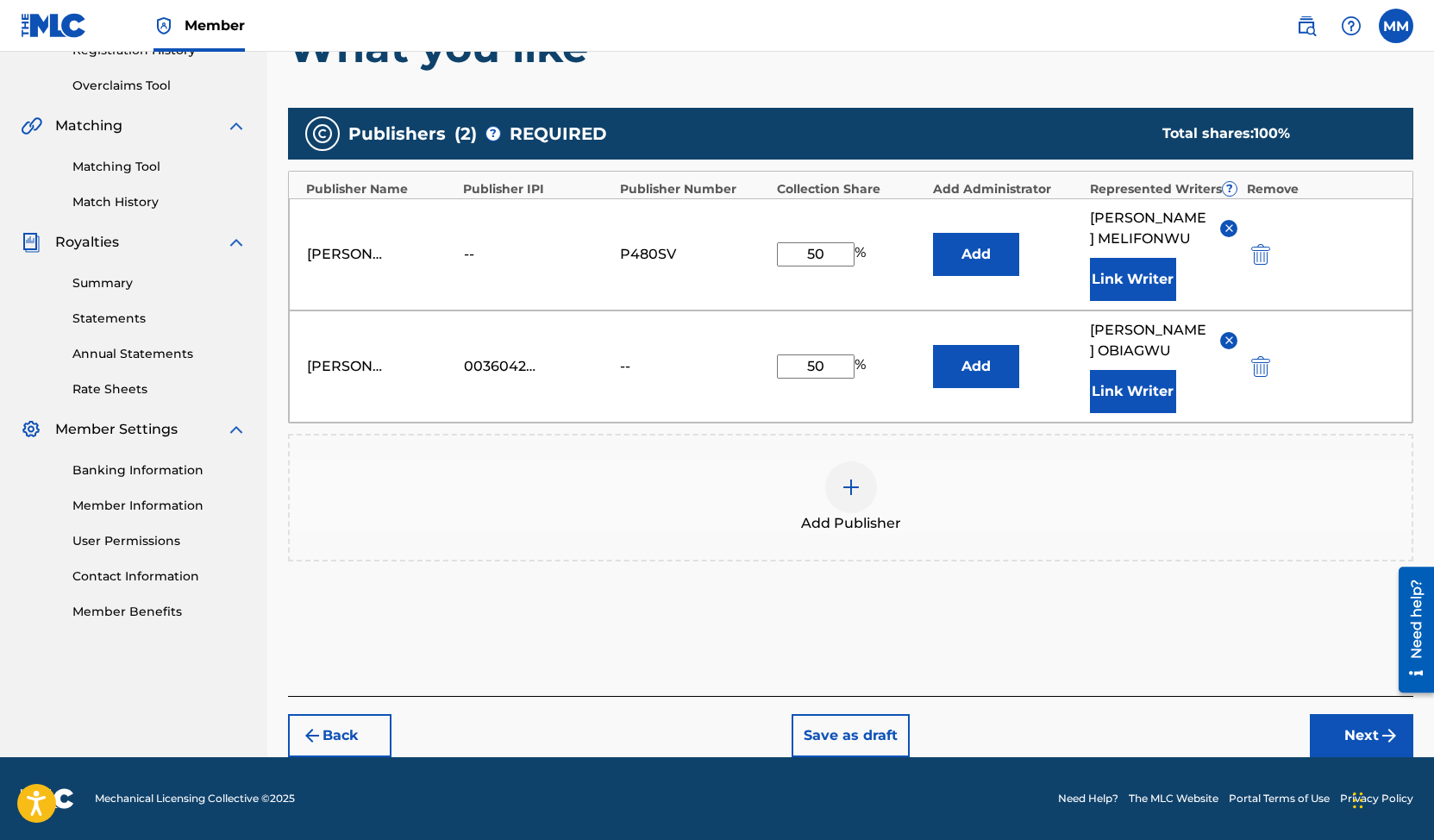
scroll to position [345, 0]
click at [1347, 736] on button "Next" at bounding box center [1361, 735] width 104 height 43
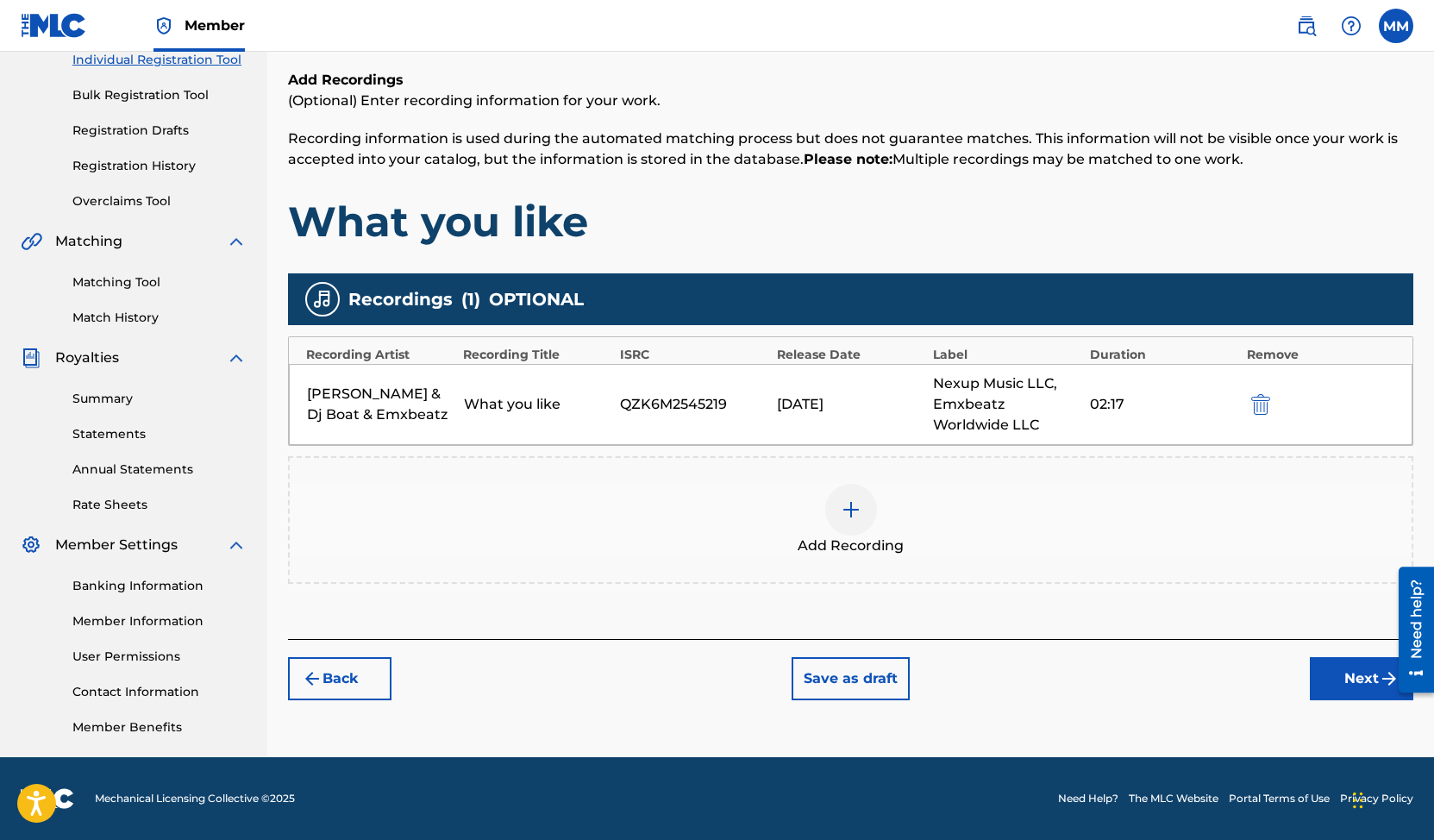
click at [1342, 679] on button "Next" at bounding box center [1361, 678] width 104 height 43
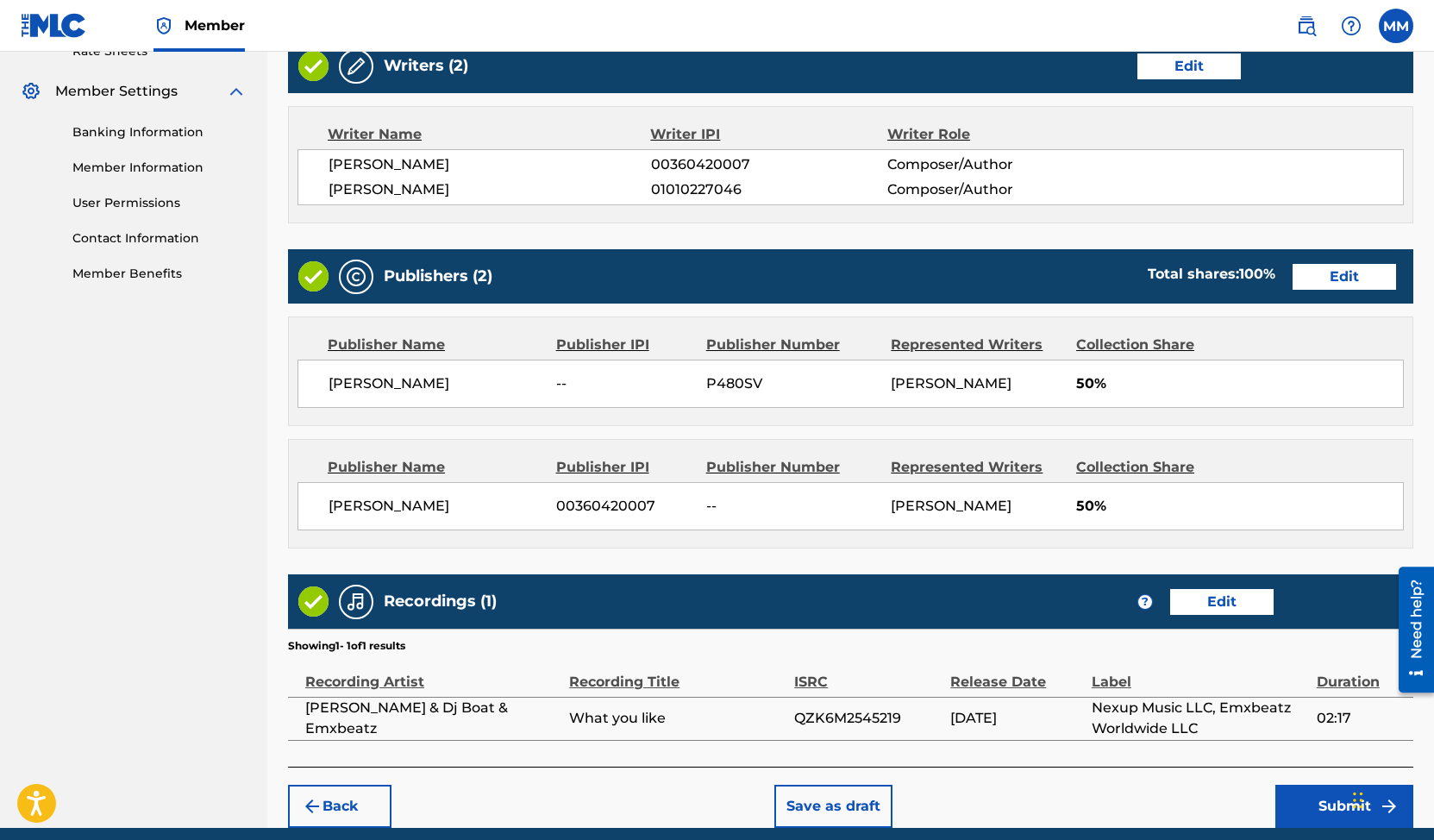
scroll to position [750, 0]
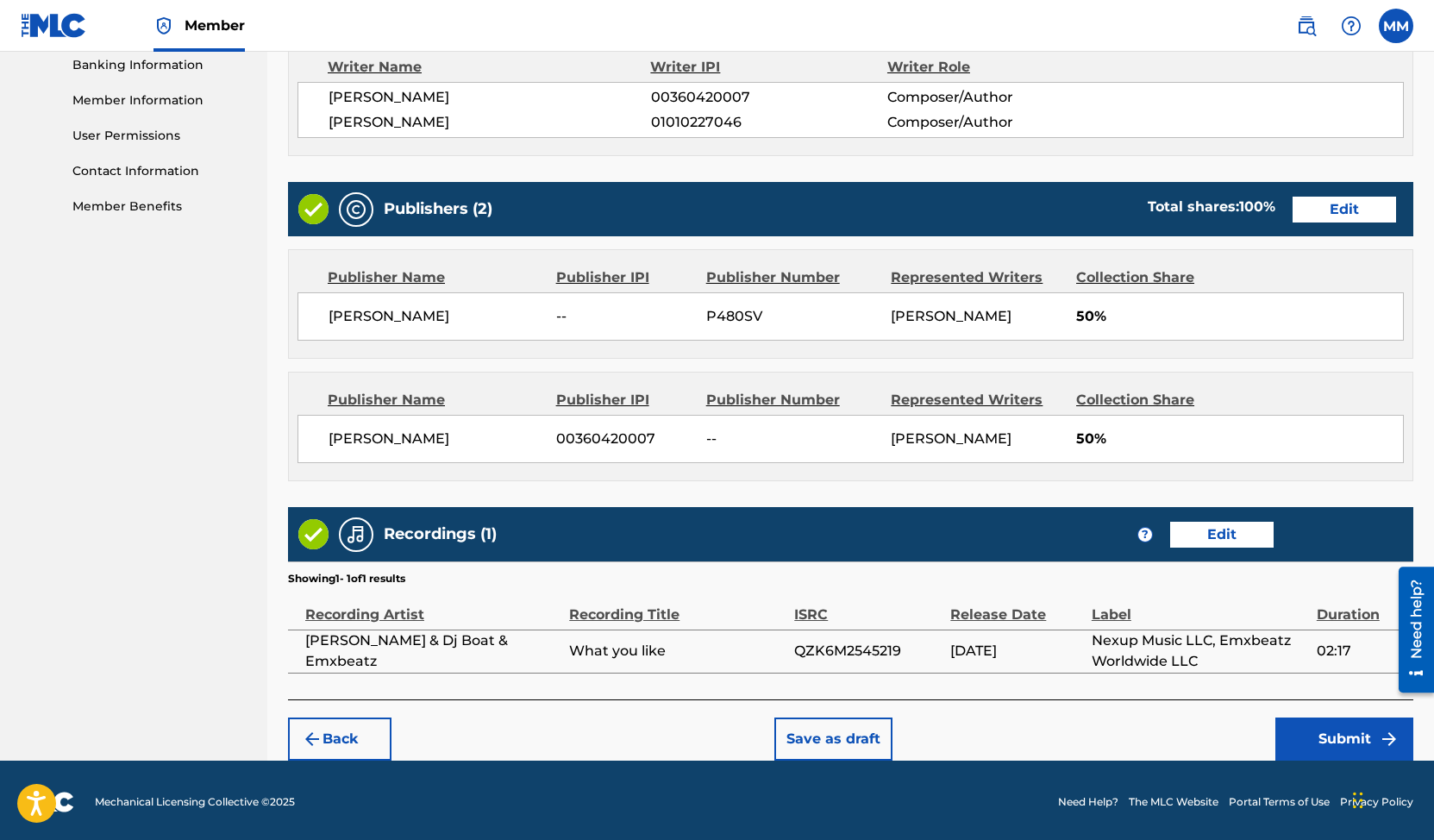
click at [1343, 739] on button "Submit" at bounding box center [1345, 739] width 138 height 43
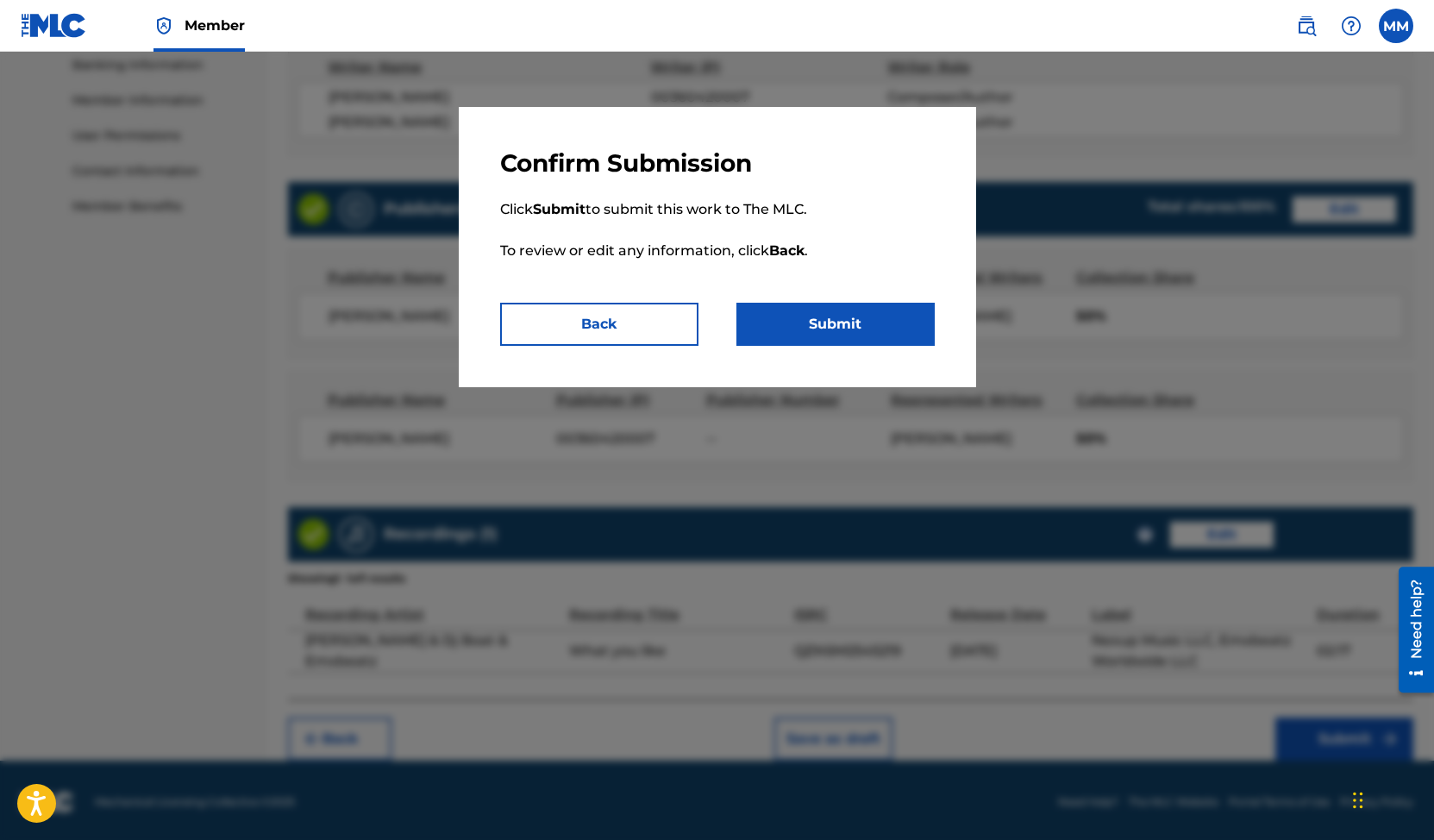
click at [839, 326] on button "Submit" at bounding box center [835, 324] width 198 height 43
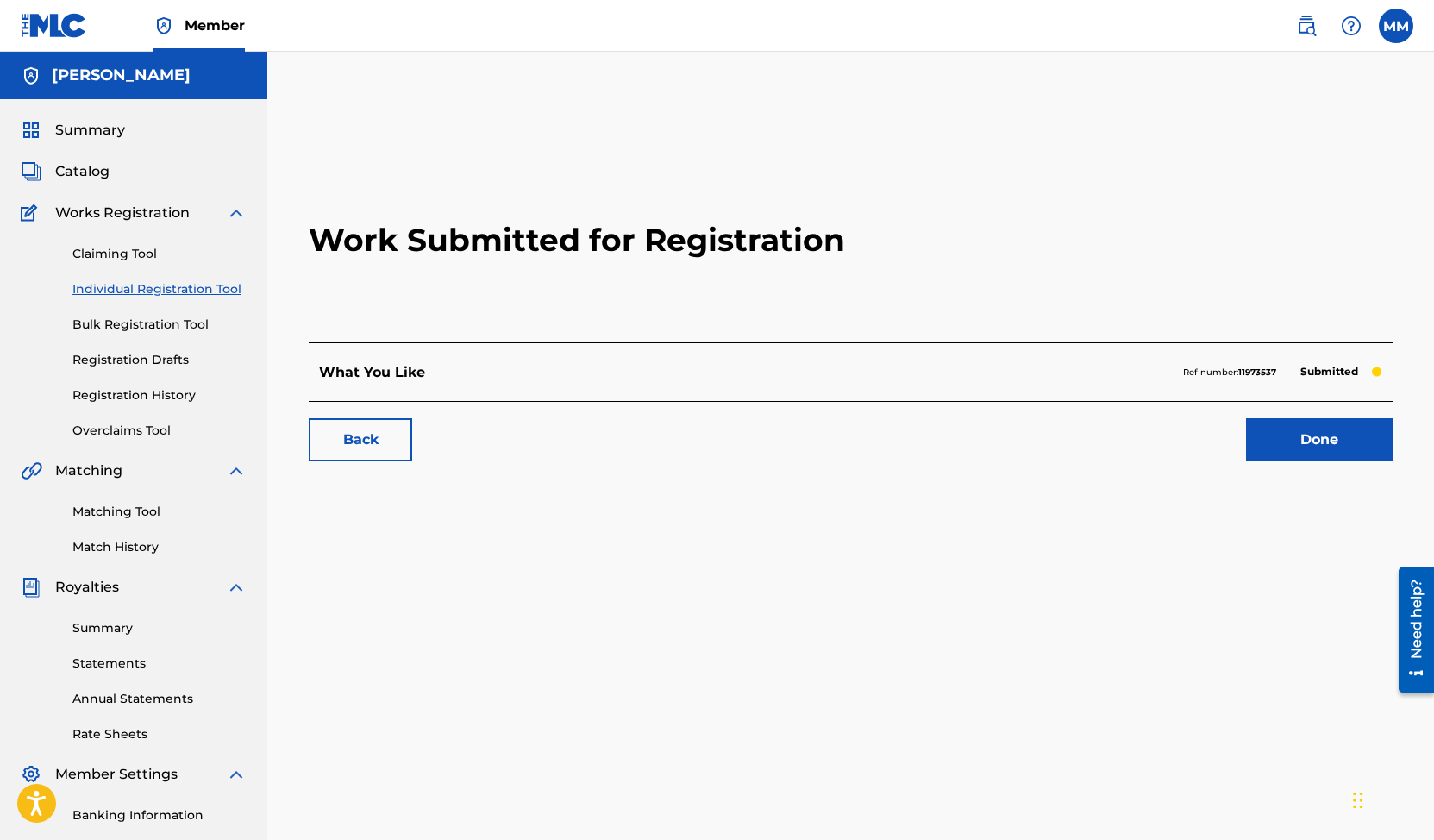
click at [1309, 446] on link "Done" at bounding box center [1319, 439] width 147 height 43
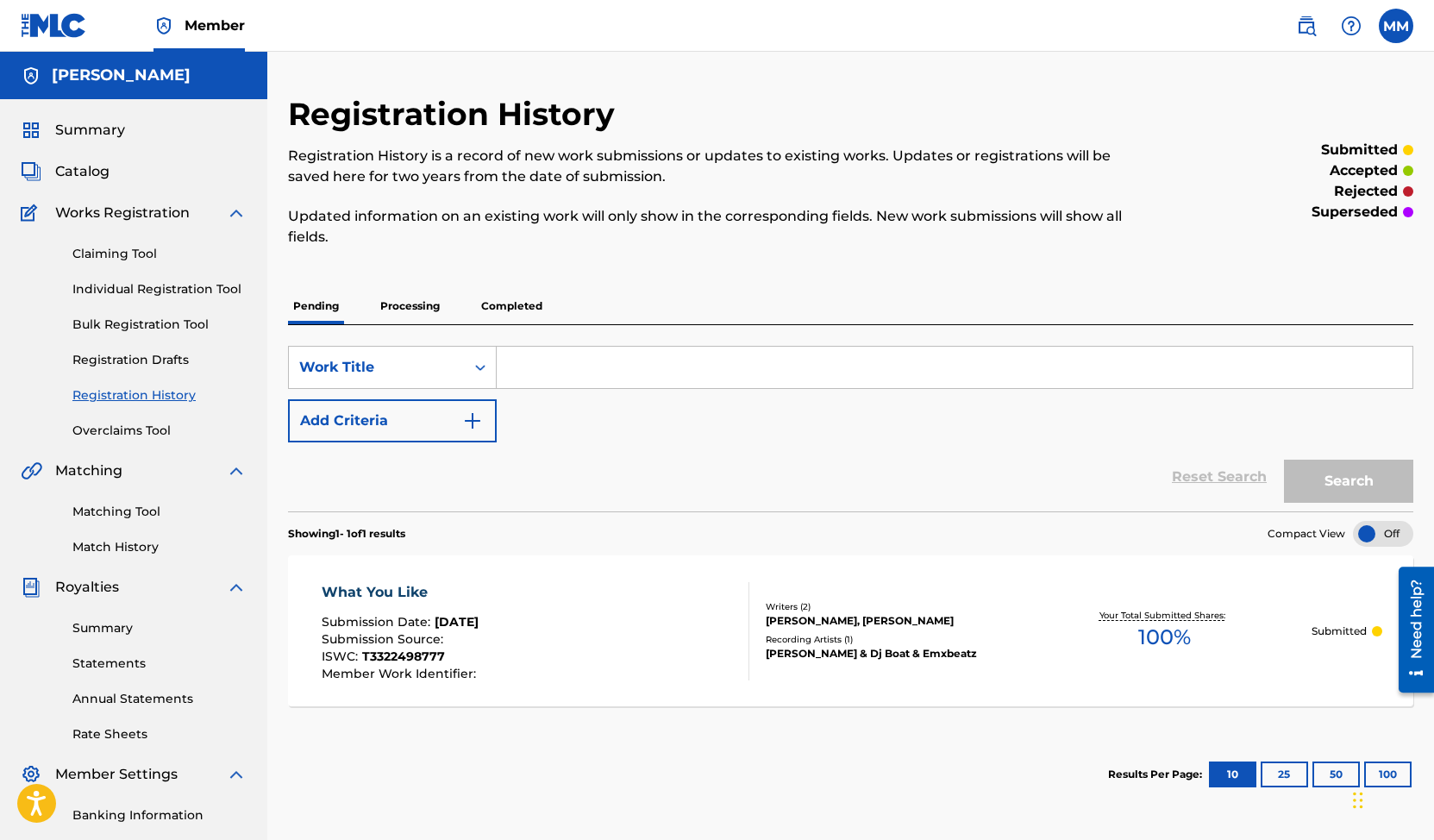
click at [1277, 772] on button "25" at bounding box center [1285, 774] width 48 height 26
click at [1325, 772] on button "50" at bounding box center [1336, 774] width 48 height 26
click at [1241, 777] on button "10" at bounding box center [1232, 774] width 48 height 26
click at [93, 129] on span "Summary" at bounding box center [90, 130] width 70 height 20
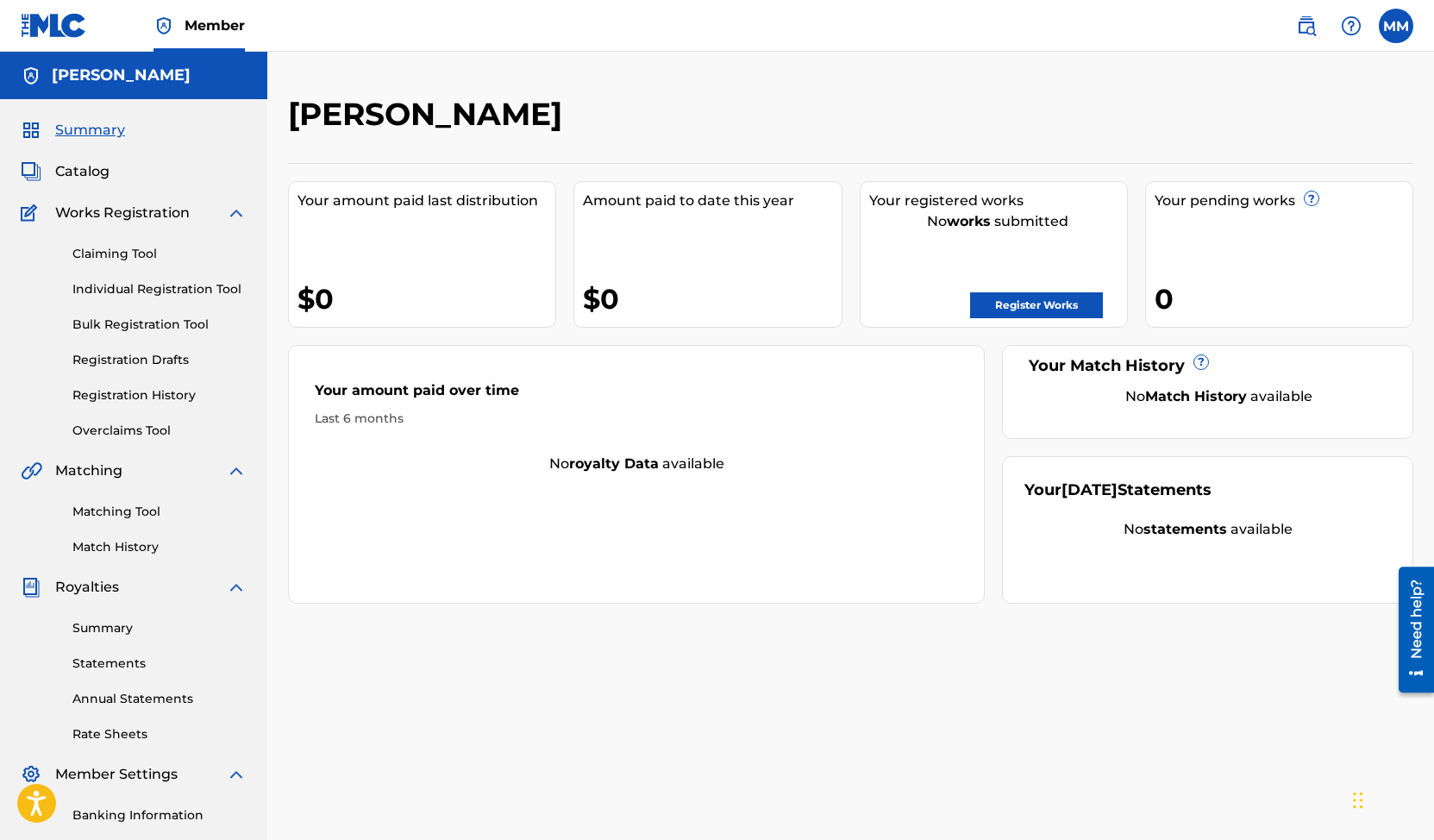
click at [94, 167] on span "Catalog" at bounding box center [82, 171] width 54 height 20
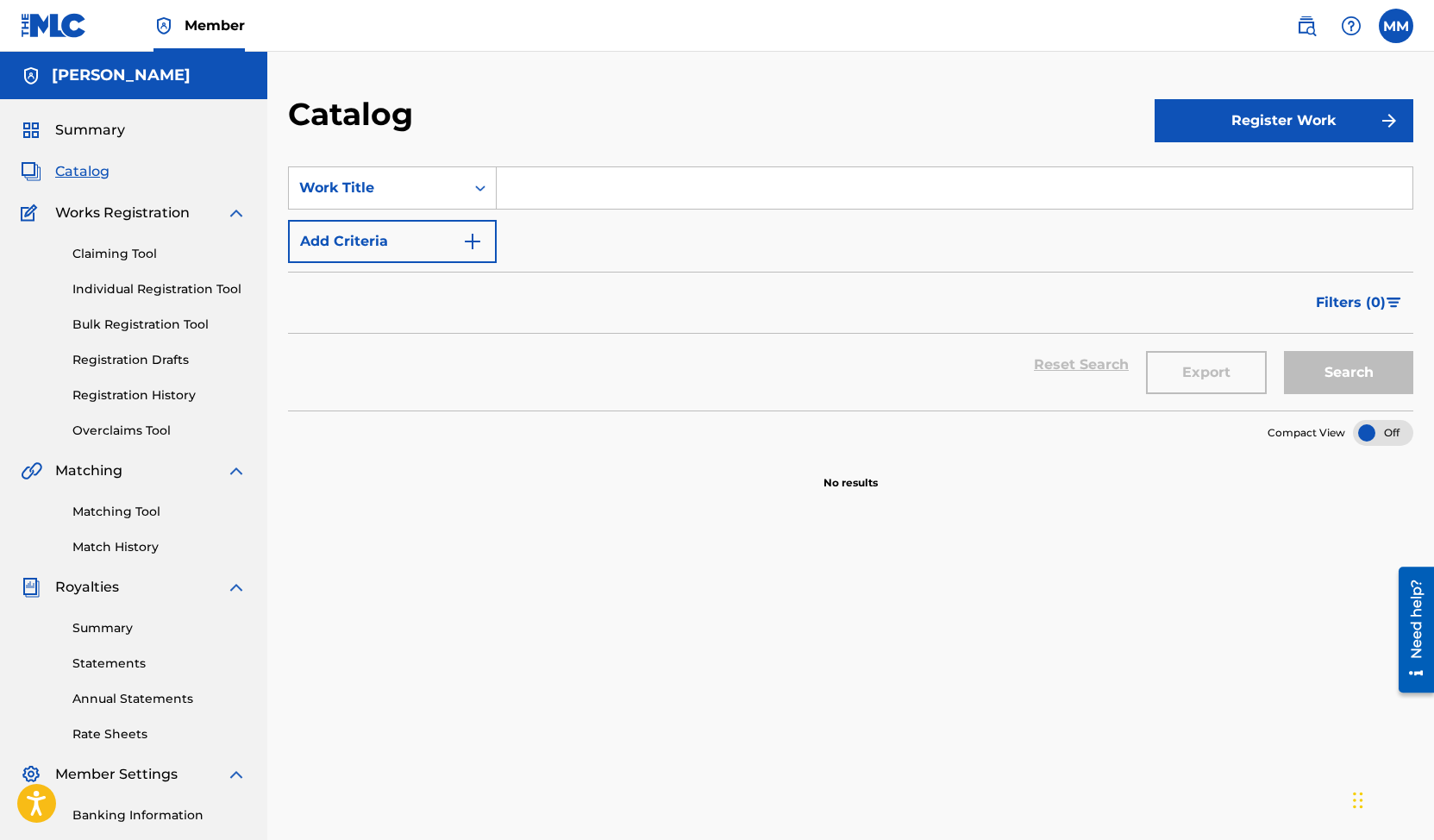
click at [1250, 128] on button "Register Work" at bounding box center [1284, 120] width 259 height 43
click at [1214, 186] on link "Individual" at bounding box center [1284, 177] width 259 height 42
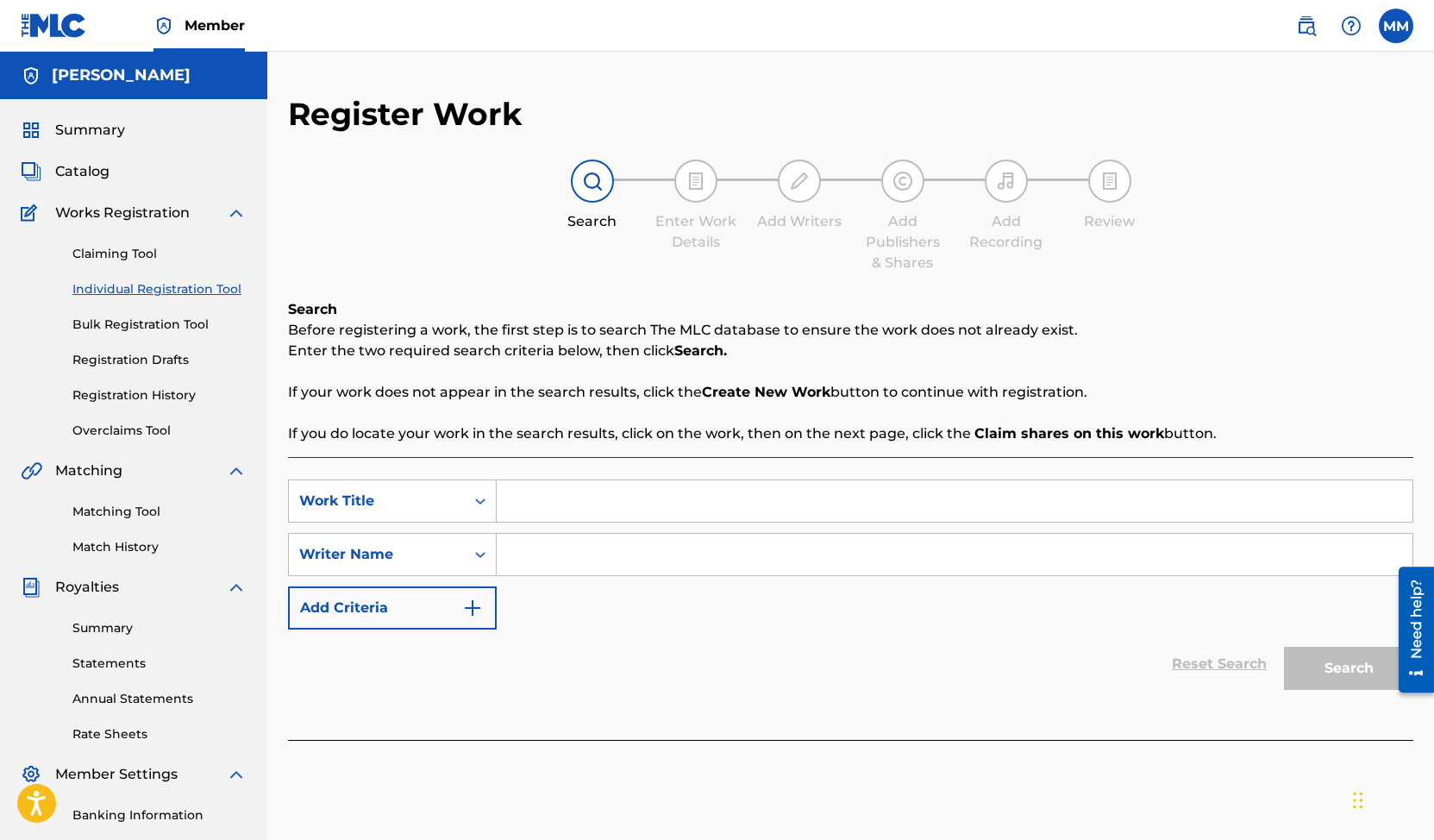
click at [738, 502] on input "Search Form" at bounding box center [955, 501] width 916 height 42
type input "do me"
click at [710, 545] on input "Search Form" at bounding box center [955, 554] width 916 height 42
type input "[PERSON_NAME]"
click at [1285, 647] on button "Search" at bounding box center [1349, 668] width 129 height 43
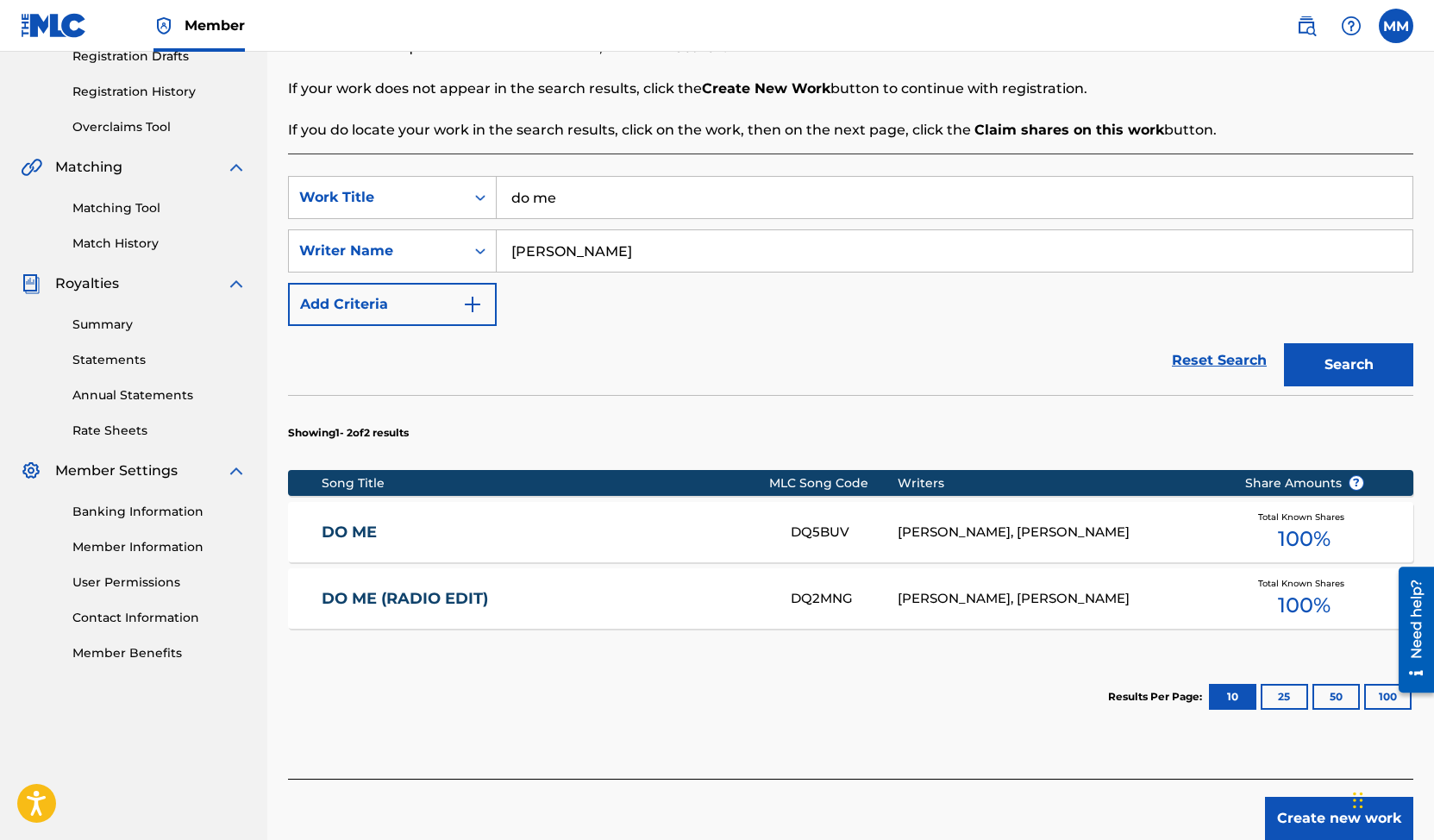
scroll to position [333, 0]
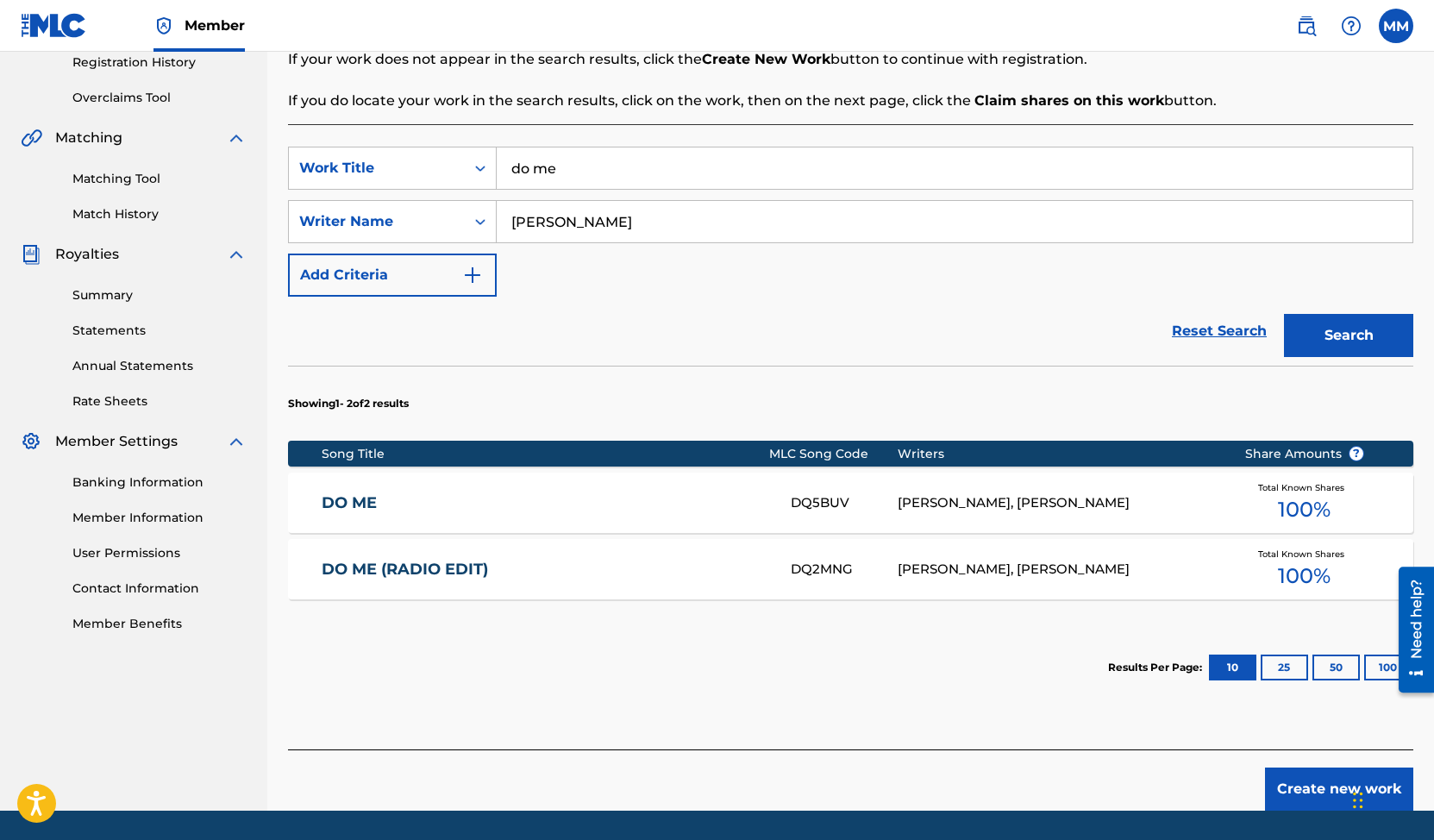
click at [731, 500] on link "DO ME" at bounding box center [545, 502] width 446 height 19
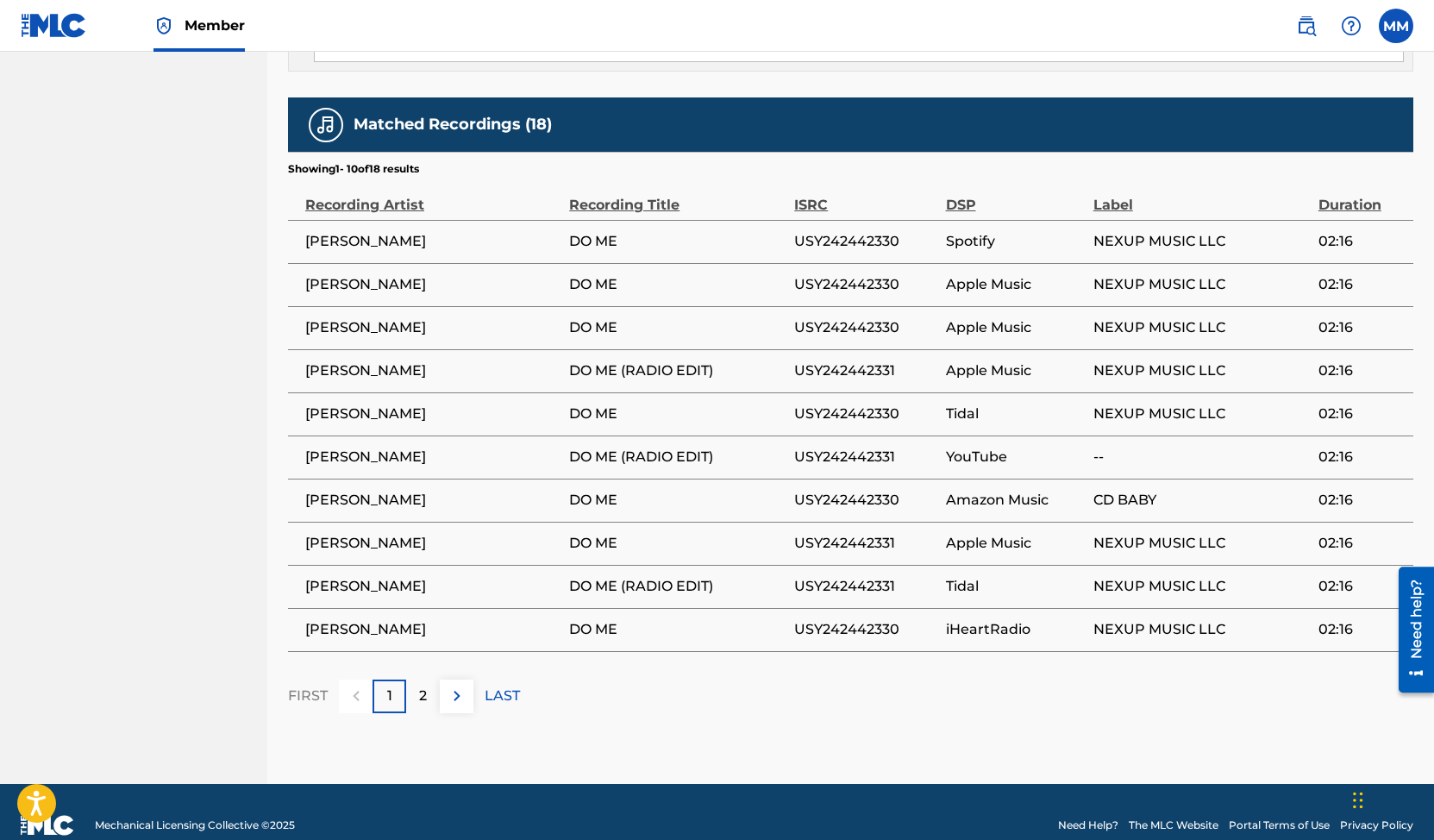
scroll to position [1167, 0]
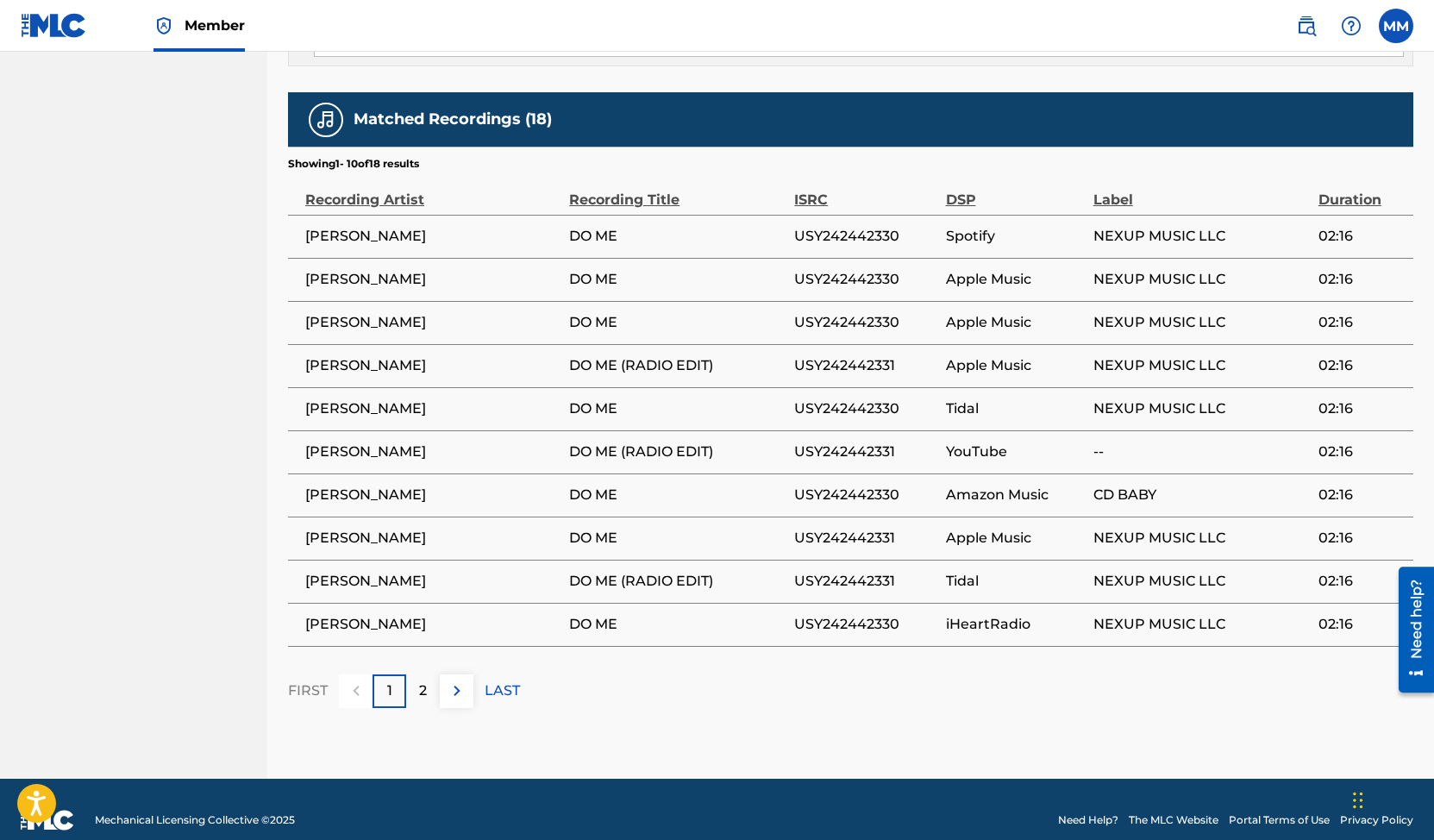
click at [421, 680] on p "2" at bounding box center [423, 690] width 8 height 20
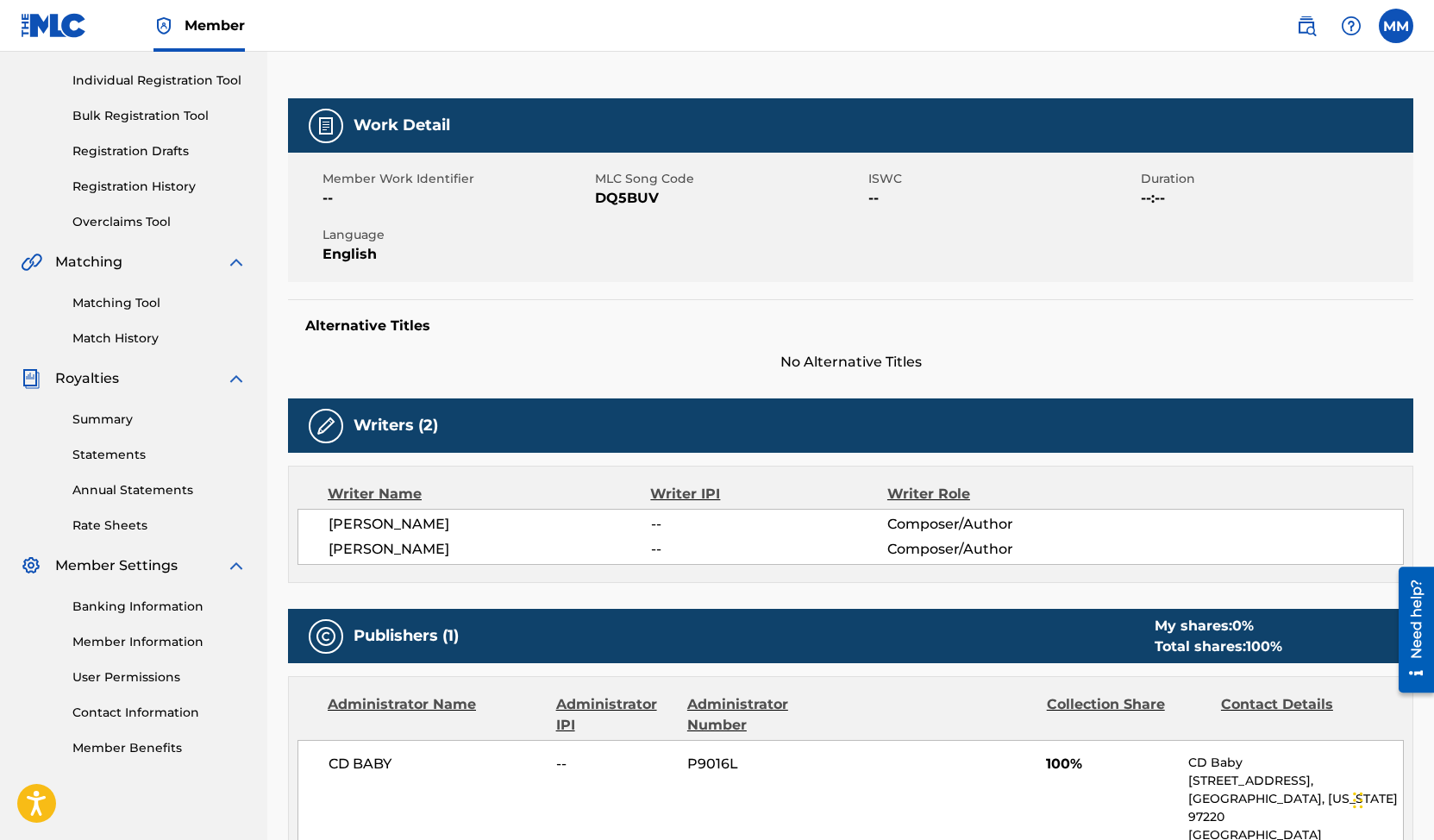
scroll to position [0, 0]
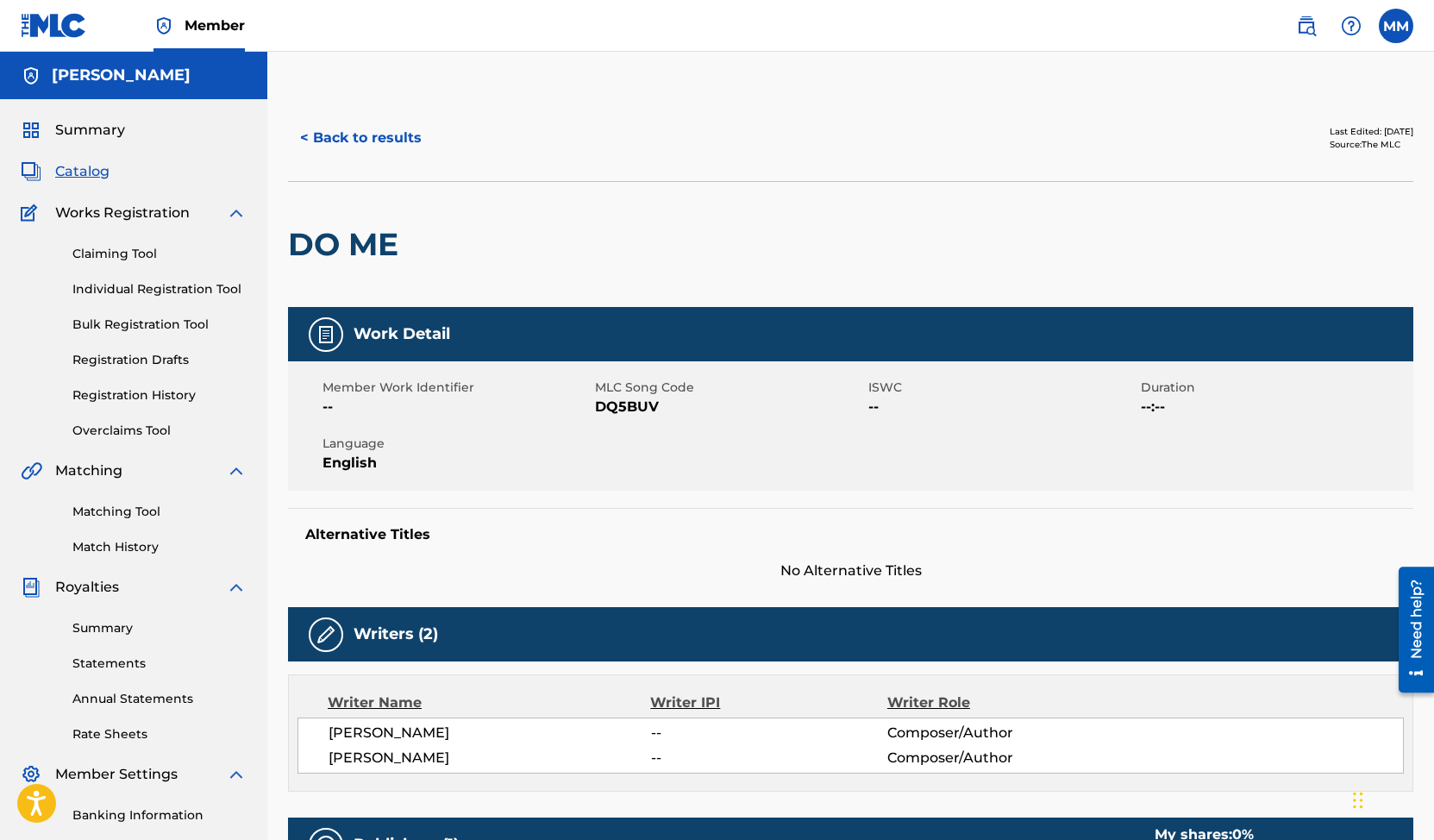
click at [325, 138] on button "< Back to results" at bounding box center [361, 138] width 146 height 43
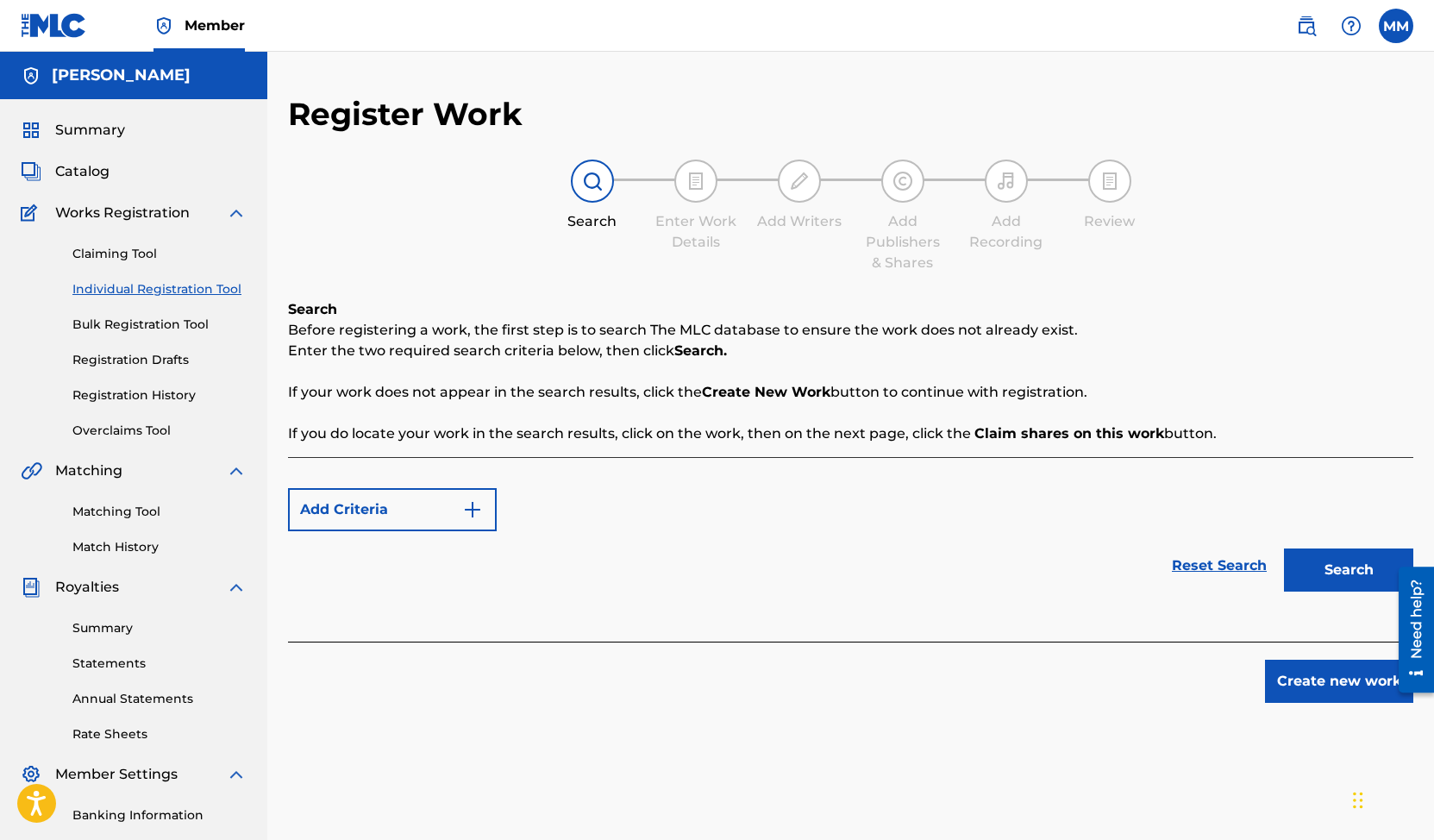
scroll to position [229, 0]
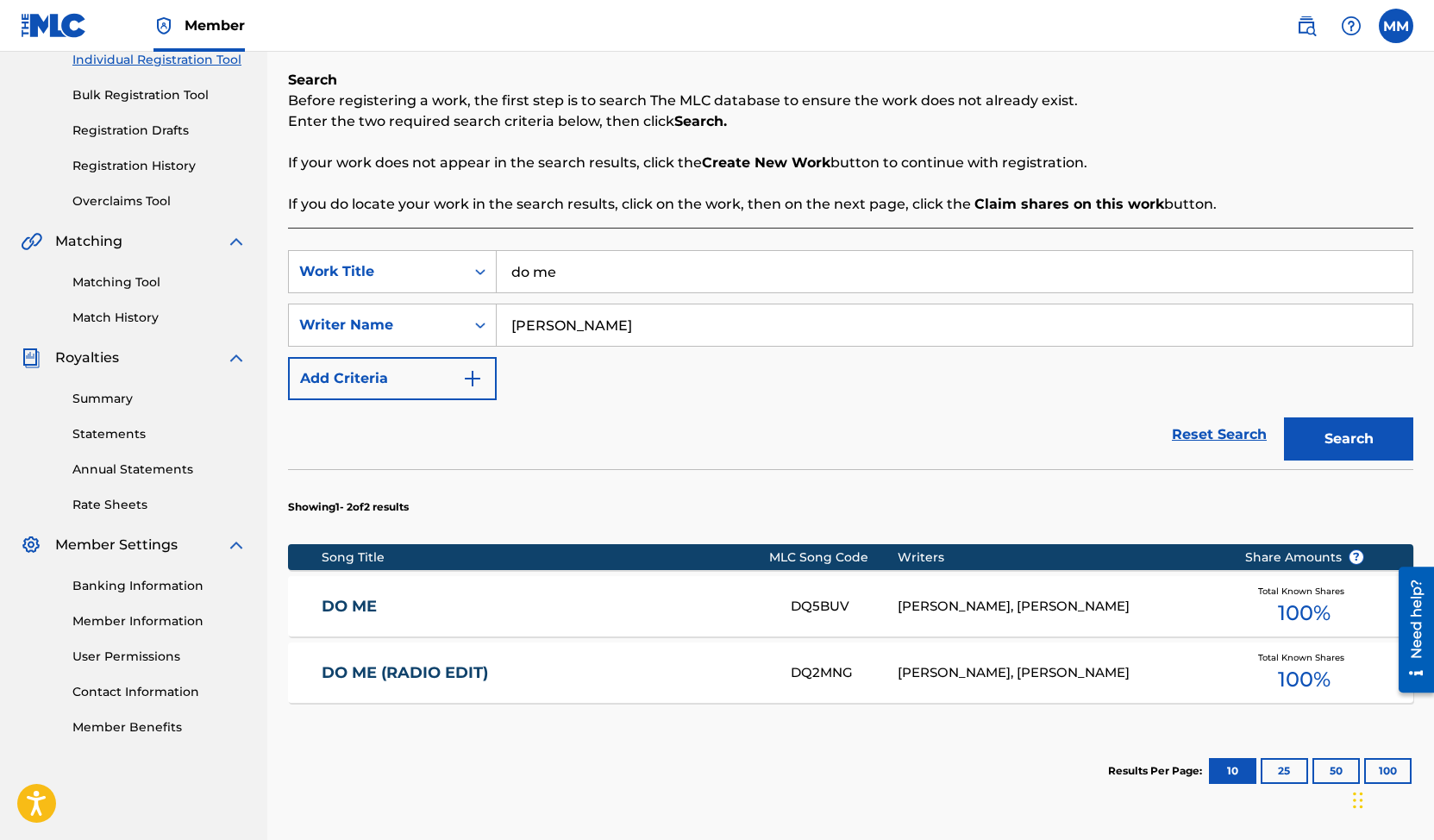
click at [690, 667] on link "DO ME (RADIO EDIT)" at bounding box center [545, 673] width 446 height 19
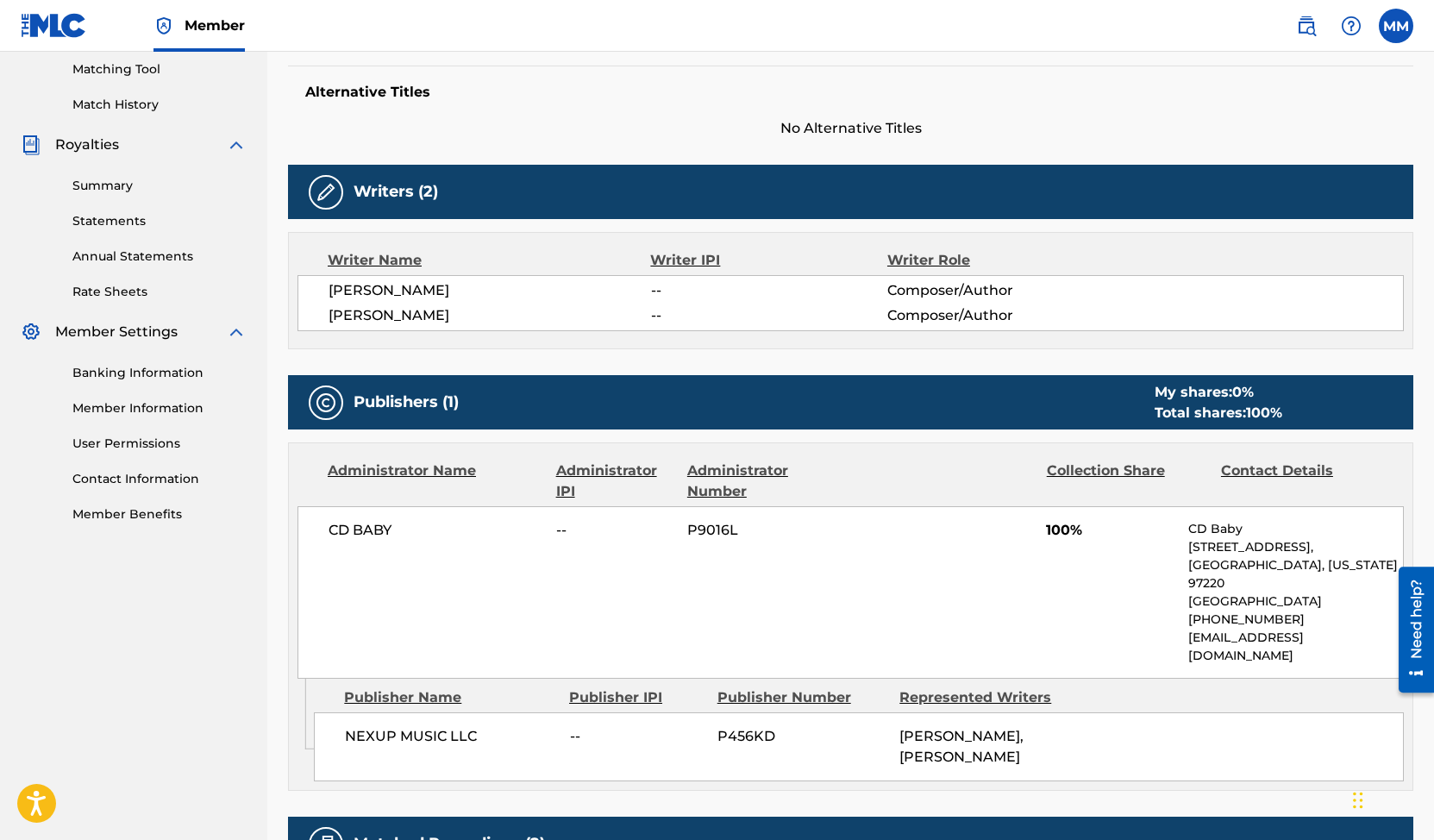
scroll to position [759, 0]
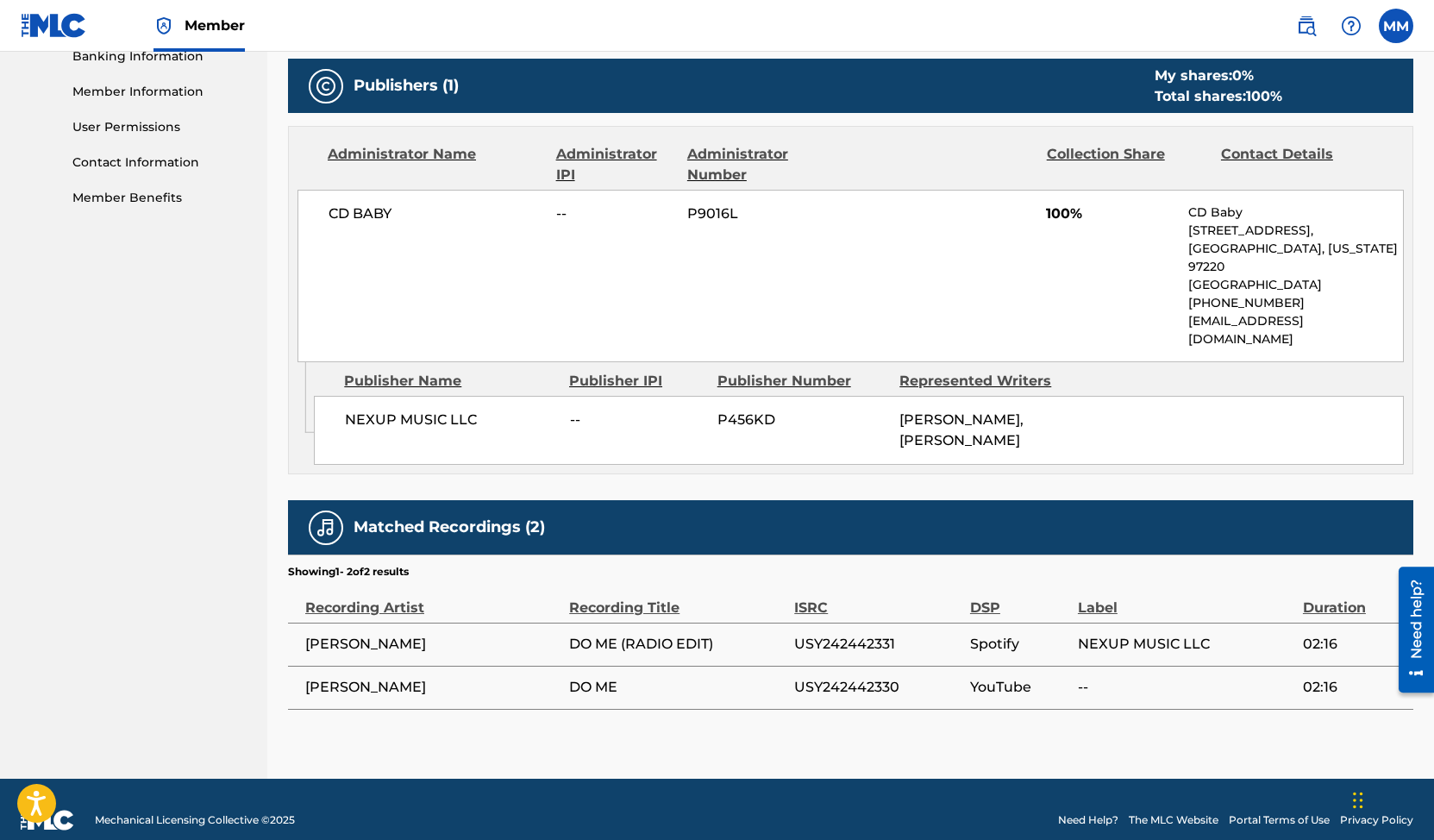
click at [800, 585] on div "ISRC" at bounding box center [878, 598] width 167 height 39
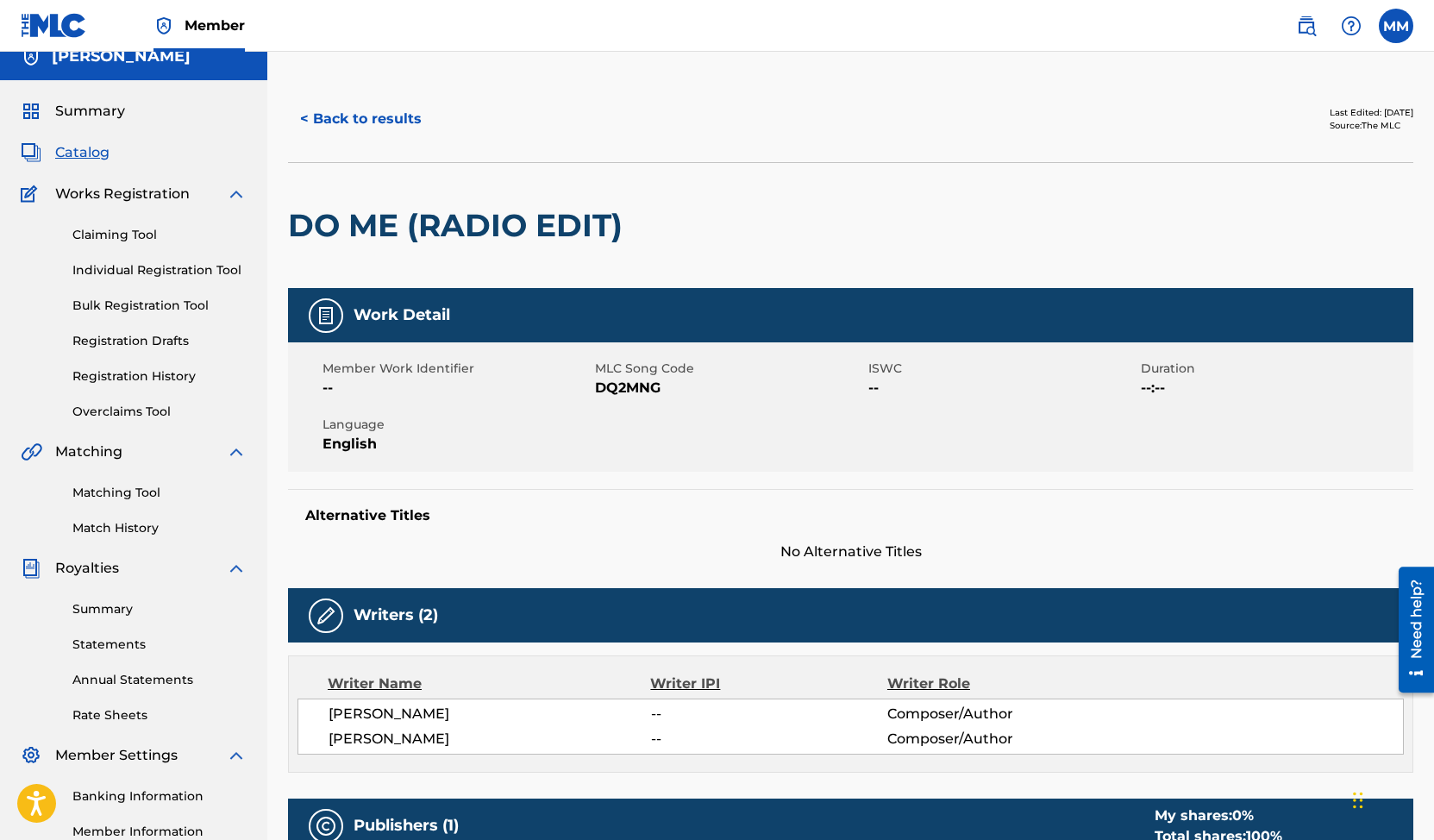
scroll to position [0, 0]
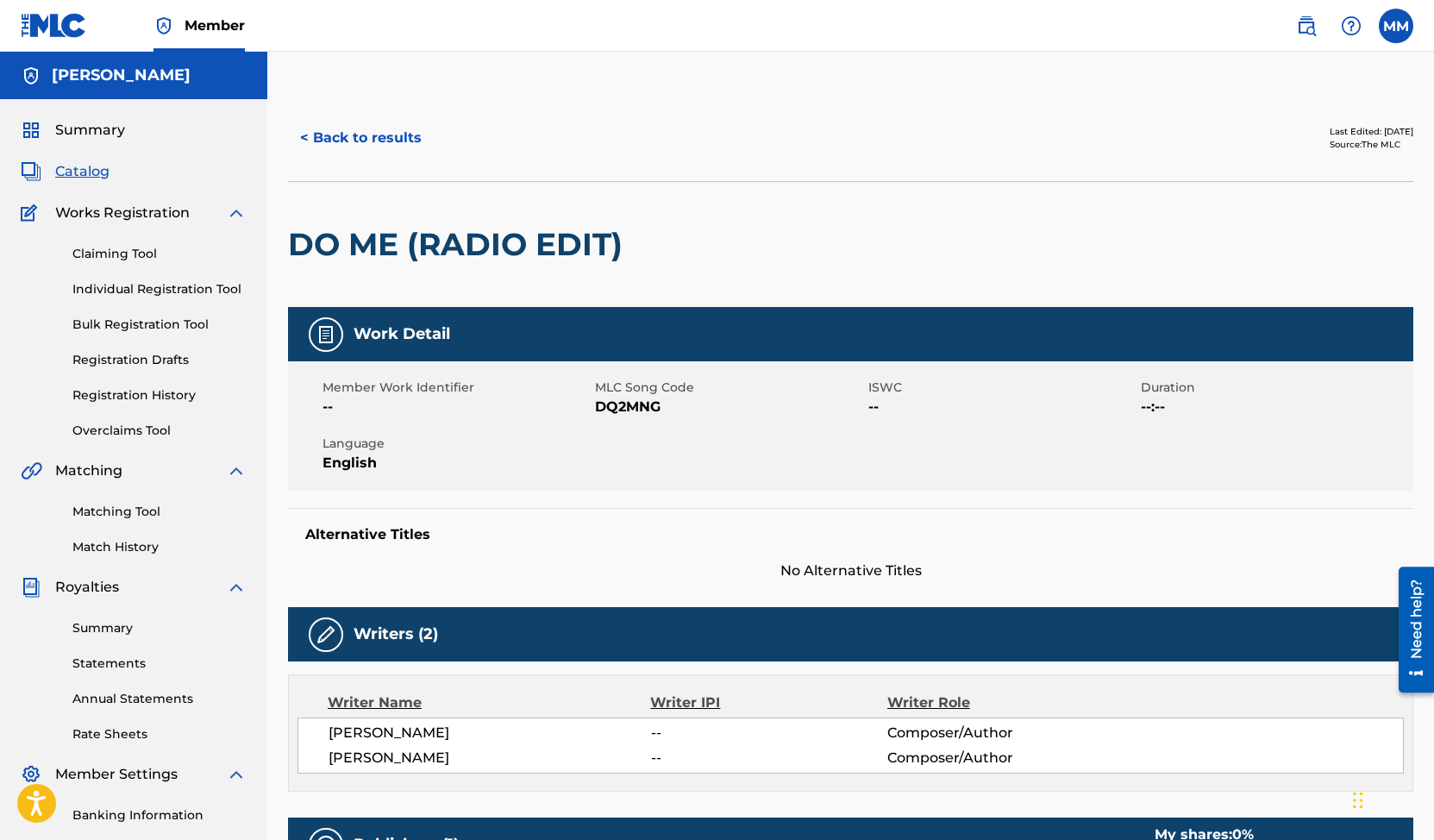
click at [315, 133] on button "< Back to results" at bounding box center [361, 138] width 146 height 43
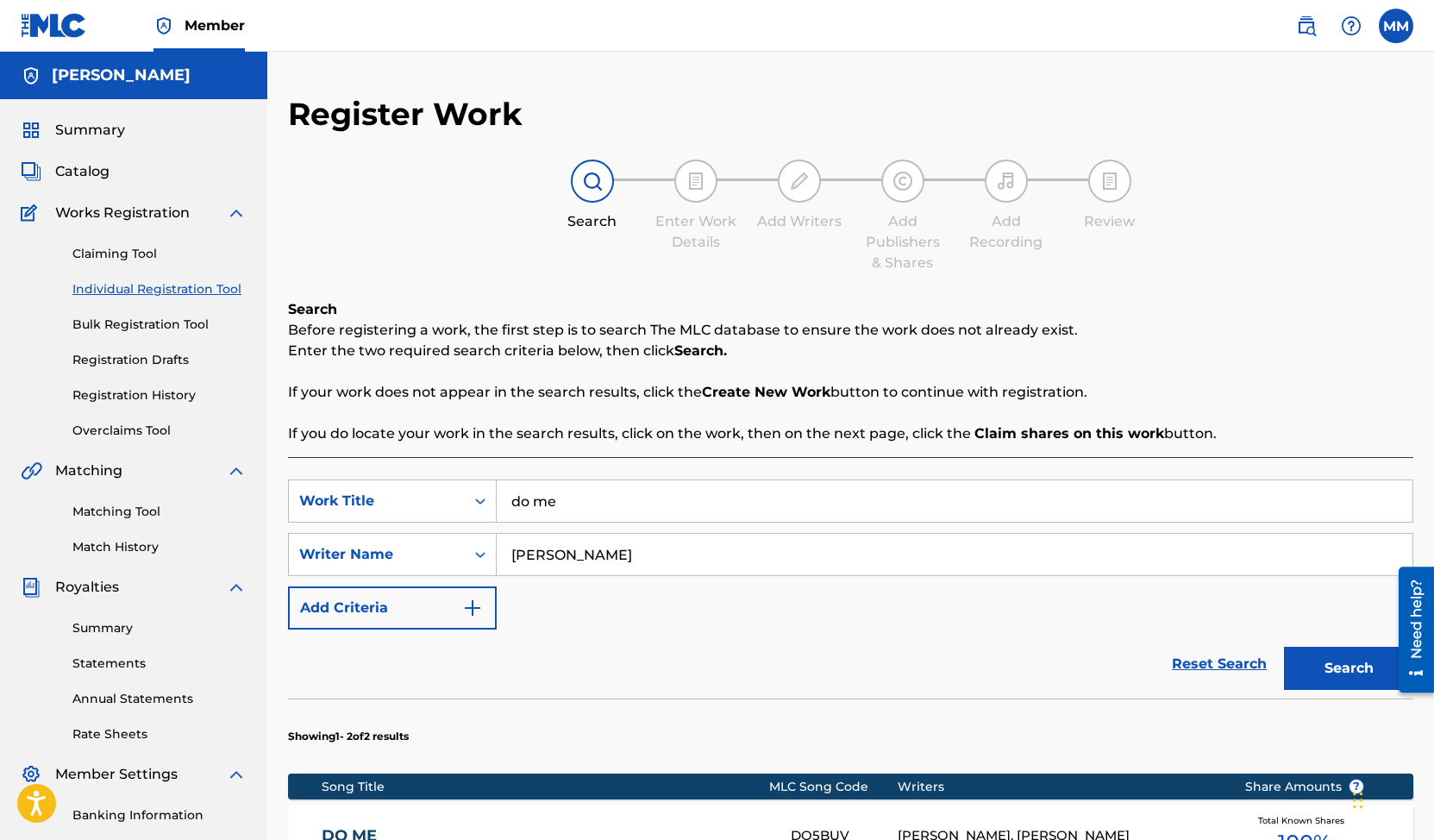
scroll to position [229, 0]
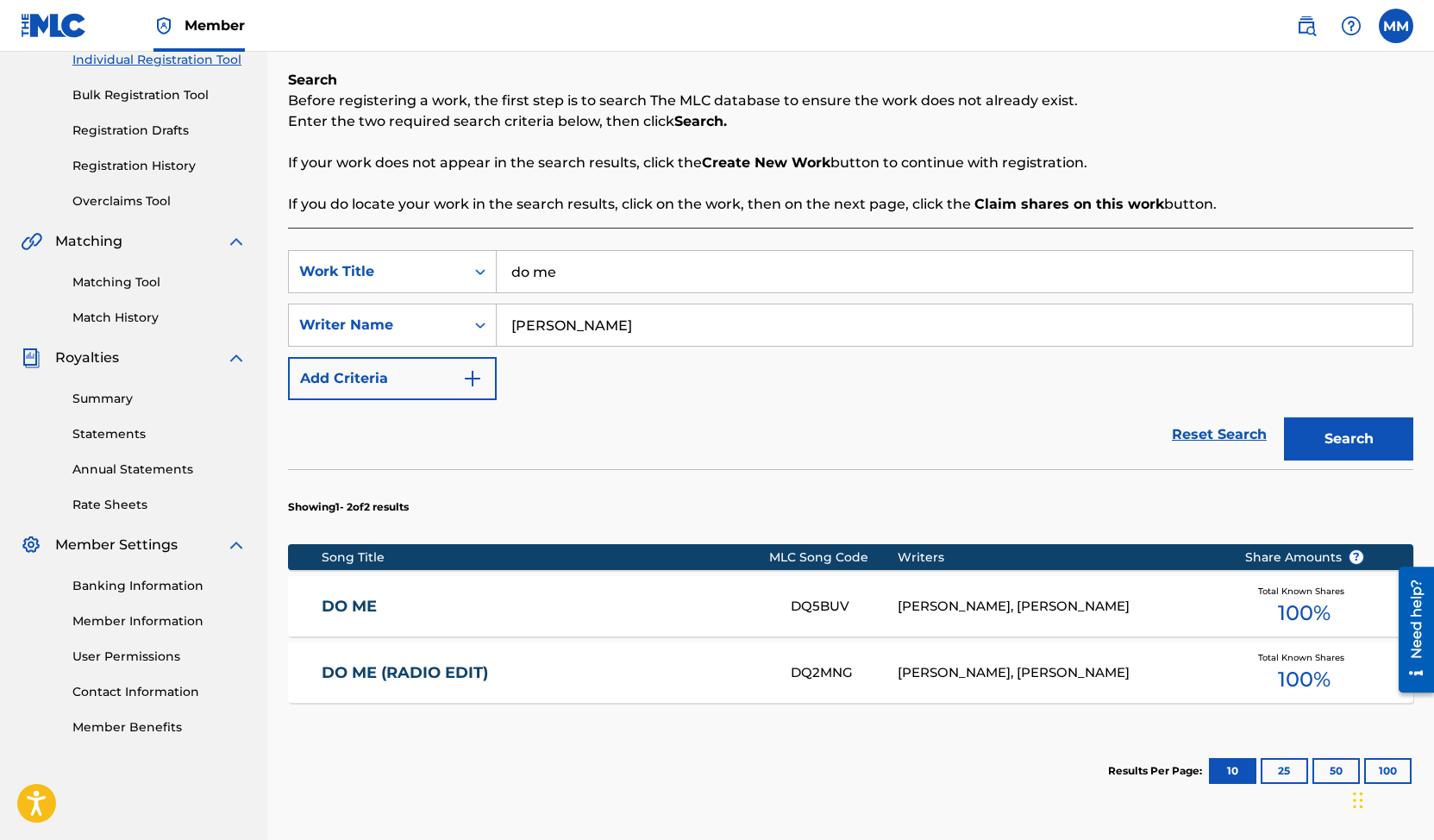
click at [569, 277] on input "do me" at bounding box center [955, 272] width 916 height 42
type input "parking lot"
click at [1285, 417] on button "Search" at bounding box center [1349, 438] width 129 height 43
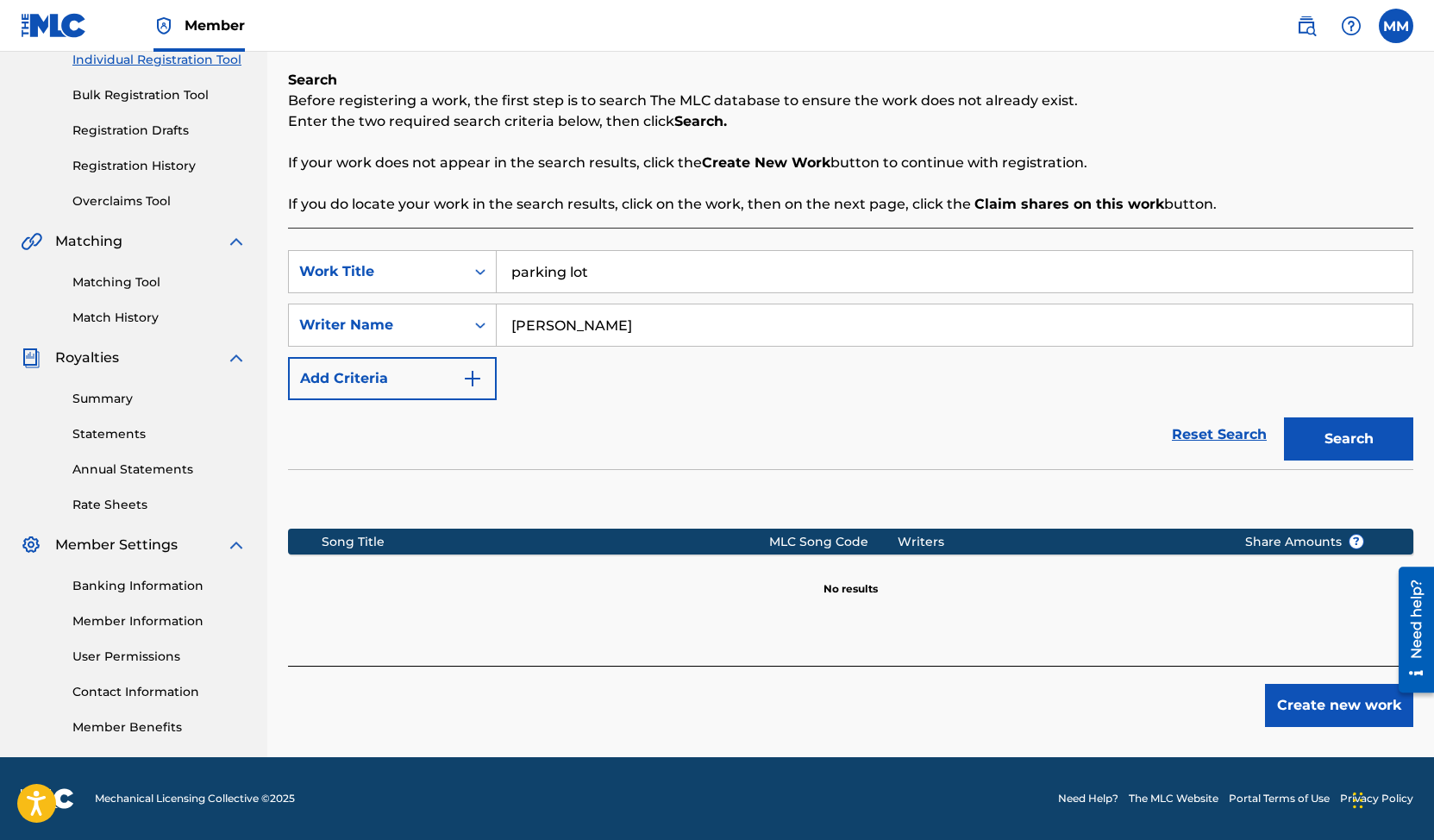
click at [1283, 700] on button "Create new work" at bounding box center [1339, 705] width 148 height 43
